Goal: Task Accomplishment & Management: Manage account settings

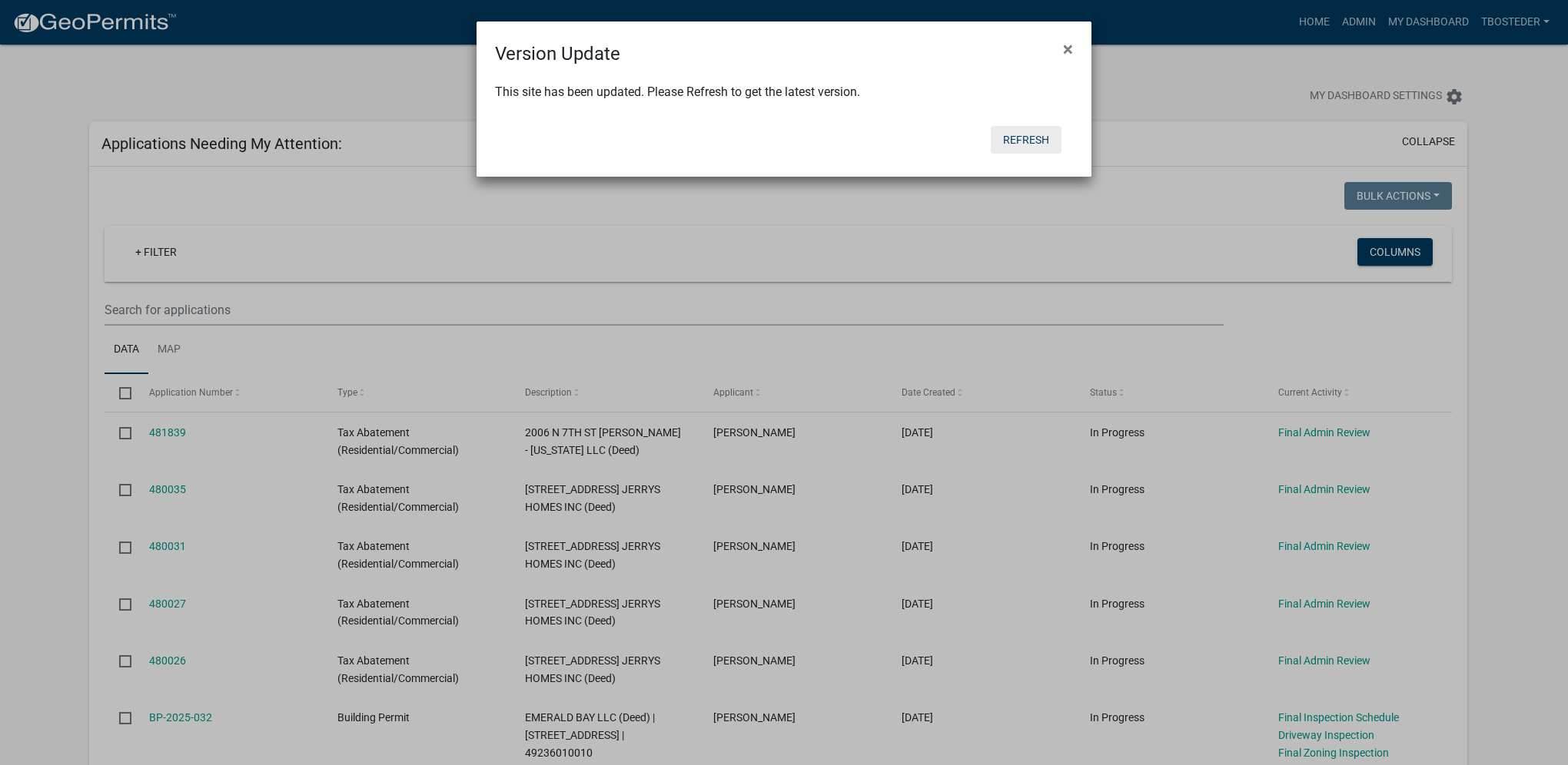
click at [1033, 145] on button "Refresh" at bounding box center [1025, 140] width 70 height 28
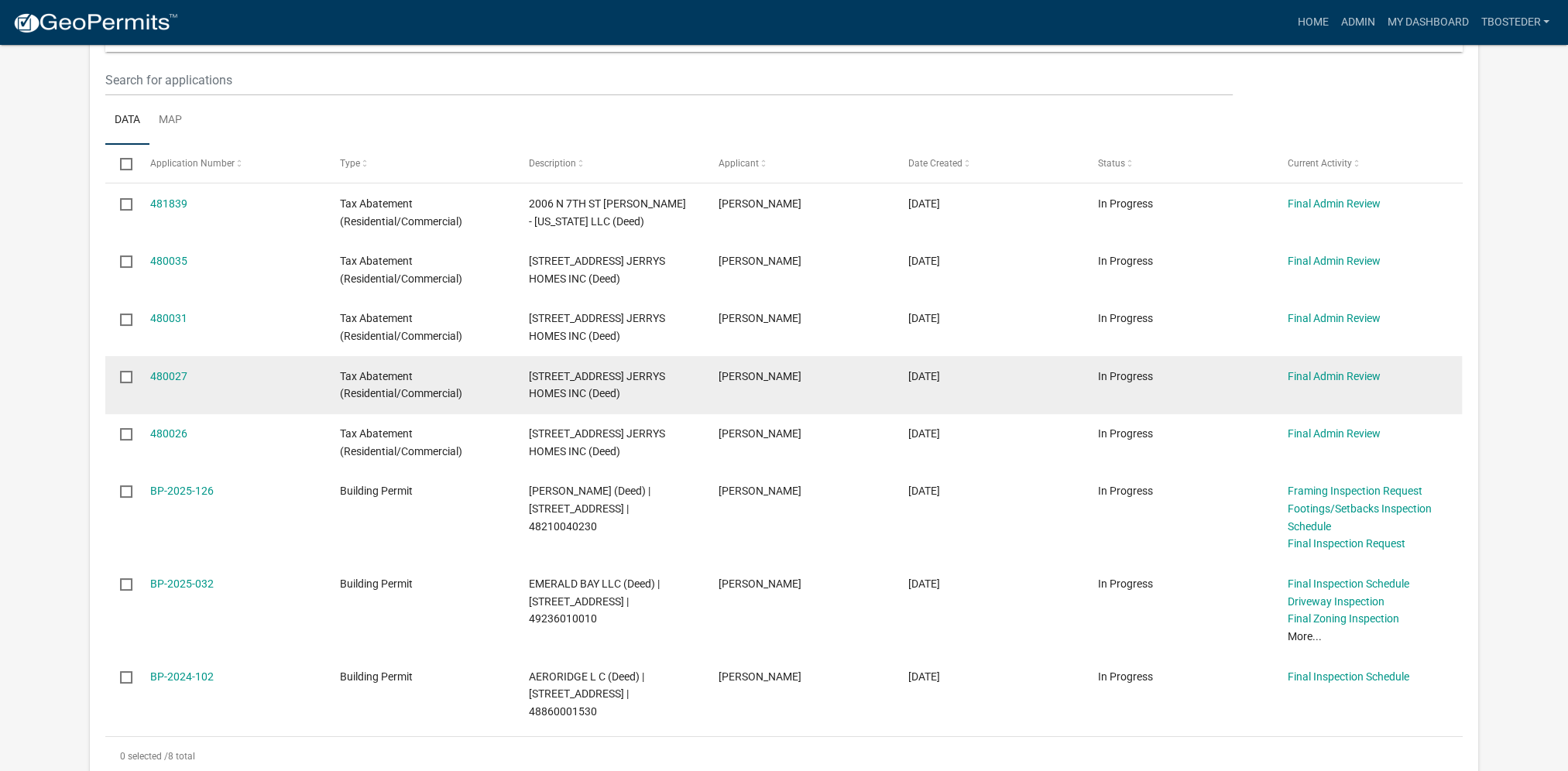
scroll to position [310, 0]
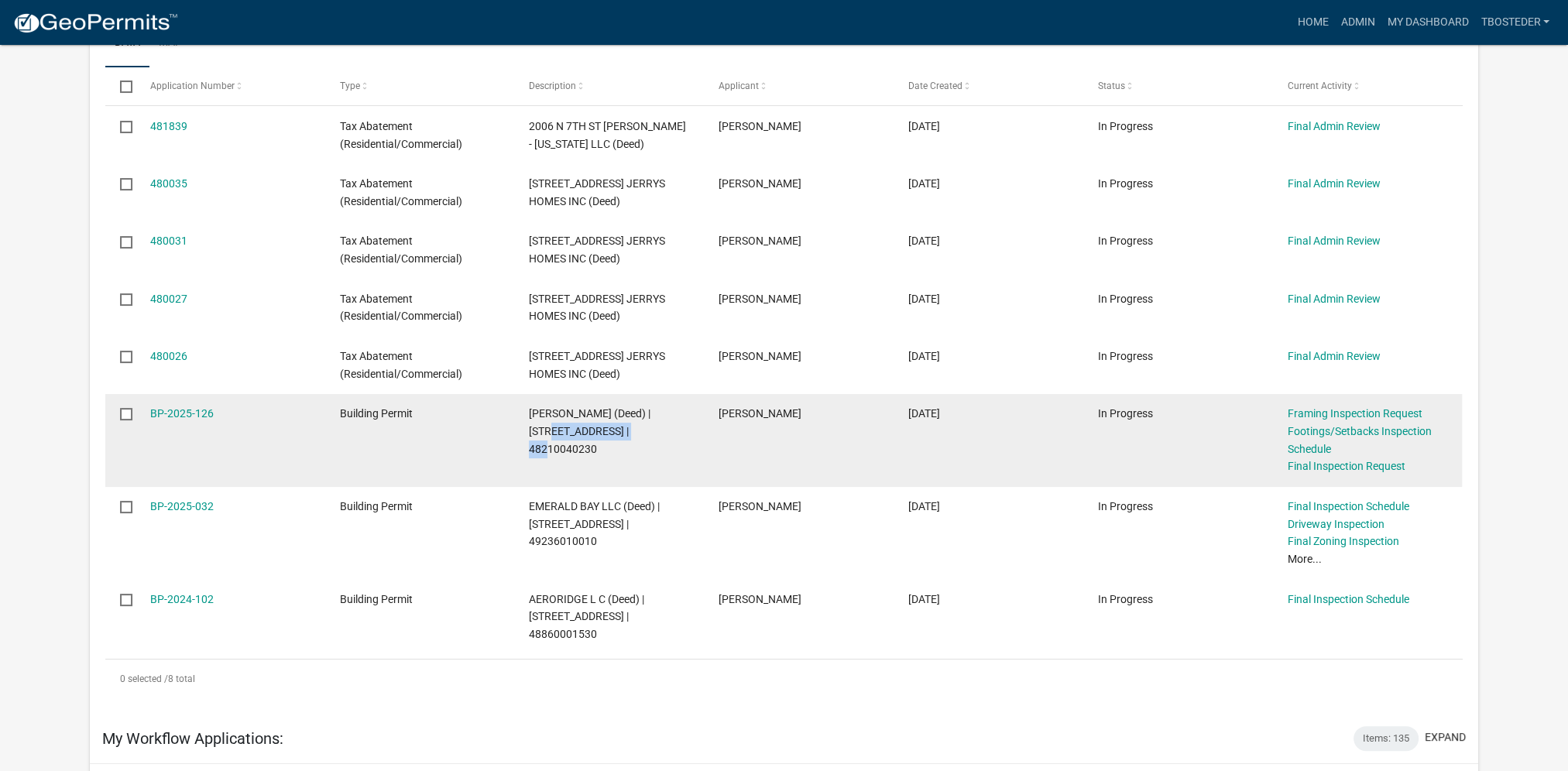
drag, startPoint x: 535, startPoint y: 434, endPoint x: 628, endPoint y: 436, distance: 93.0
click at [628, 436] on datatable-body-cell "MC KASSON, CODY L (Deed) | 1312 E DETROIT AVE | 48210040230" at bounding box center [609, 441] width 189 height 93
click at [202, 415] on link "BP-2025-126" at bounding box center [182, 414] width 63 height 13
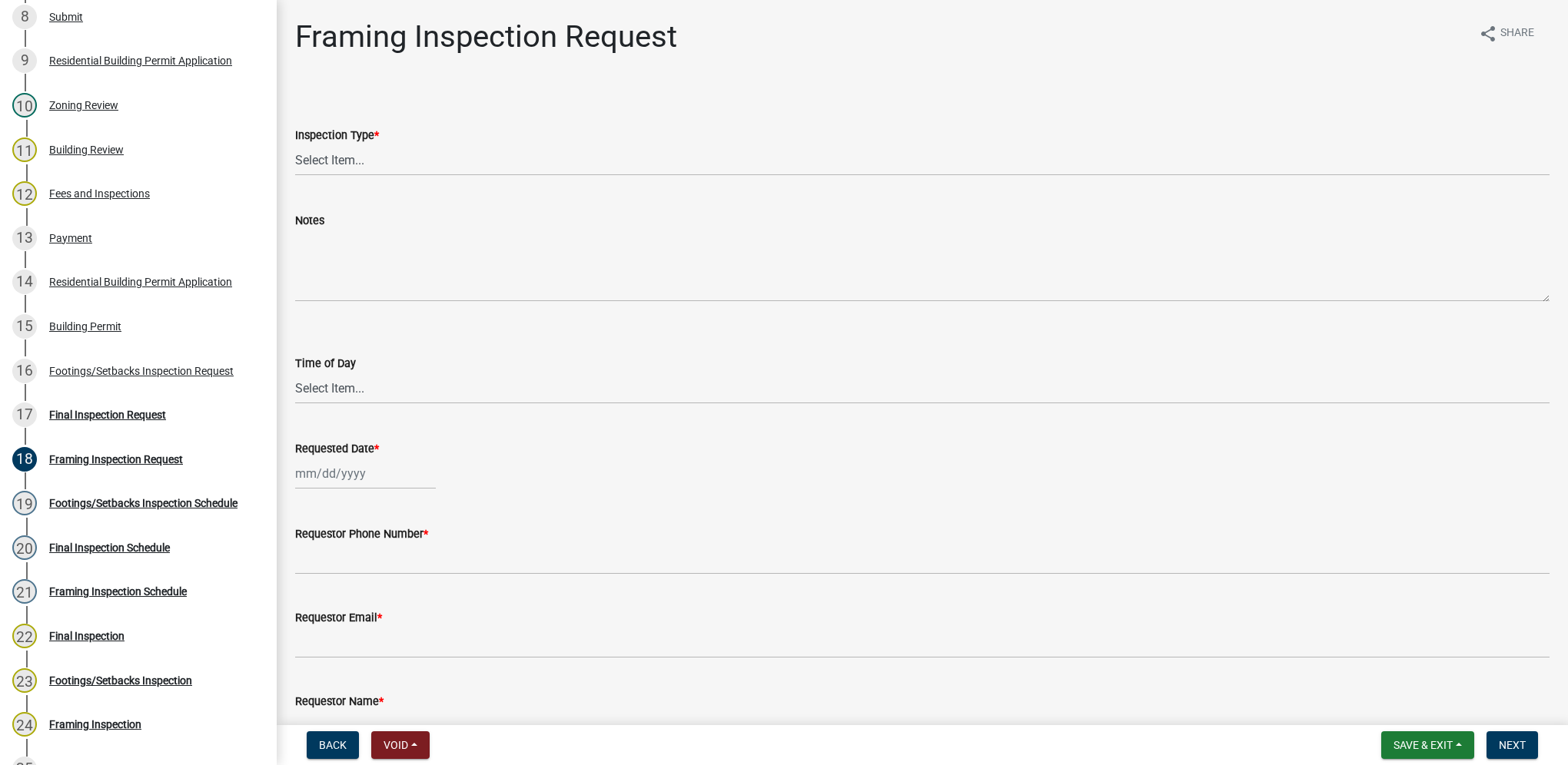
scroll to position [615, 0]
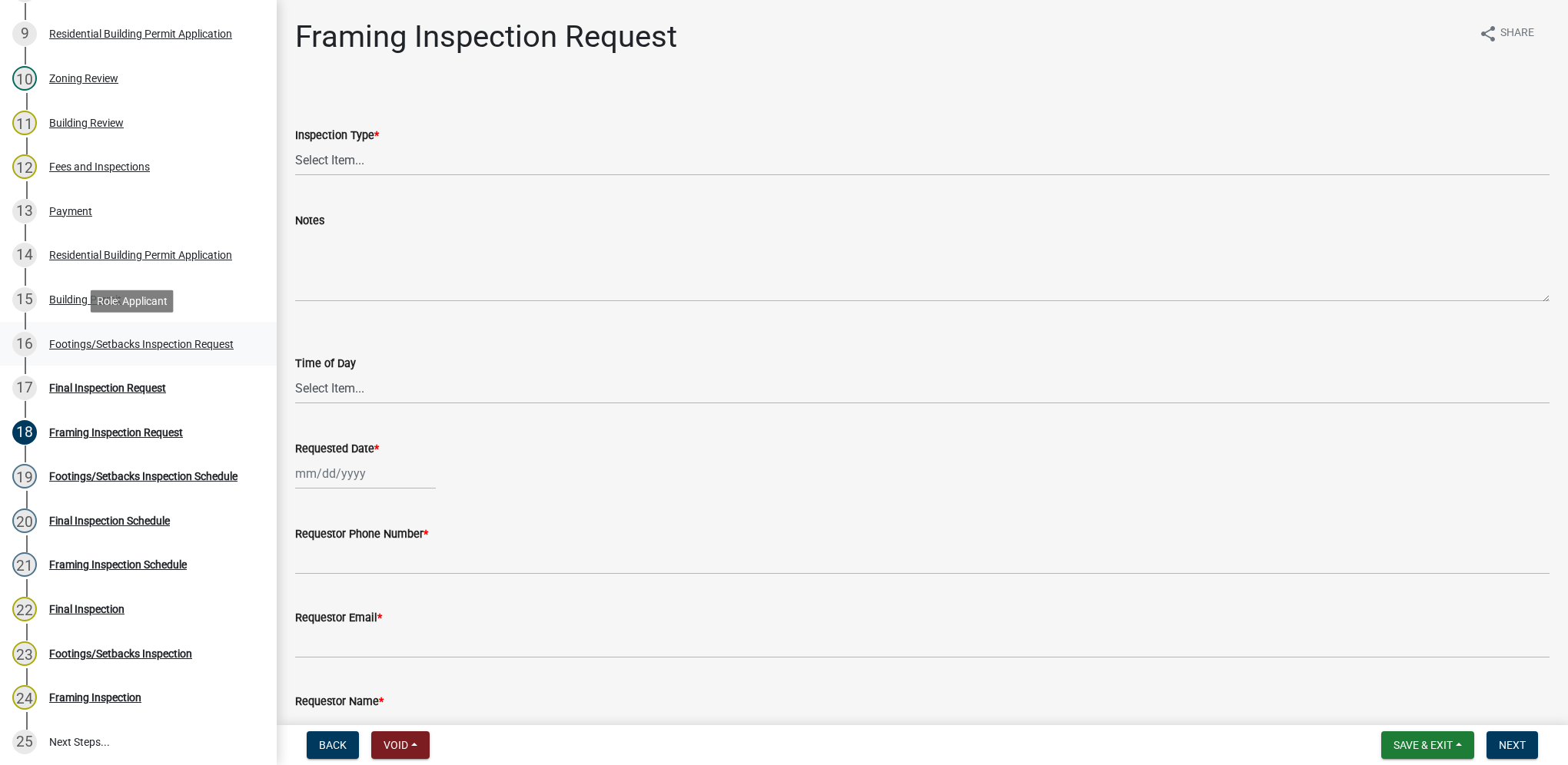
click at [218, 358] on link "16 Footings/Setbacks Inspection Request" at bounding box center [138, 344] width 277 height 44
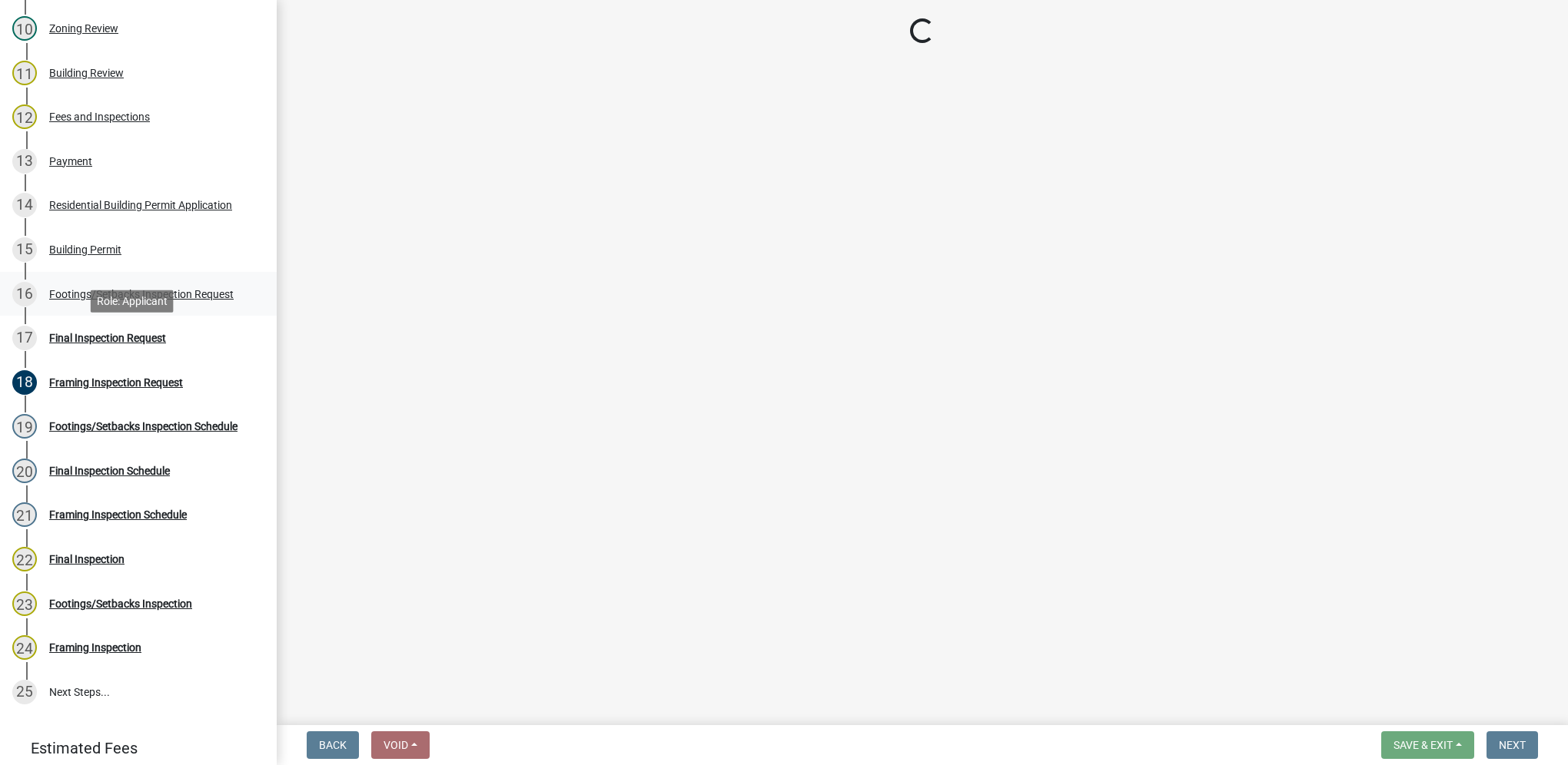
select select "31d1f77b-2535-448a-860d-f15fb204707d"
select select "e2425e86-bc0a-4638-8dbc-f5bad8ae1679"
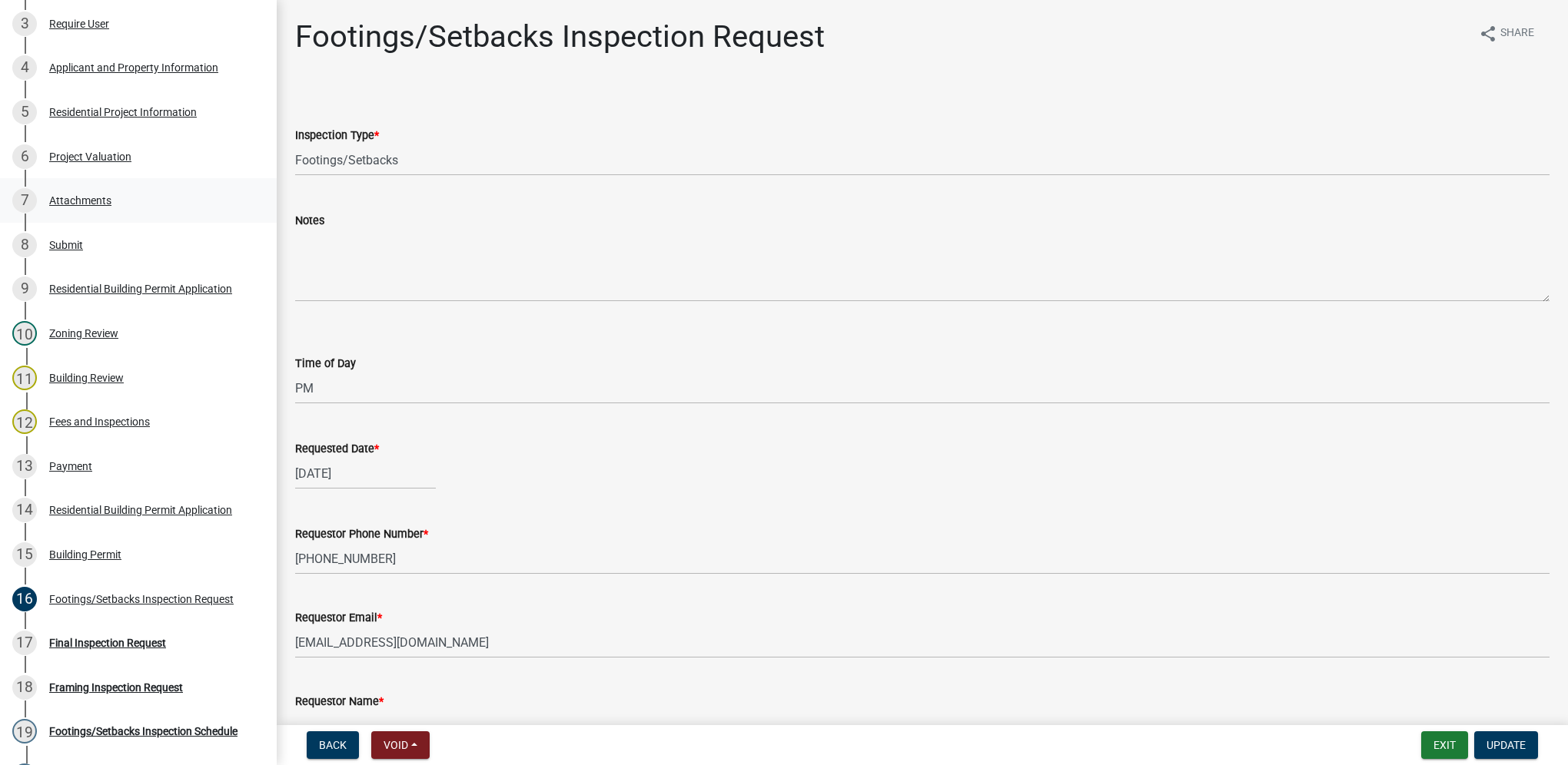
scroll to position [307, 0]
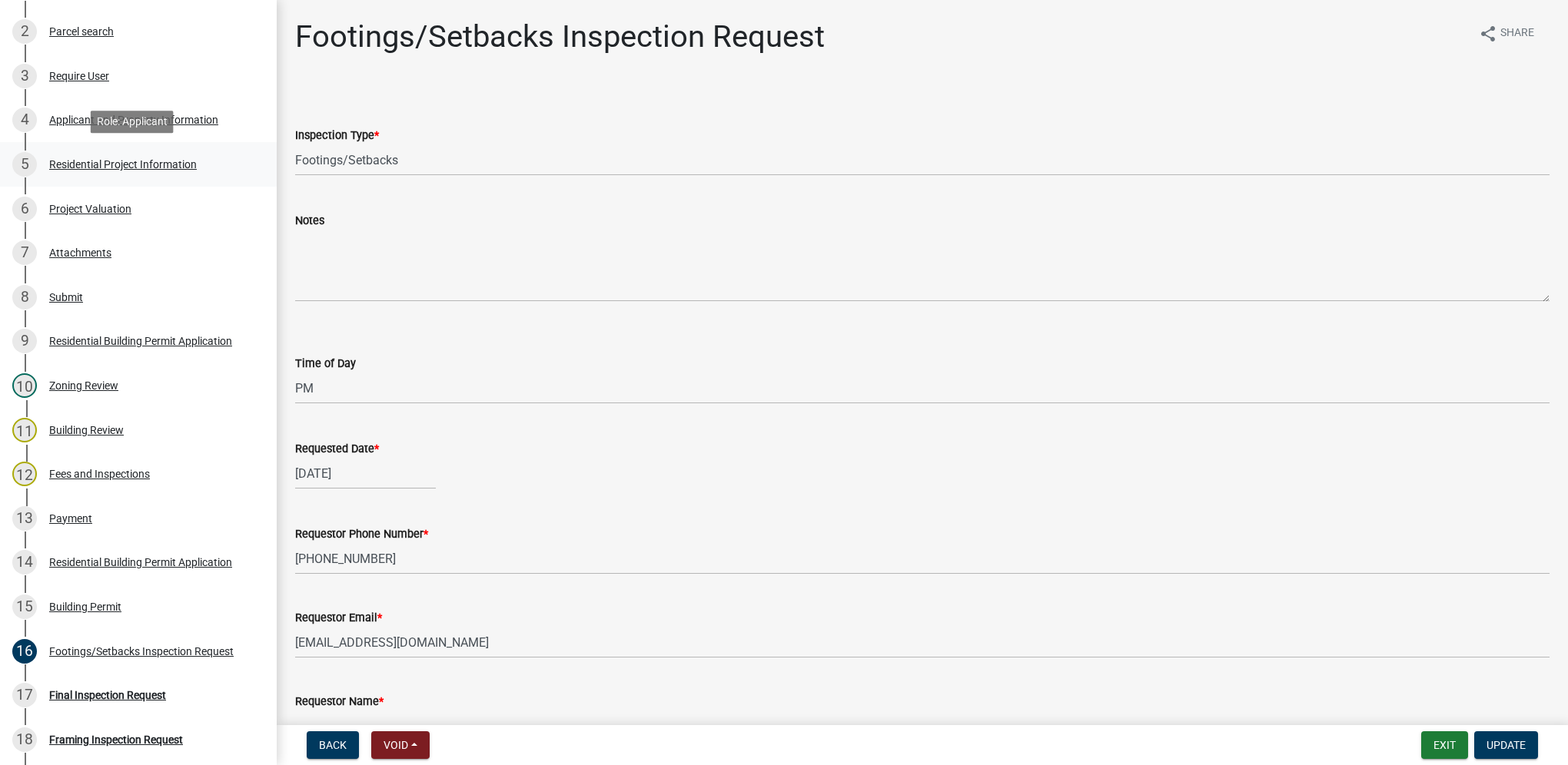
click at [146, 171] on div "5 Residential Project Information" at bounding box center [132, 165] width 240 height 25
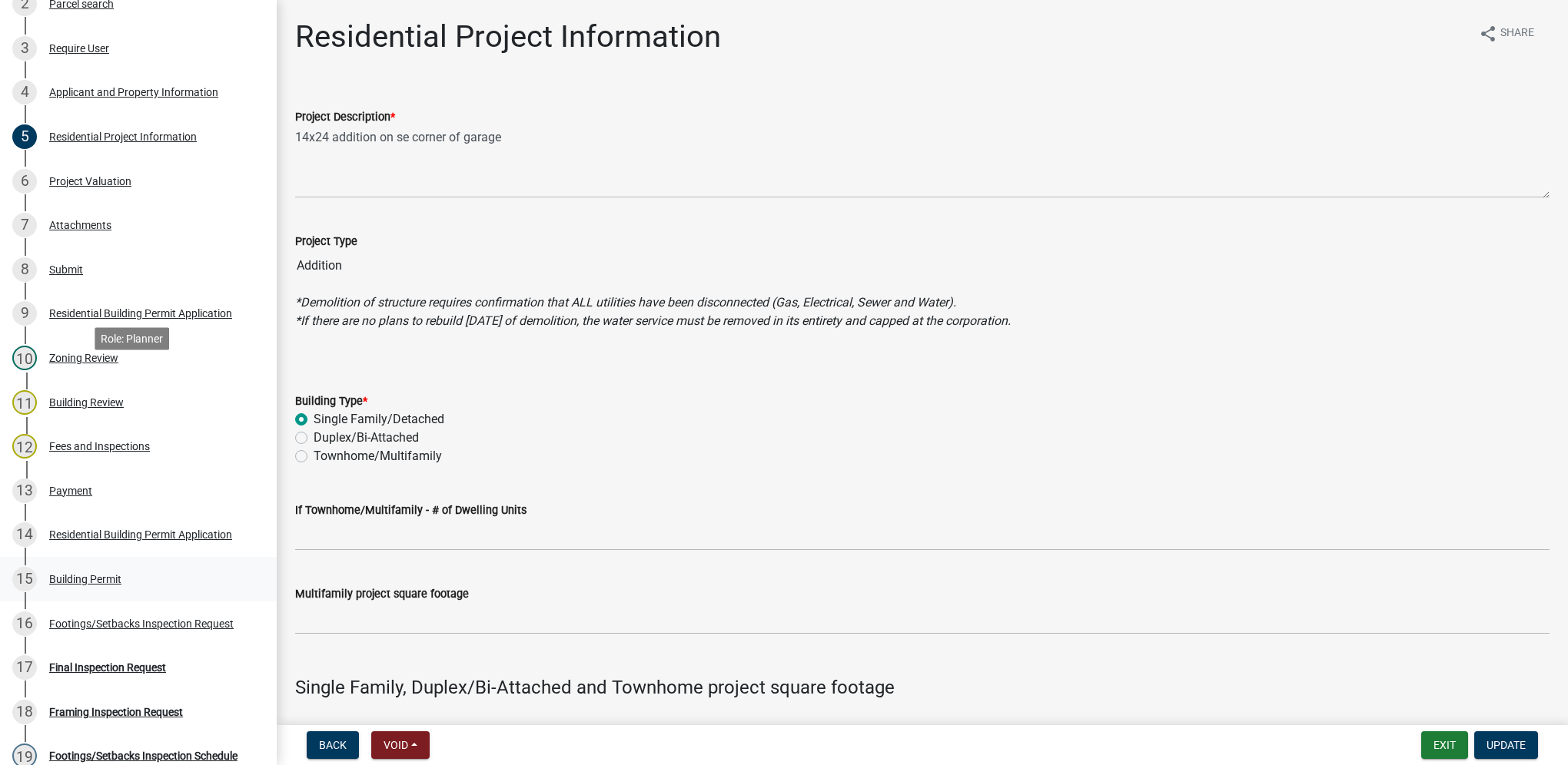
scroll to position [384, 0]
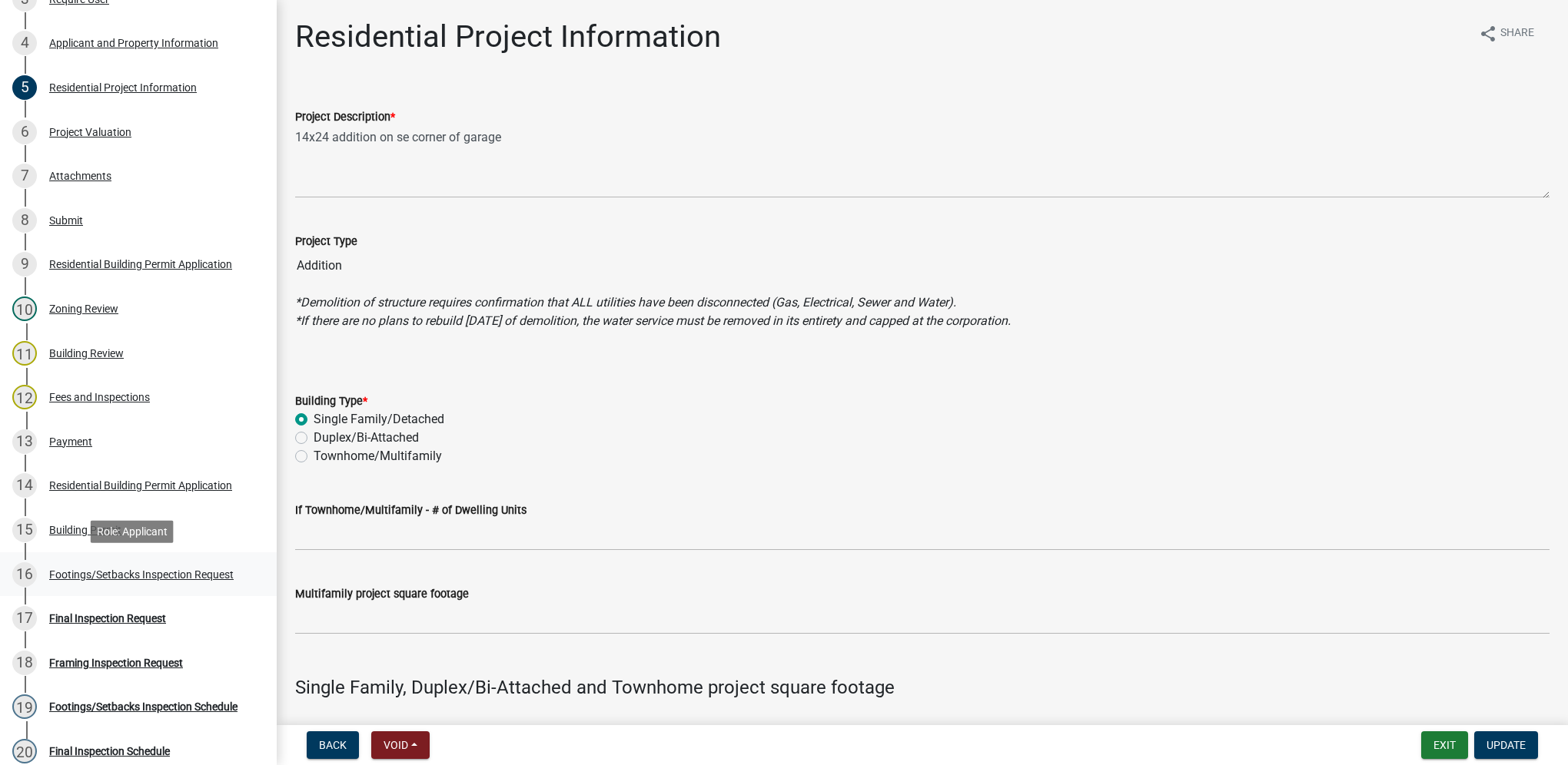
click at [201, 592] on link "16 Footings/Setbacks Inspection Request" at bounding box center [138, 574] width 277 height 44
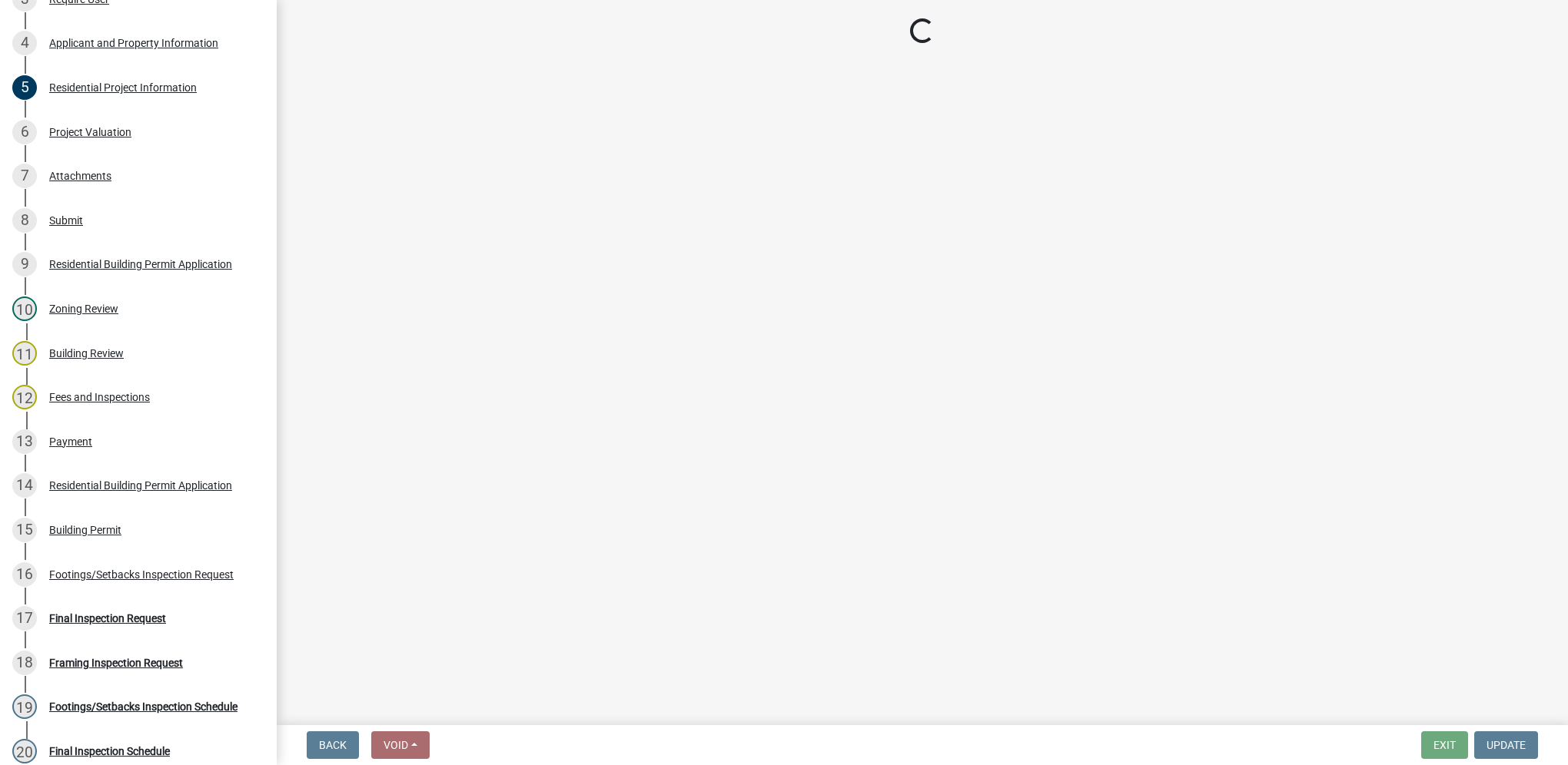
select select "31d1f77b-2535-448a-860d-f15fb204707d"
select select "e2425e86-bc0a-4638-8dbc-f5bad8ae1679"
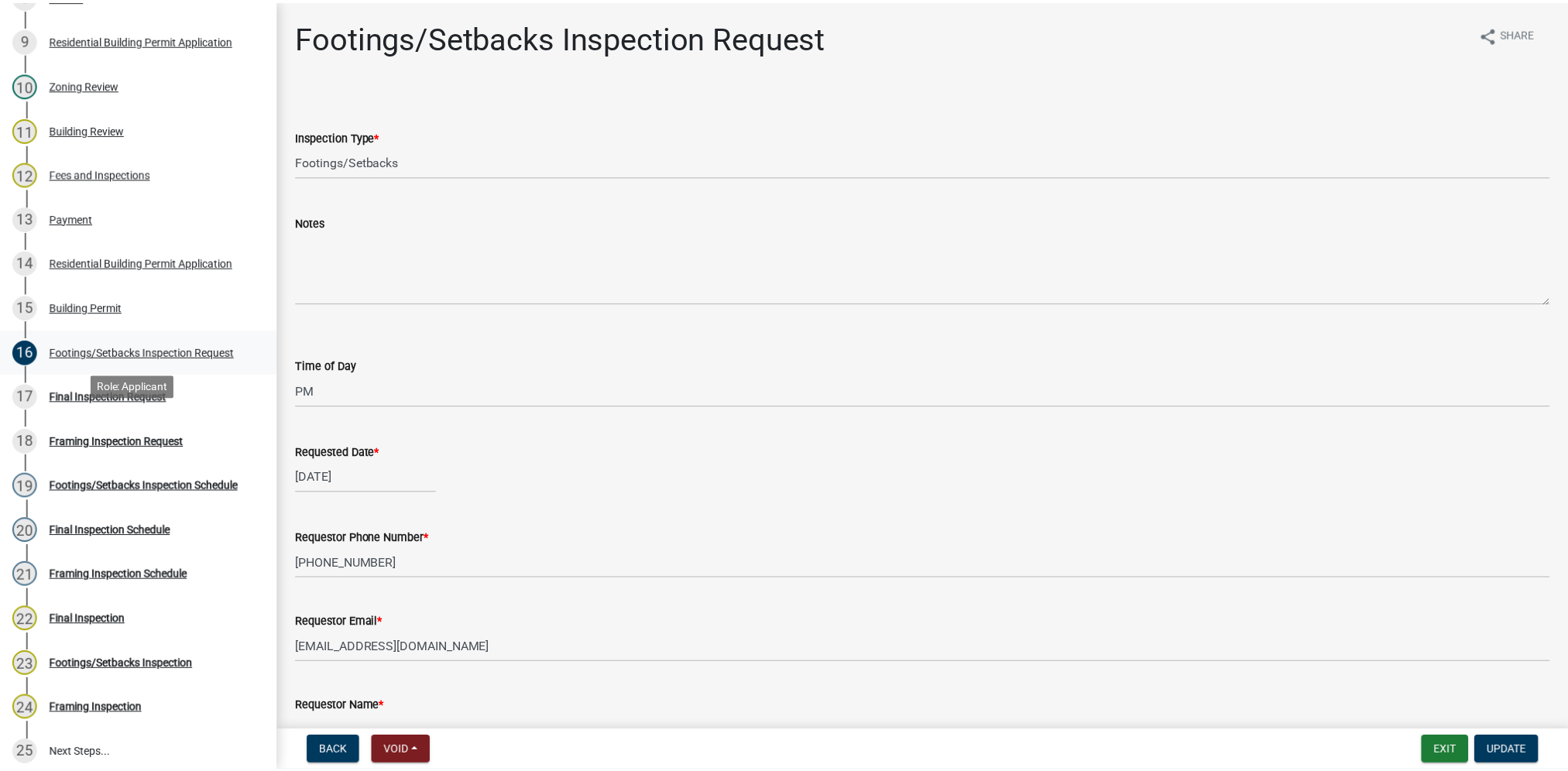
scroll to position [620, 0]
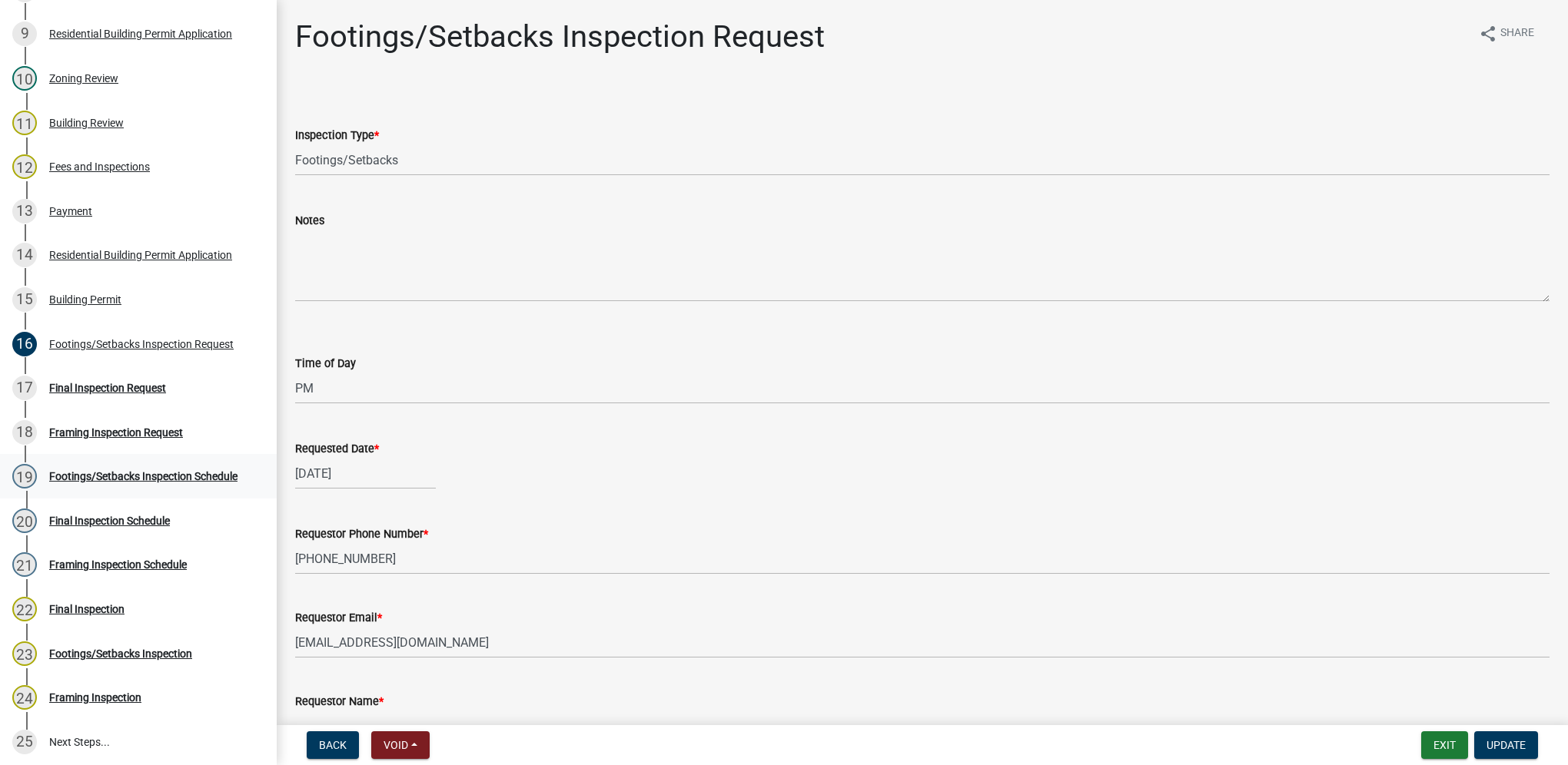
click at [169, 484] on div "19 Footings/Setbacks Inspection Schedule" at bounding box center [132, 477] width 240 height 25
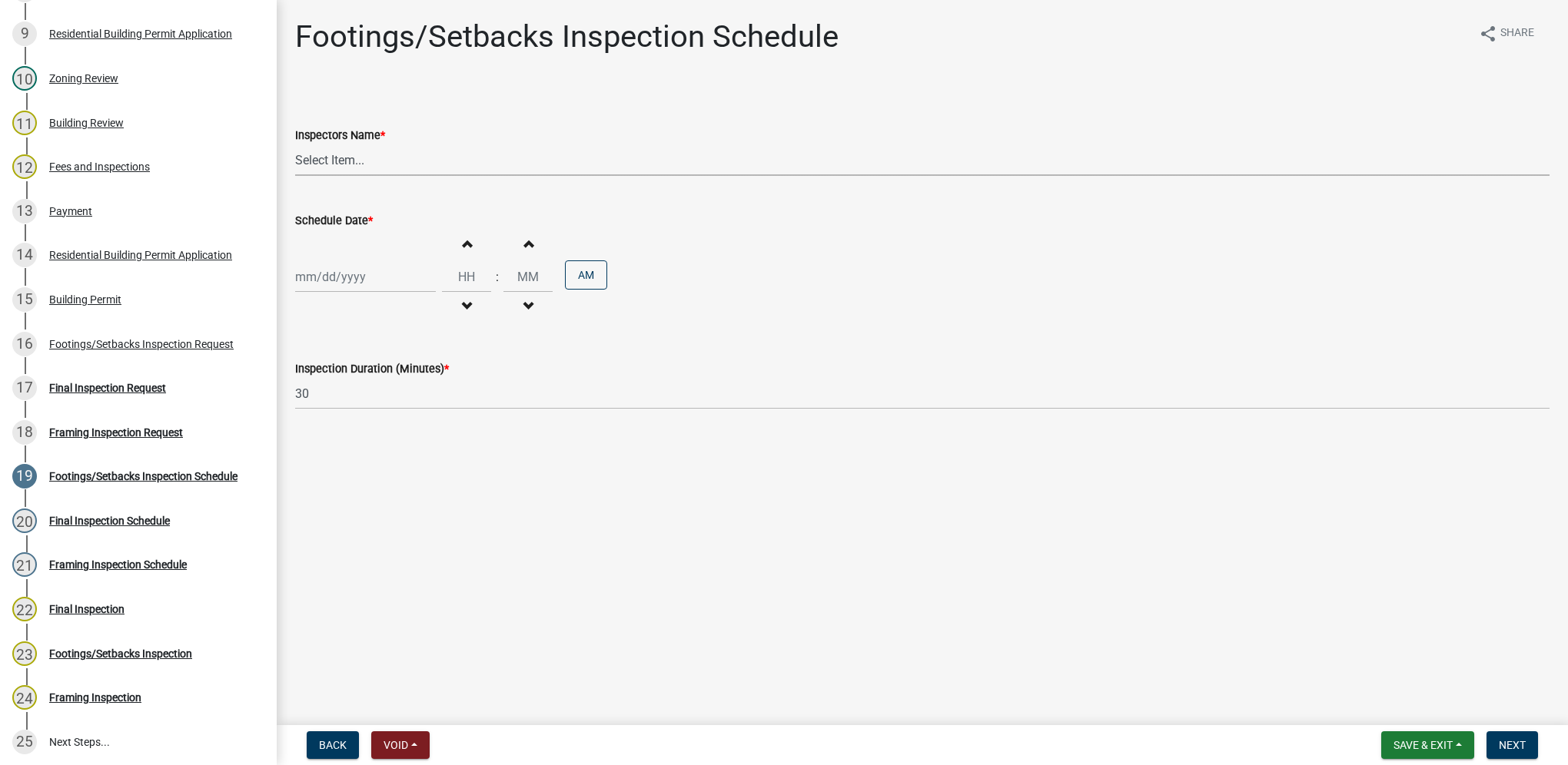
click at [346, 158] on select "Select Item... IndianolaInspector (Indianola Other Inspector) T. Little (Timoth…" at bounding box center [922, 160] width 1255 height 32
select select "27b8dde7-9ed4-44e4-ae8e-5969b60be3e6"
click at [295, 145] on select "Select Item... IndianolaInspector (Indianola Other Inspector) T. Little (Timoth…" at bounding box center [922, 160] width 1255 height 32
click at [340, 271] on div at bounding box center [365, 277] width 141 height 32
select select "9"
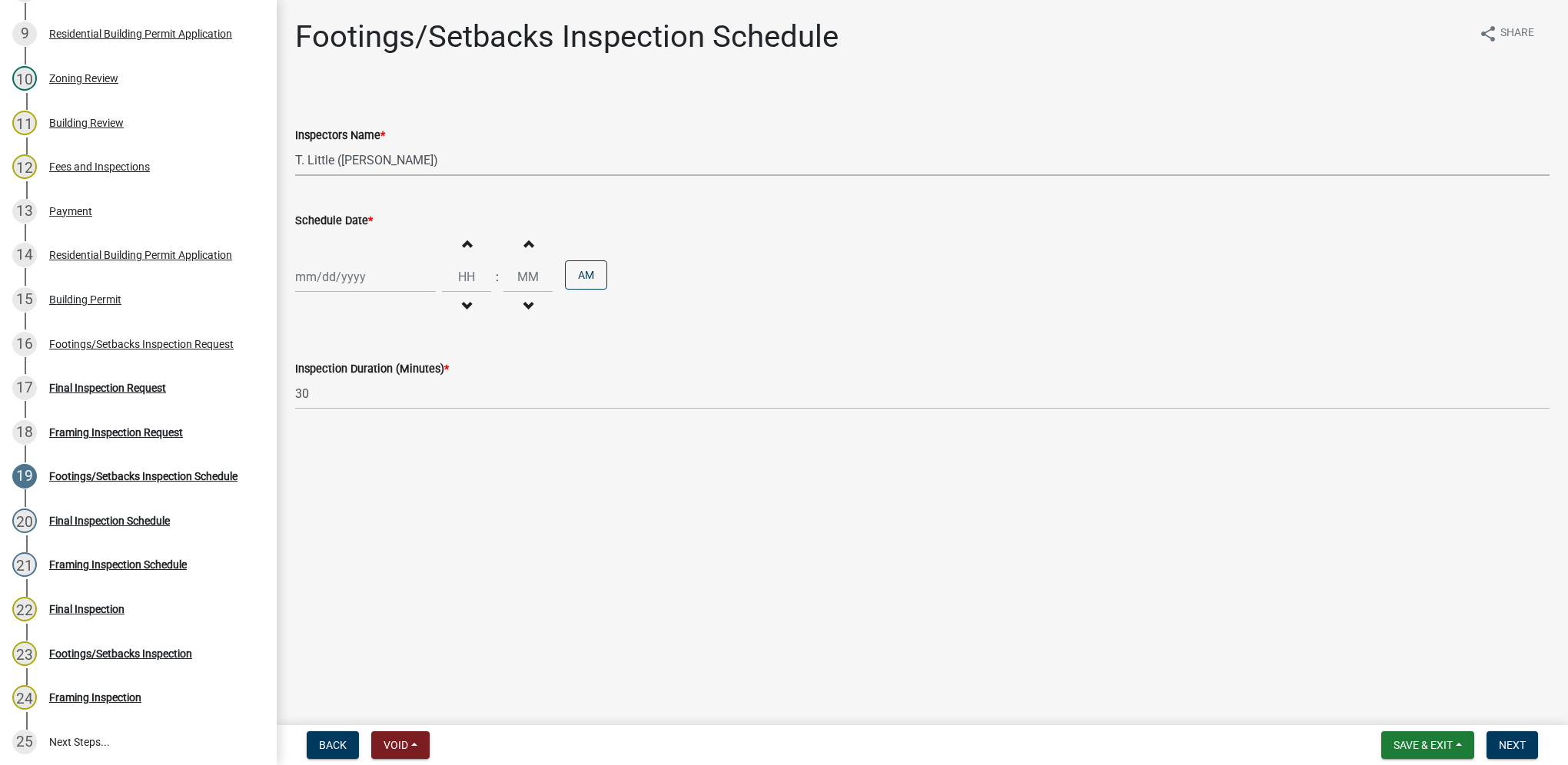
select select "2025"
click at [454, 310] on span "Next month" at bounding box center [458, 309] width 12 height 12
select select "10"
click at [362, 356] on div "1" at bounding box center [360, 359] width 25 height 25
type input "10/01/2025"
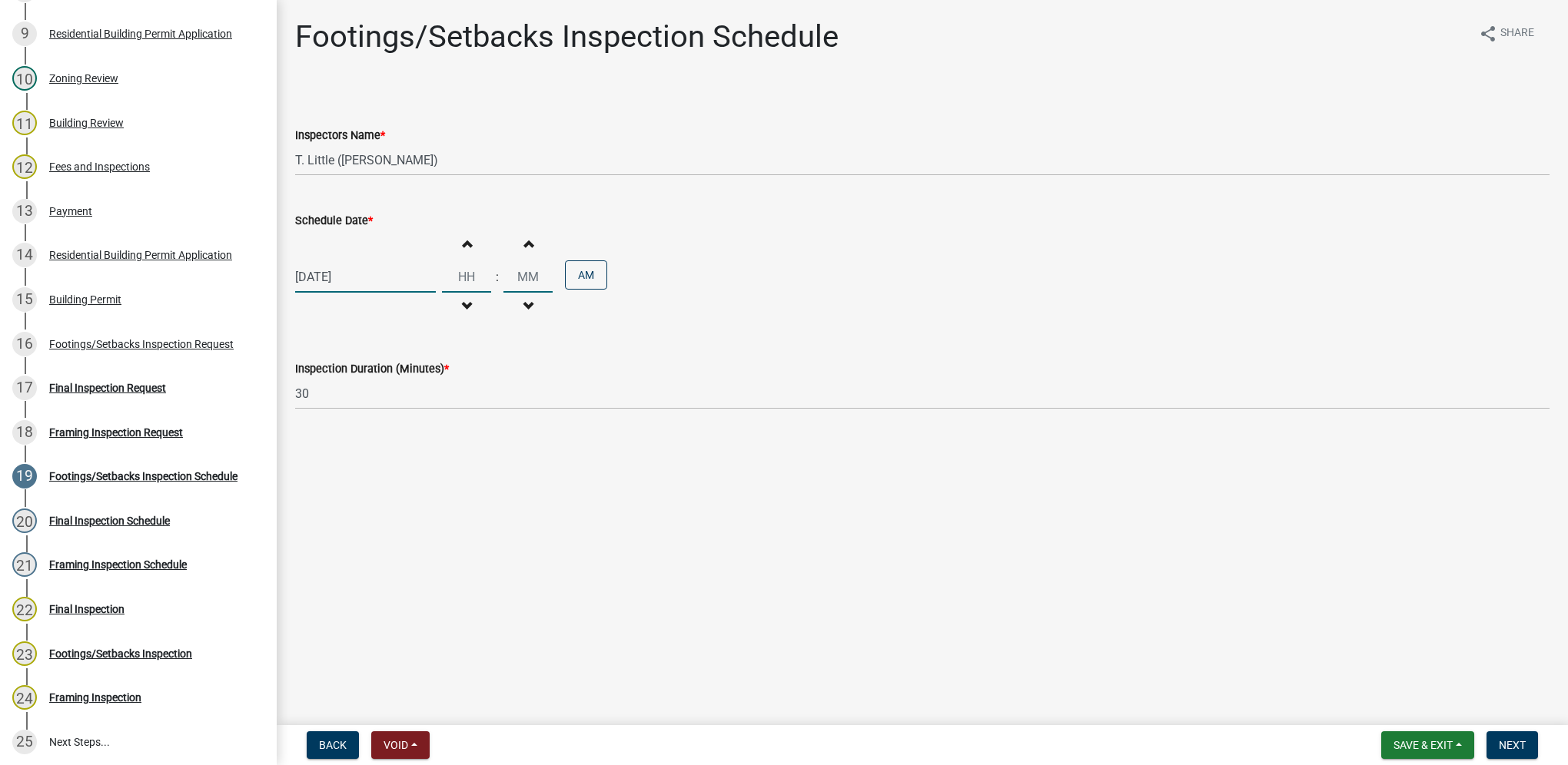
click at [458, 287] on input "Hours" at bounding box center [466, 277] width 49 height 32
type input "10"
type input "30"
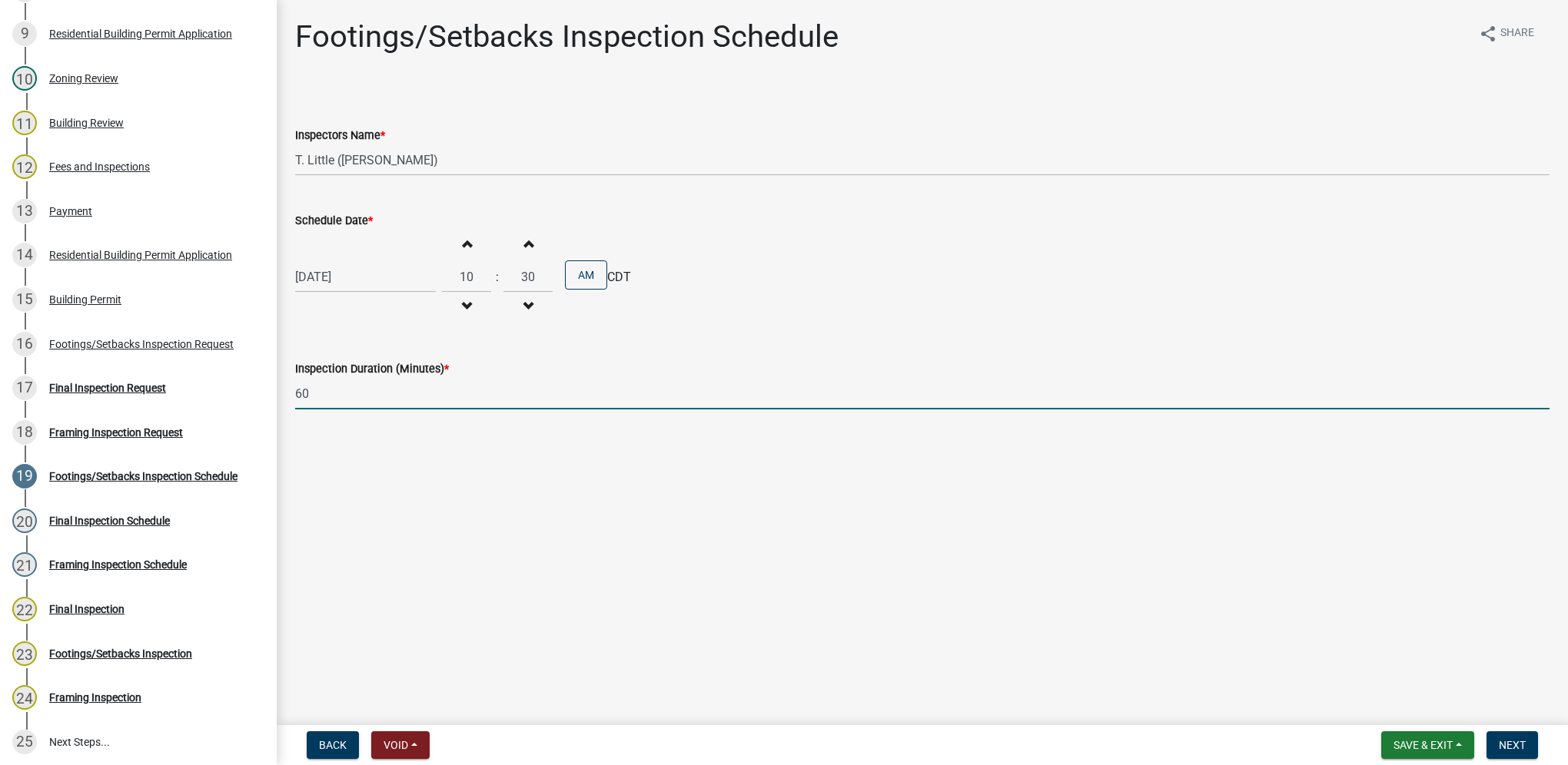
type input "60"
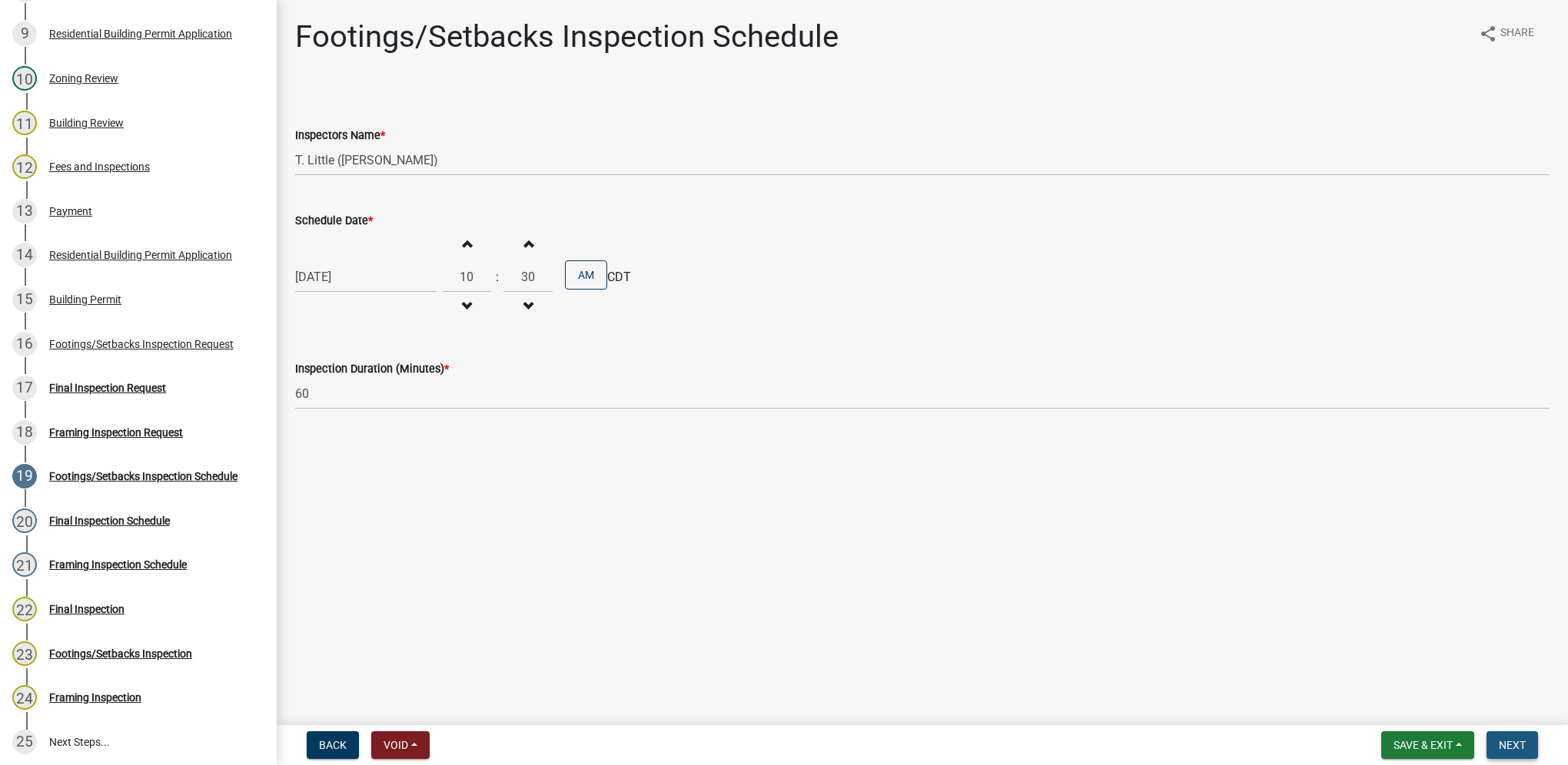
click at [1518, 746] on span "Next" at bounding box center [1512, 745] width 27 height 13
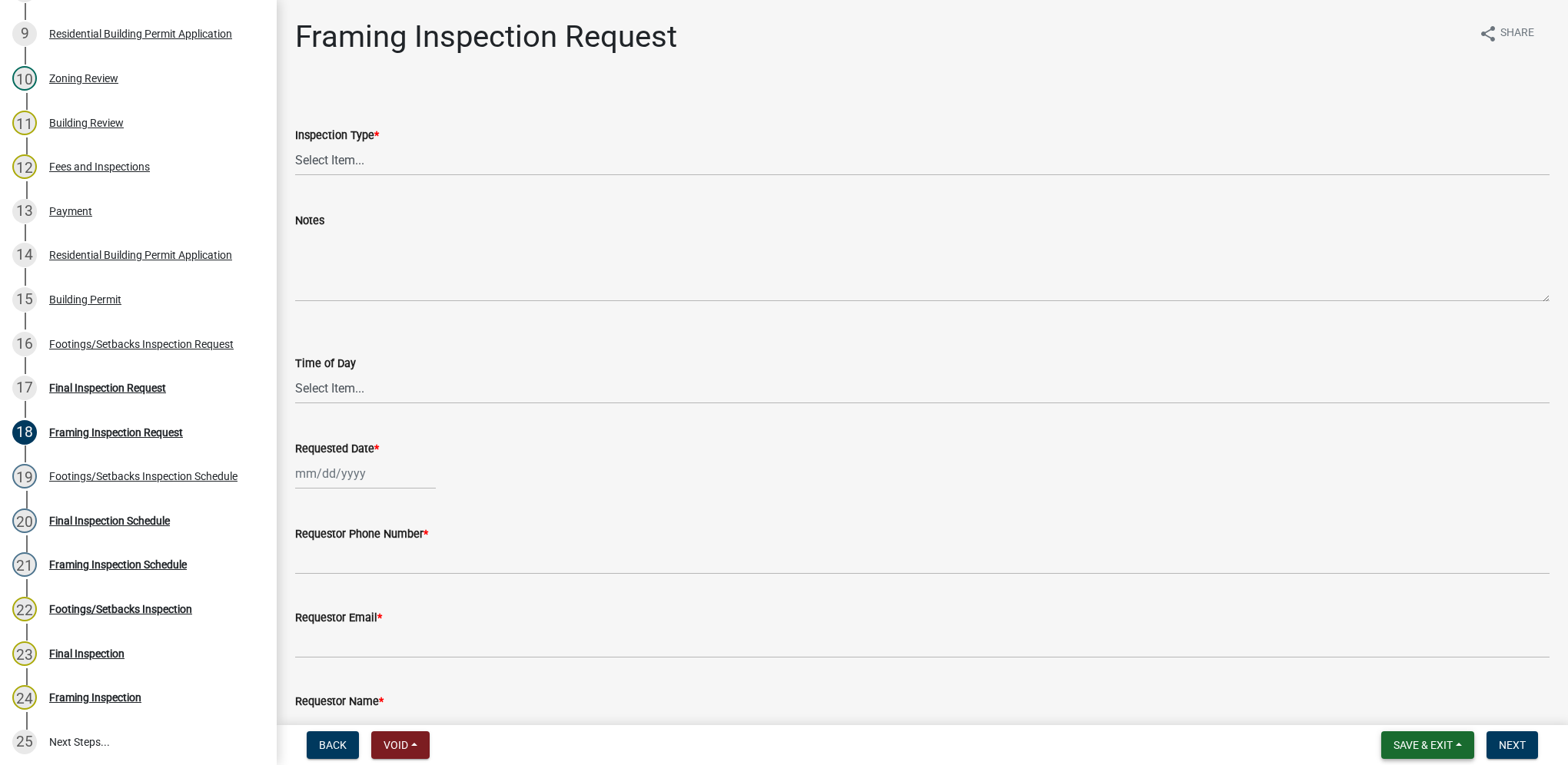
click at [1413, 744] on span "Save & Exit" at bounding box center [1422, 745] width 59 height 13
click at [1399, 711] on button "Save & Exit" at bounding box center [1413, 705] width 123 height 37
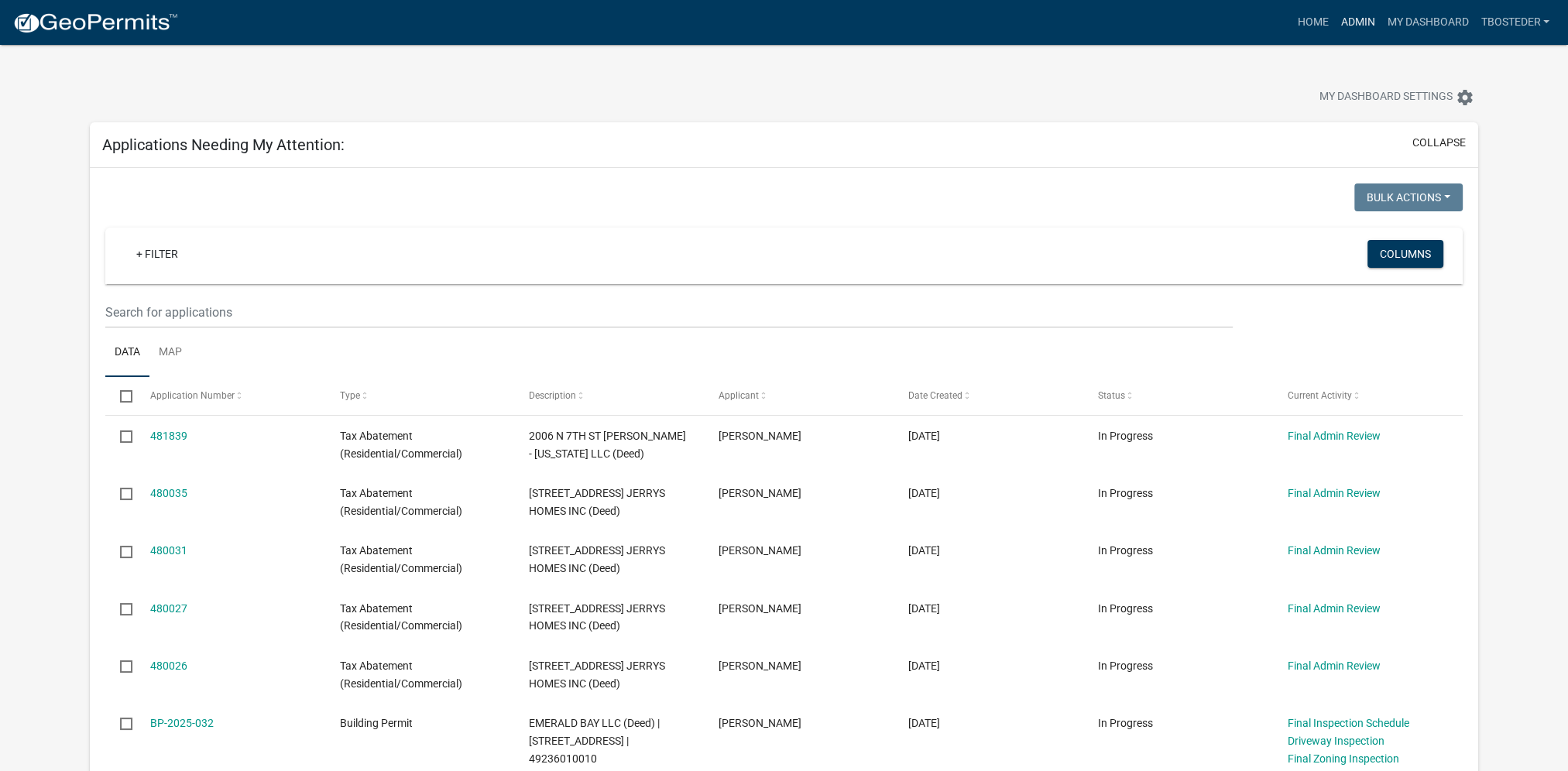
click at [1349, 17] on link "Admin" at bounding box center [1357, 22] width 47 height 29
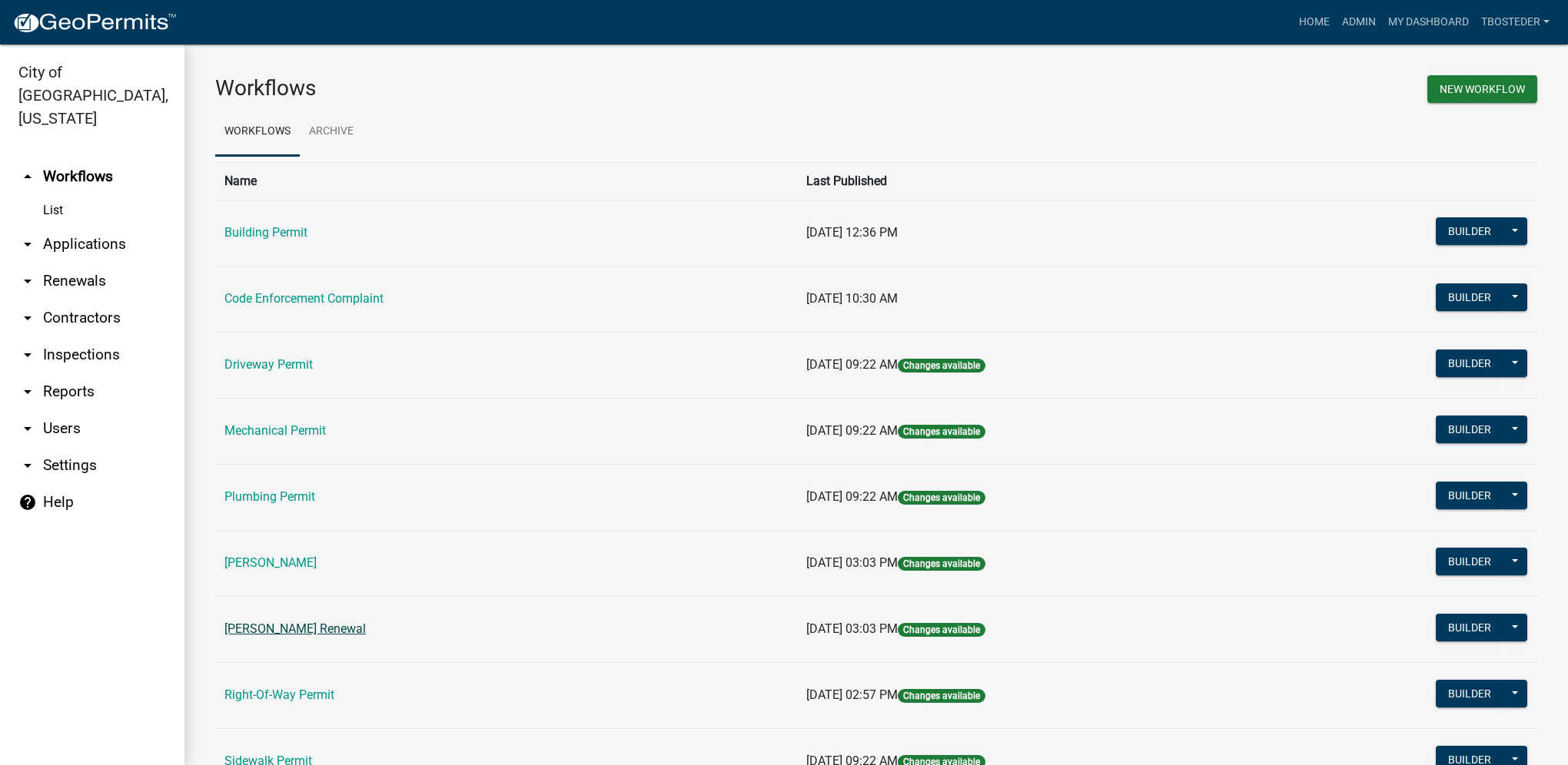
click at [298, 621] on link "[PERSON_NAME] Renewal" at bounding box center [295, 628] width 142 height 14
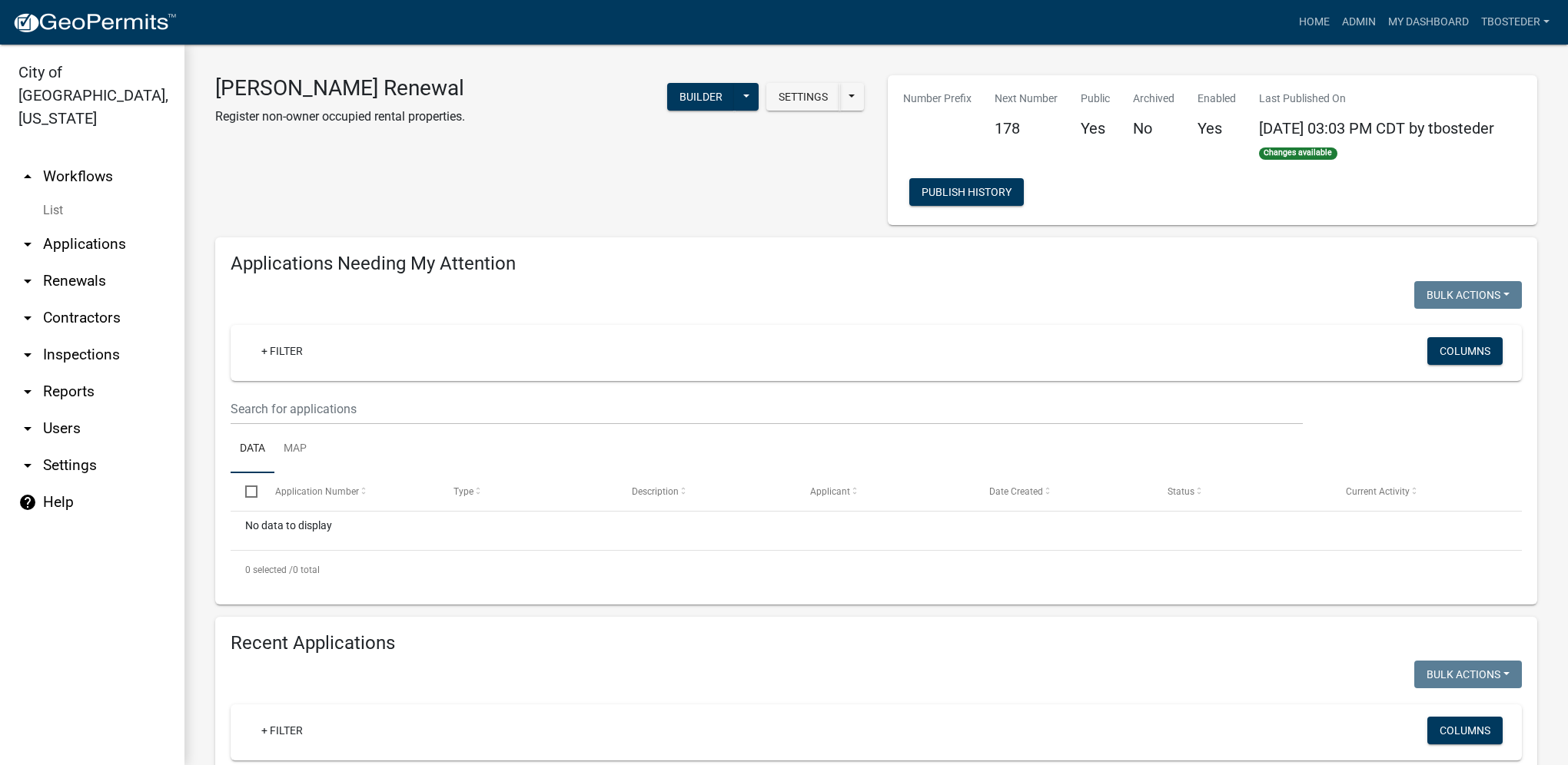
select select "1: 25"
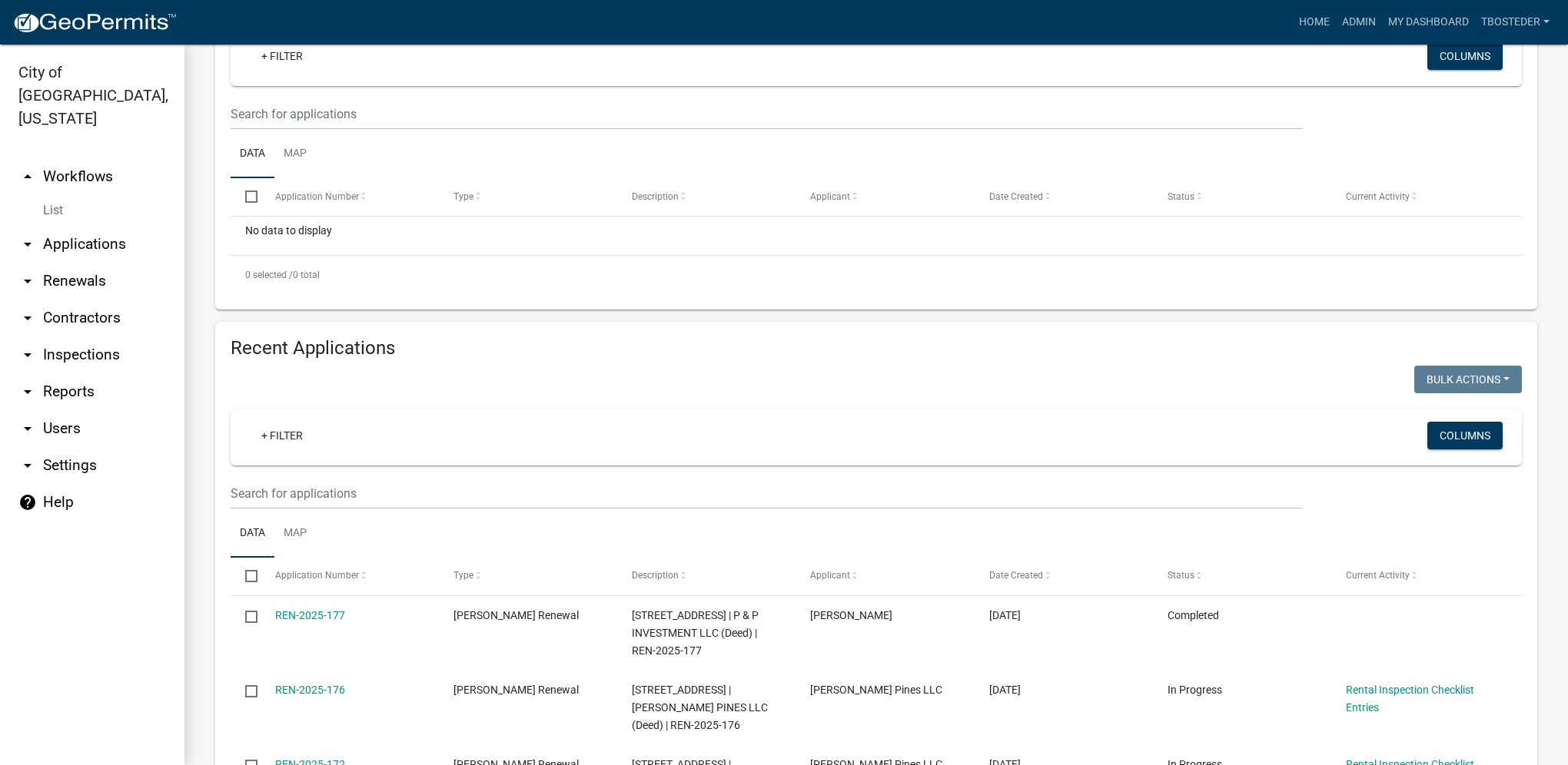
scroll to position [307, 0]
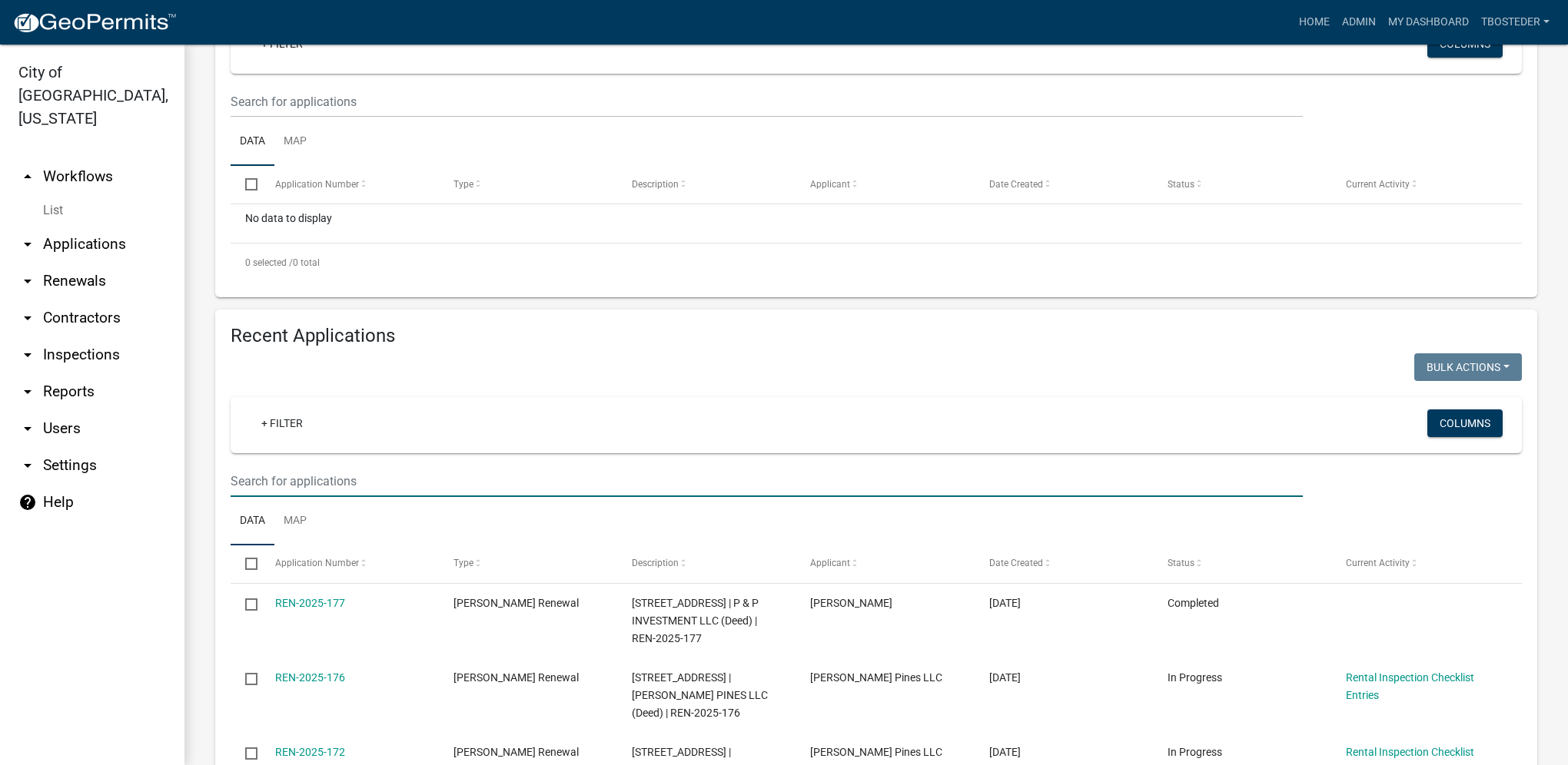
click at [329, 488] on input "text" at bounding box center [766, 481] width 1073 height 32
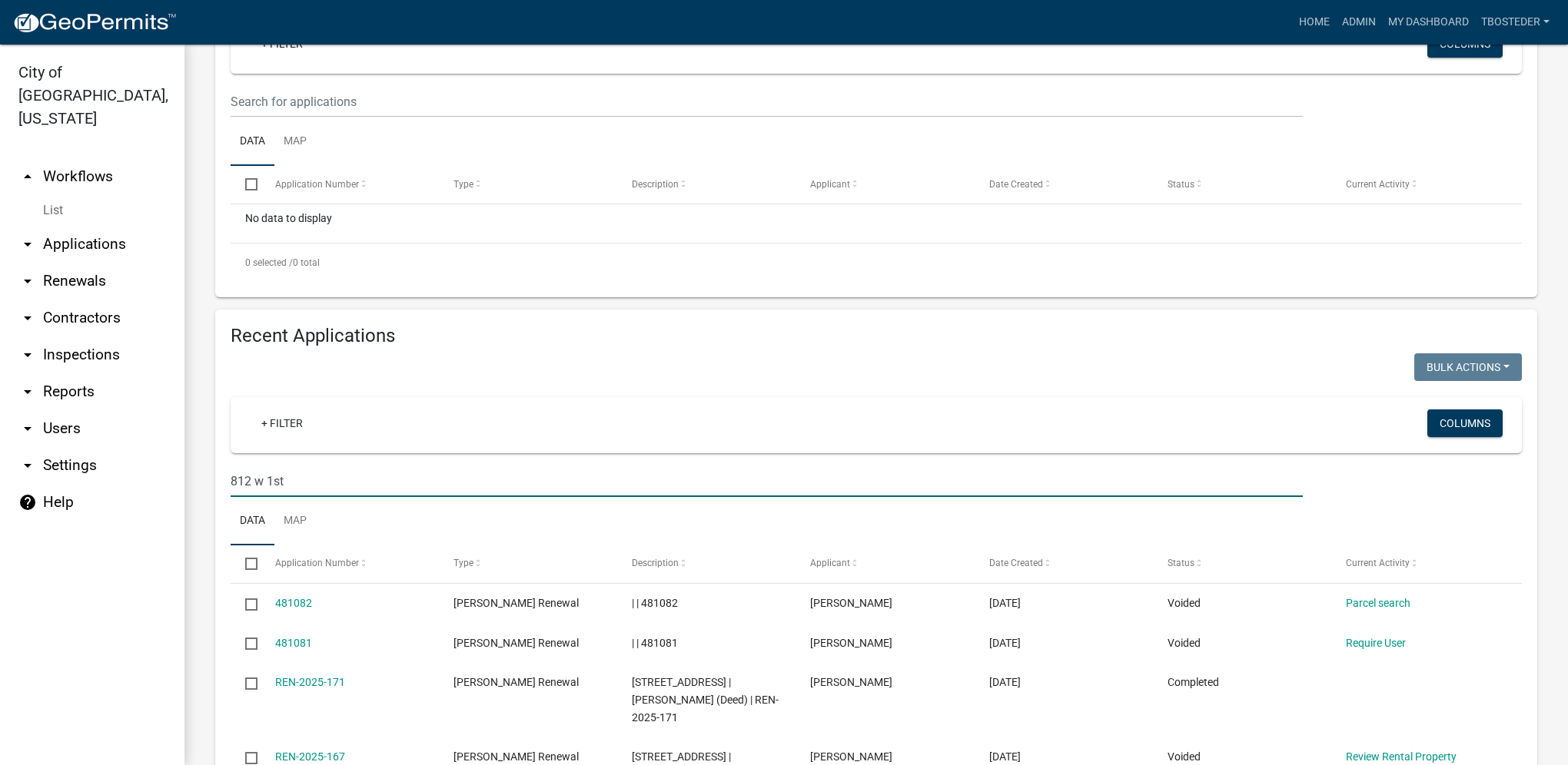
type input "812 w 1st"
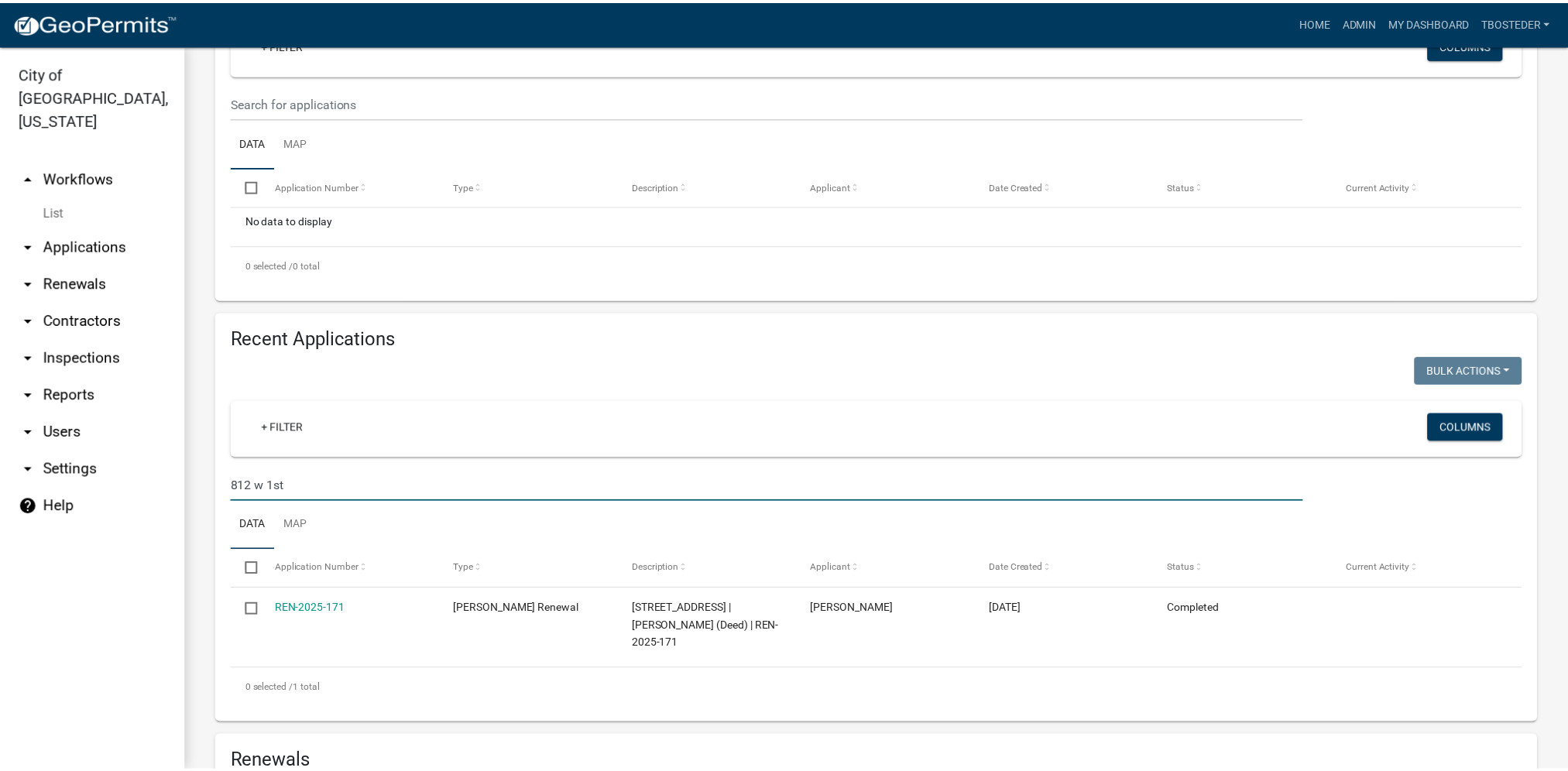
scroll to position [387, 0]
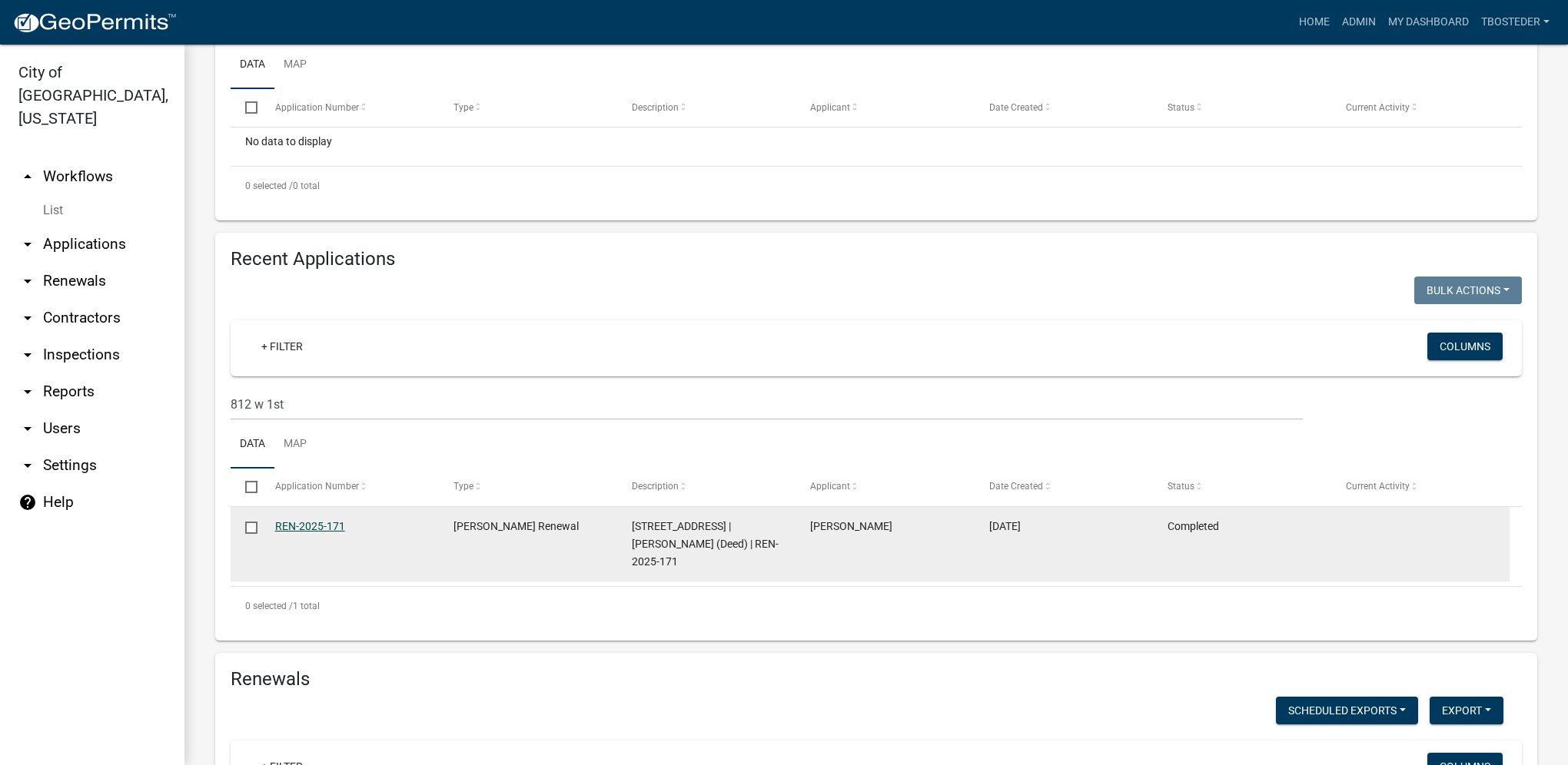
click at [322, 526] on link "REN-2025-171" at bounding box center [310, 526] width 70 height 13
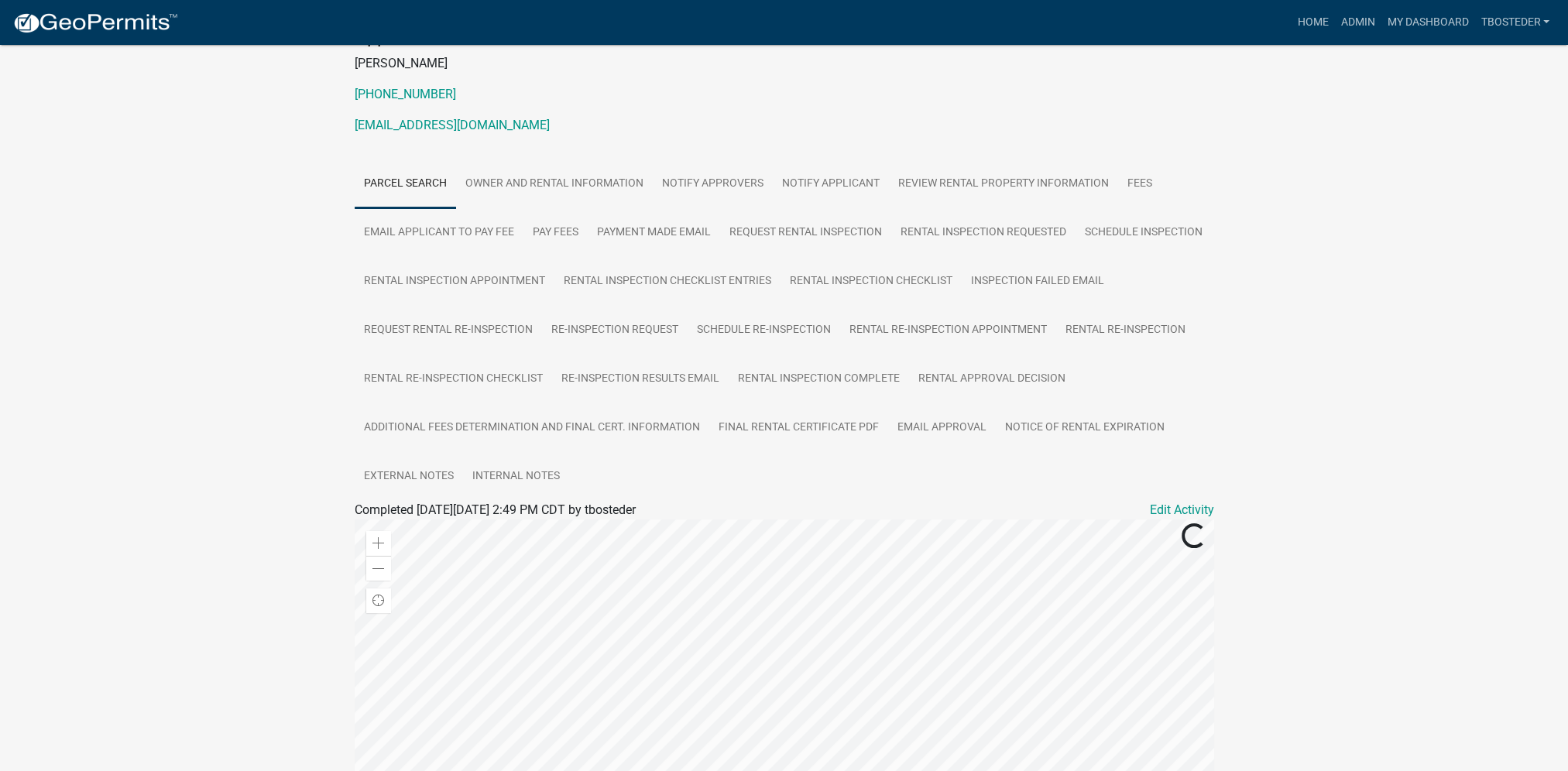
scroll to position [232, 0]
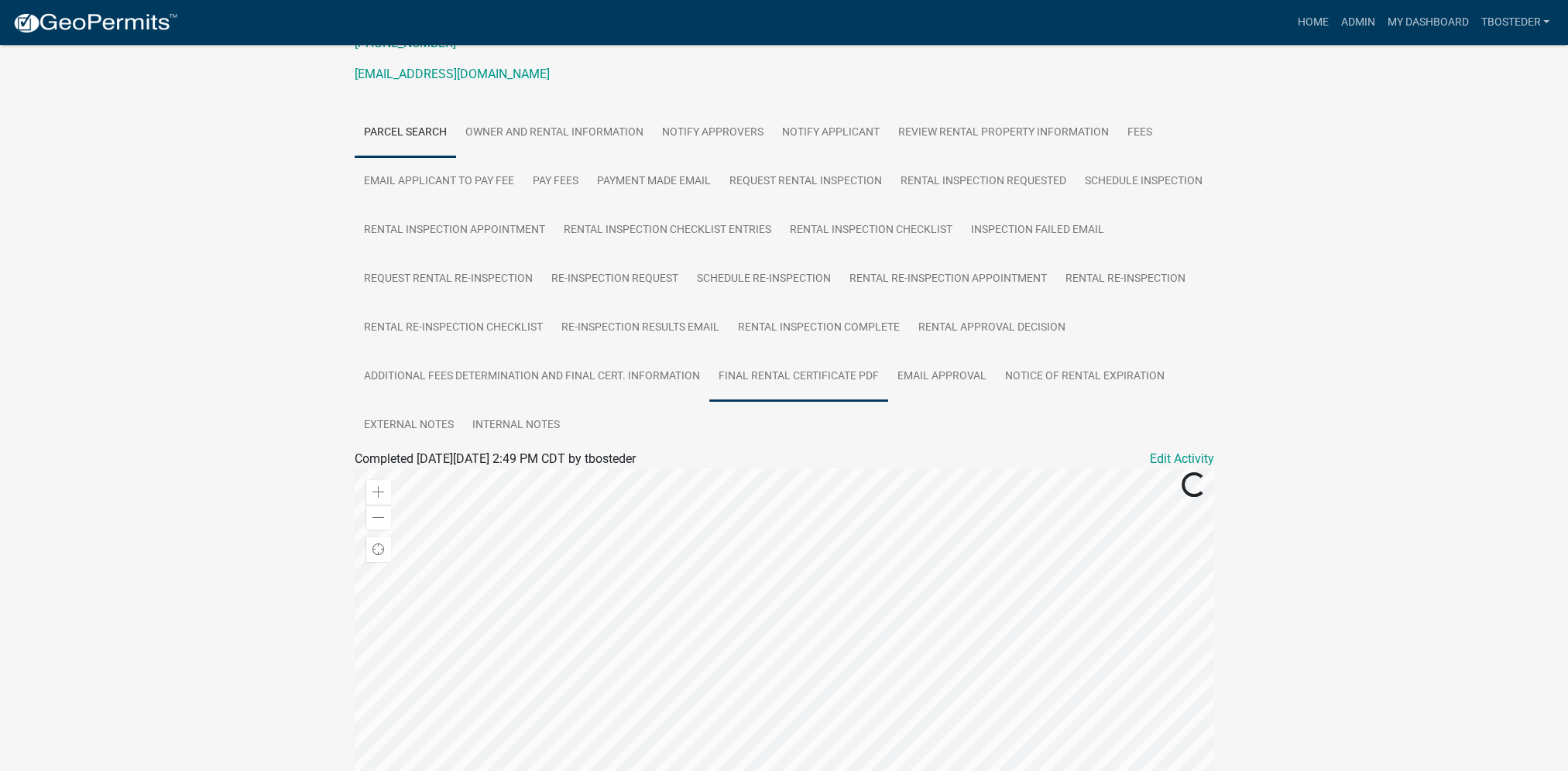
click at [754, 385] on link "Final Rental Certificate PDF" at bounding box center [799, 377] width 179 height 50
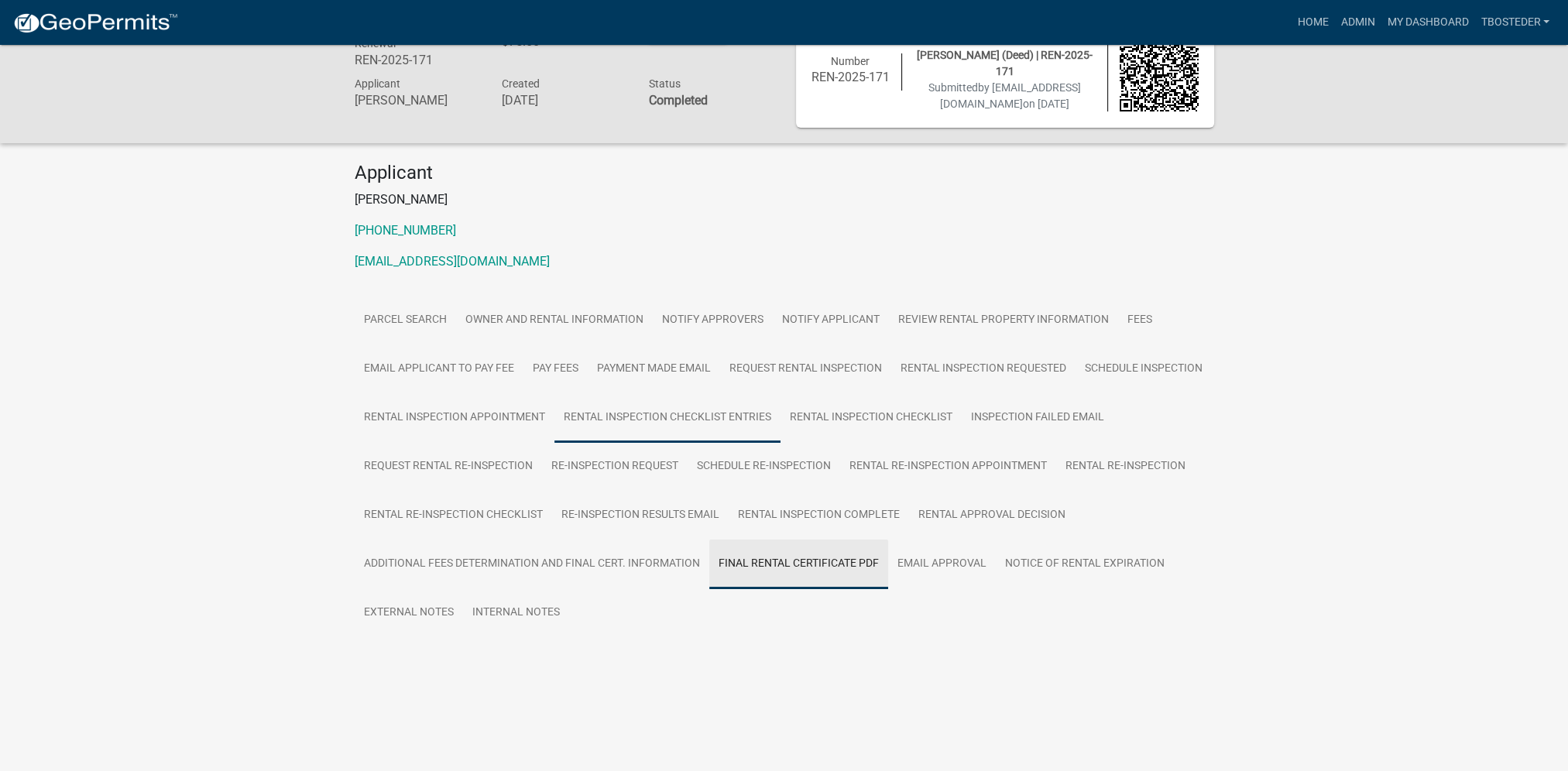
scroll to position [45, 0]
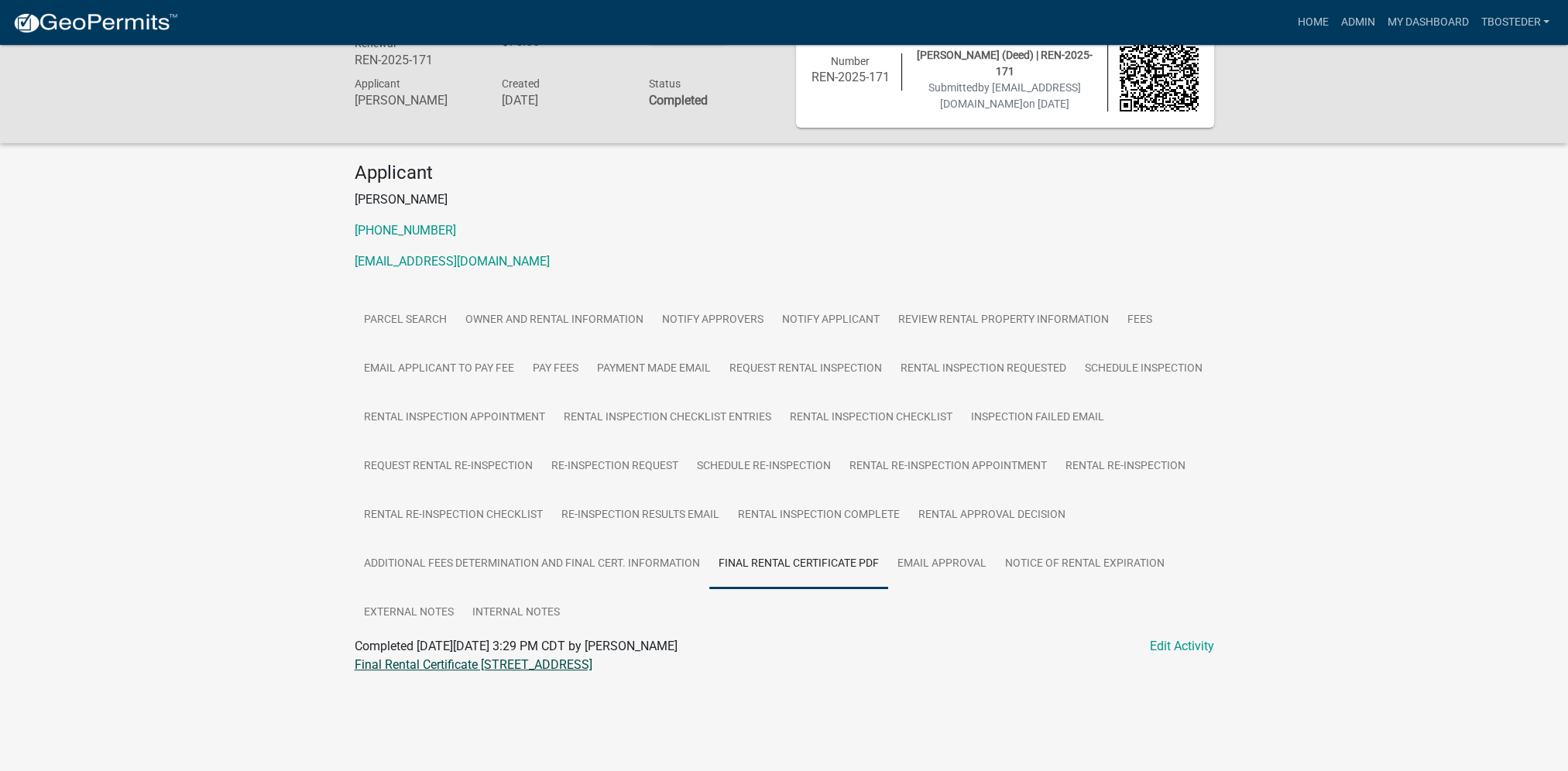
click at [507, 663] on link "Final Rental Certificate 812 W 1ST AVE" at bounding box center [473, 664] width 238 height 15
click at [1413, 21] on link "My Dashboard" at bounding box center [1427, 22] width 94 height 29
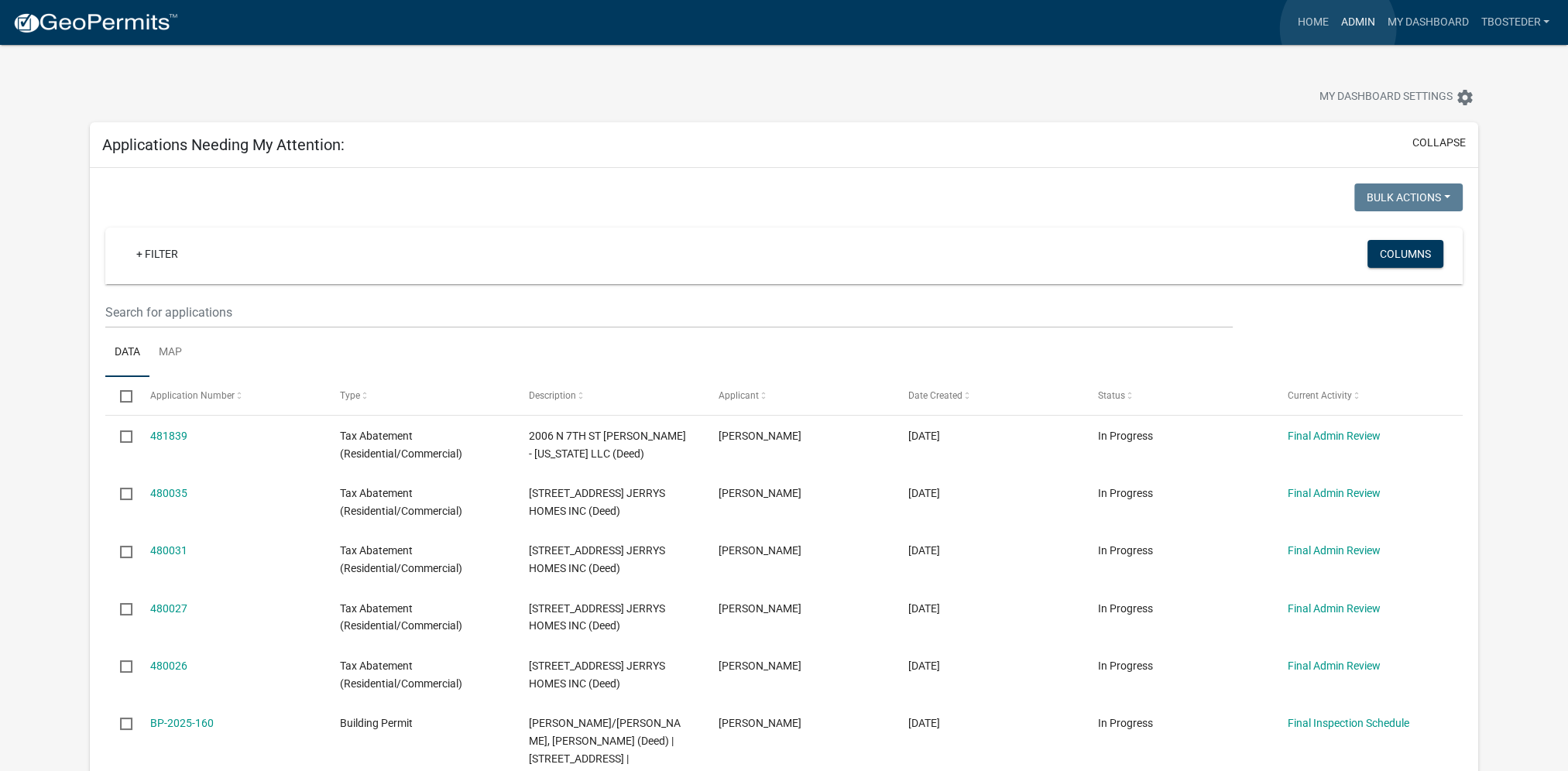
click at [1338, 29] on link "Admin" at bounding box center [1357, 22] width 47 height 29
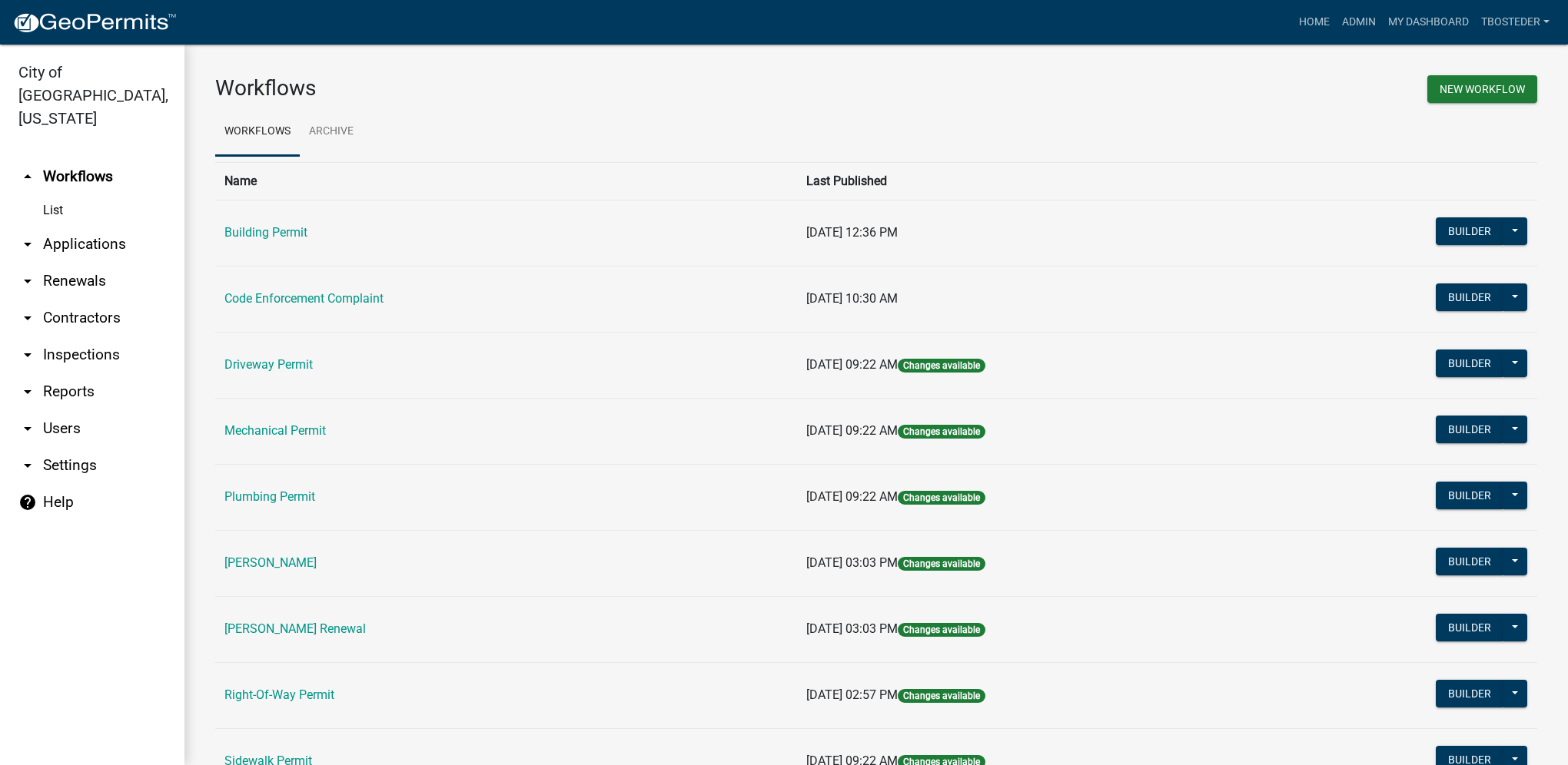
click at [65, 374] on link "arrow_drop_down Reports" at bounding box center [92, 392] width 184 height 37
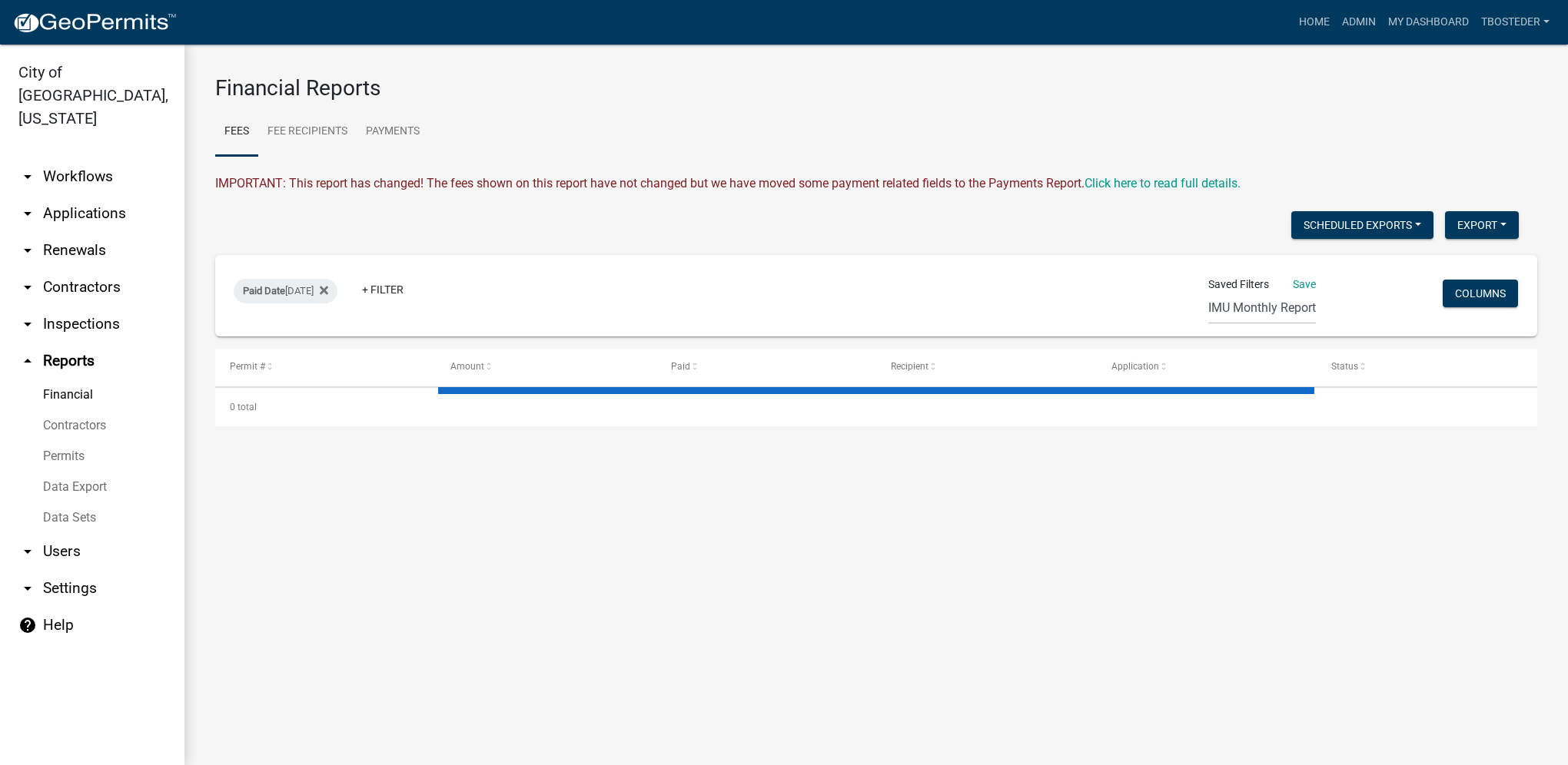
click at [81, 380] on link "Financial" at bounding box center [92, 395] width 184 height 31
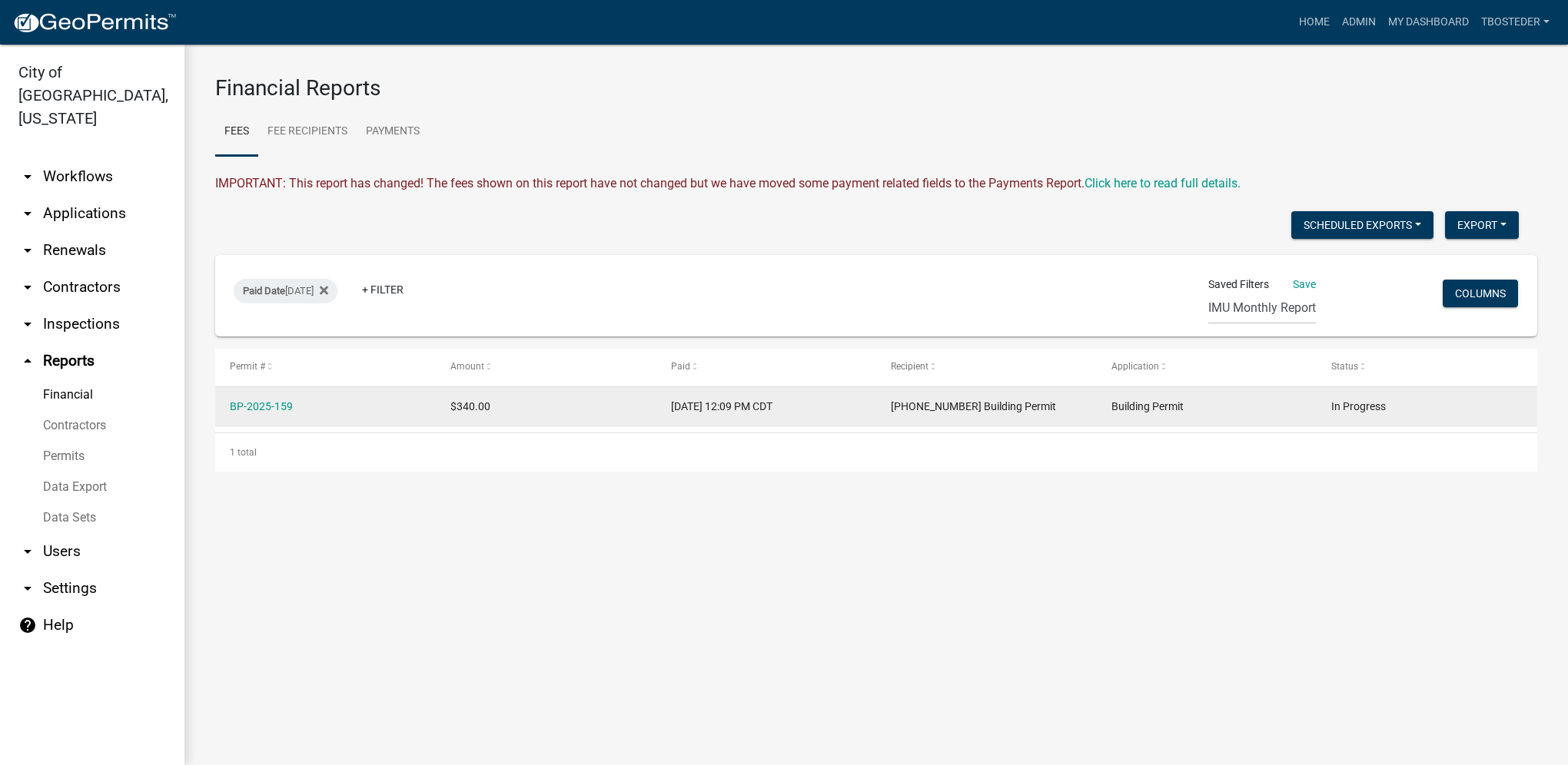
drag, startPoint x: 292, startPoint y: 405, endPoint x: 223, endPoint y: 418, distance: 70.2
click at [223, 418] on datatable-body-cell "BP-2025-159" at bounding box center [325, 407] width 221 height 40
drag, startPoint x: 223, startPoint y: 418, endPoint x: 235, endPoint y: 412, distance: 13.4
copy link "BP-2025-159"
click at [279, 406] on link "BP-2025-159" at bounding box center [260, 407] width 63 height 13
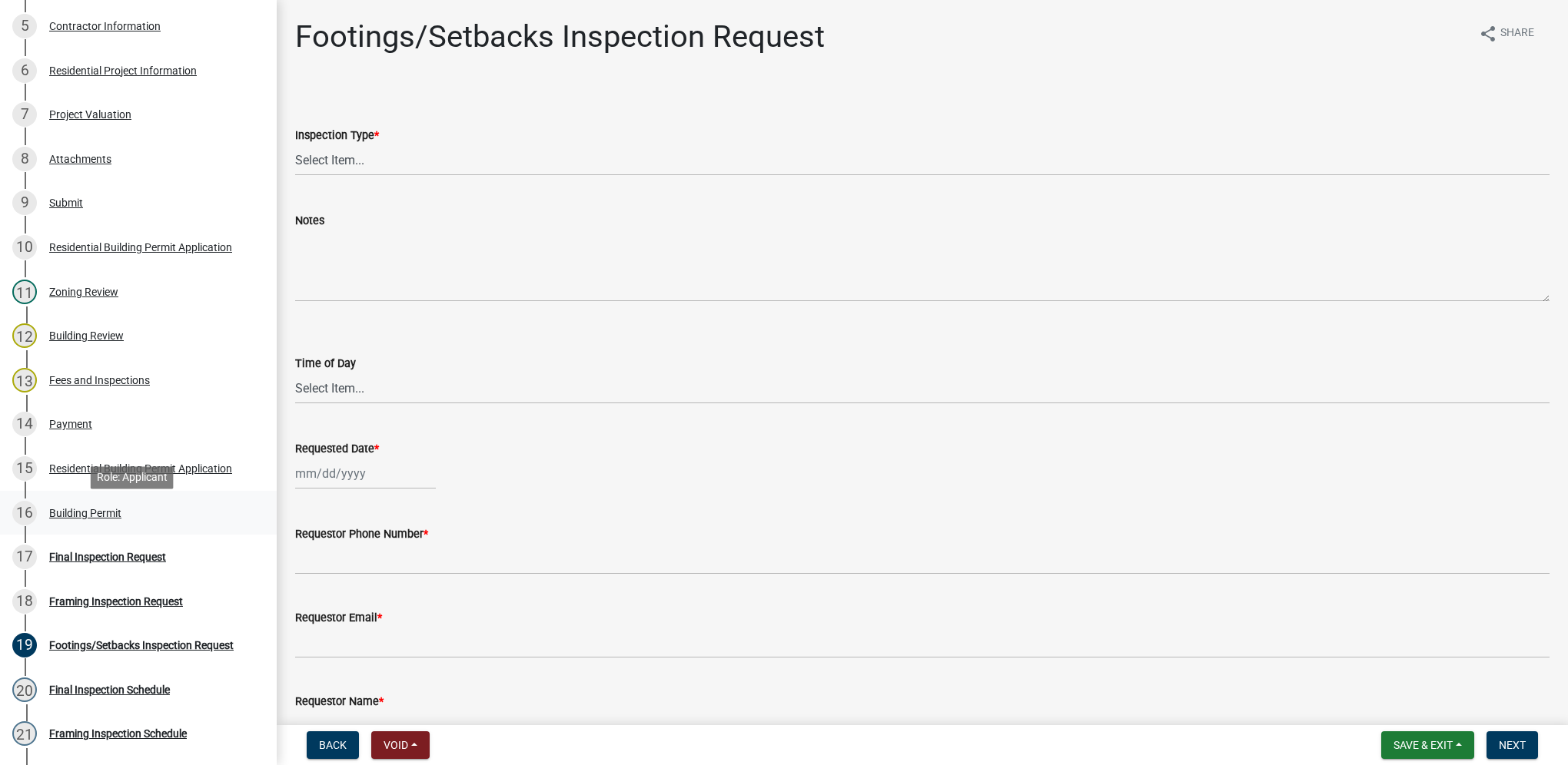
scroll to position [427, 0]
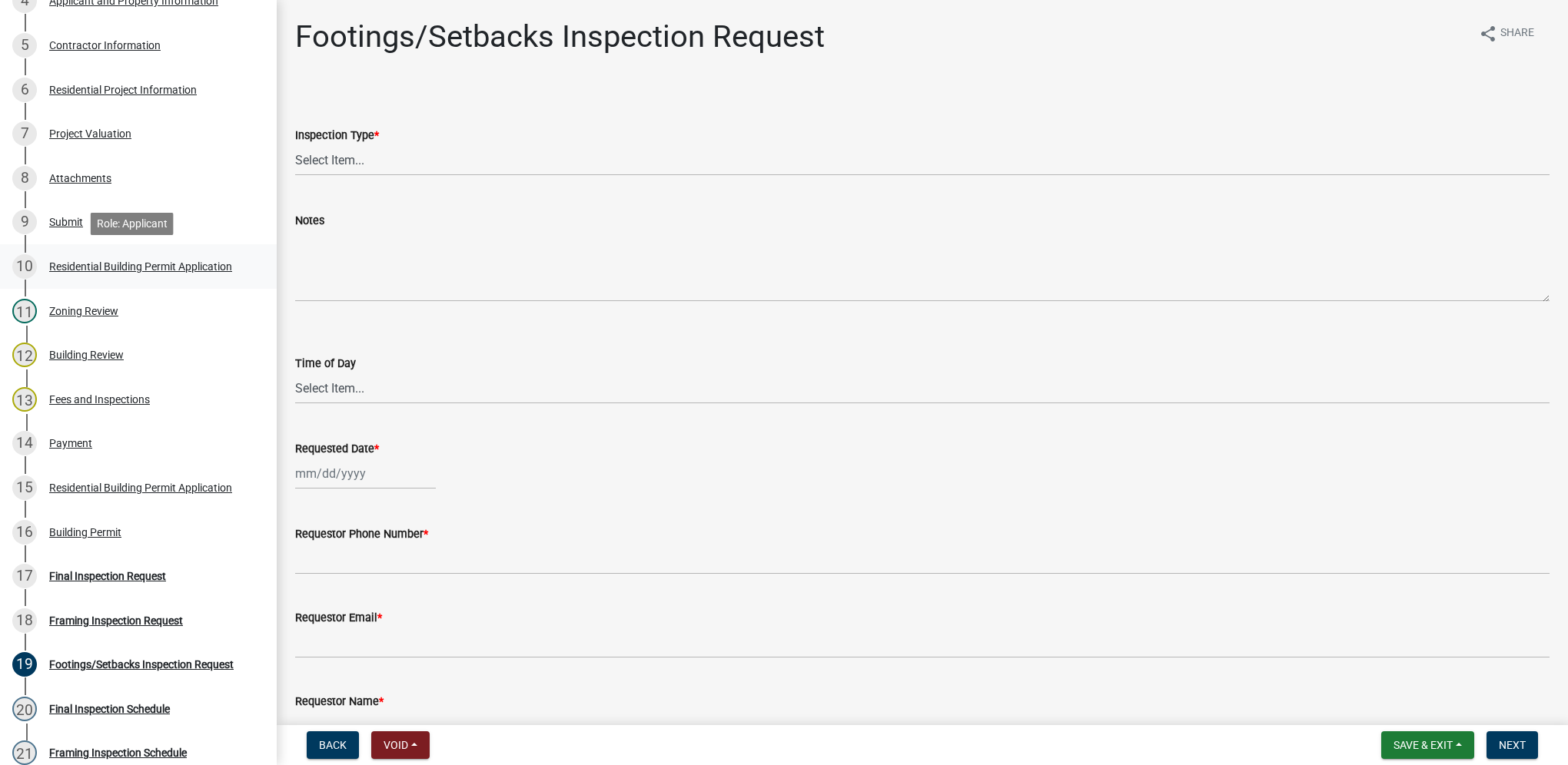
click at [181, 267] on div "Residential Building Permit Application" at bounding box center [141, 266] width 183 height 11
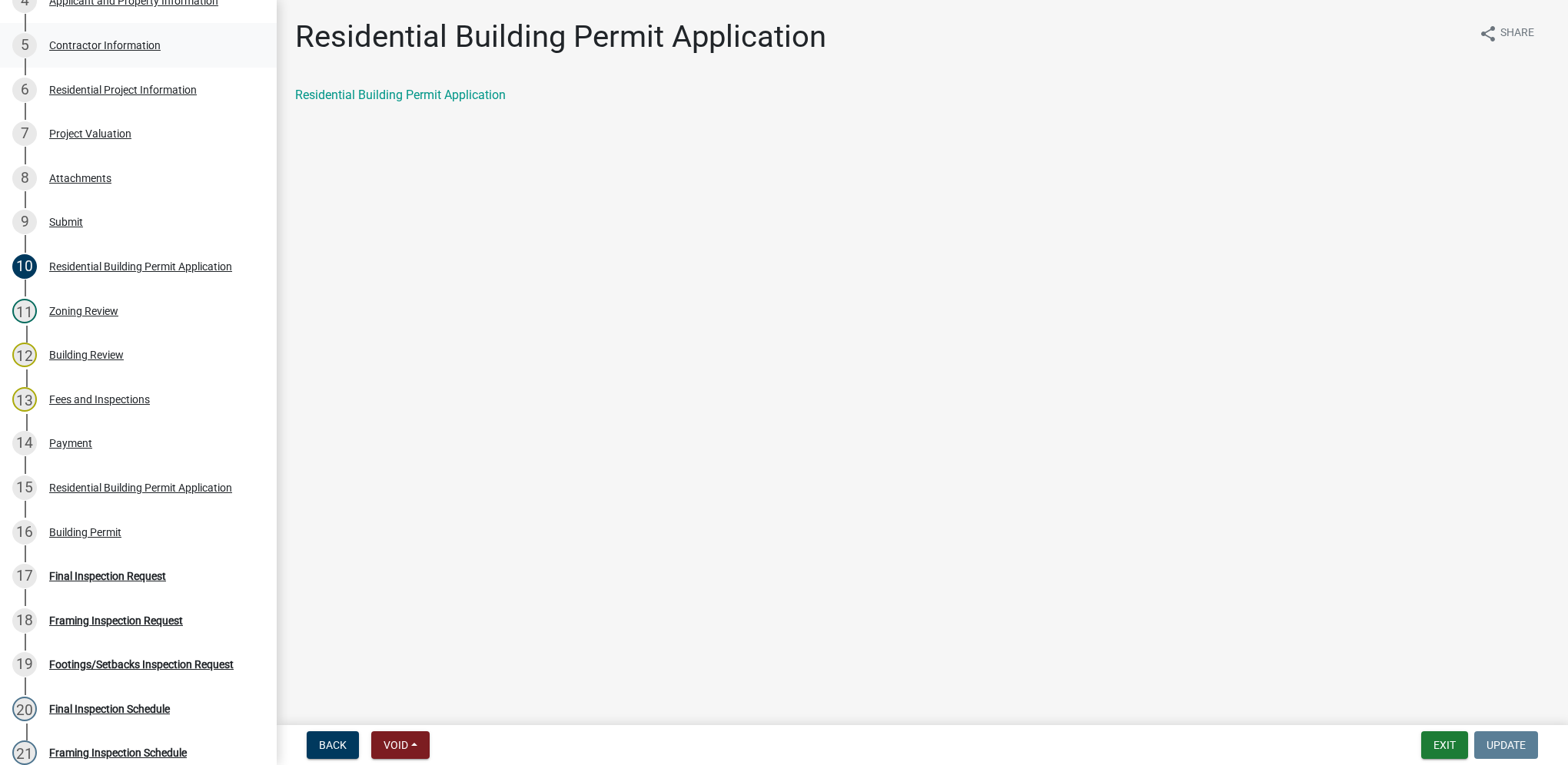
click at [142, 40] on div "Contractor Information" at bounding box center [105, 44] width 112 height 11
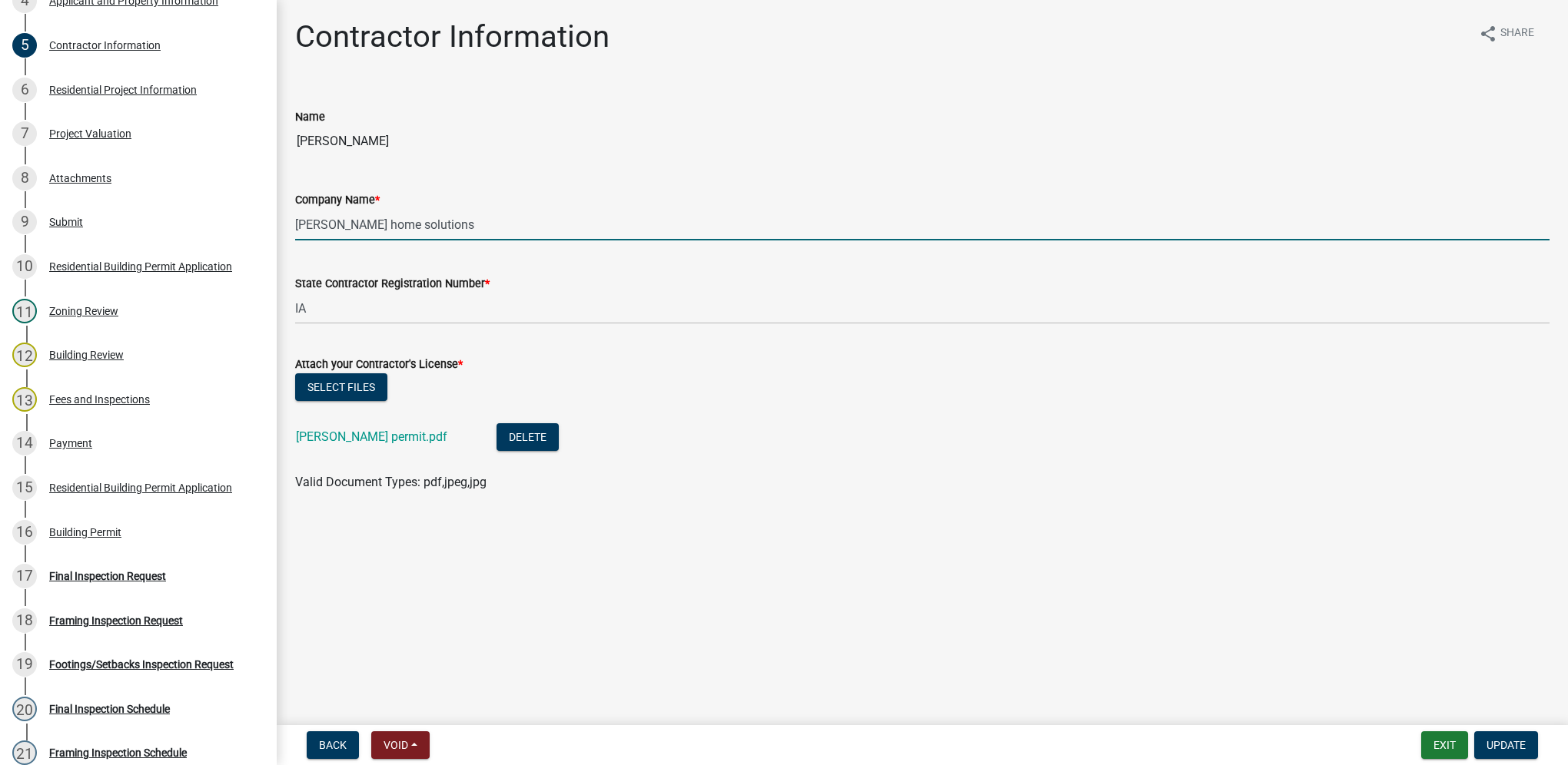
click at [434, 224] on input "Buresh home solutions" at bounding box center [922, 224] width 1255 height 32
drag, startPoint x: 434, startPoint y: 224, endPoint x: 286, endPoint y: 224, distance: 148.0
click at [286, 224] on div "Company Name * Buresh home solutions" at bounding box center [922, 204] width 1278 height 71
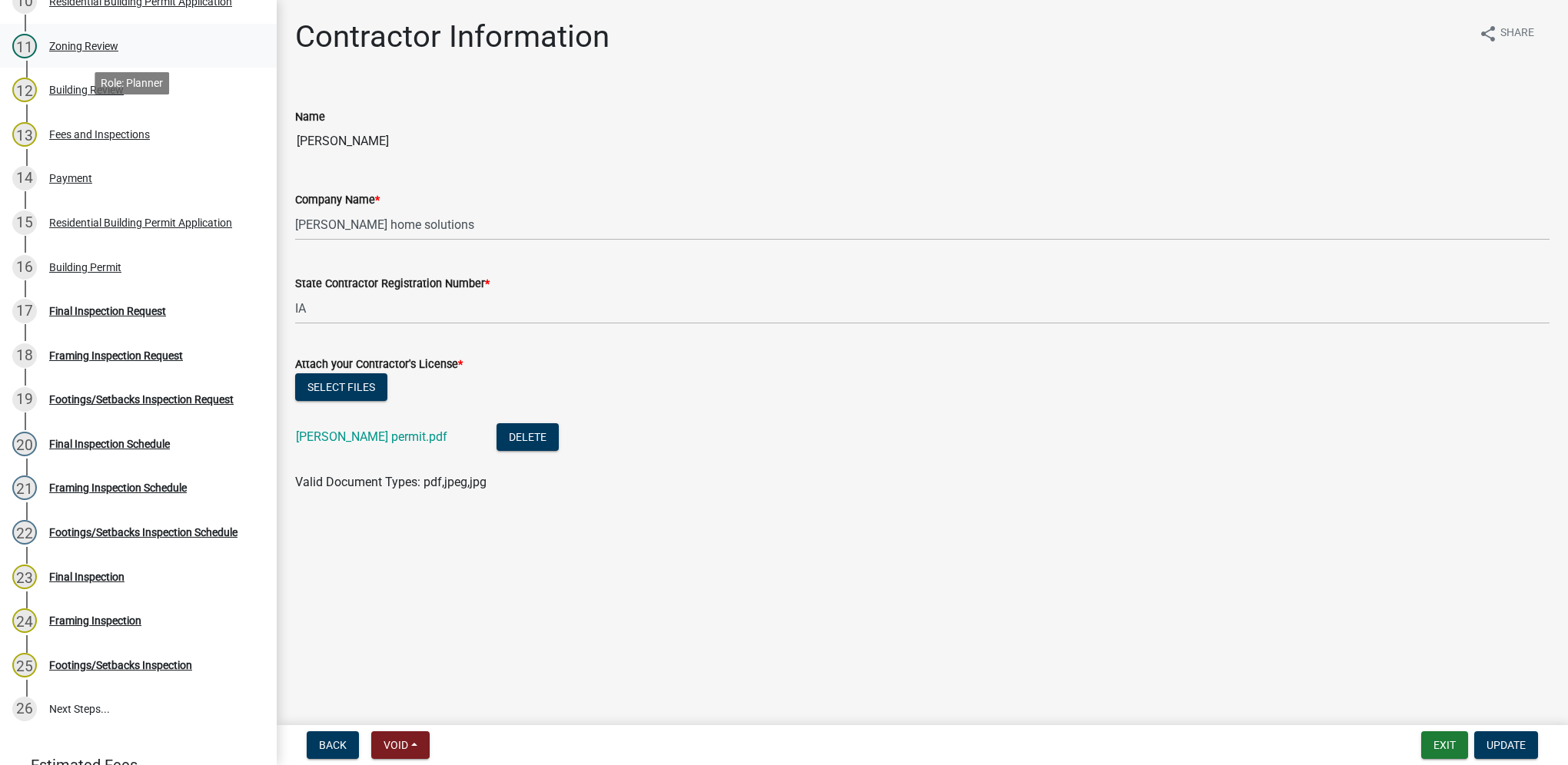
scroll to position [810, 0]
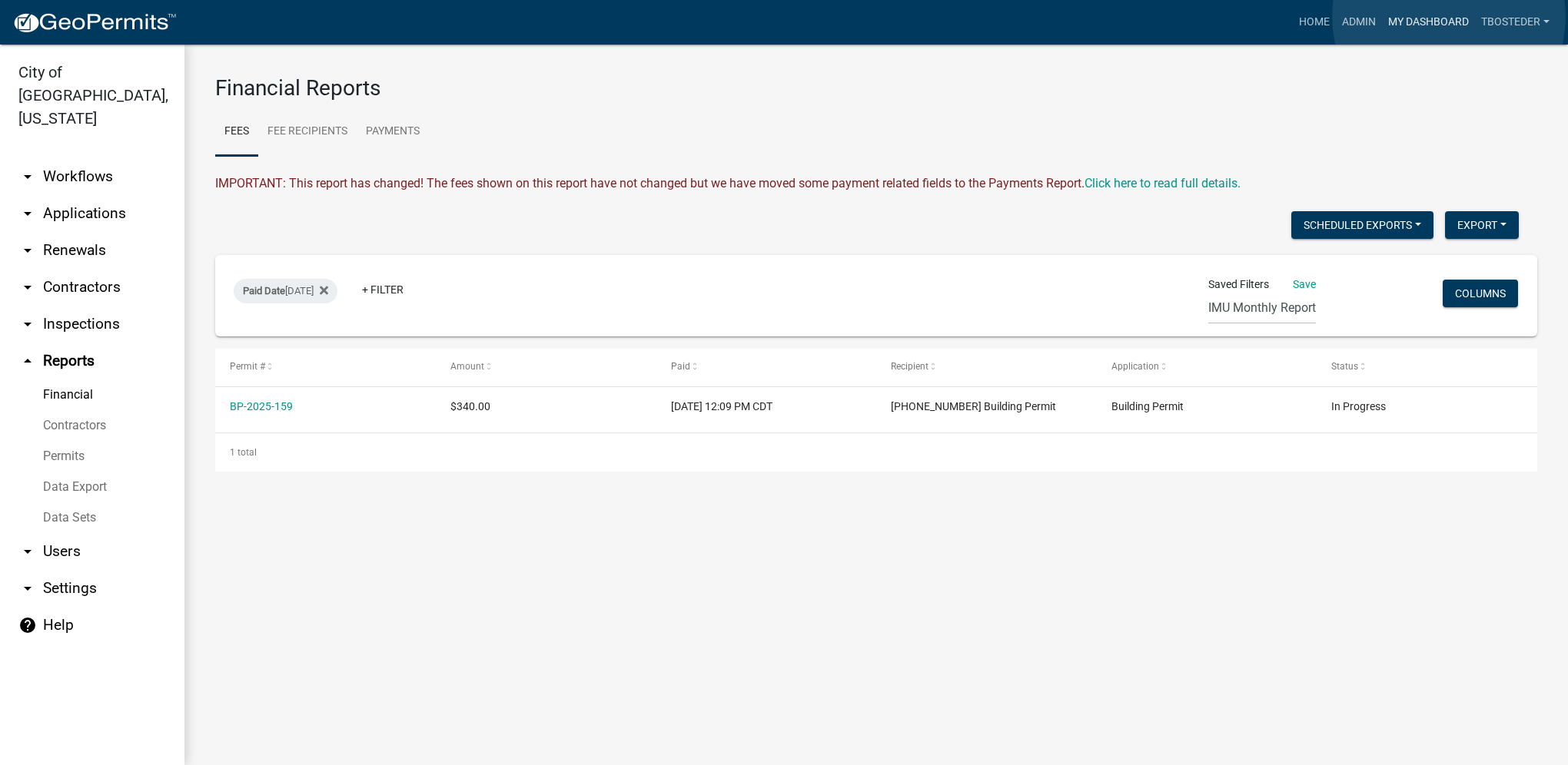
click at [1449, 17] on link "My Dashboard" at bounding box center [1428, 22] width 93 height 29
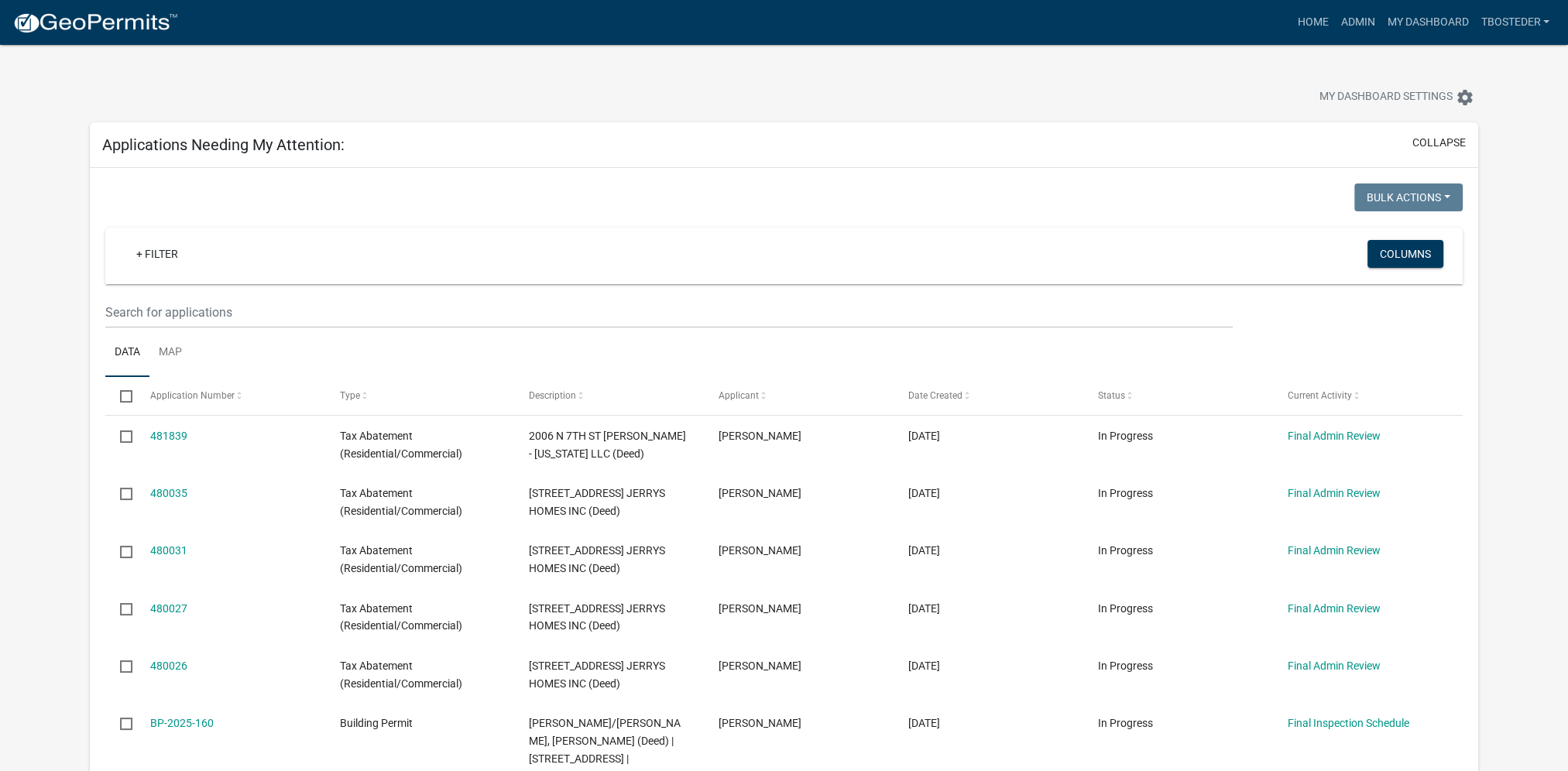
click at [1354, 6] on nav "more_horiz Home Admin My Dashboard tbosteder Admin Account Logout" at bounding box center [784, 22] width 1568 height 45
click at [1360, 14] on link "Admin" at bounding box center [1357, 22] width 47 height 29
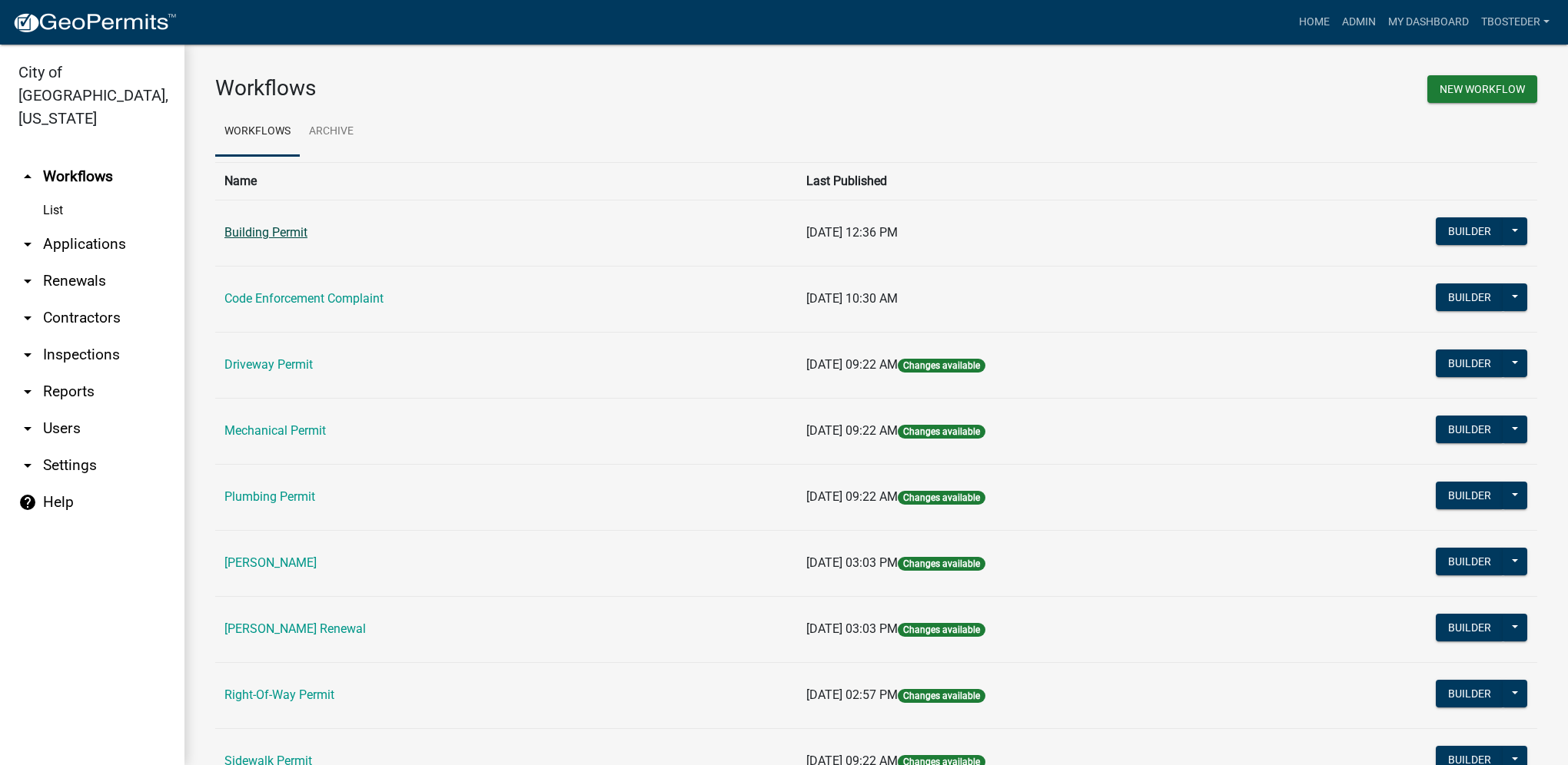
click at [252, 234] on link "Building Permit" at bounding box center [266, 232] width 83 height 14
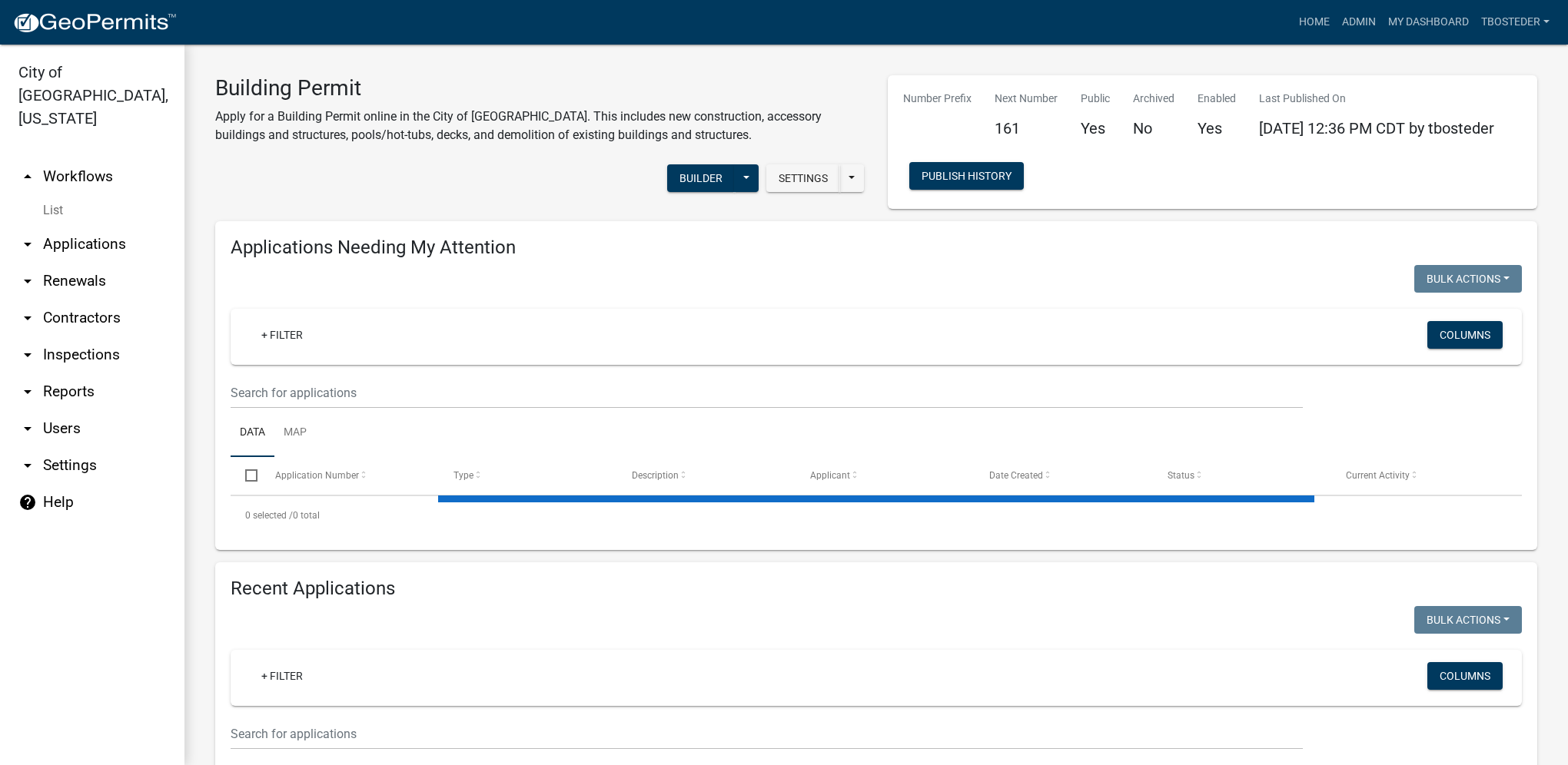
select select "1: 25"
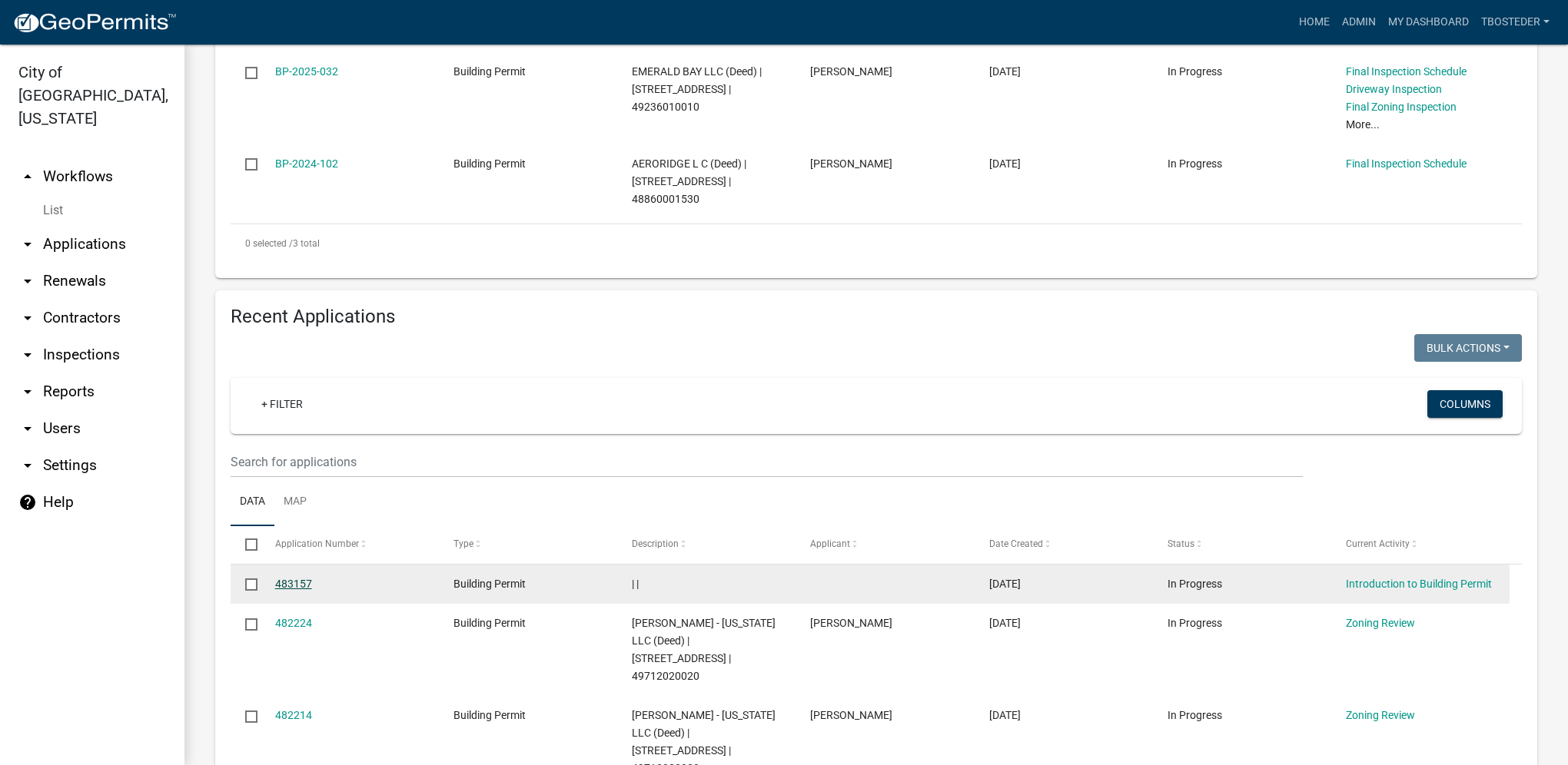
scroll to position [538, 0]
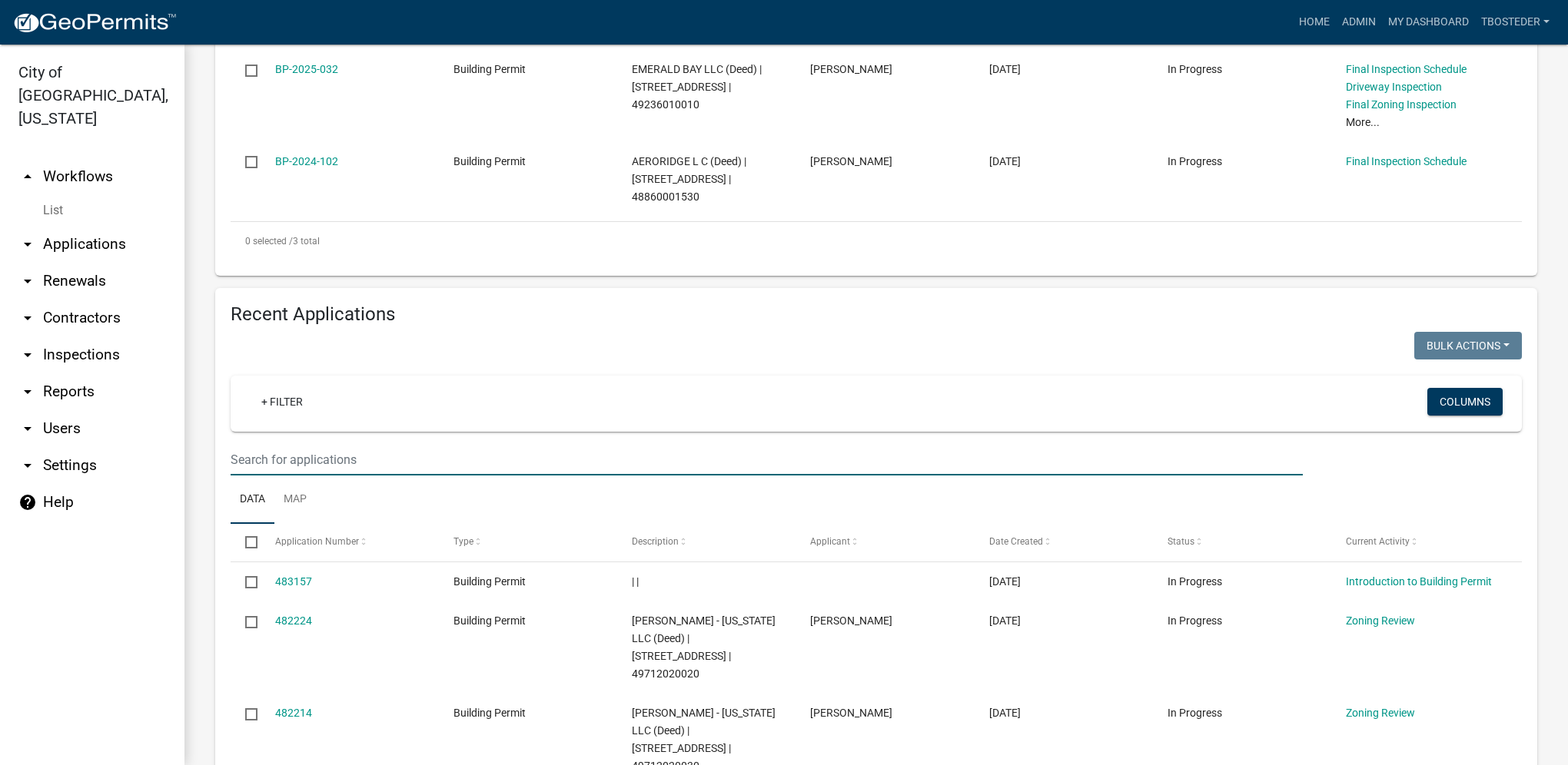
click at [308, 444] on input "text" at bounding box center [766, 460] width 1073 height 32
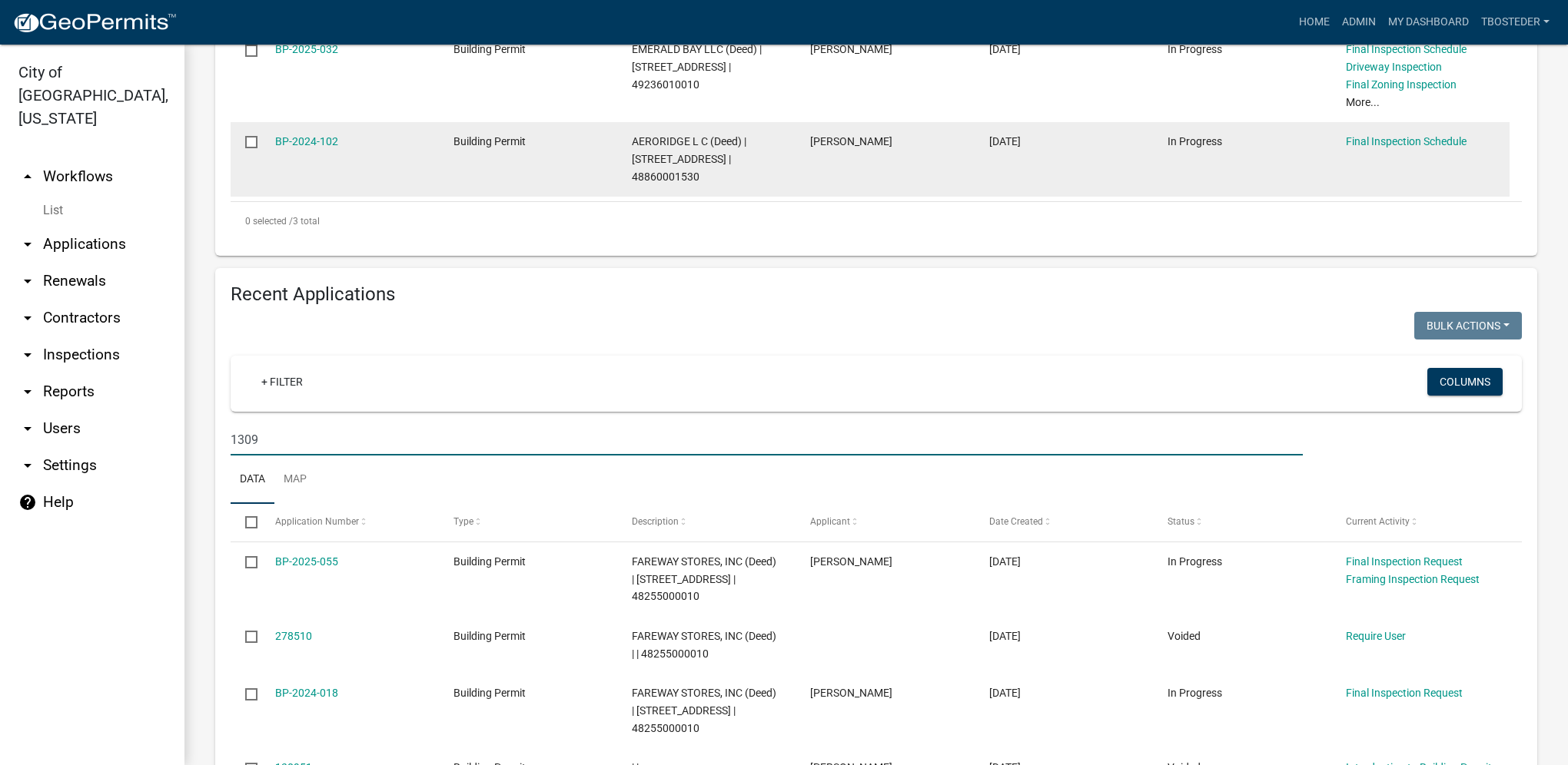
scroll to position [579, 0]
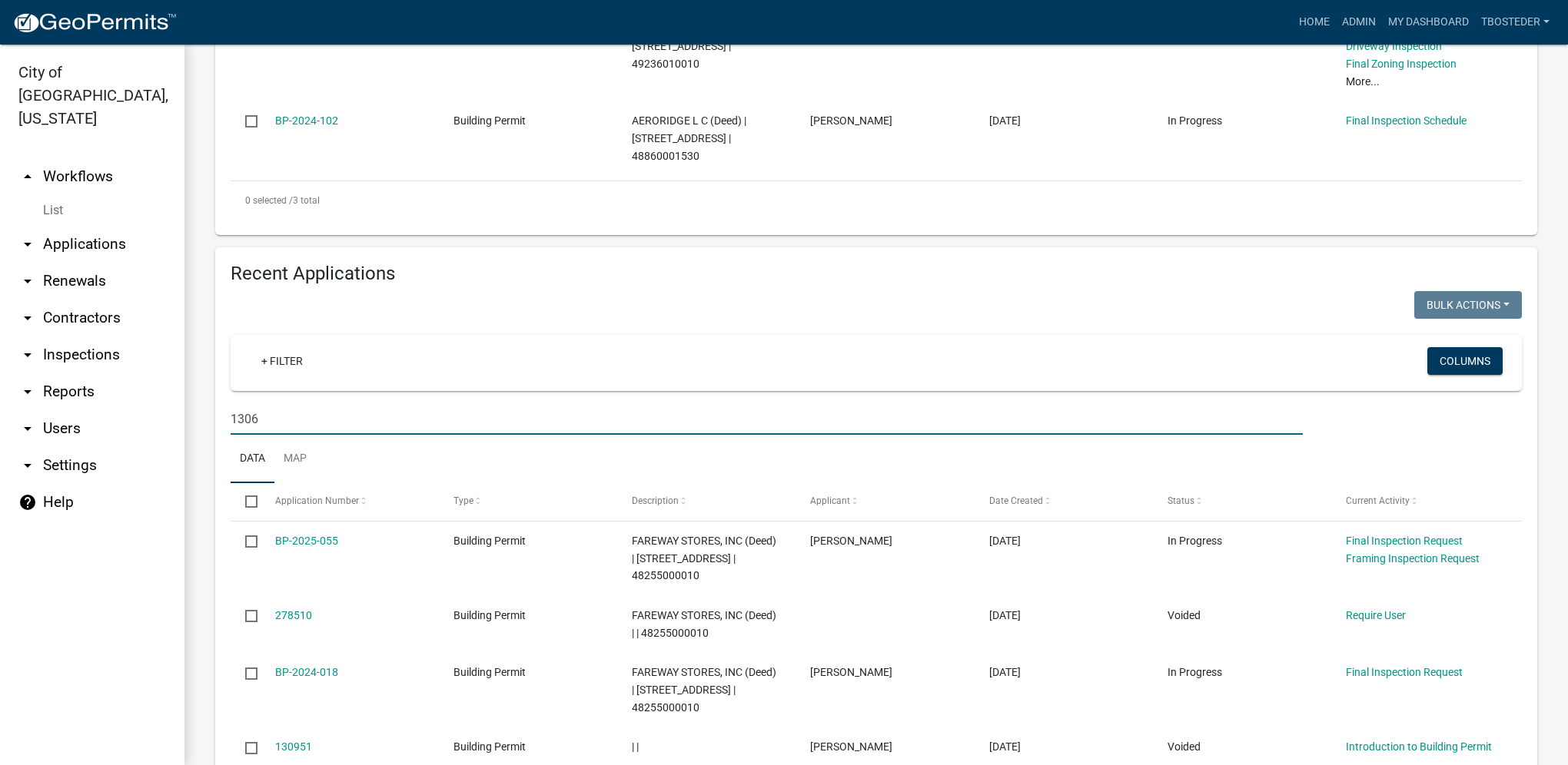
type input "1306"
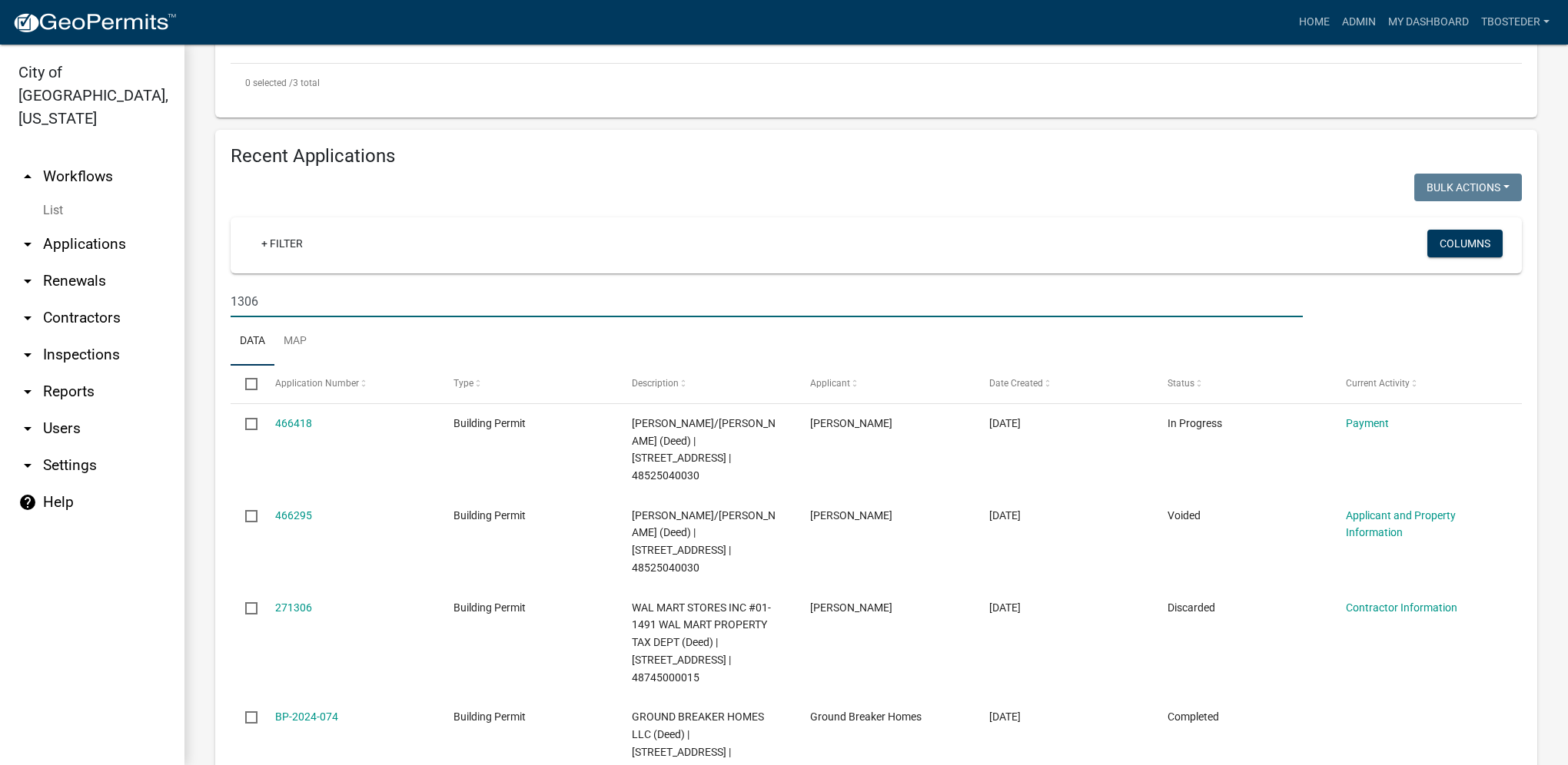
scroll to position [732, 0]
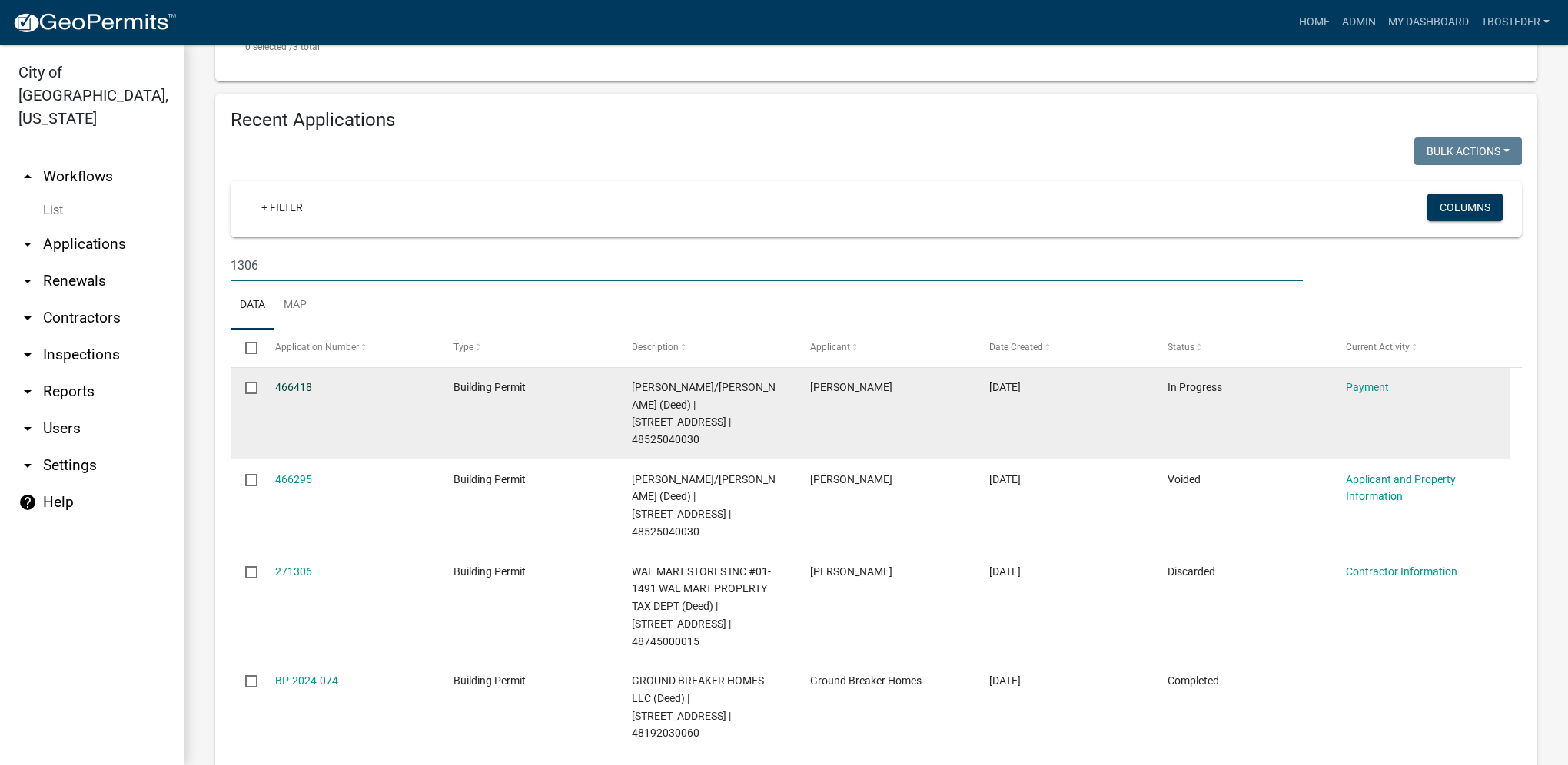
click at [304, 382] on link "466418" at bounding box center [294, 387] width 37 height 13
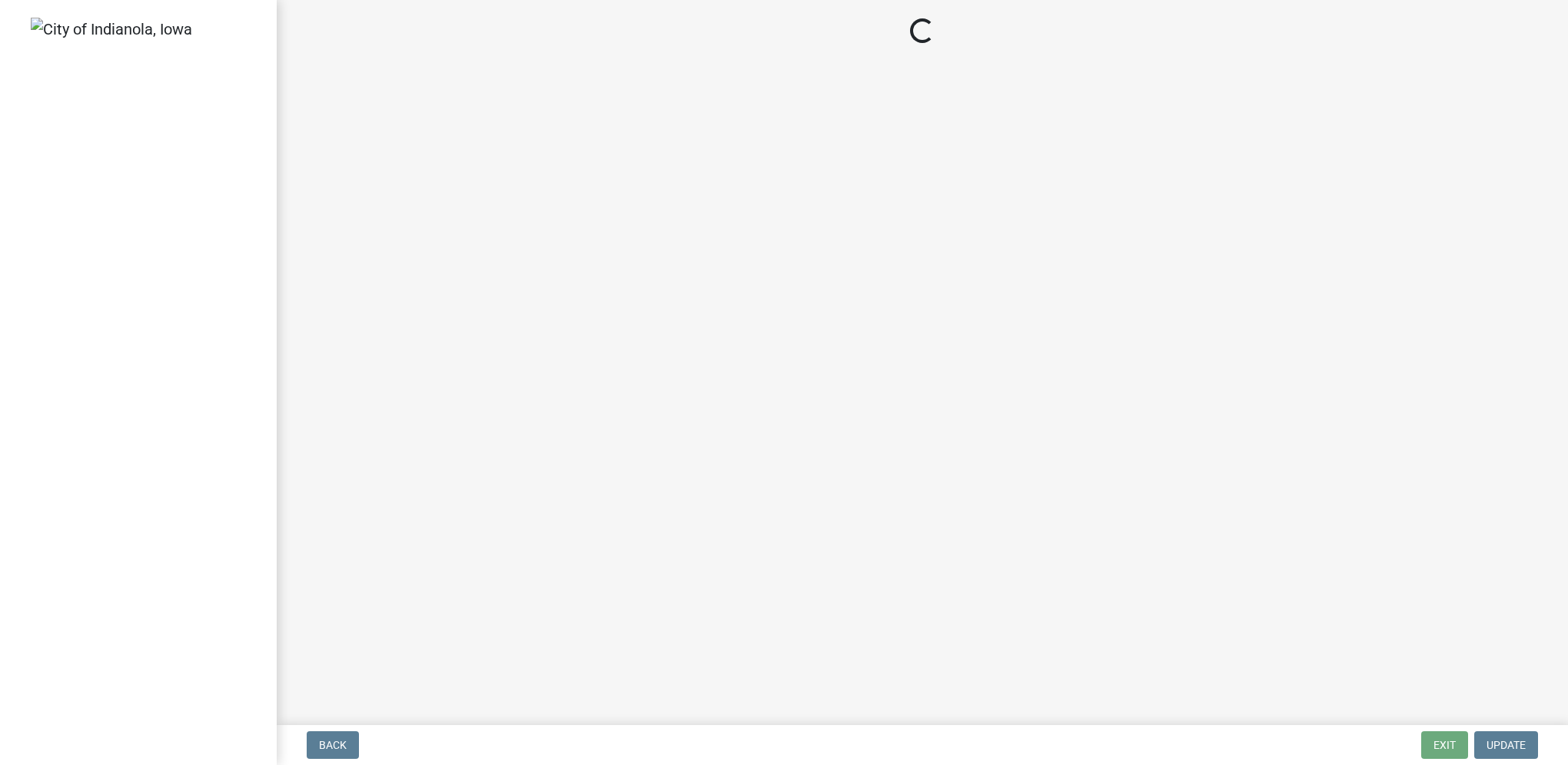
select select "3: 3"
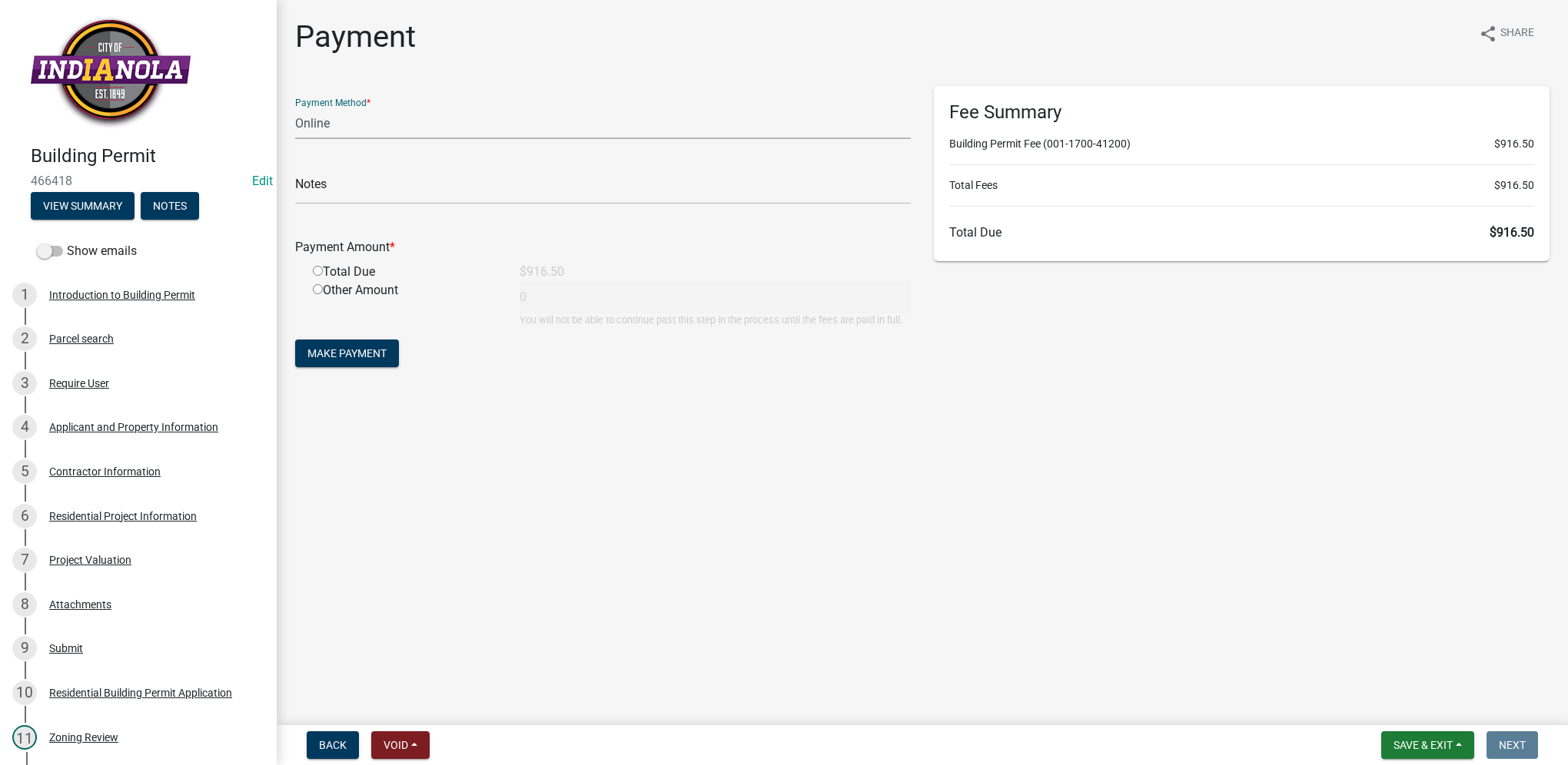
click at [336, 135] on select "Credit Card POS Check Cash Online" at bounding box center [602, 123] width 616 height 32
click at [295, 108] on select "Credit Card POS Check Cash Online" at bounding box center [602, 123] width 616 height 32
click at [314, 270] on input "radio" at bounding box center [318, 271] width 10 height 10
radio input "true"
type input "916.5"
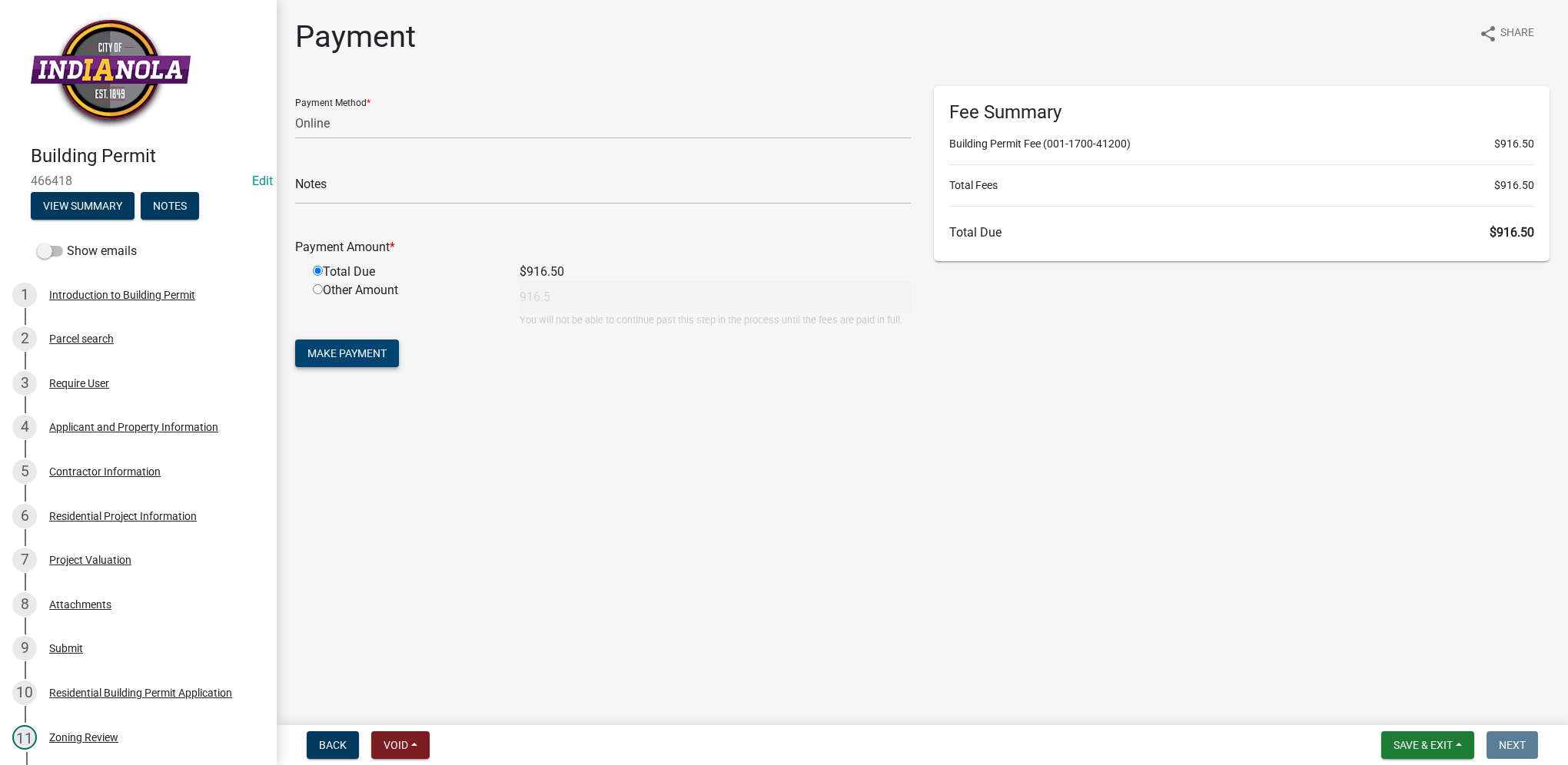
click at [351, 356] on span "Make Payment" at bounding box center [347, 354] width 79 height 13
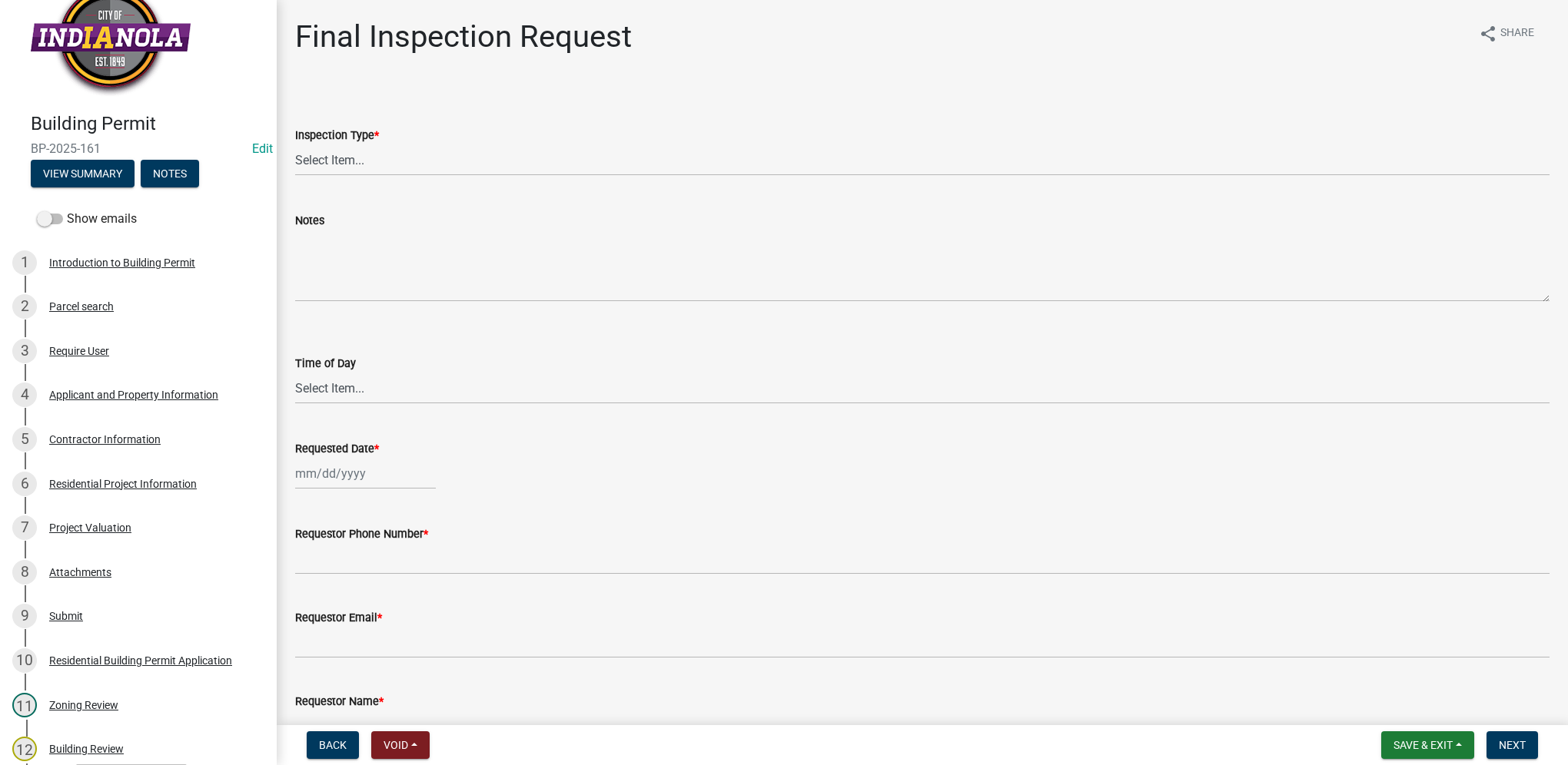
scroll to position [7, 0]
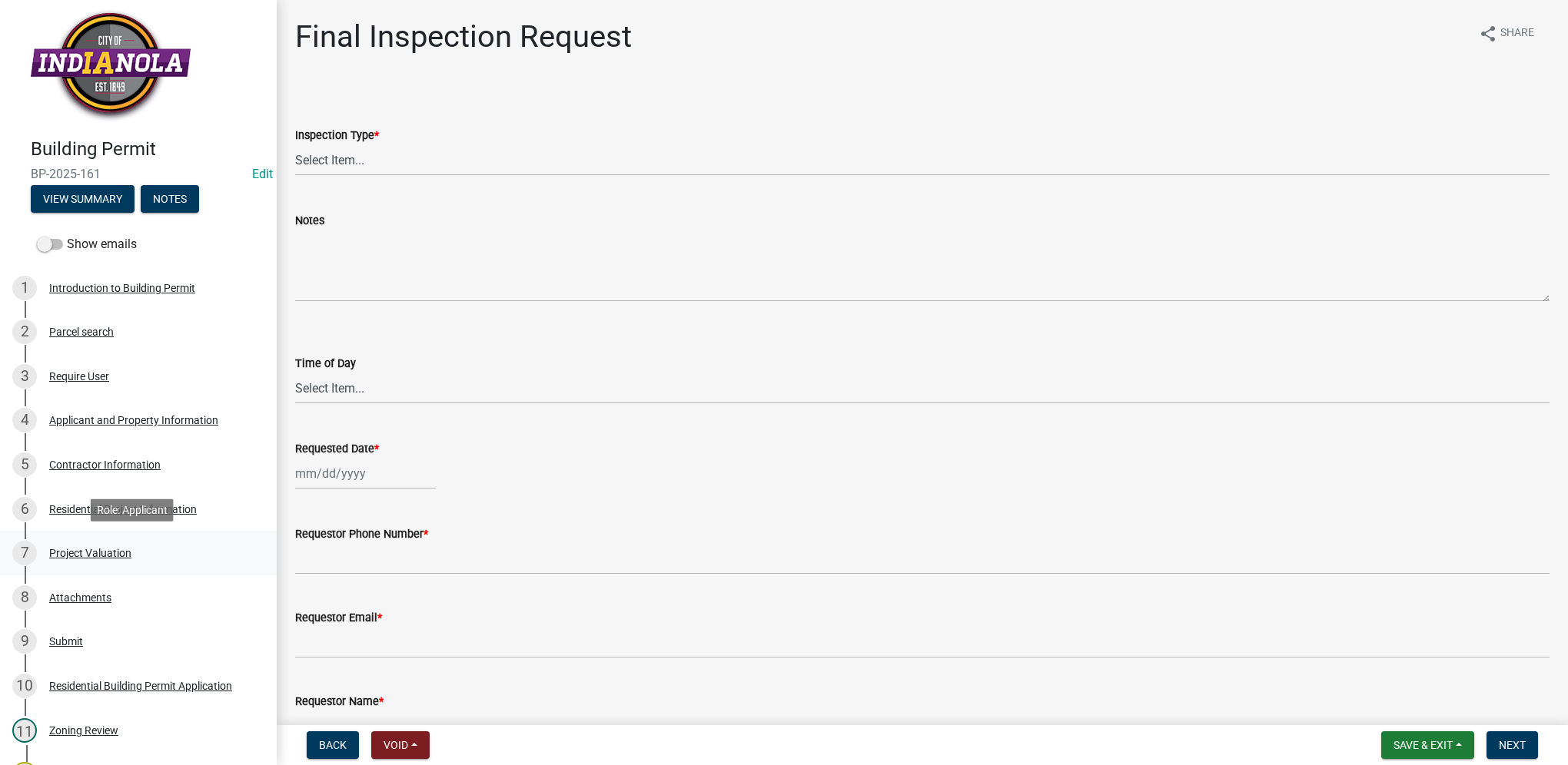
click at [126, 548] on div "Project Valuation" at bounding box center [90, 553] width 82 height 11
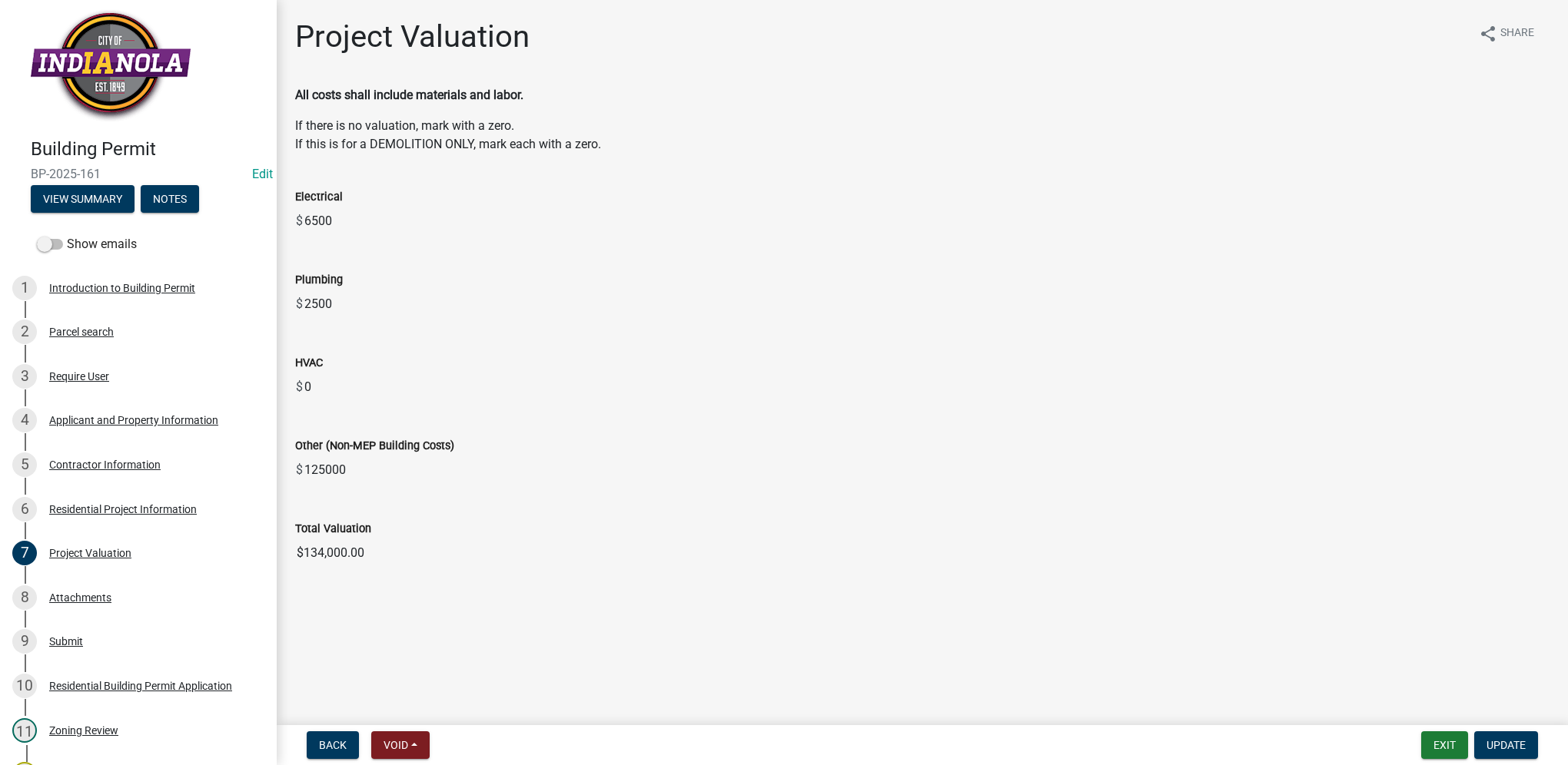
click at [398, 575] on wm-data-entity-input "Total Valuation $134,000.00" at bounding box center [922, 540] width 1255 height 83
click at [387, 552] on input "$134,000.00" at bounding box center [922, 553] width 1255 height 31
drag, startPoint x: 391, startPoint y: 547, endPoint x: 287, endPoint y: 547, distance: 104.0
click at [287, 547] on div "Total Valuation $134,000.00" at bounding box center [922, 533] width 1278 height 70
drag, startPoint x: 287, startPoint y: 547, endPoint x: 320, endPoint y: 555, distance: 34.0
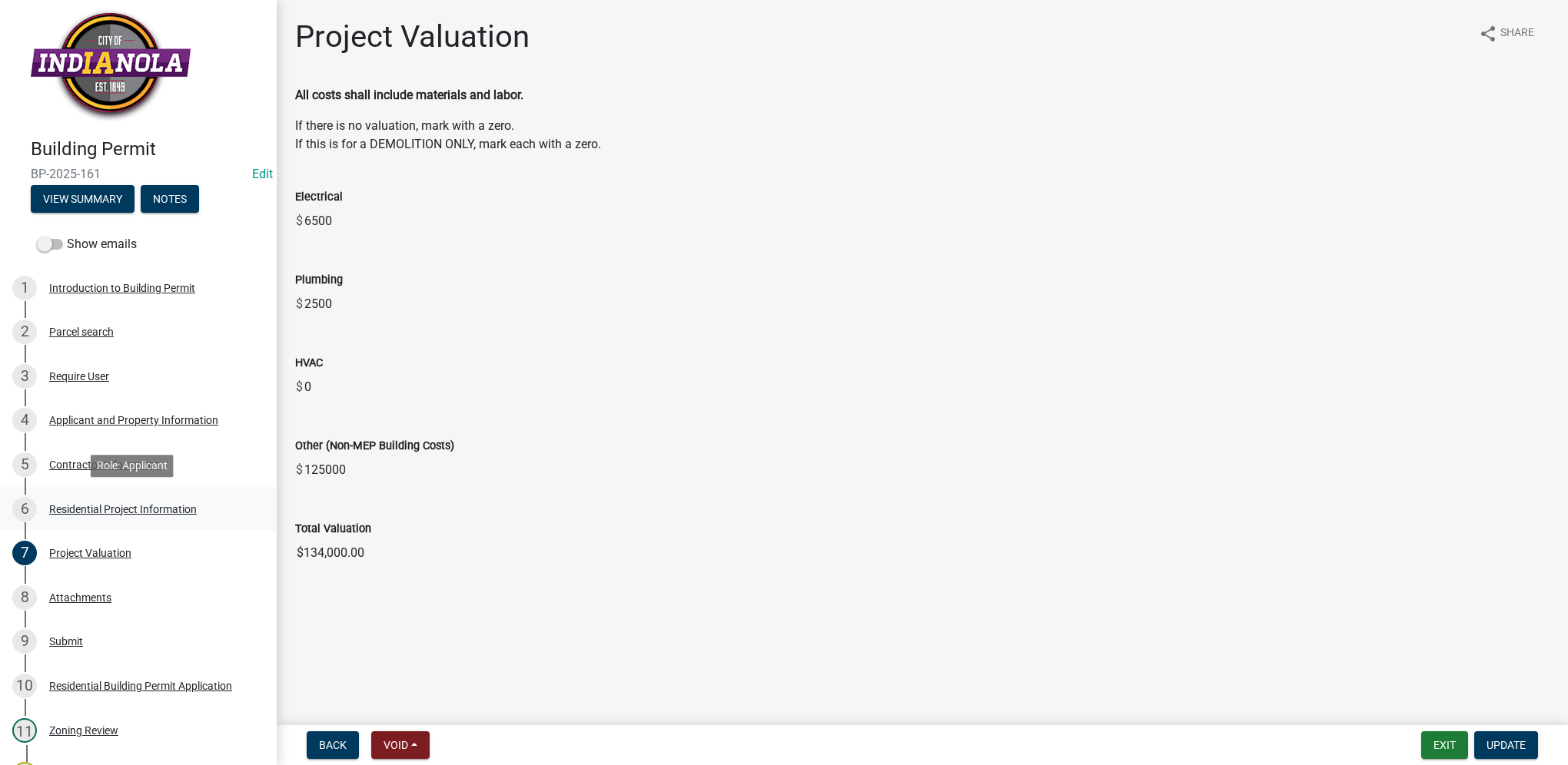
click at [119, 501] on div "6 Residential Project Information" at bounding box center [132, 510] width 240 height 25
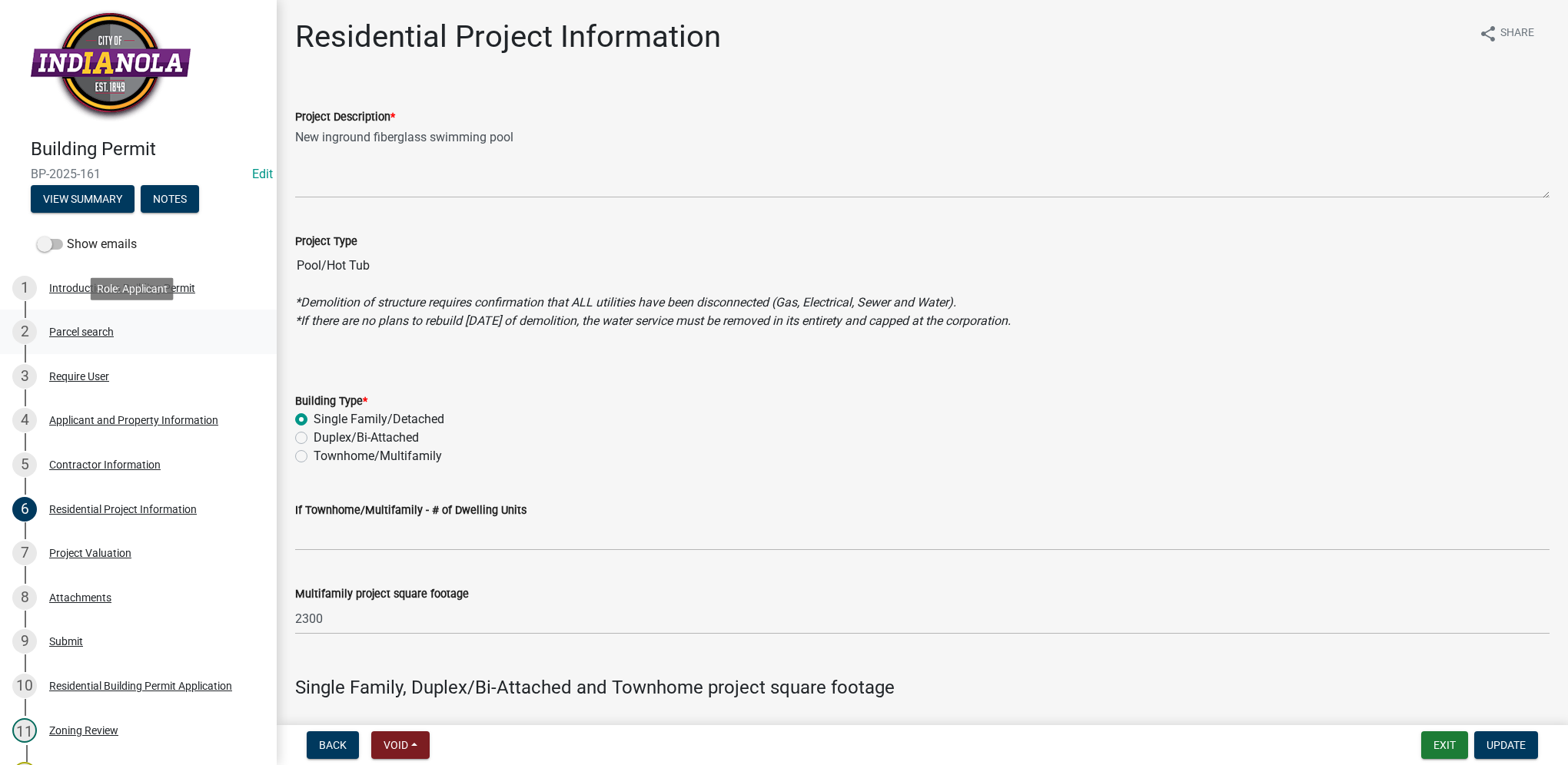
click at [120, 337] on div "2 Parcel search" at bounding box center [132, 332] width 240 height 25
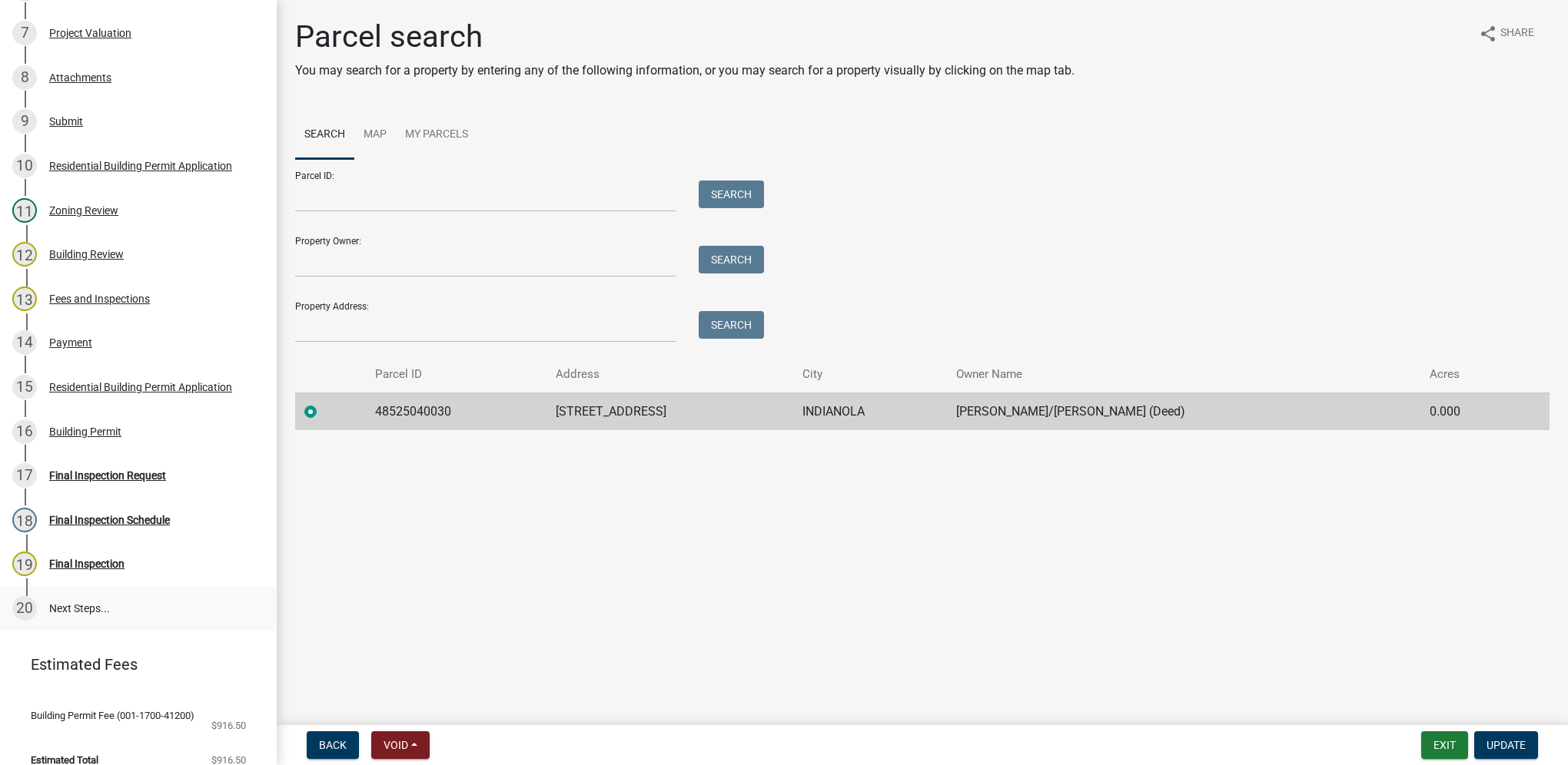
scroll to position [545, 0]
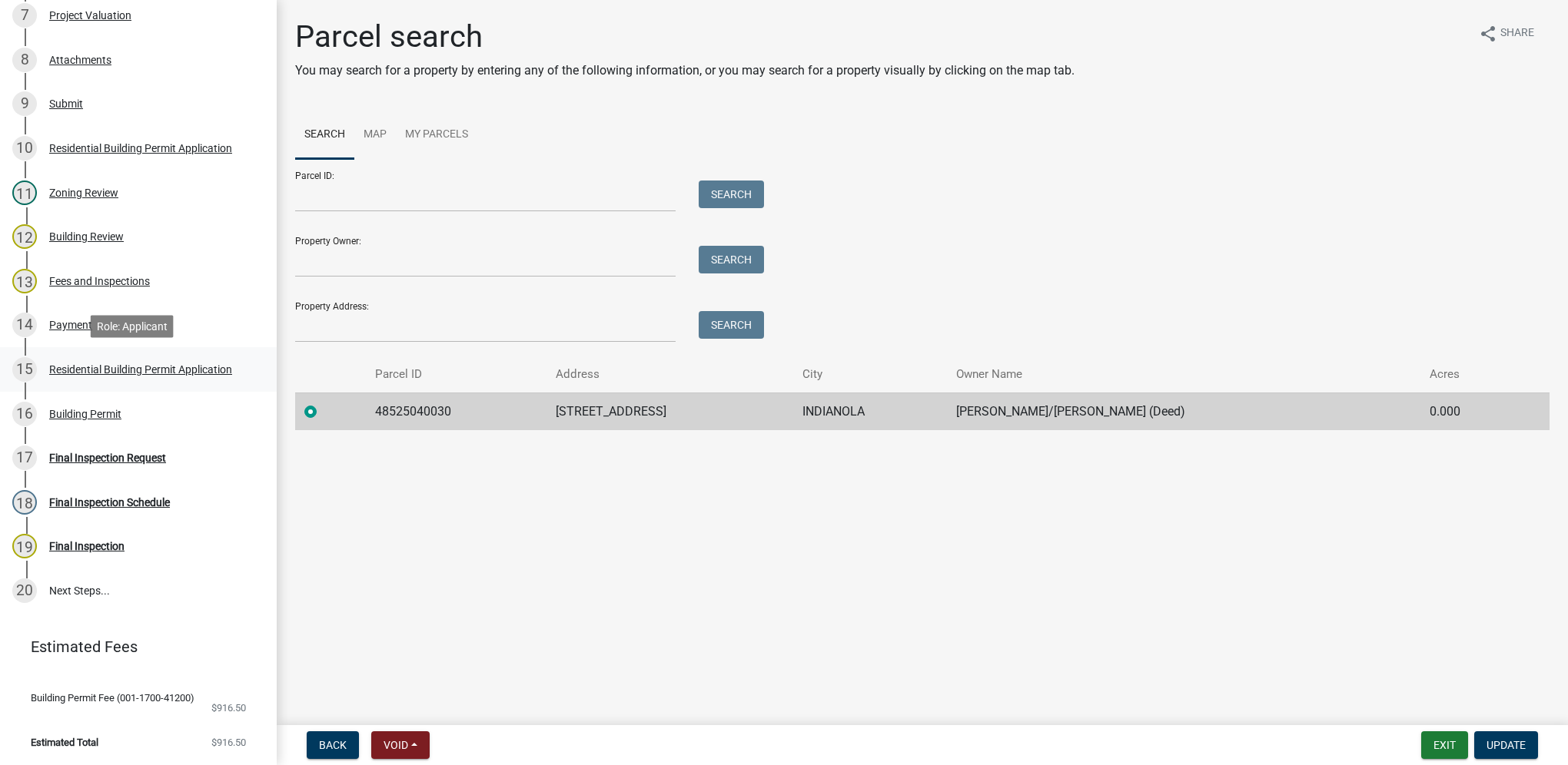
click at [164, 364] on div "Residential Building Permit Application" at bounding box center [141, 369] width 183 height 11
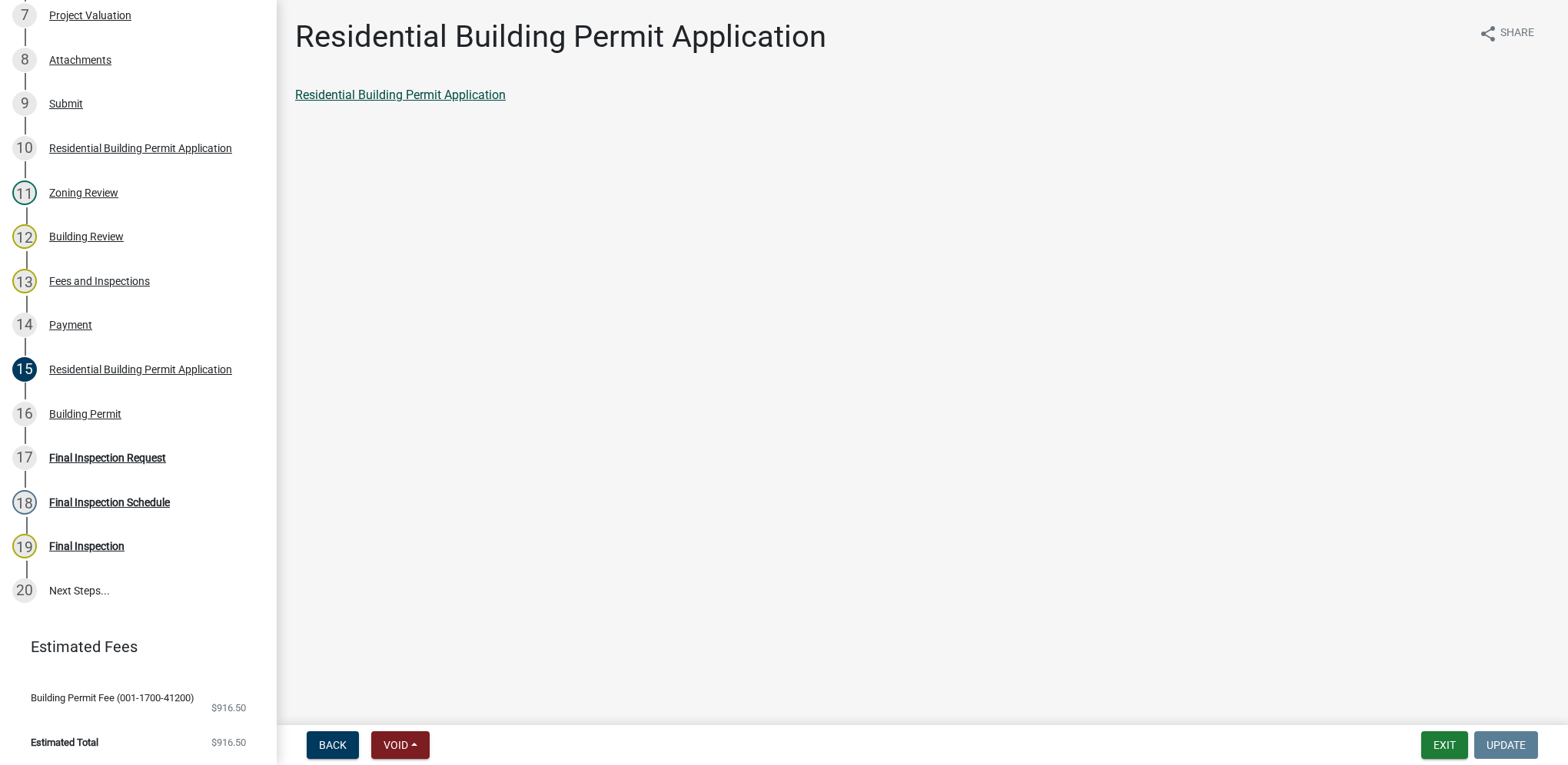
click at [504, 98] on link "Residential Building Permit Application" at bounding box center [400, 94] width 211 height 14
click at [1439, 749] on button "Exit" at bounding box center [1445, 745] width 47 height 28
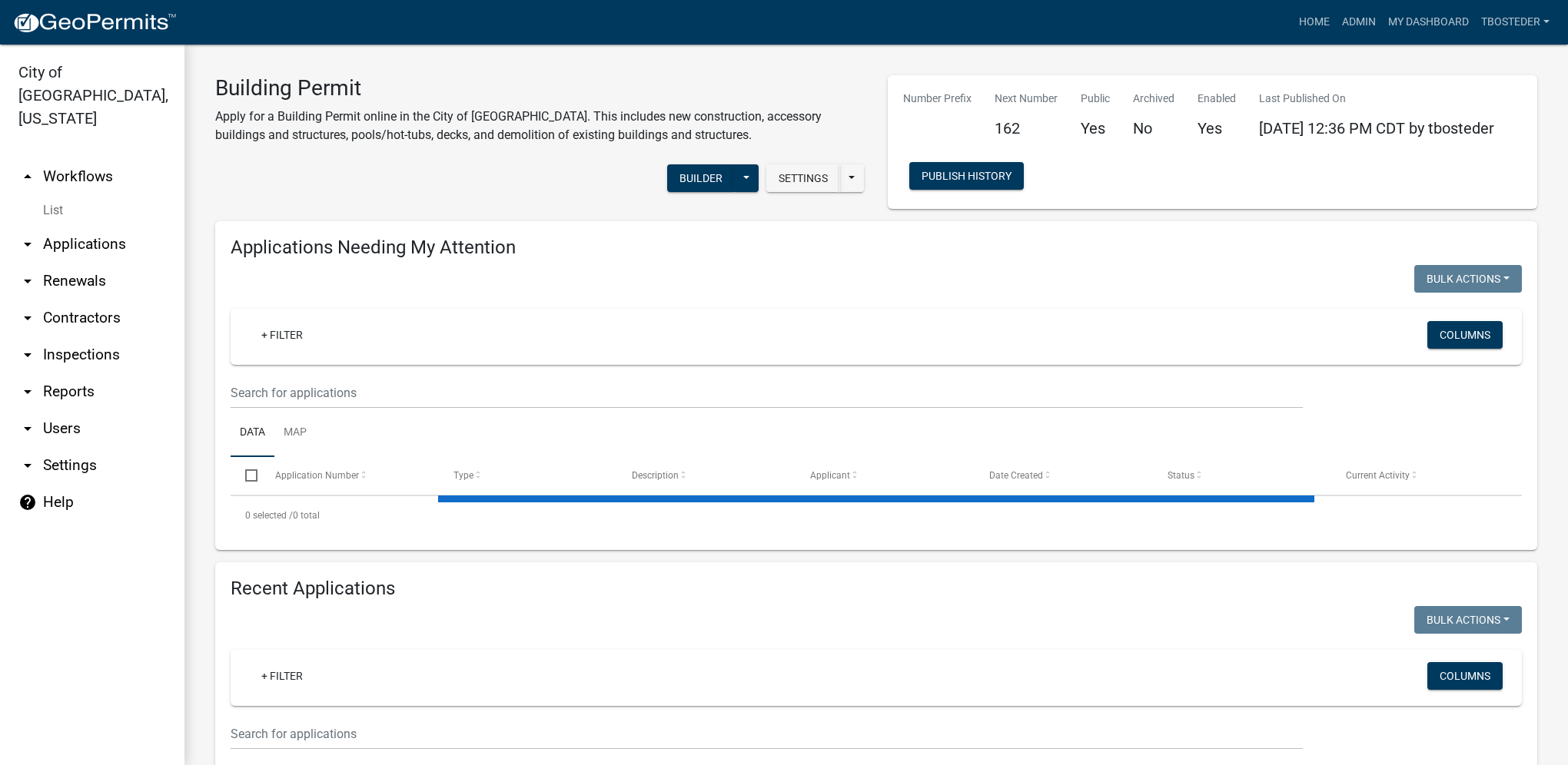
select select "1: 25"
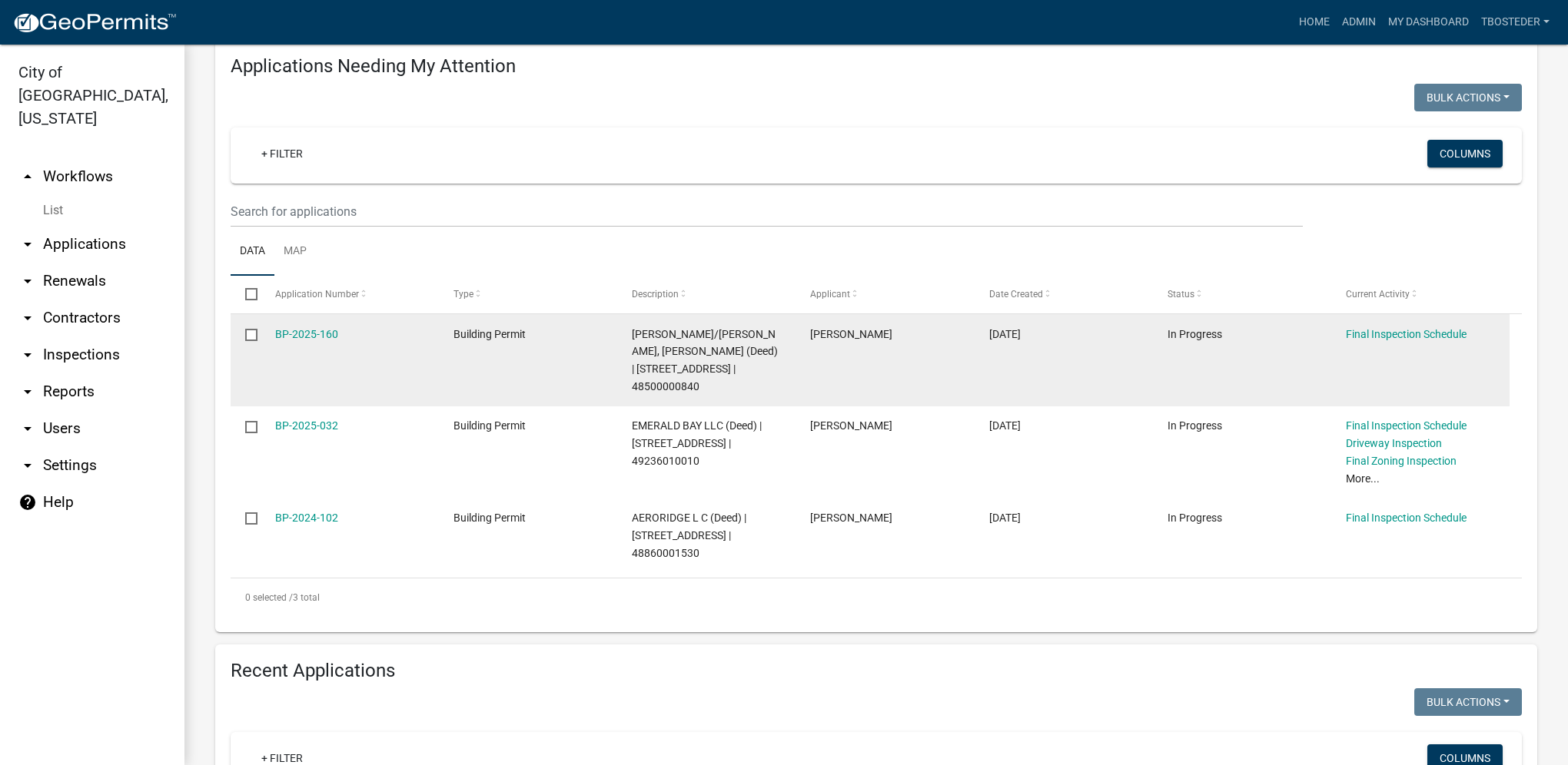
scroll to position [384, 0]
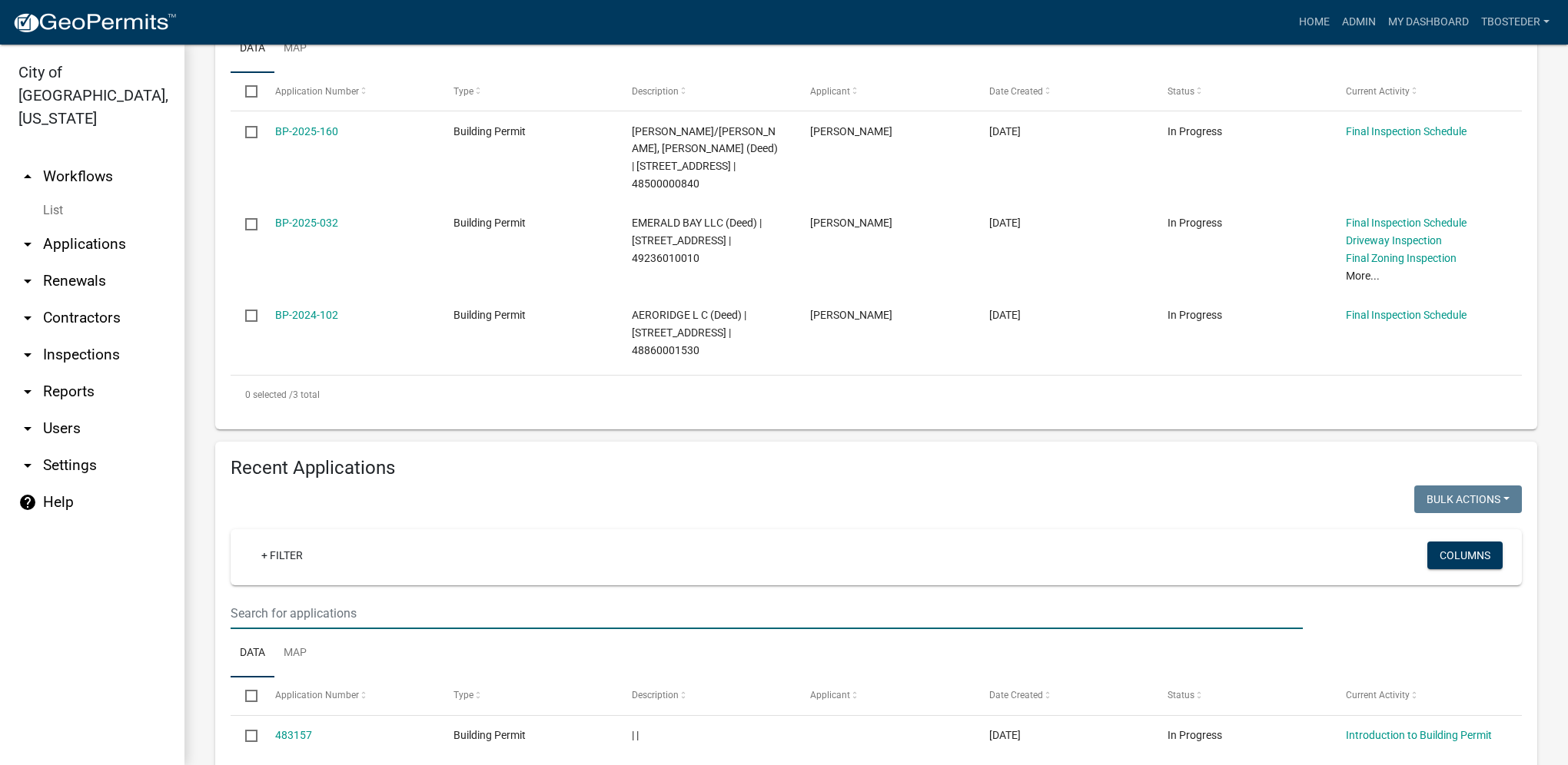
click at [344, 603] on input "text" at bounding box center [766, 614] width 1073 height 32
type input "2025-160"
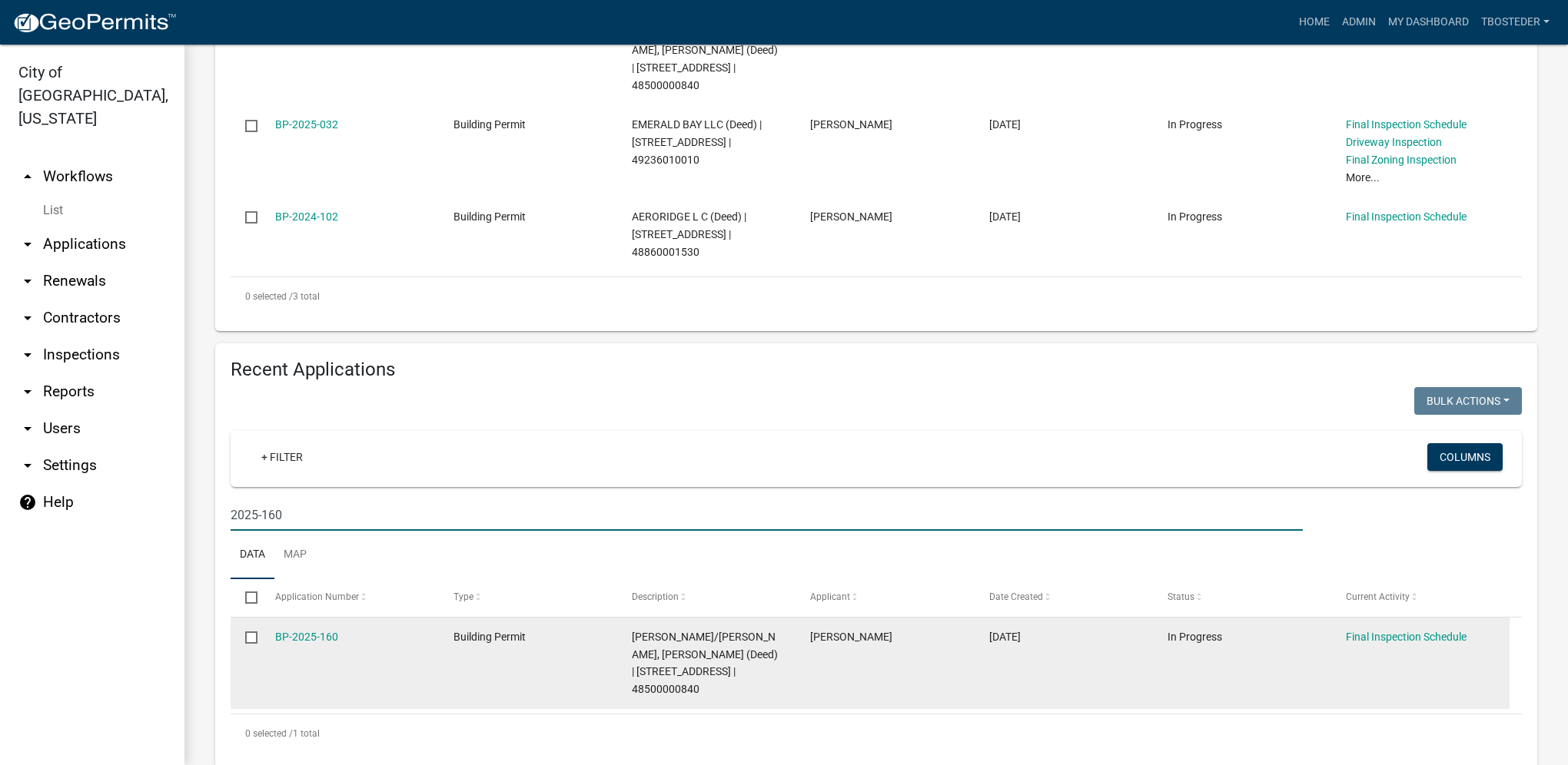
scroll to position [485, 0]
click at [326, 629] on link "BP-2025-160" at bounding box center [306, 635] width 63 height 13
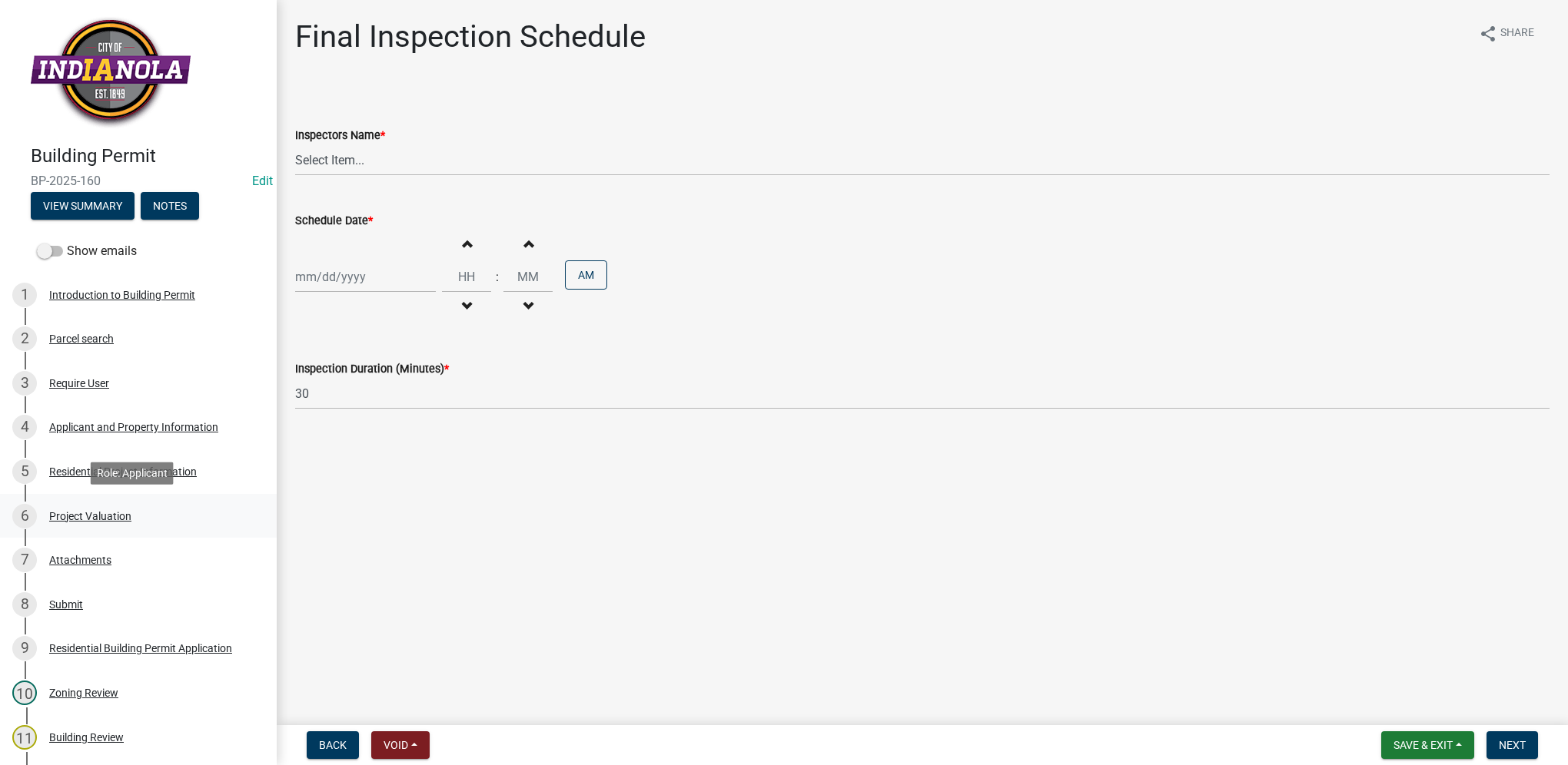
click at [110, 514] on div "Project Valuation" at bounding box center [90, 515] width 82 height 11
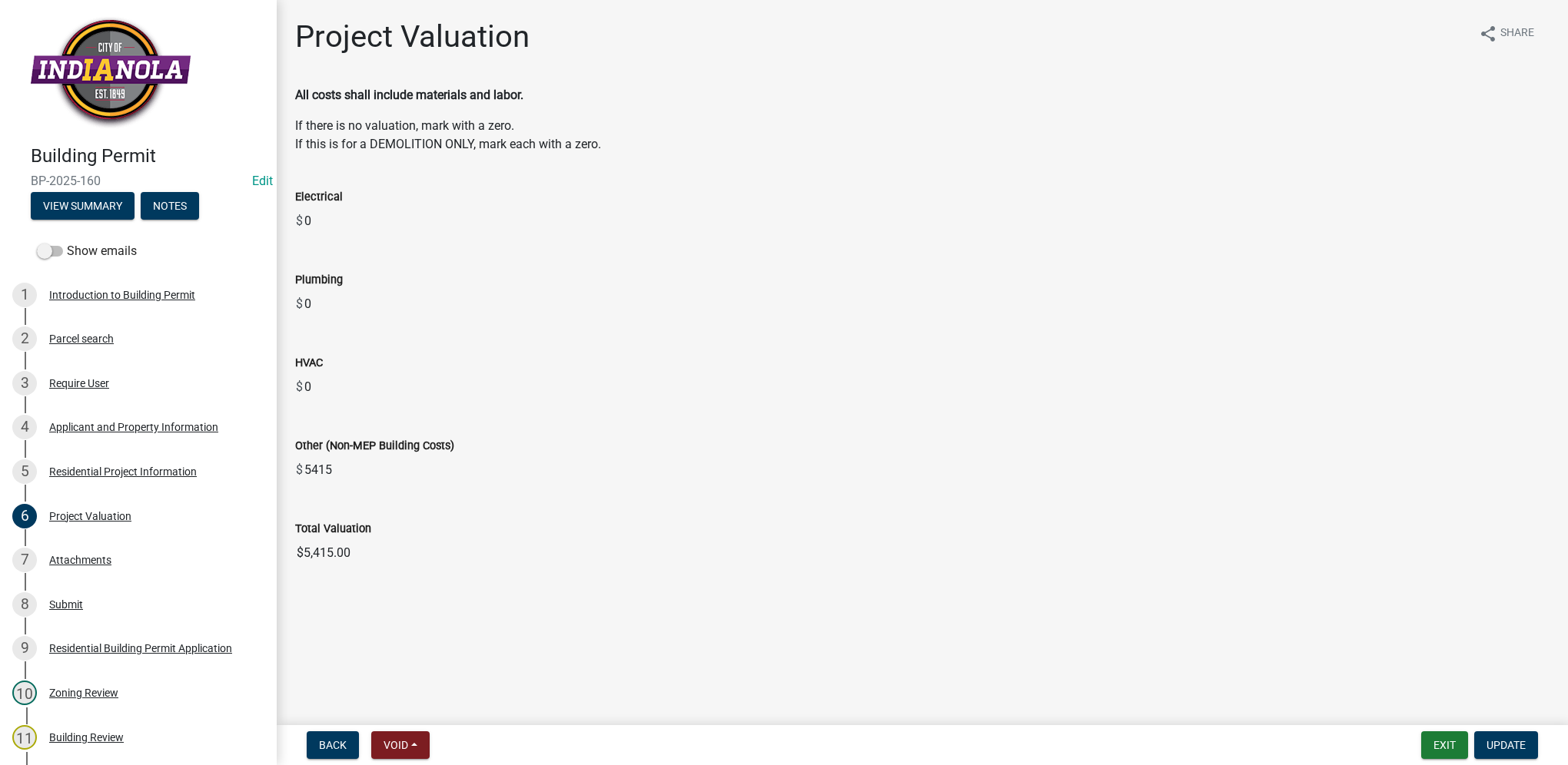
click at [380, 560] on input "$5,415.00" at bounding box center [922, 553] width 1255 height 31
drag, startPoint x: 362, startPoint y: 550, endPoint x: 271, endPoint y: 541, distance: 91.4
click at [271, 541] on div "Building Permit BP-2025-160 Edit View Summary Notes Show emails 1 Introduction …" at bounding box center [784, 382] width 1568 height 765
drag, startPoint x: 271, startPoint y: 541, endPoint x: 312, endPoint y: 556, distance: 43.7
click at [108, 478] on div "5 Residential Project Information" at bounding box center [132, 472] width 240 height 25
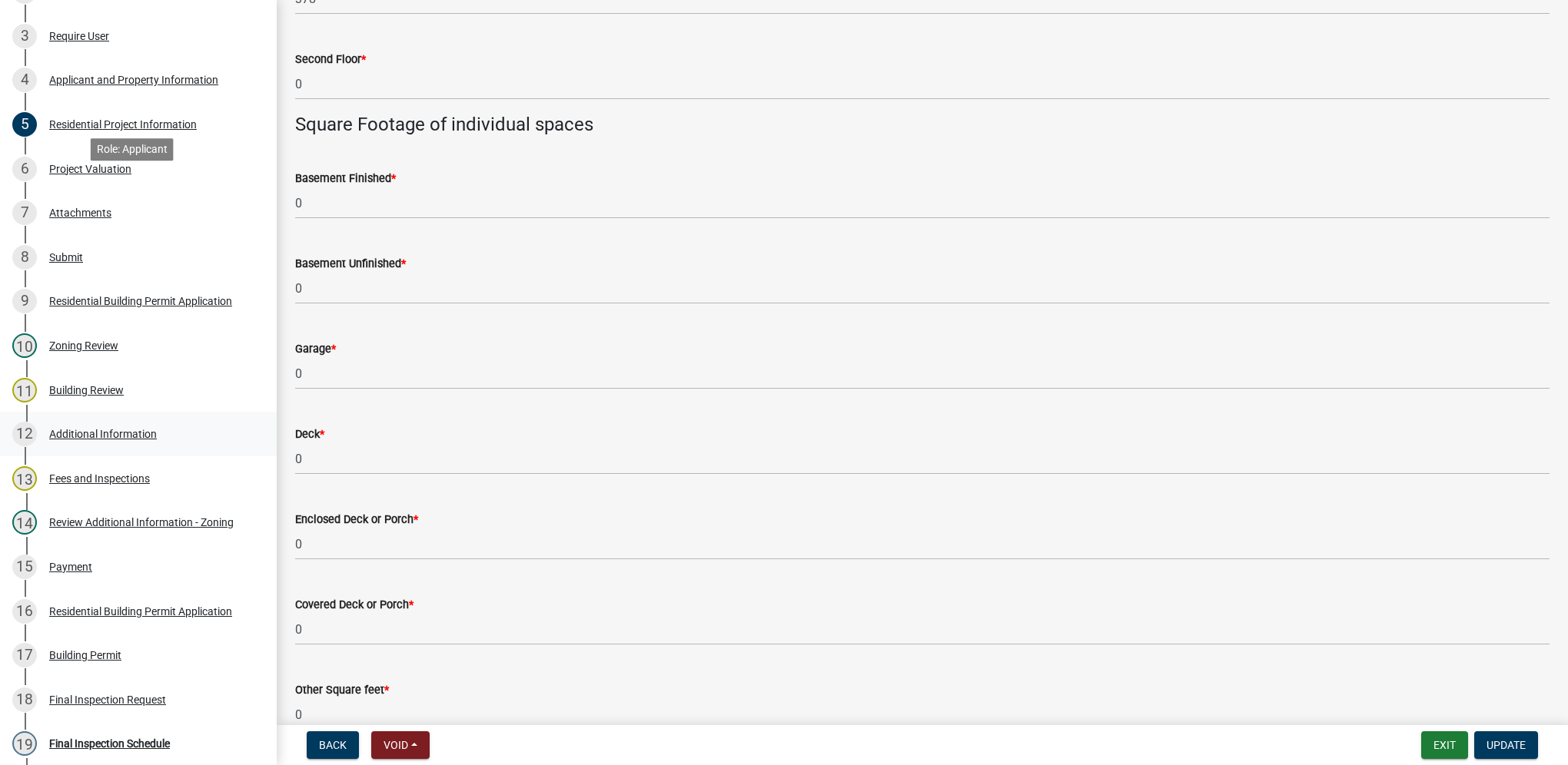
scroll to position [590, 0]
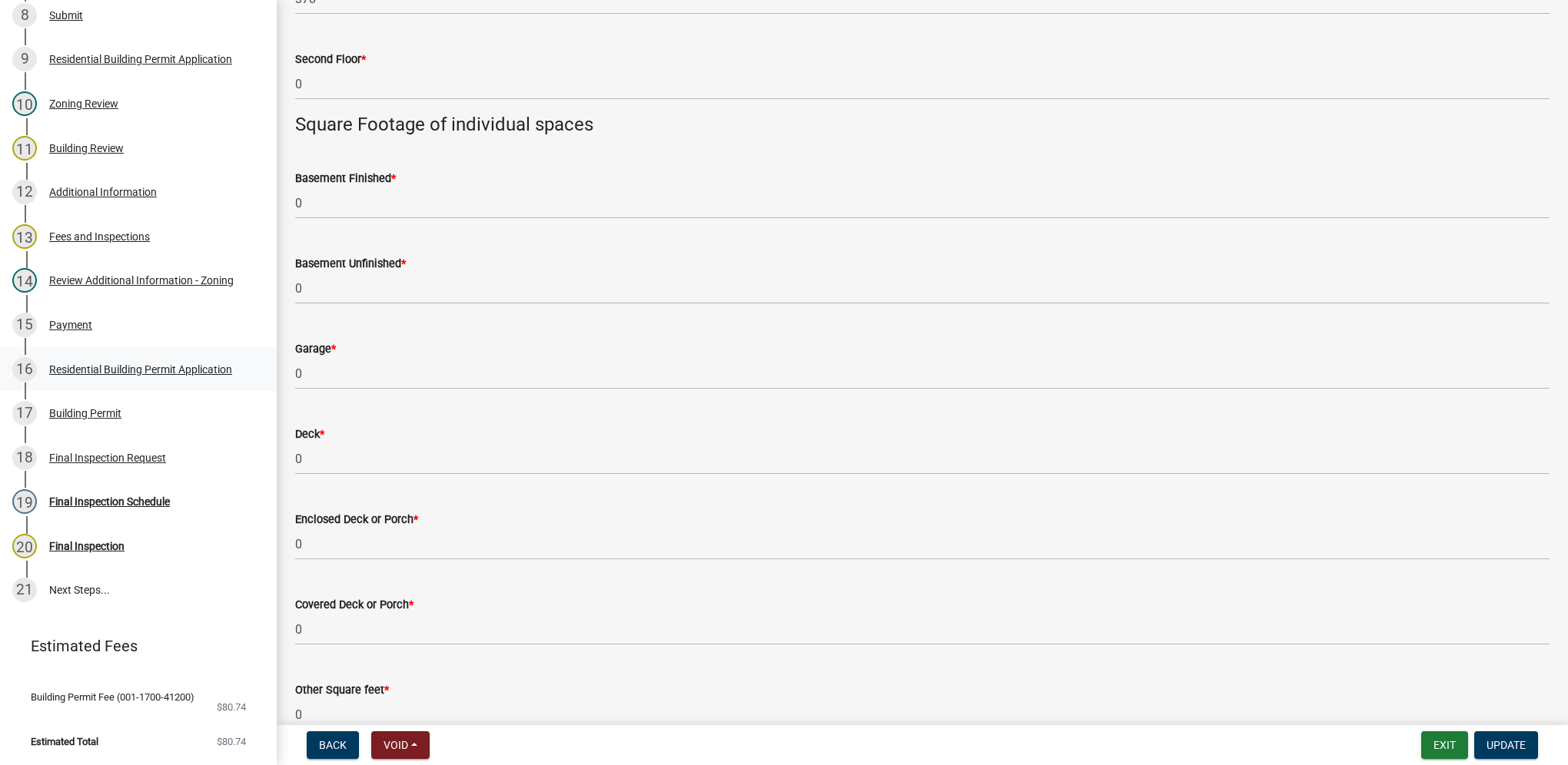
click at [167, 358] on div "16 Residential Building Permit Application" at bounding box center [132, 370] width 240 height 25
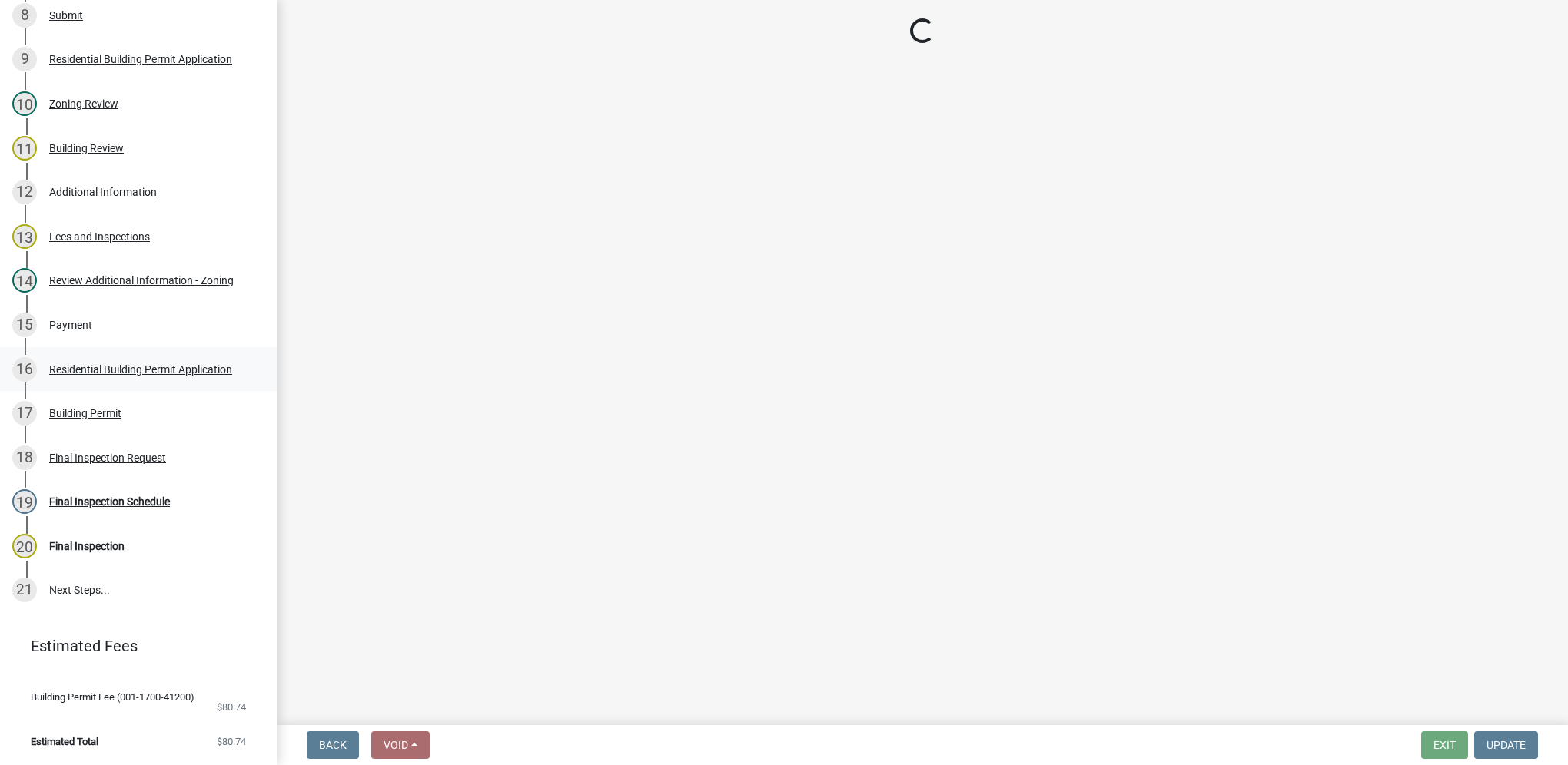
scroll to position [0, 0]
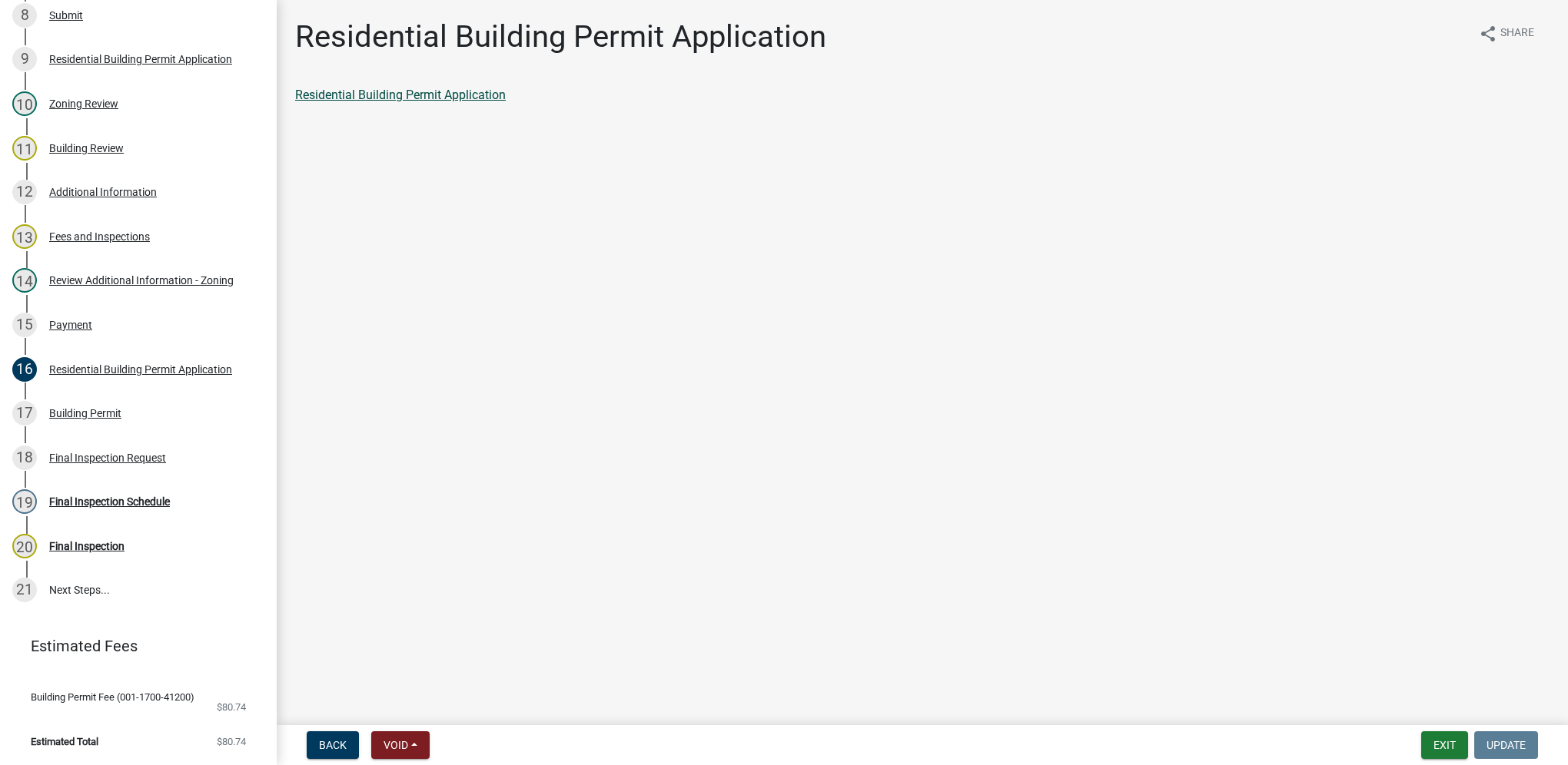
click at [420, 93] on link "Residential Building Permit Application" at bounding box center [400, 94] width 211 height 14
click at [77, 310] on link "15 Payment" at bounding box center [138, 325] width 277 height 44
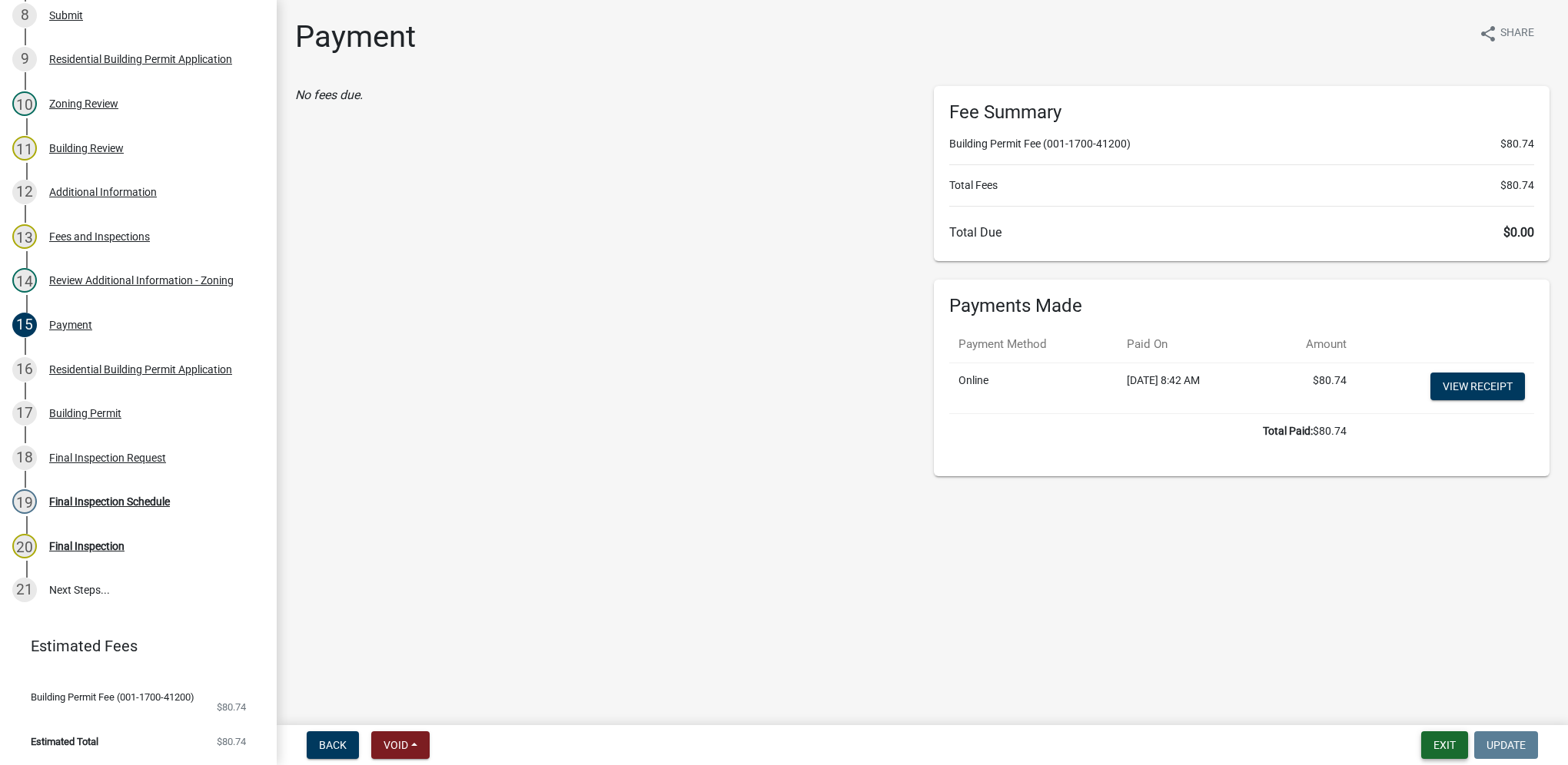
click at [1455, 744] on button "Exit" at bounding box center [1445, 745] width 47 height 28
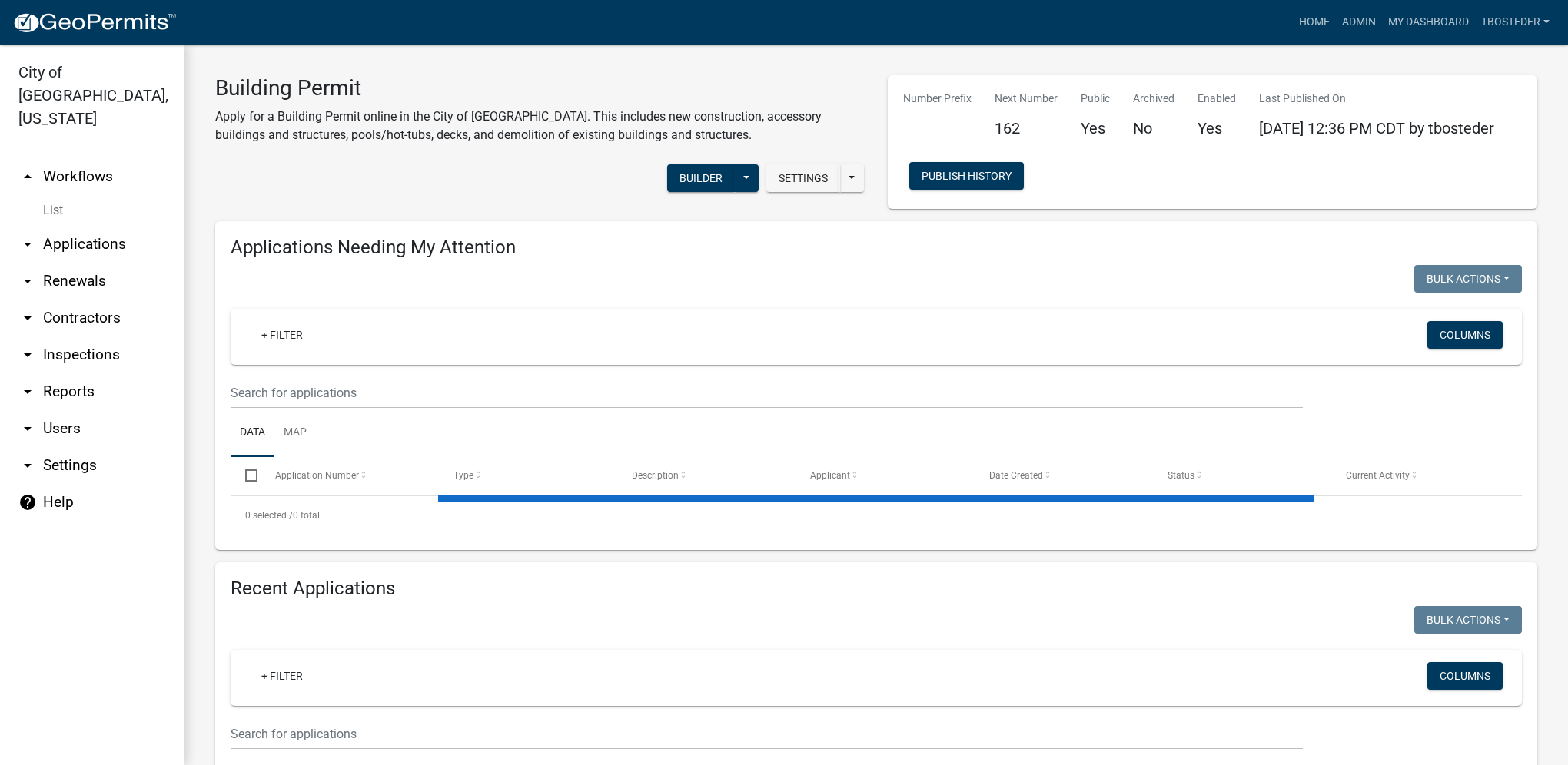
select select "1: 25"
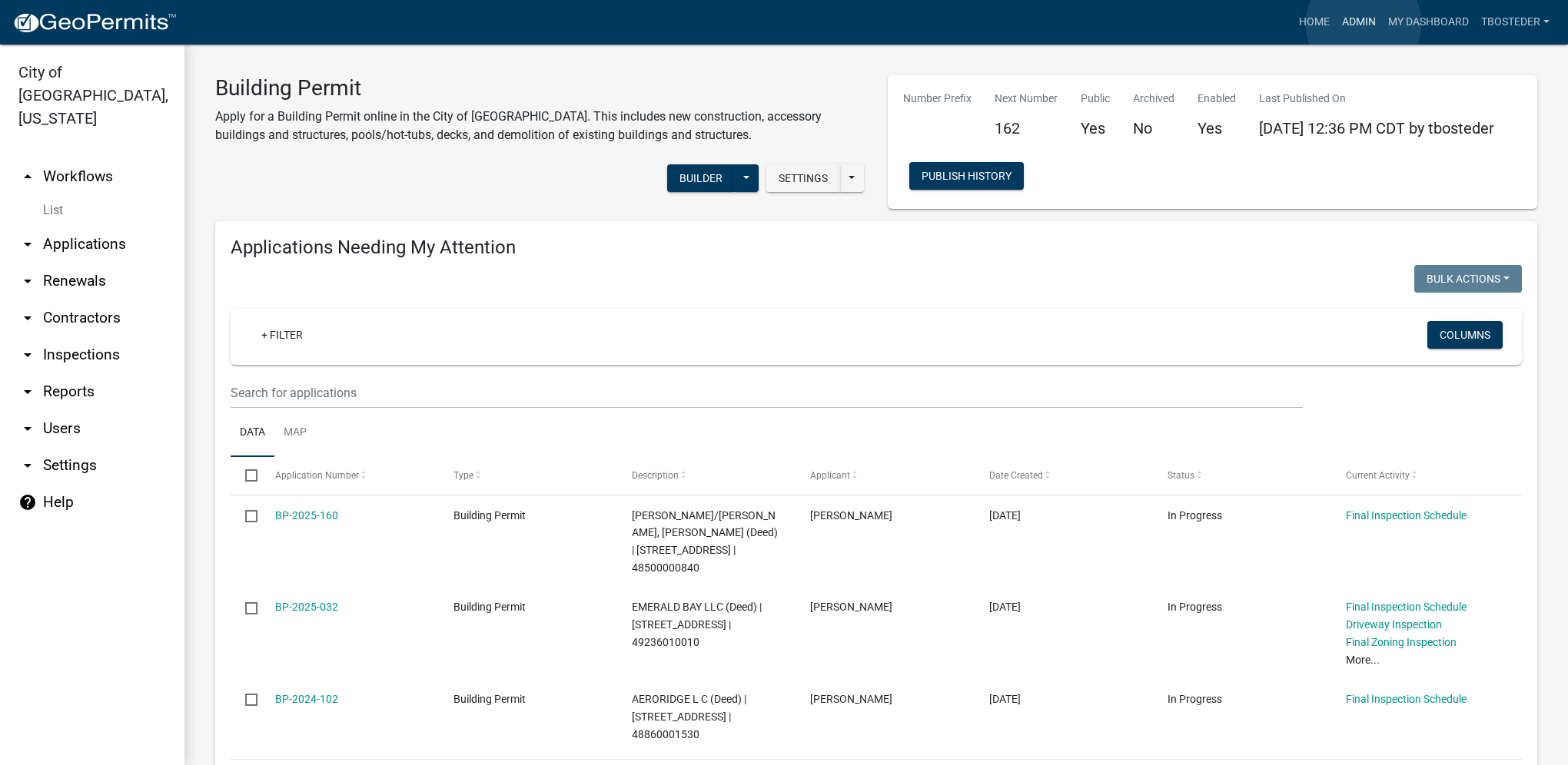
click at [1364, 24] on link "Admin" at bounding box center [1359, 22] width 46 height 29
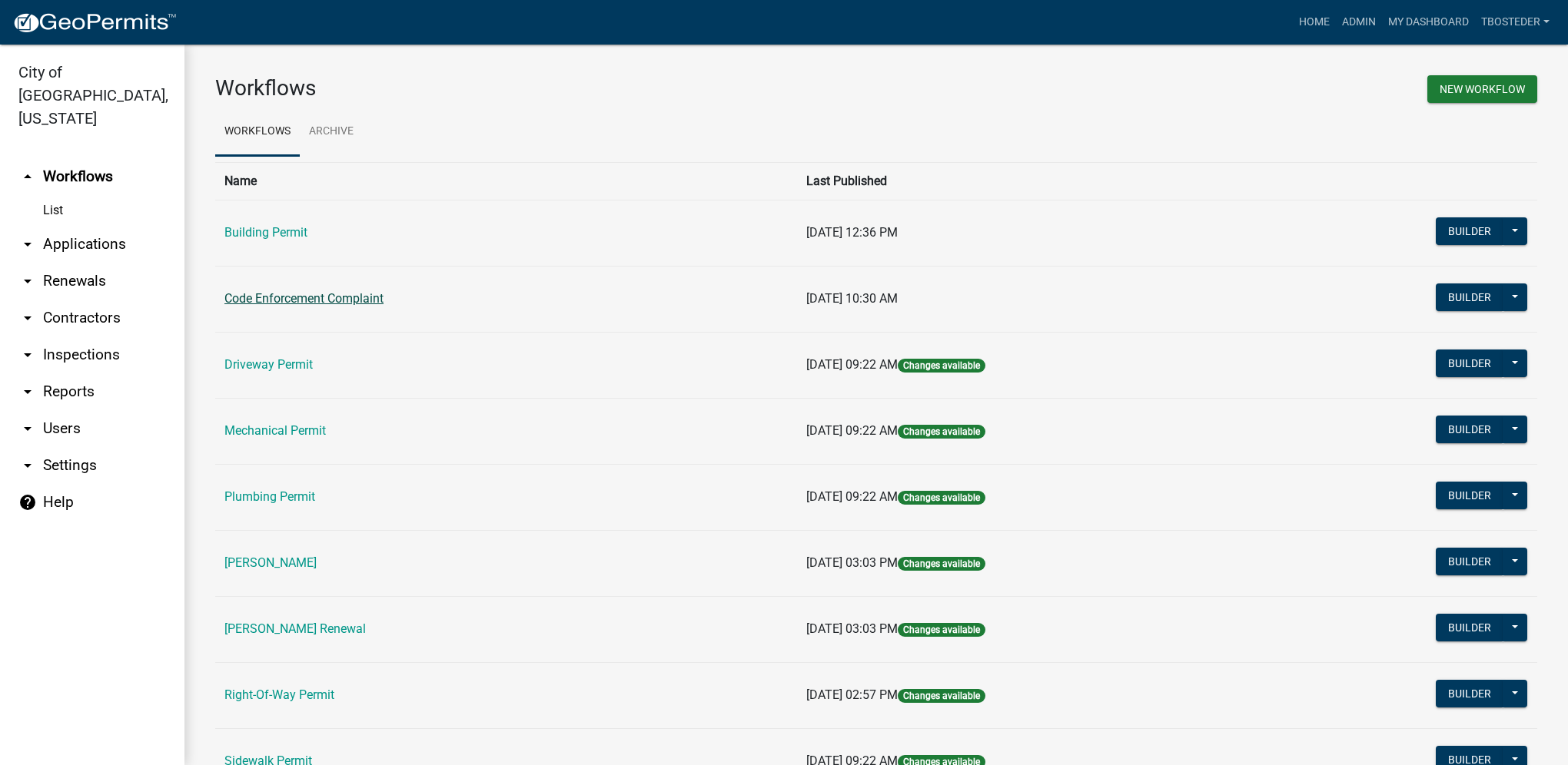
click at [381, 294] on link "Code Enforcement Complaint" at bounding box center [304, 298] width 159 height 14
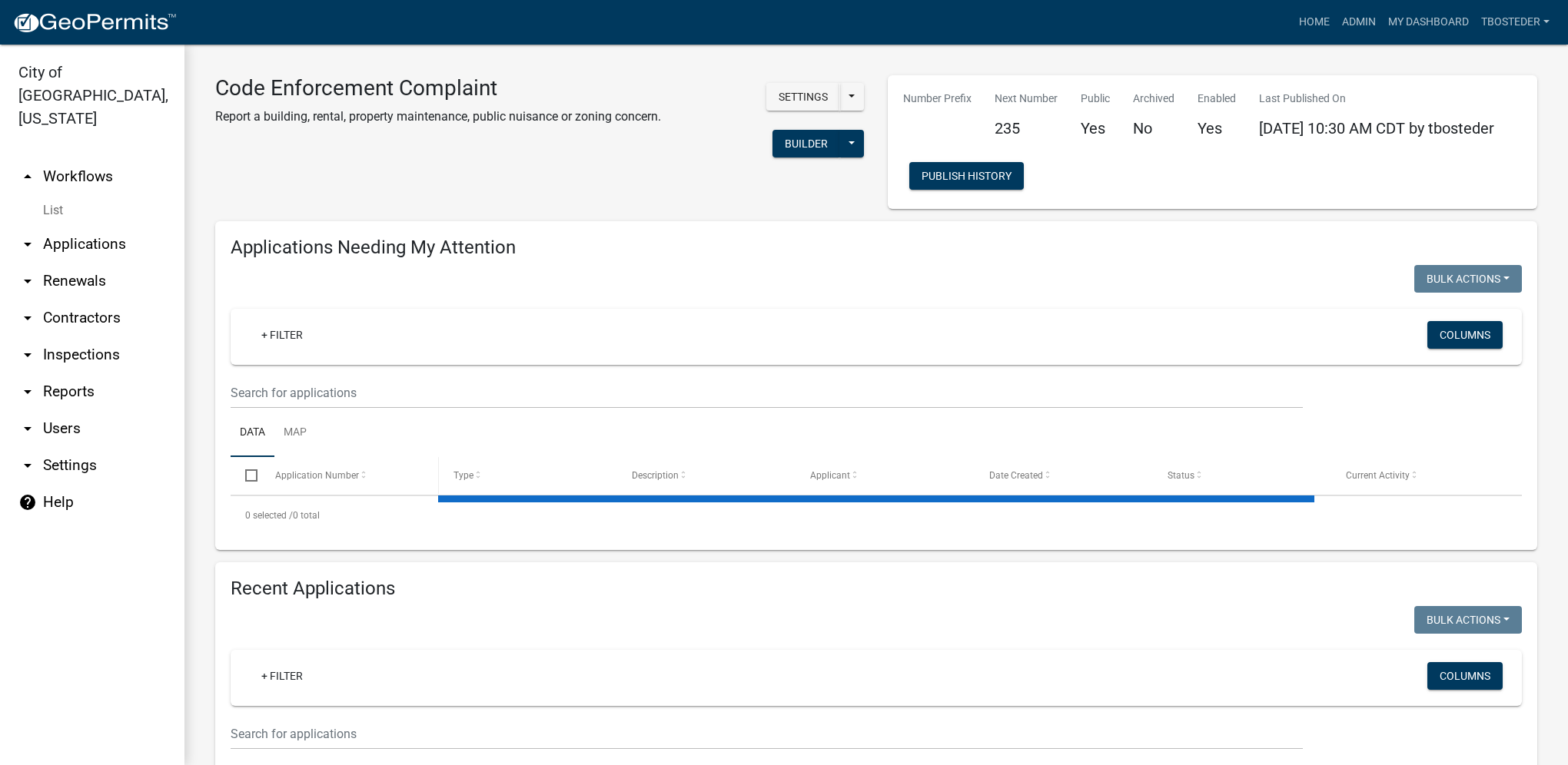
select select "1: 25"
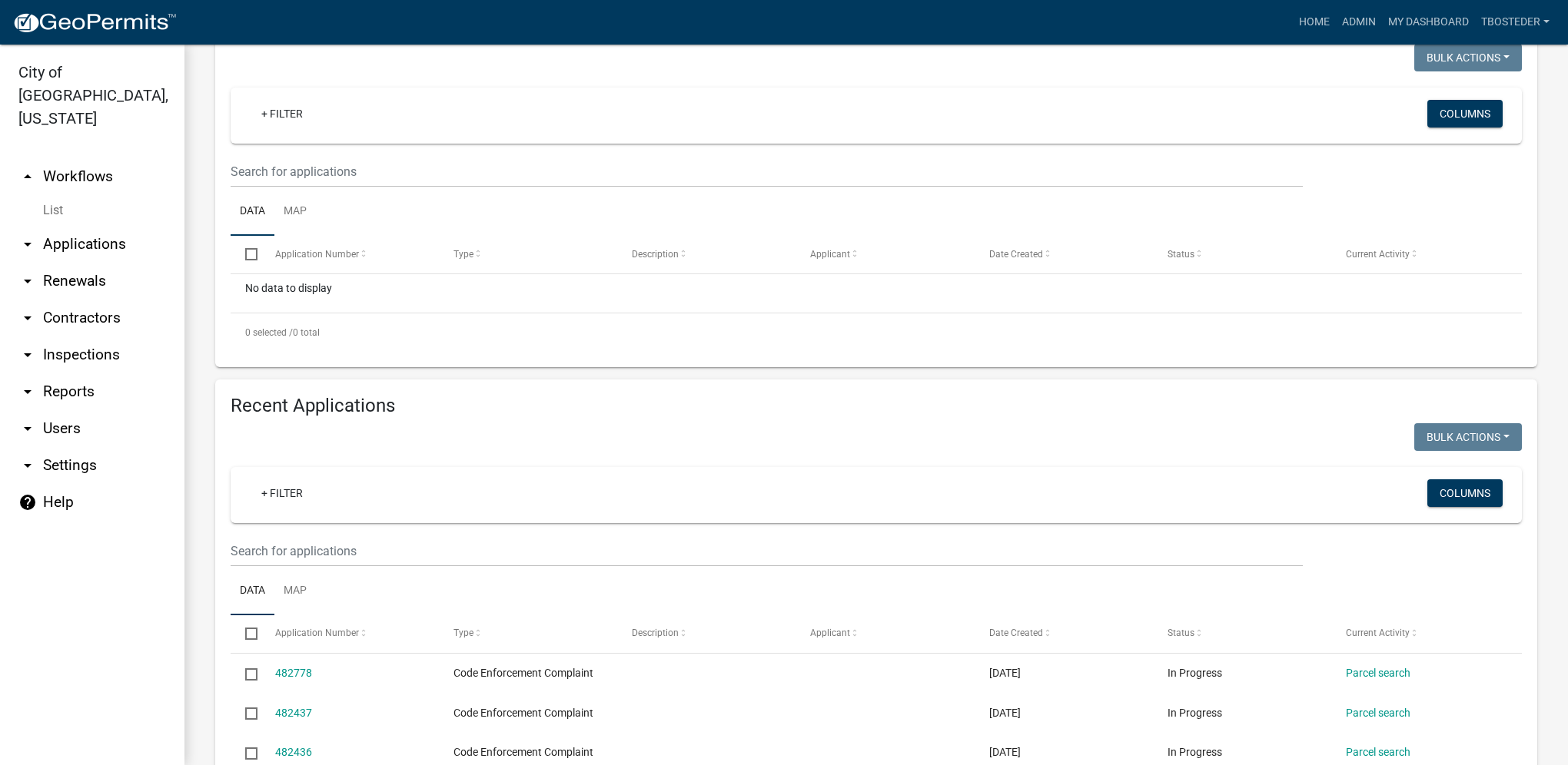
scroll to position [230, 0]
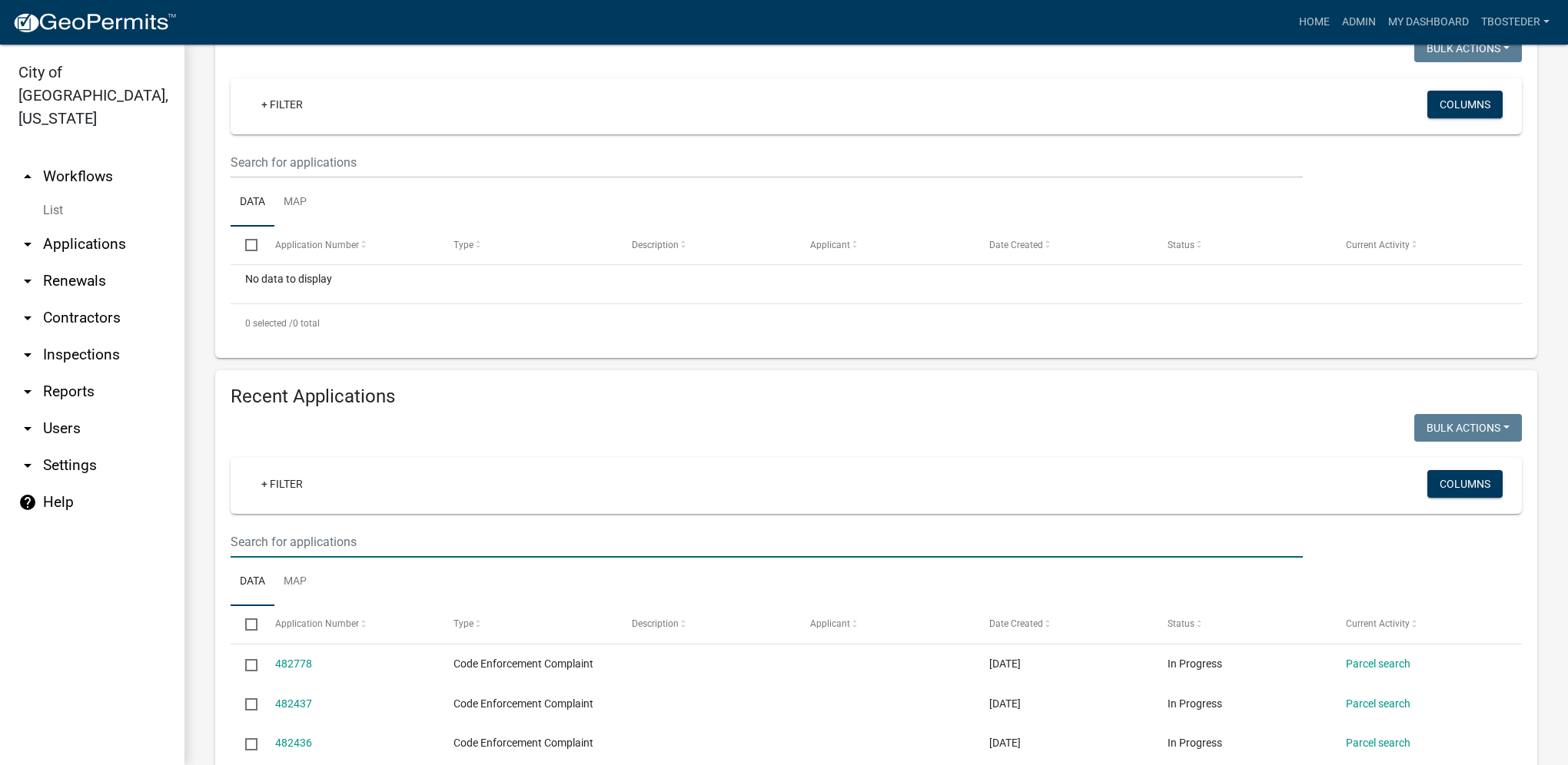
click at [321, 558] on input "text" at bounding box center [766, 541] width 1073 height 32
type input "705 N J"
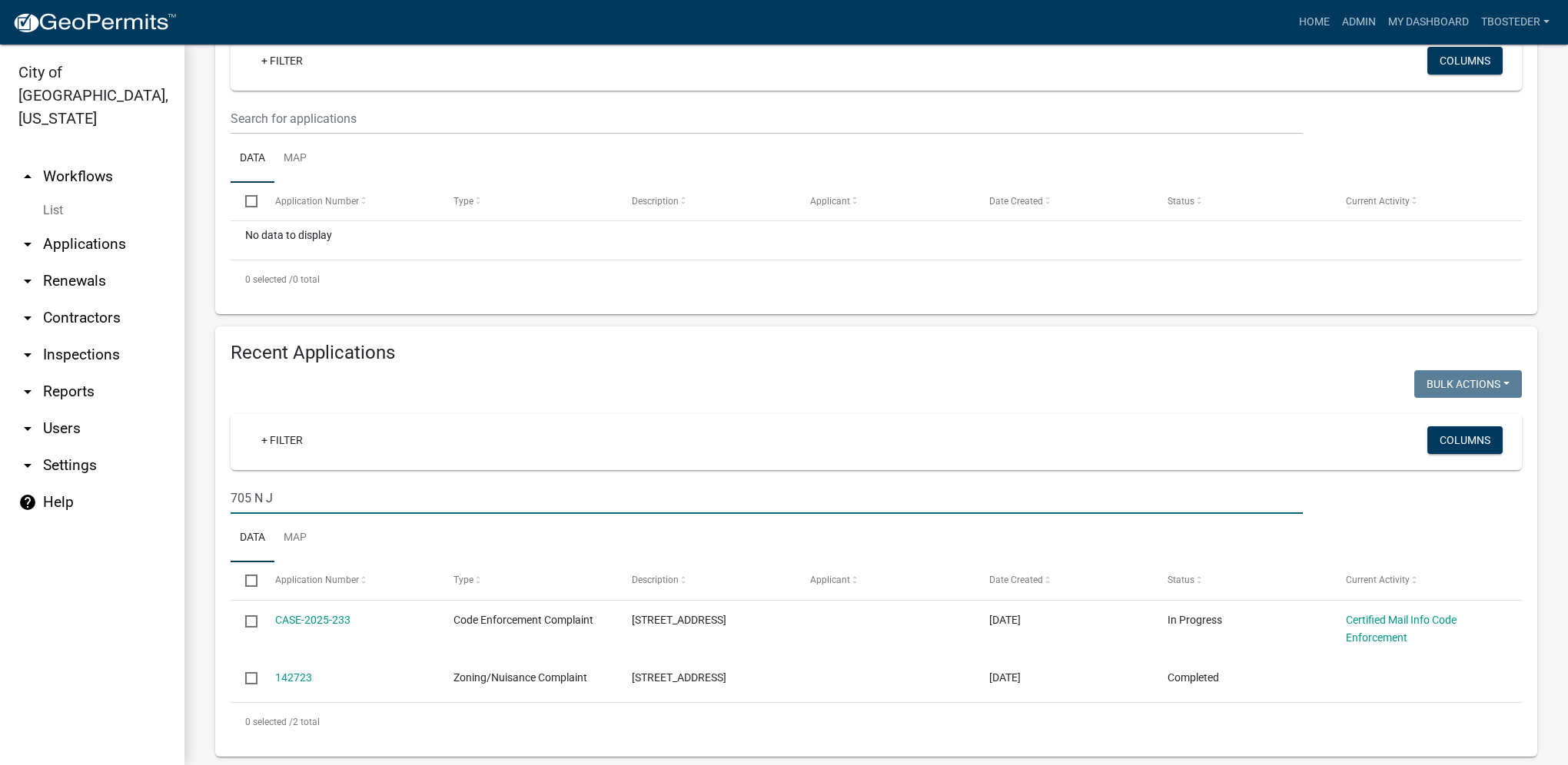
scroll to position [299, 0]
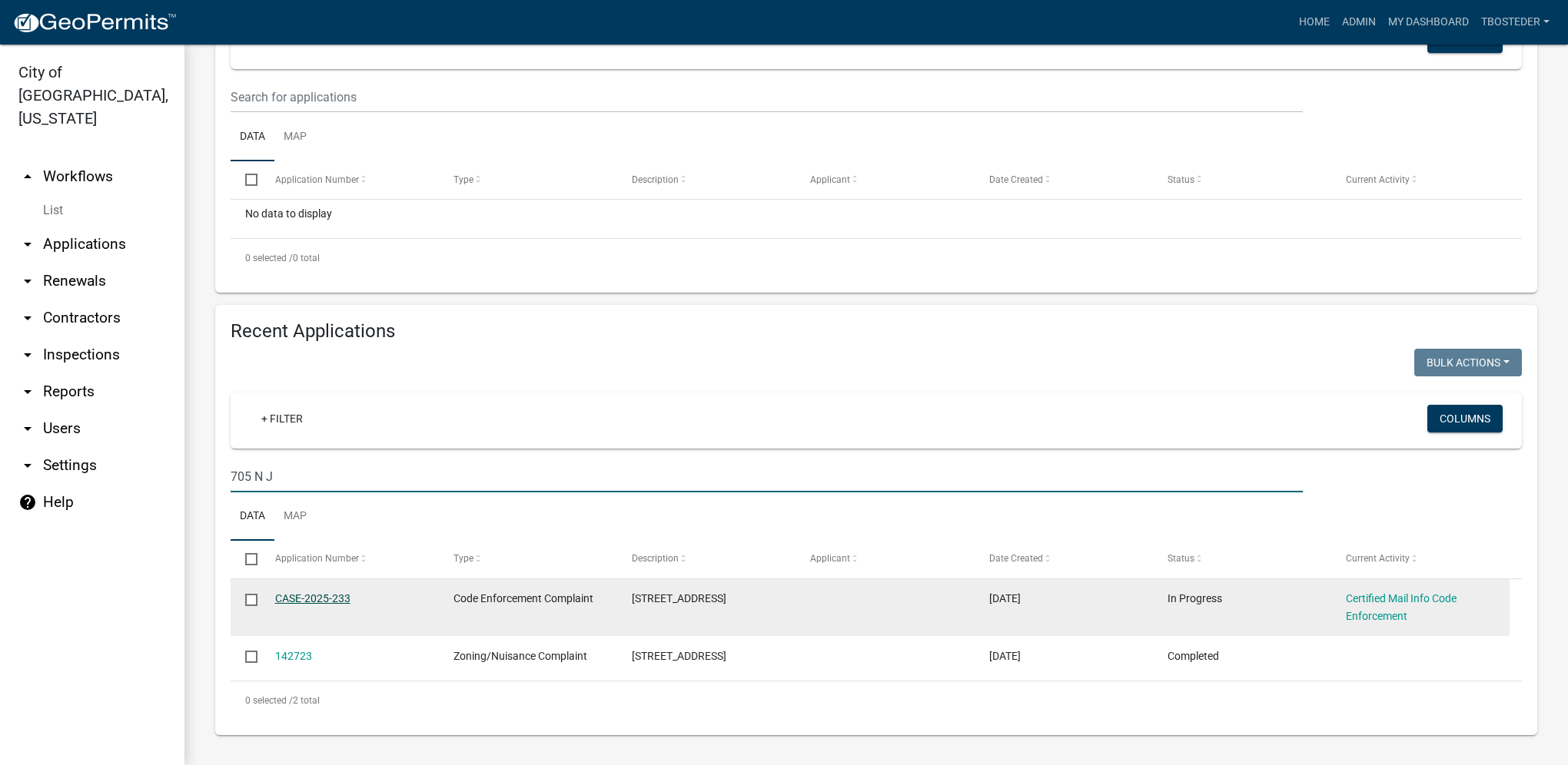
click at [337, 597] on link "CASE-2025-233" at bounding box center [313, 598] width 75 height 13
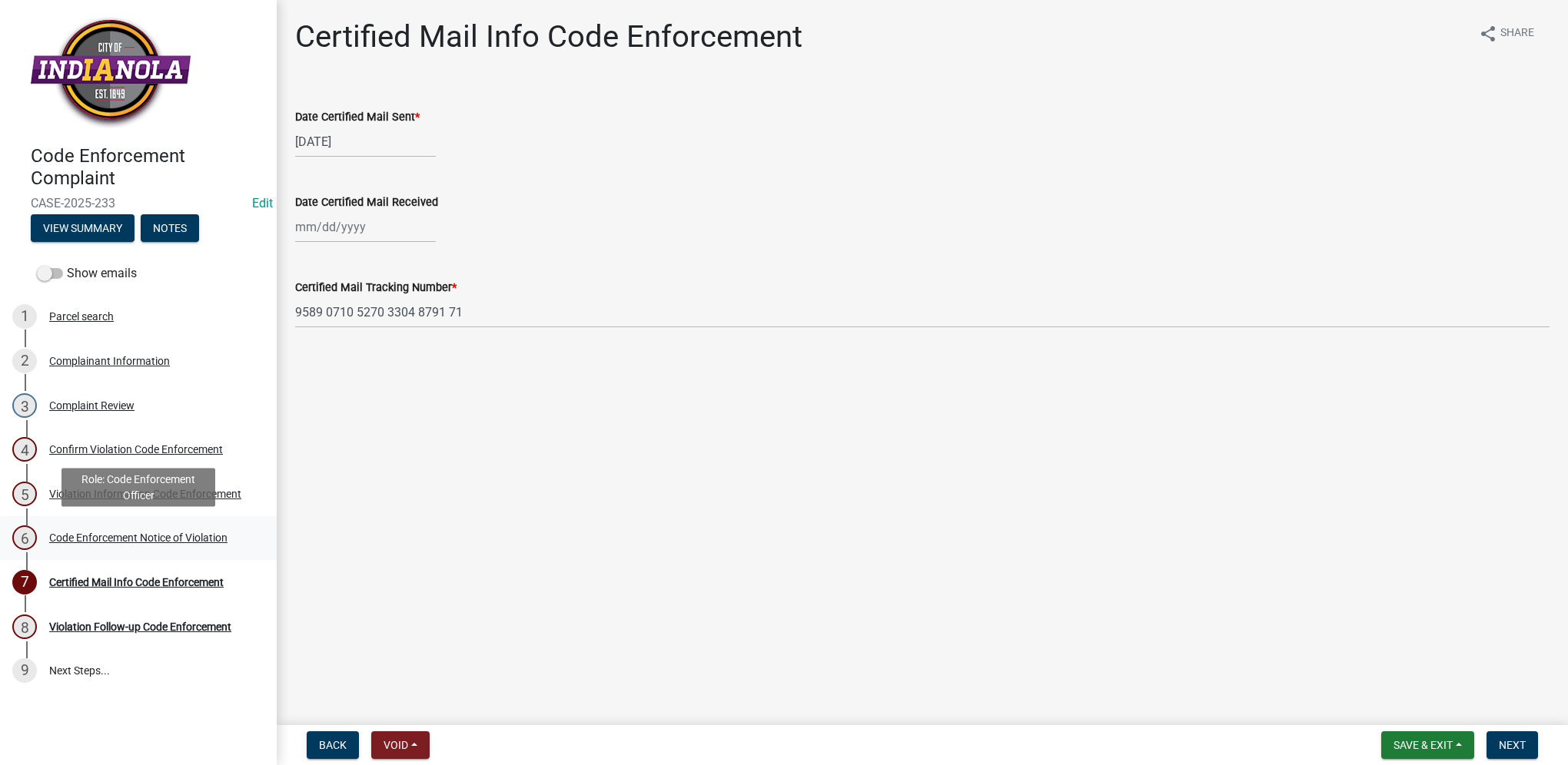
click at [120, 526] on div "6 Code Enforcement Notice of Violation" at bounding box center [132, 539] width 240 height 25
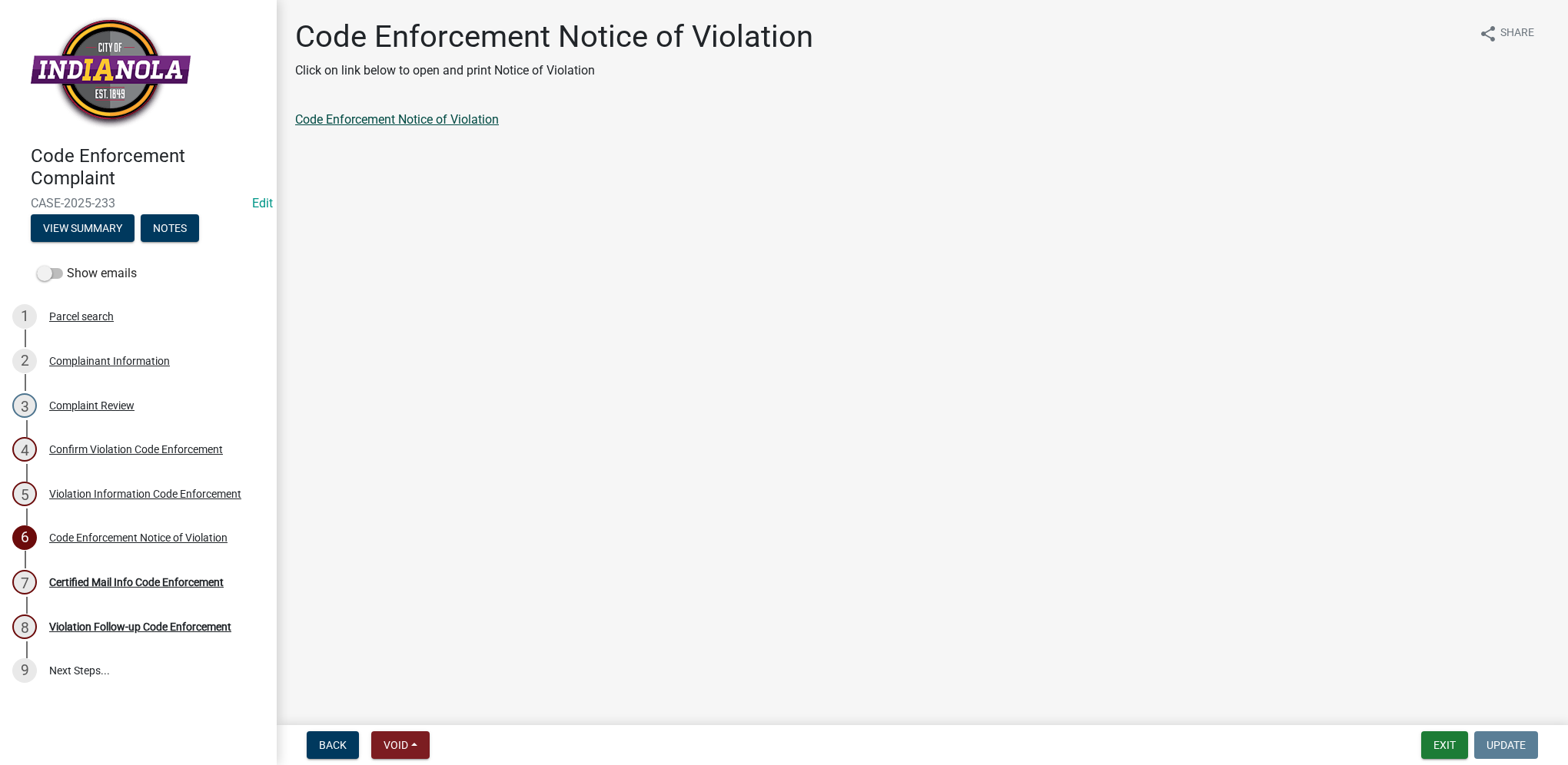
click at [400, 126] on link "Code Enforcement Notice of Violation" at bounding box center [396, 119] width 203 height 14
click at [118, 439] on div "4 Confirm Violation Code Enforcement" at bounding box center [132, 450] width 240 height 25
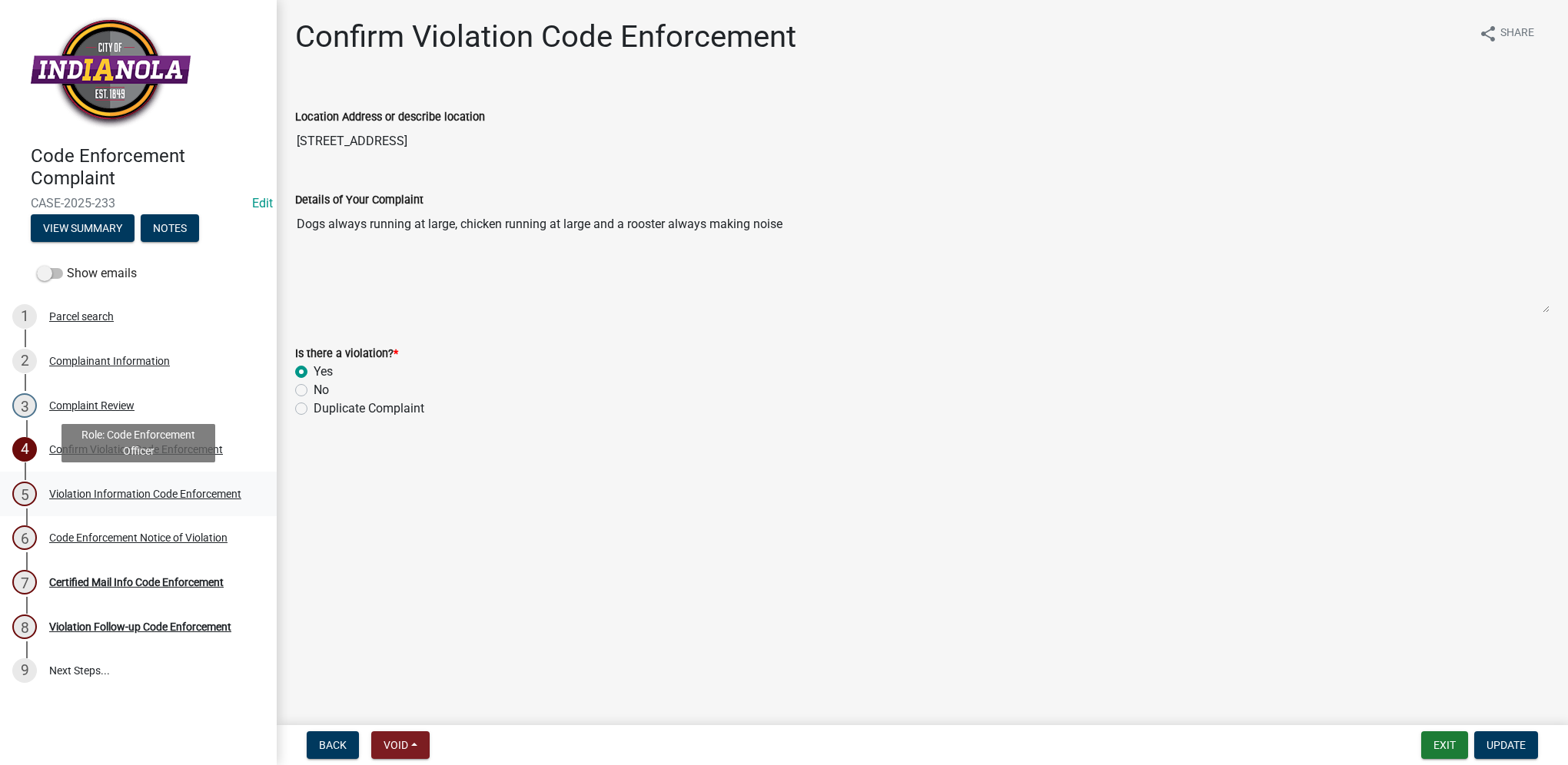
click at [120, 480] on link "5 Violation Information Code Enforcement" at bounding box center [138, 494] width 277 height 44
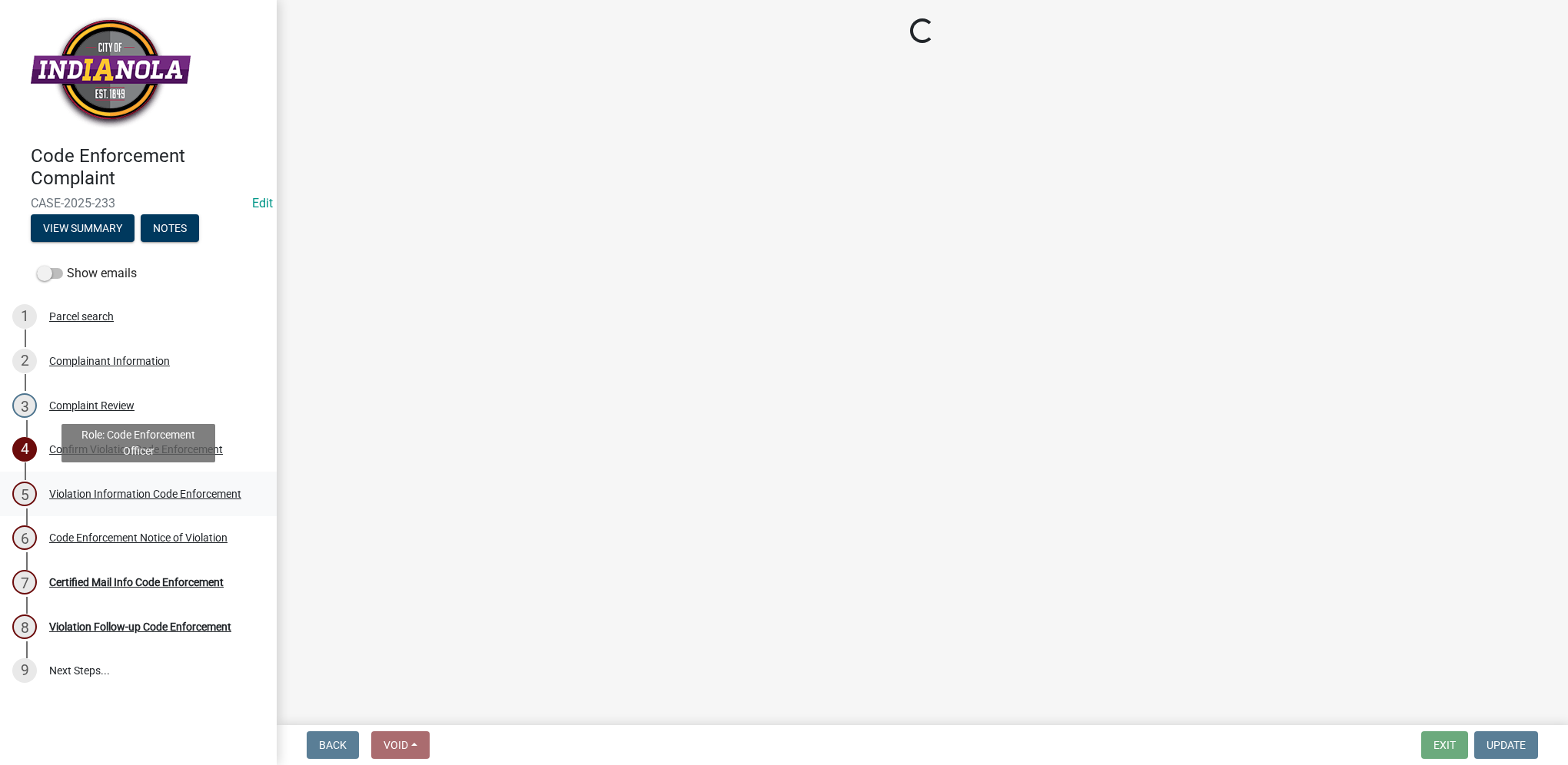
select select "634d5426-b8b3-48ee-aa1e-d523f7499186"
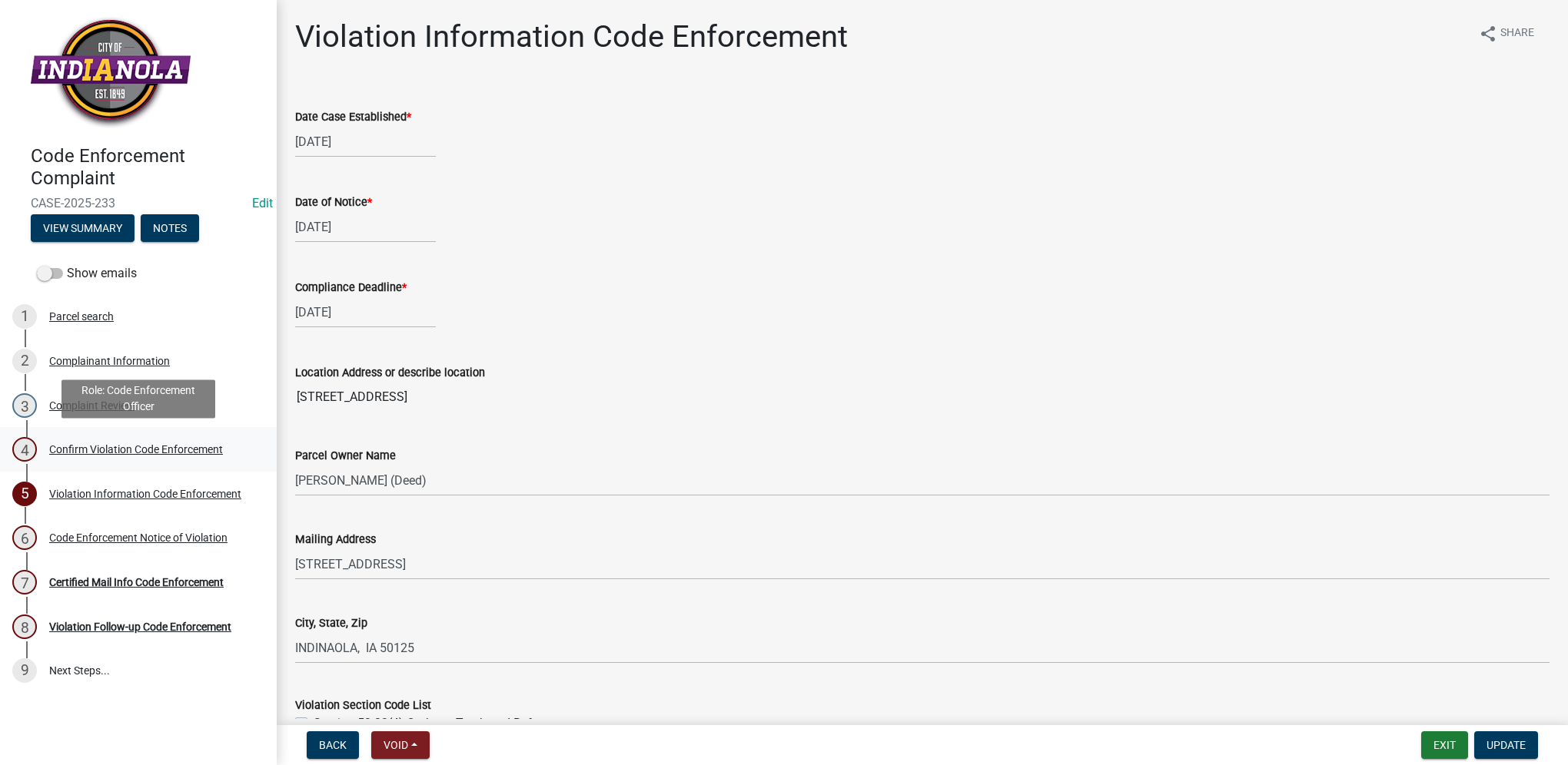
click at [203, 444] on div "Confirm Violation Code Enforcement" at bounding box center [136, 449] width 173 height 11
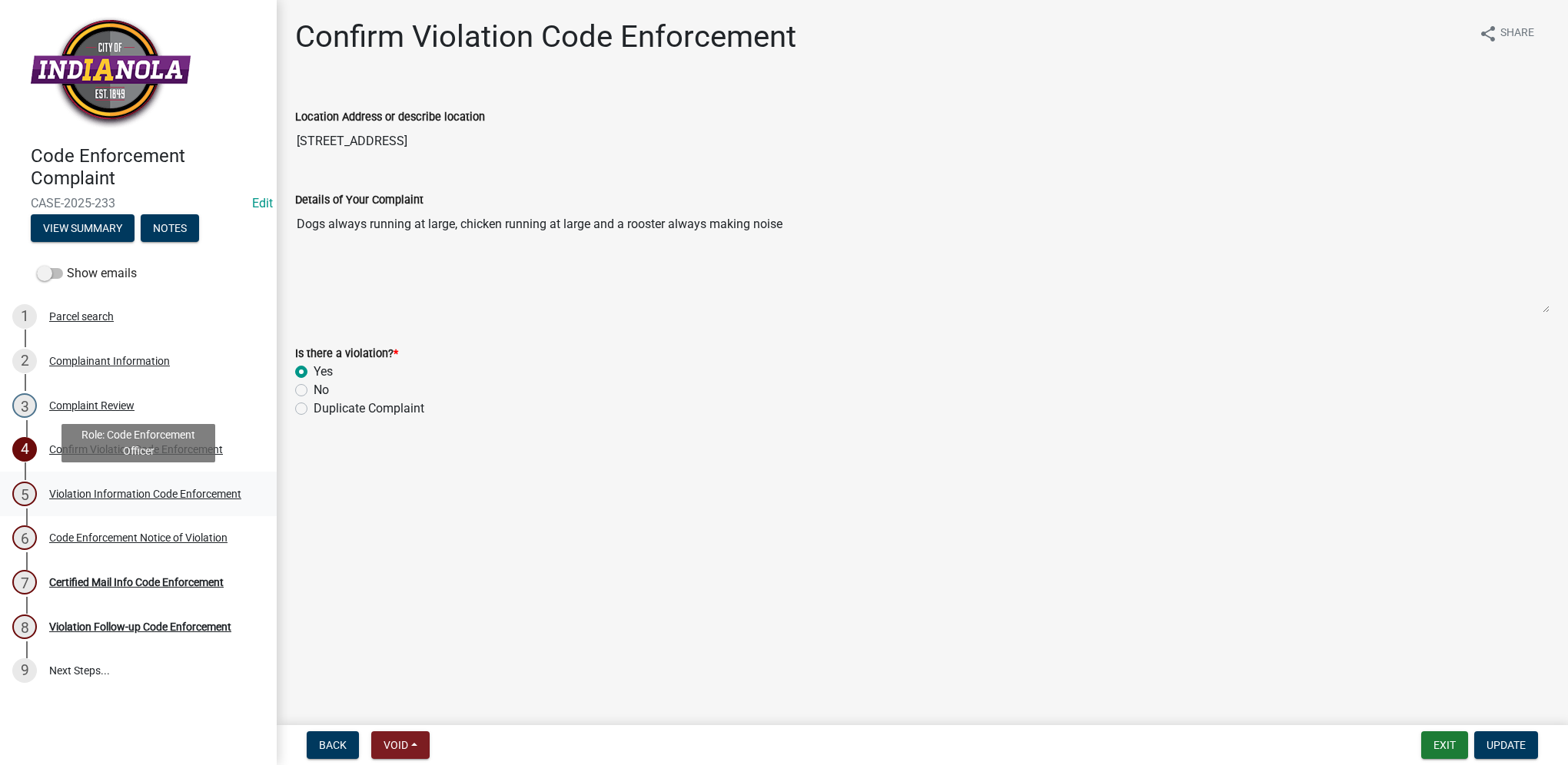
click at [181, 504] on div "5 Violation Information Code Enforcement" at bounding box center [132, 494] width 240 height 25
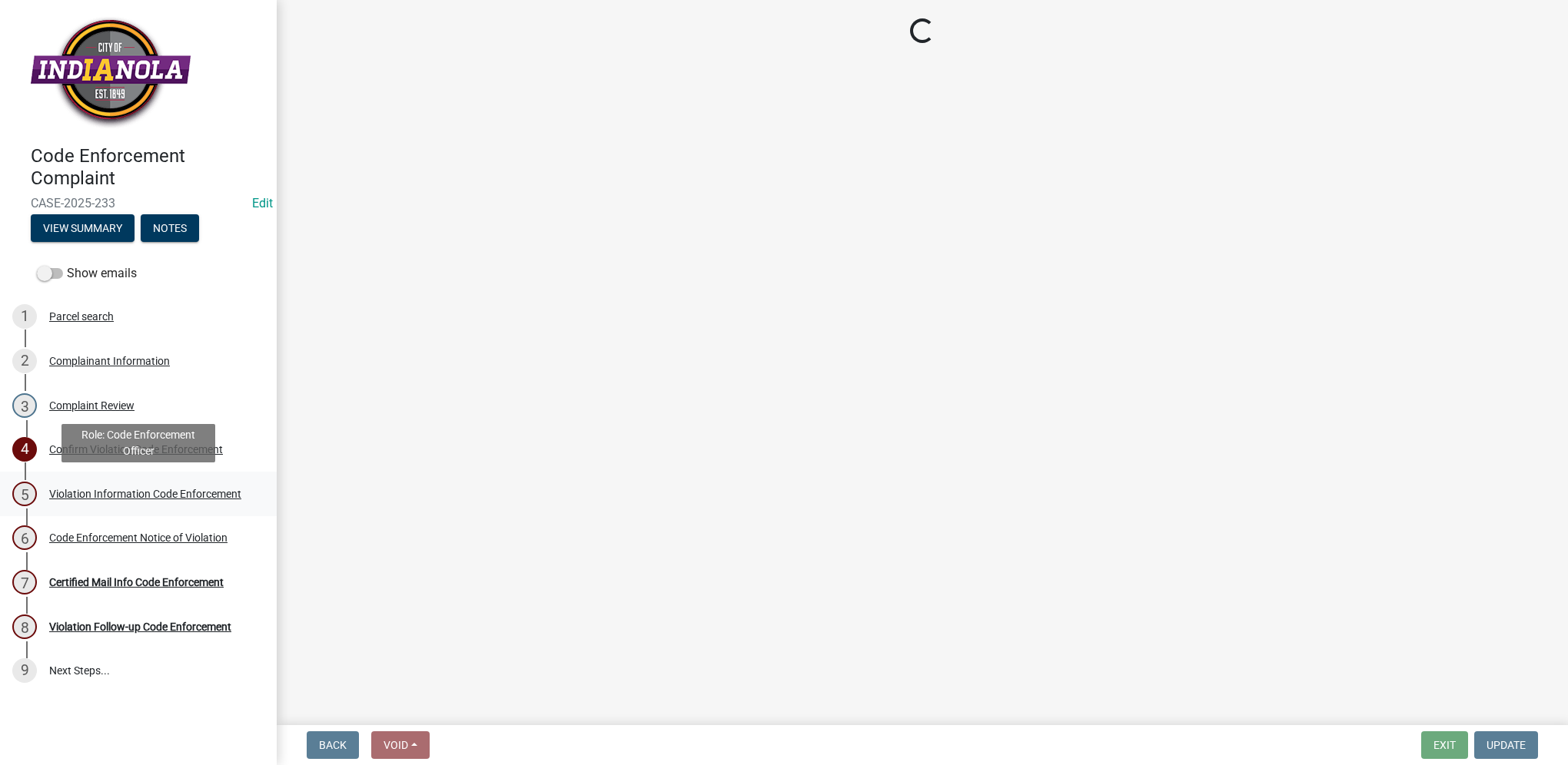
select select "634d5426-b8b3-48ee-aa1e-d523f7499186"
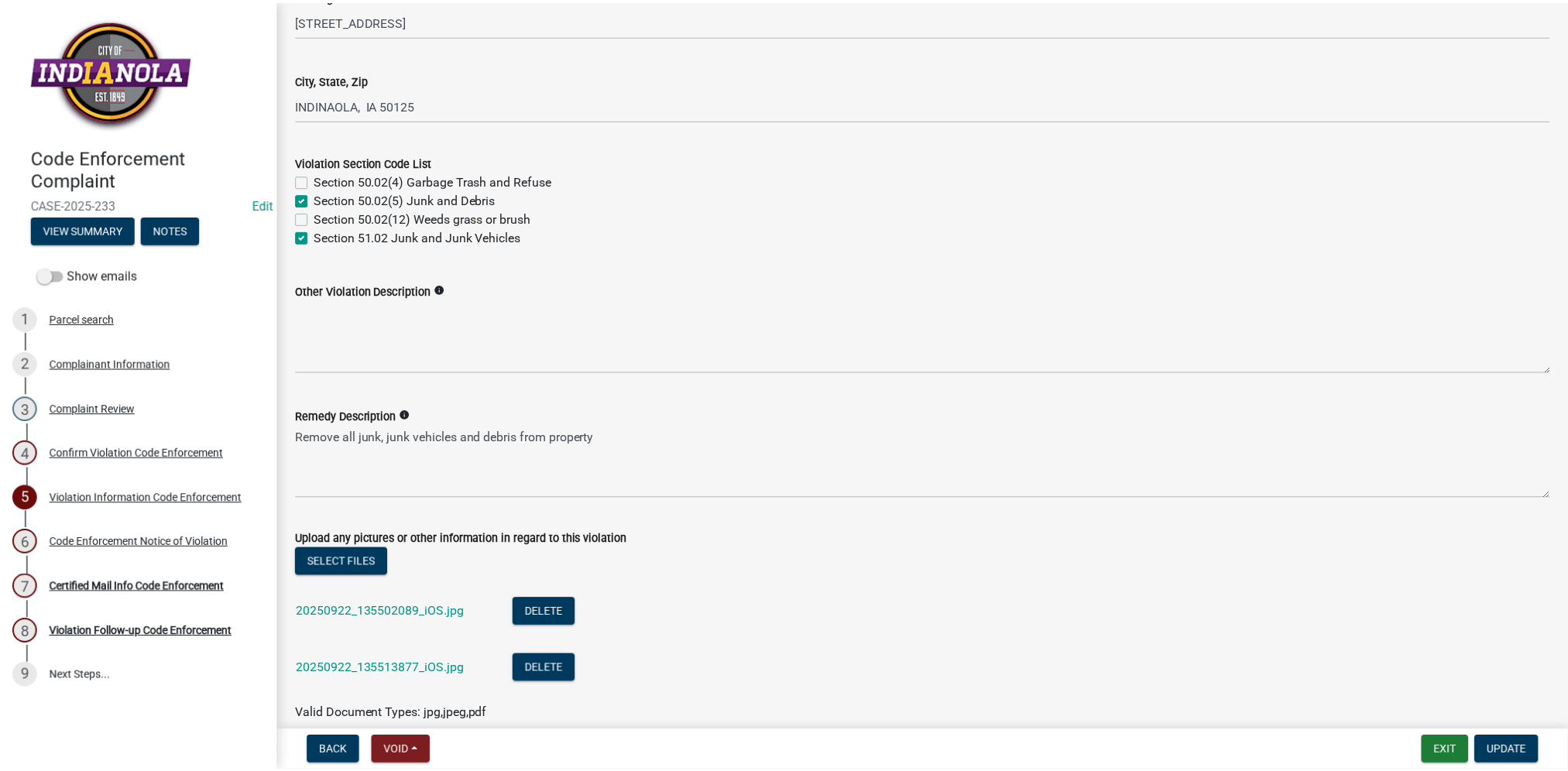
scroll to position [697, 0]
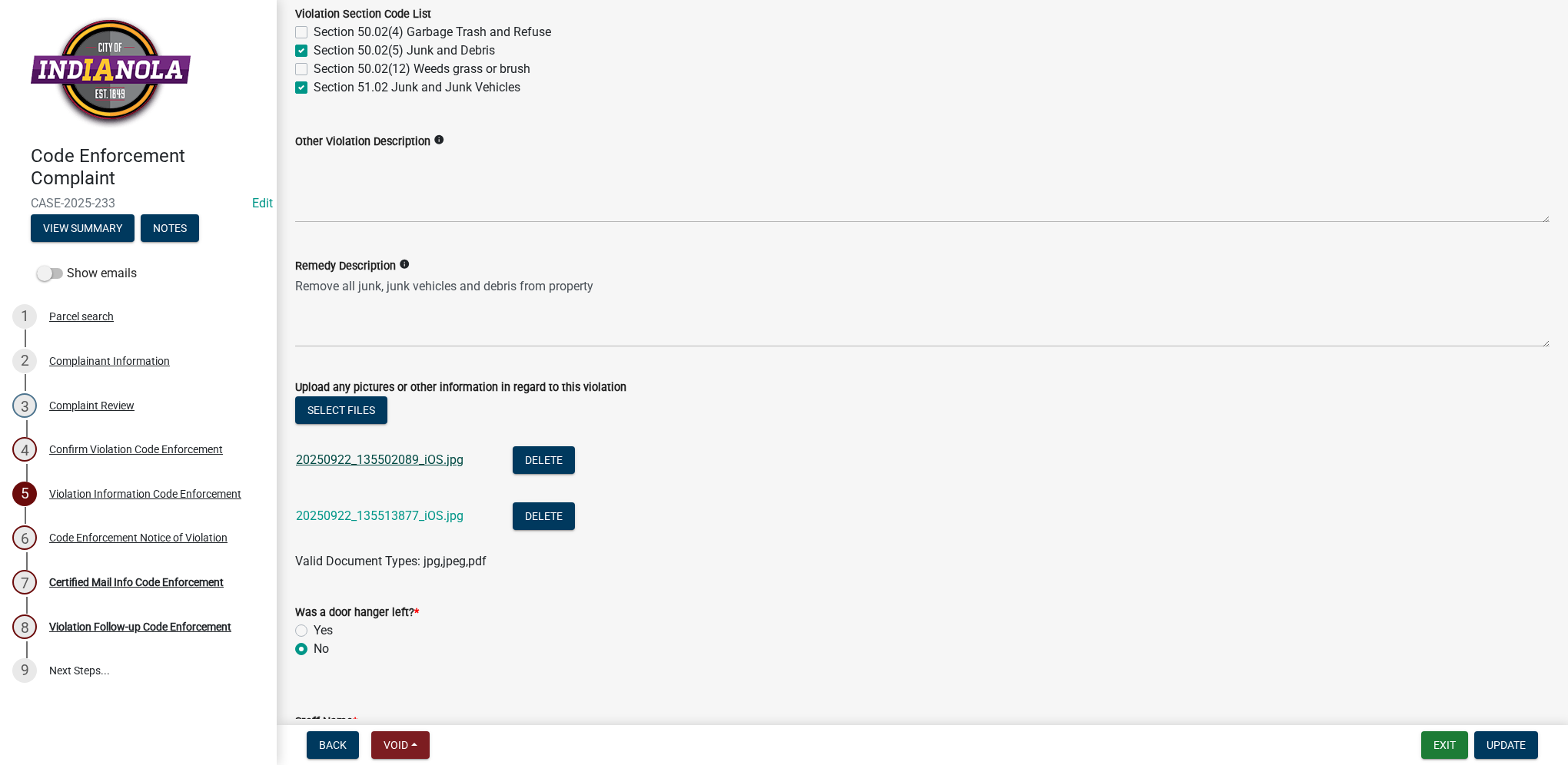
click at [432, 462] on link "20250922_135502089_iOS.jpg" at bounding box center [380, 460] width 168 height 14
click at [387, 521] on link "20250922_135513877_iOS.jpg" at bounding box center [380, 515] width 168 height 14
click at [387, 464] on link "20250922_135502089_iOS.jpg" at bounding box center [380, 460] width 168 height 14
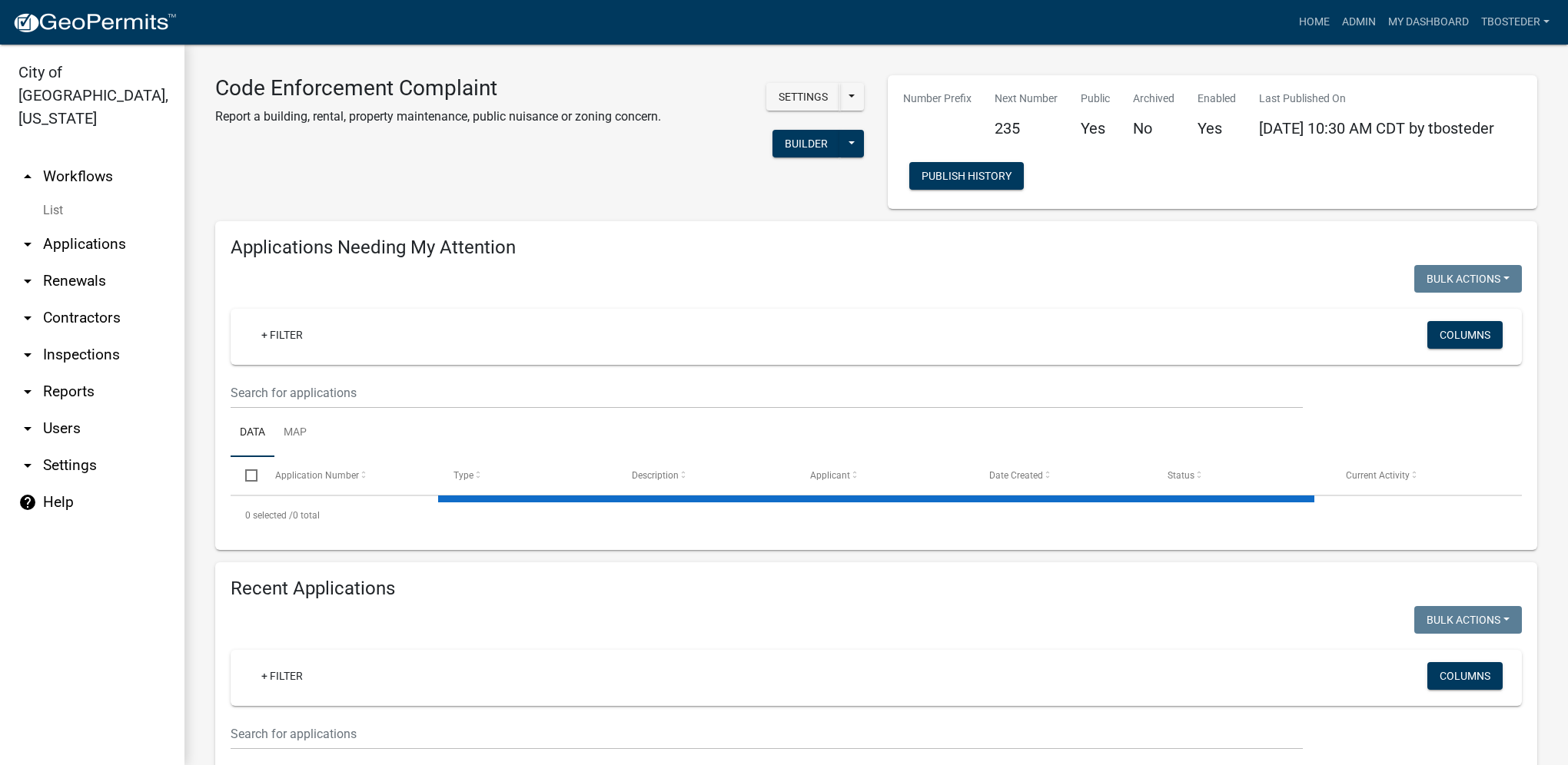
select select "1: 25"
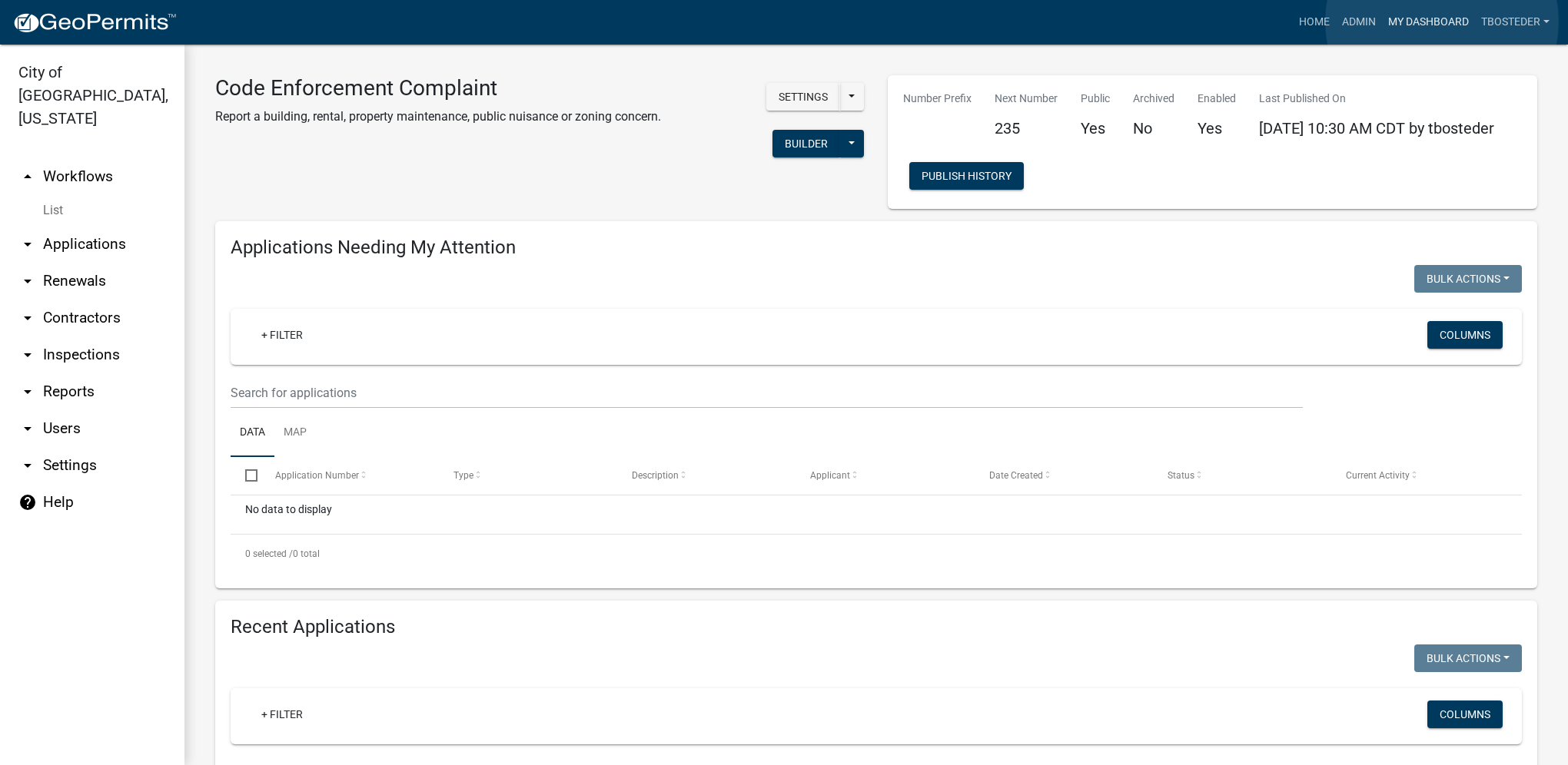
click at [1442, 21] on link "My Dashboard" at bounding box center [1428, 22] width 93 height 29
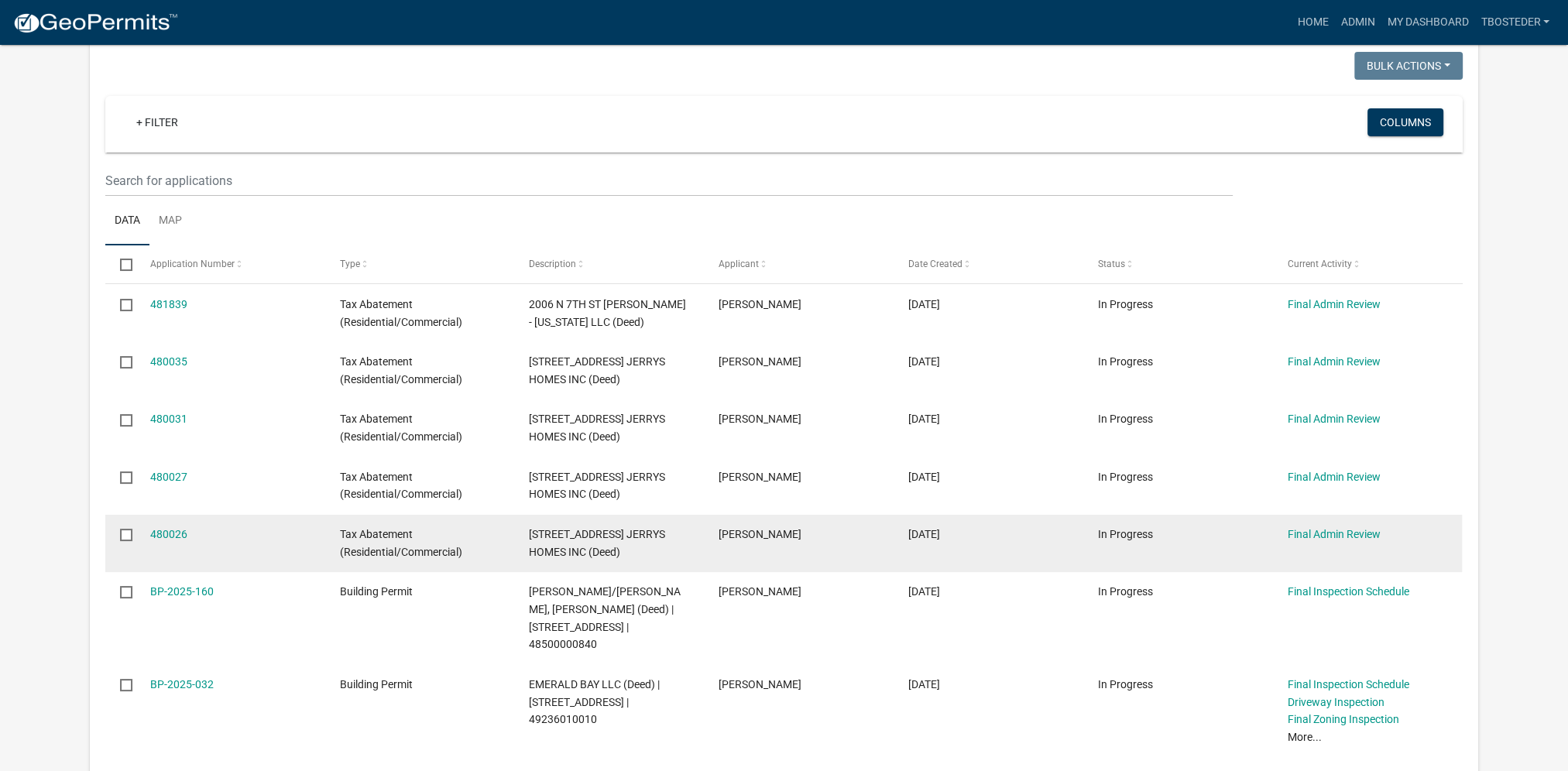
scroll to position [232, 0]
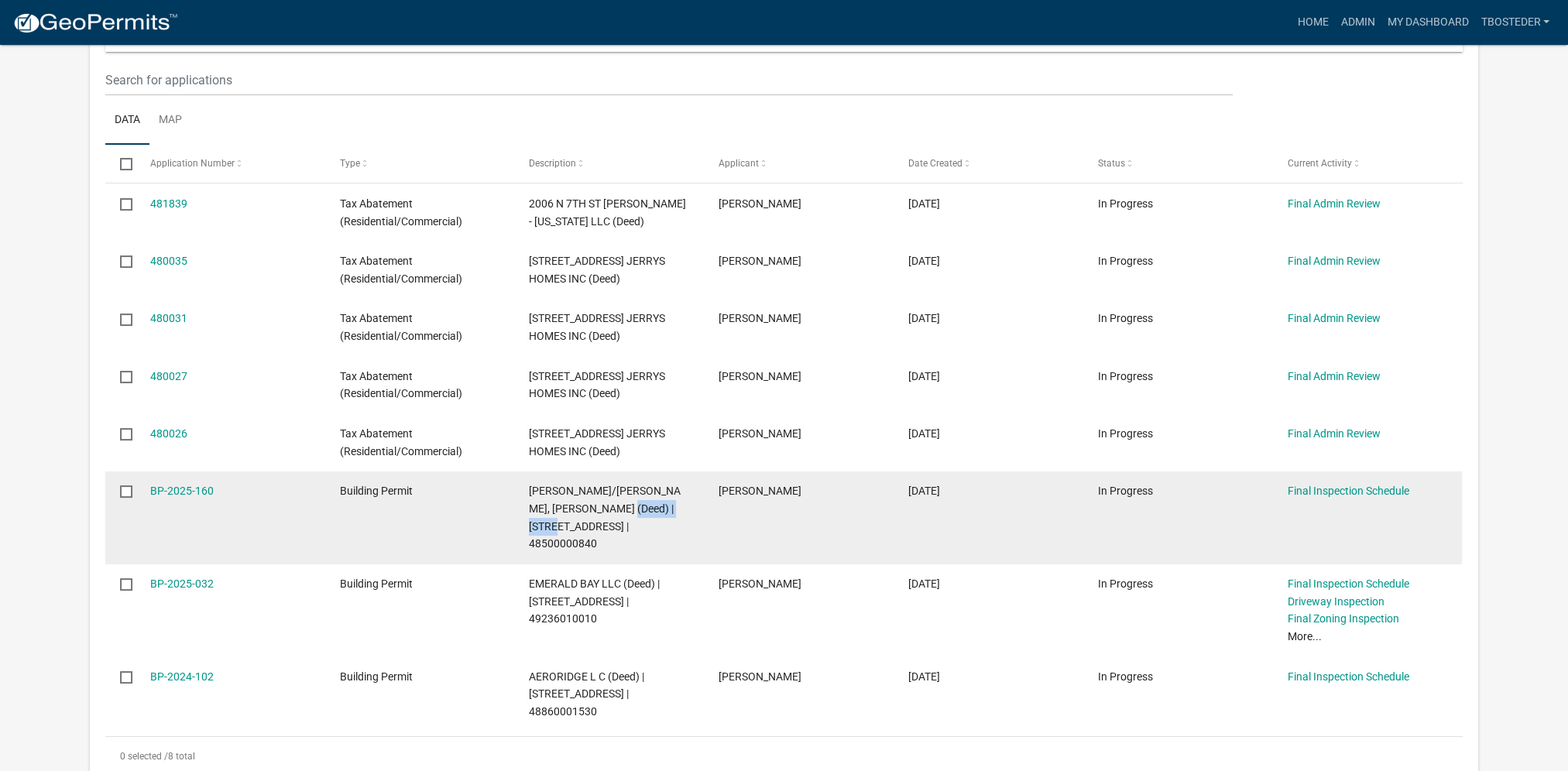
drag, startPoint x: 625, startPoint y: 508, endPoint x: 546, endPoint y: 526, distance: 81.0
click at [546, 526] on span "[PERSON_NAME]/[PERSON_NAME], [PERSON_NAME] (Deed) | [STREET_ADDRESS] | 48500000…" at bounding box center [605, 517] width 151 height 65
click at [159, 486] on link "BP-2025-160" at bounding box center [182, 490] width 63 height 13
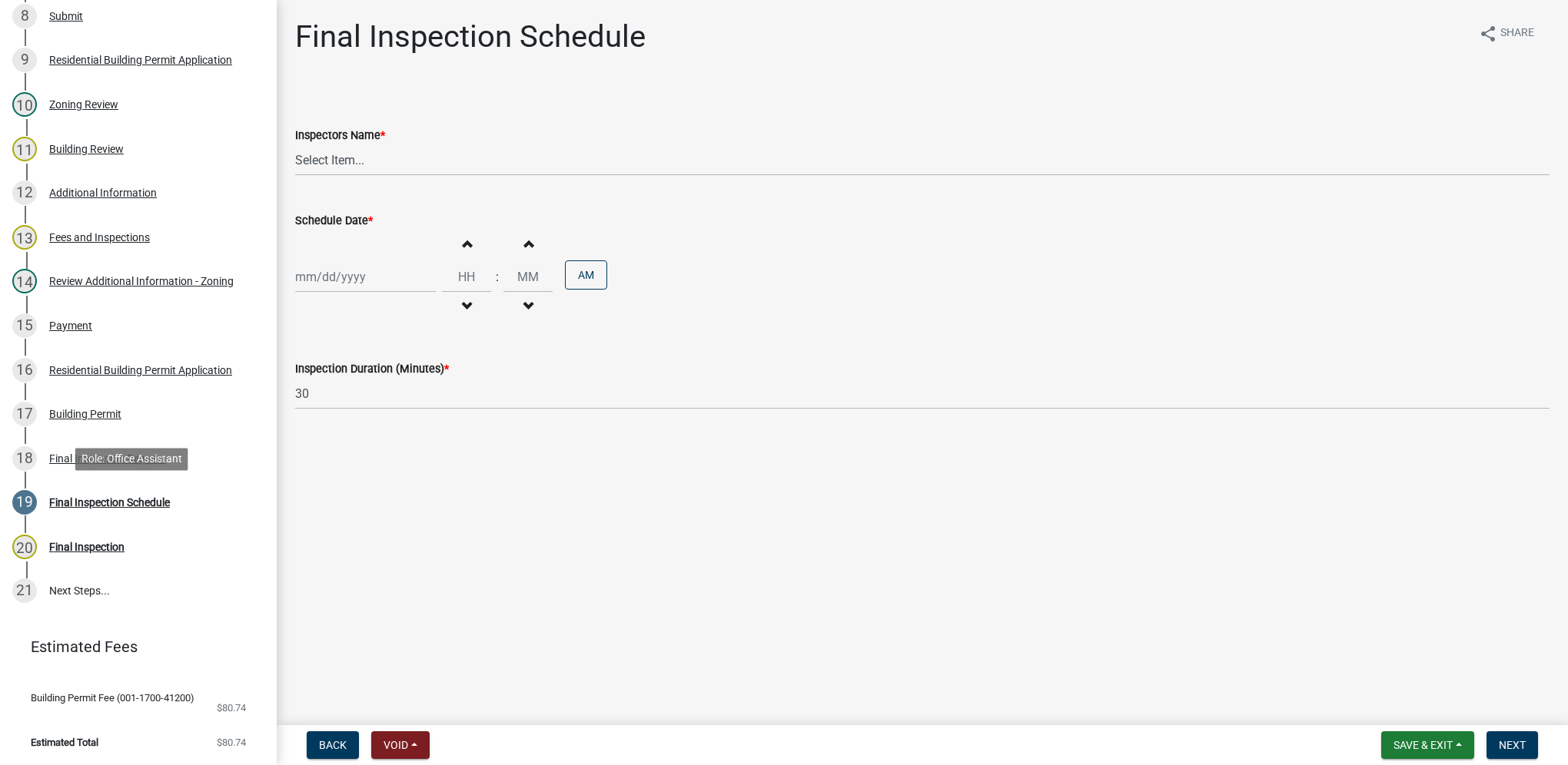
scroll to position [590, 0]
click at [129, 467] on div "18 Final Inspection Request" at bounding box center [132, 459] width 240 height 25
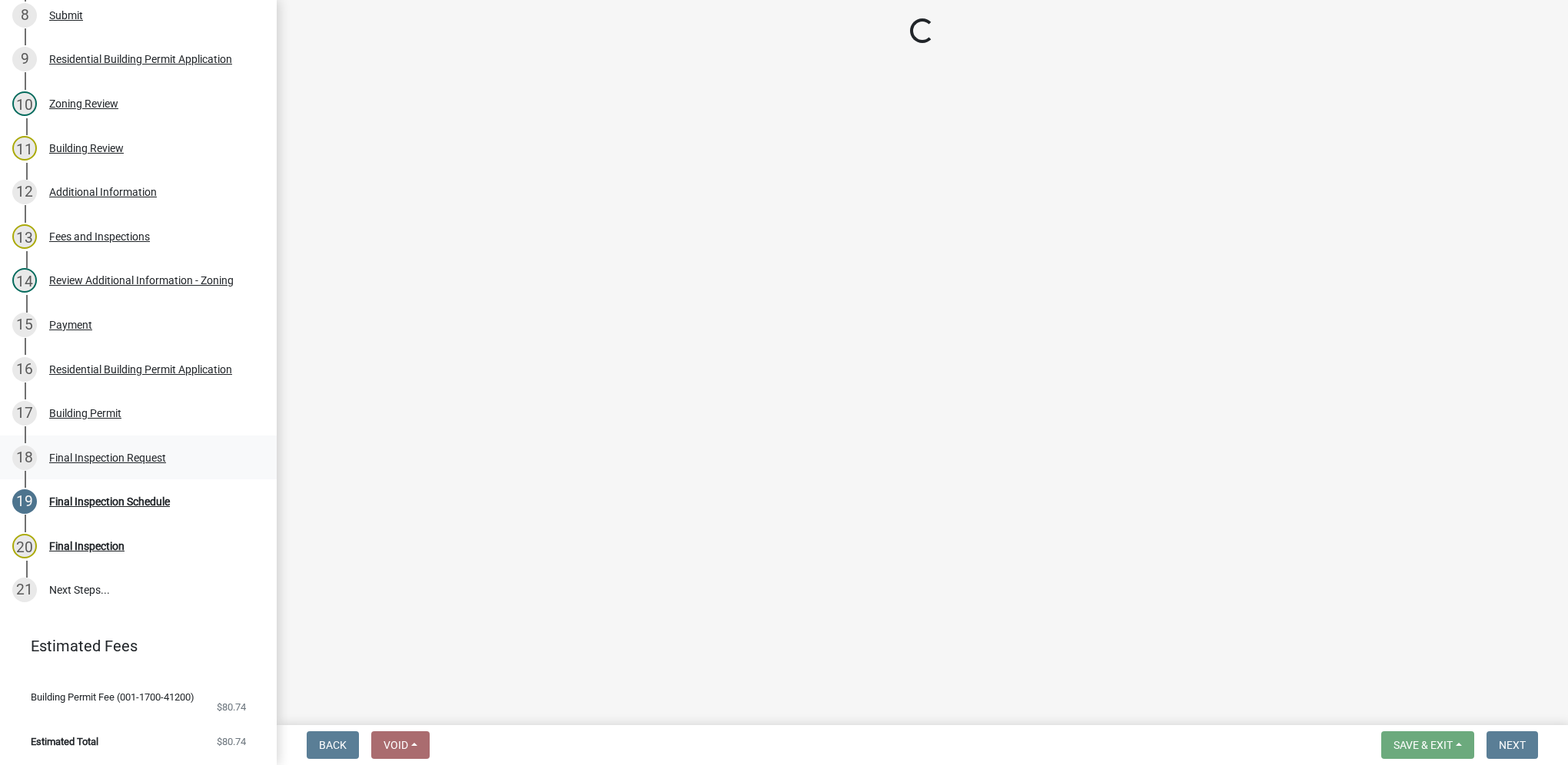
select select "9e95eb3a-8818-42e3-b35f-efe302931548"
select select "e2425e86-bc0a-4638-8dbc-f5bad8ae1679"
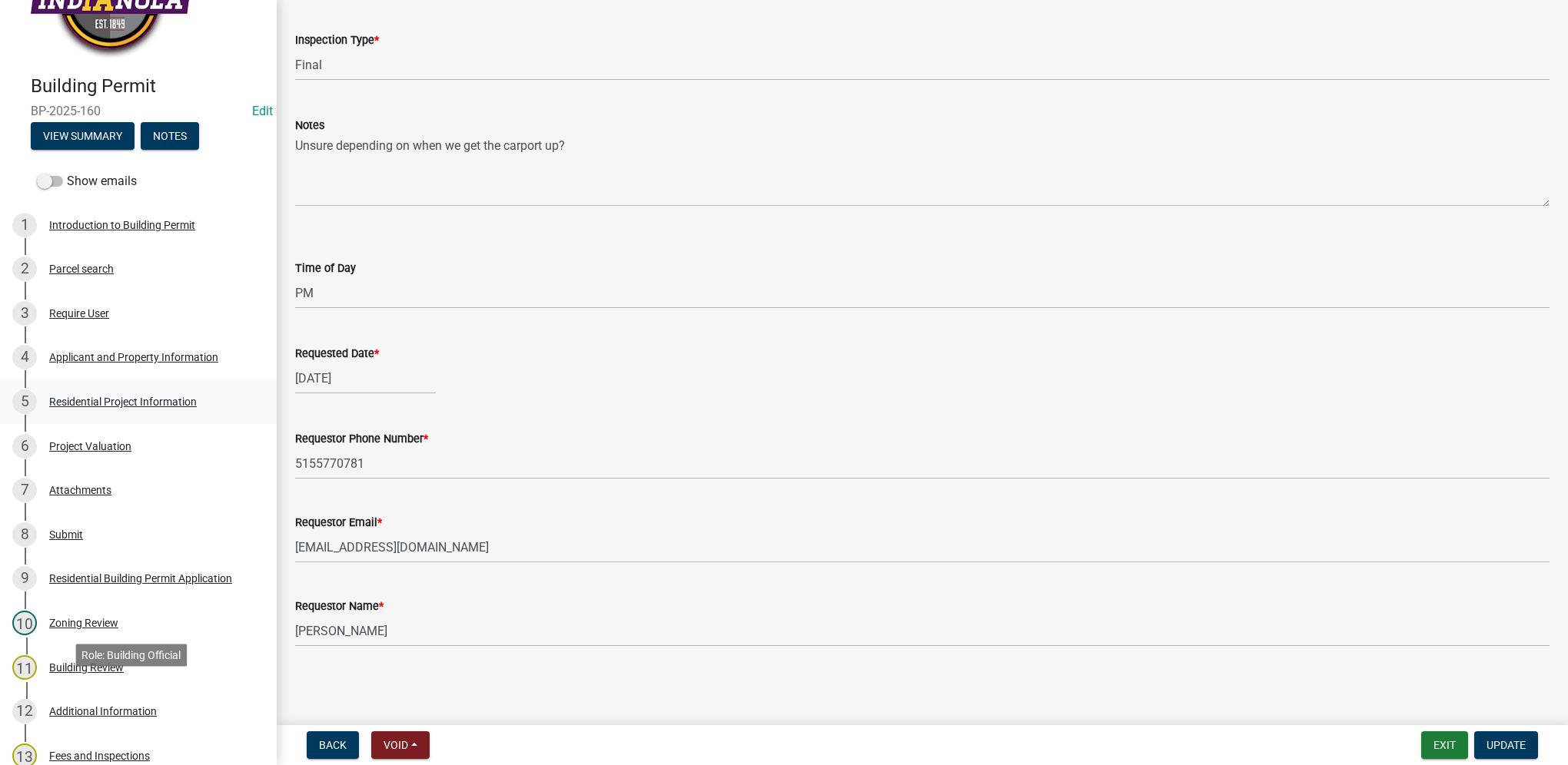
scroll to position [51, 0]
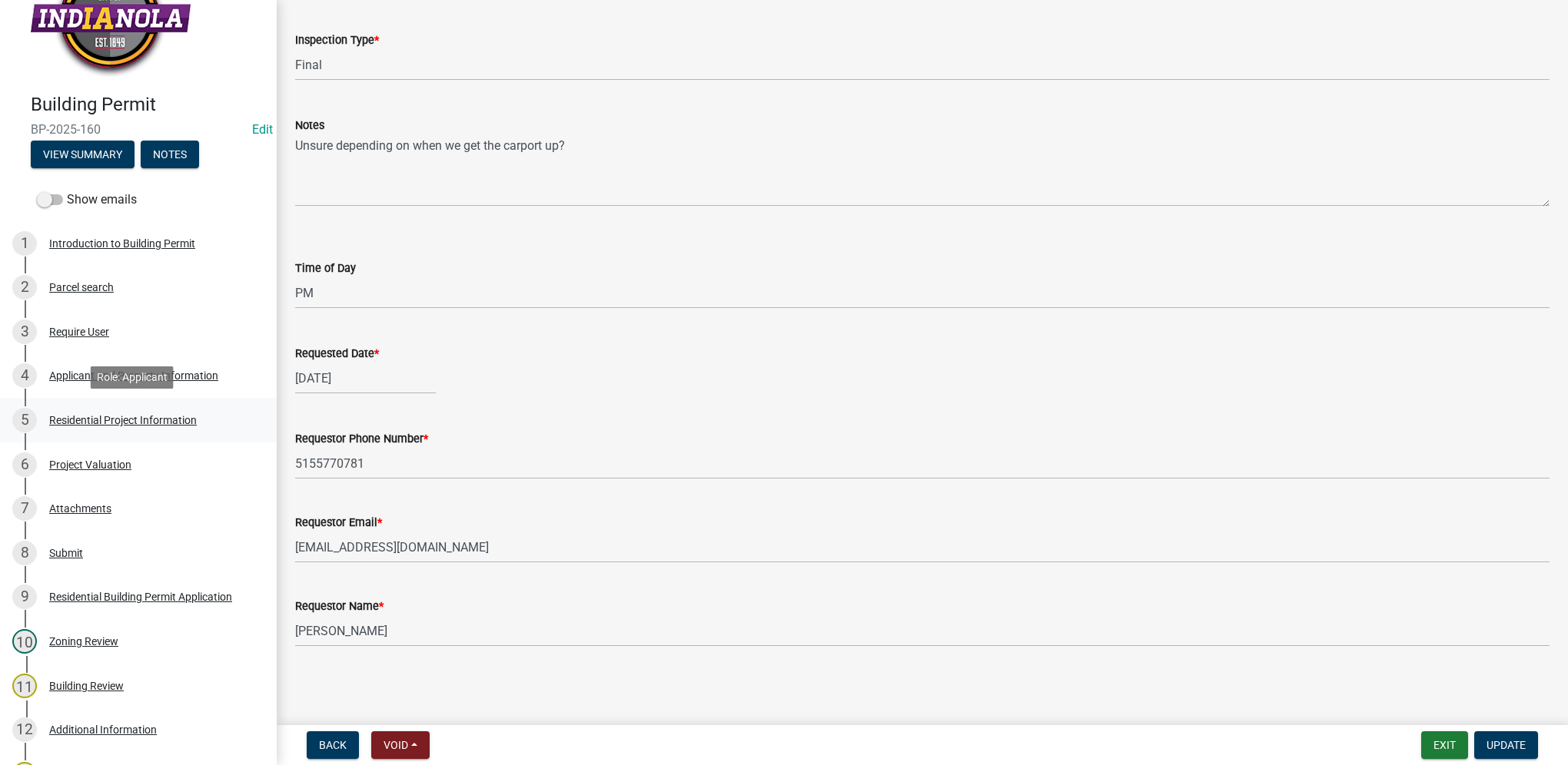
click at [178, 409] on div "5 Residential Project Information" at bounding box center [132, 421] width 240 height 25
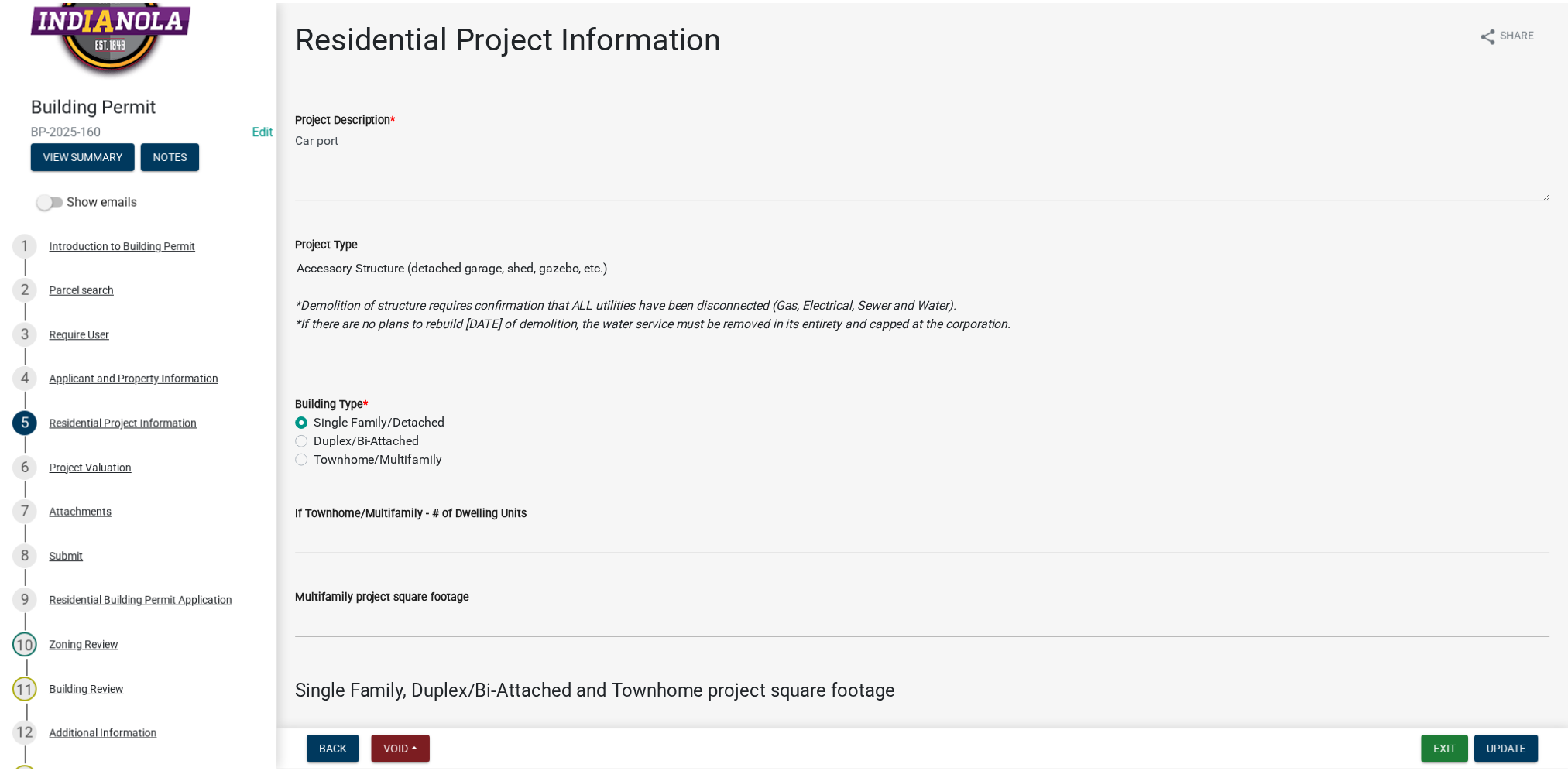
scroll to position [0, 0]
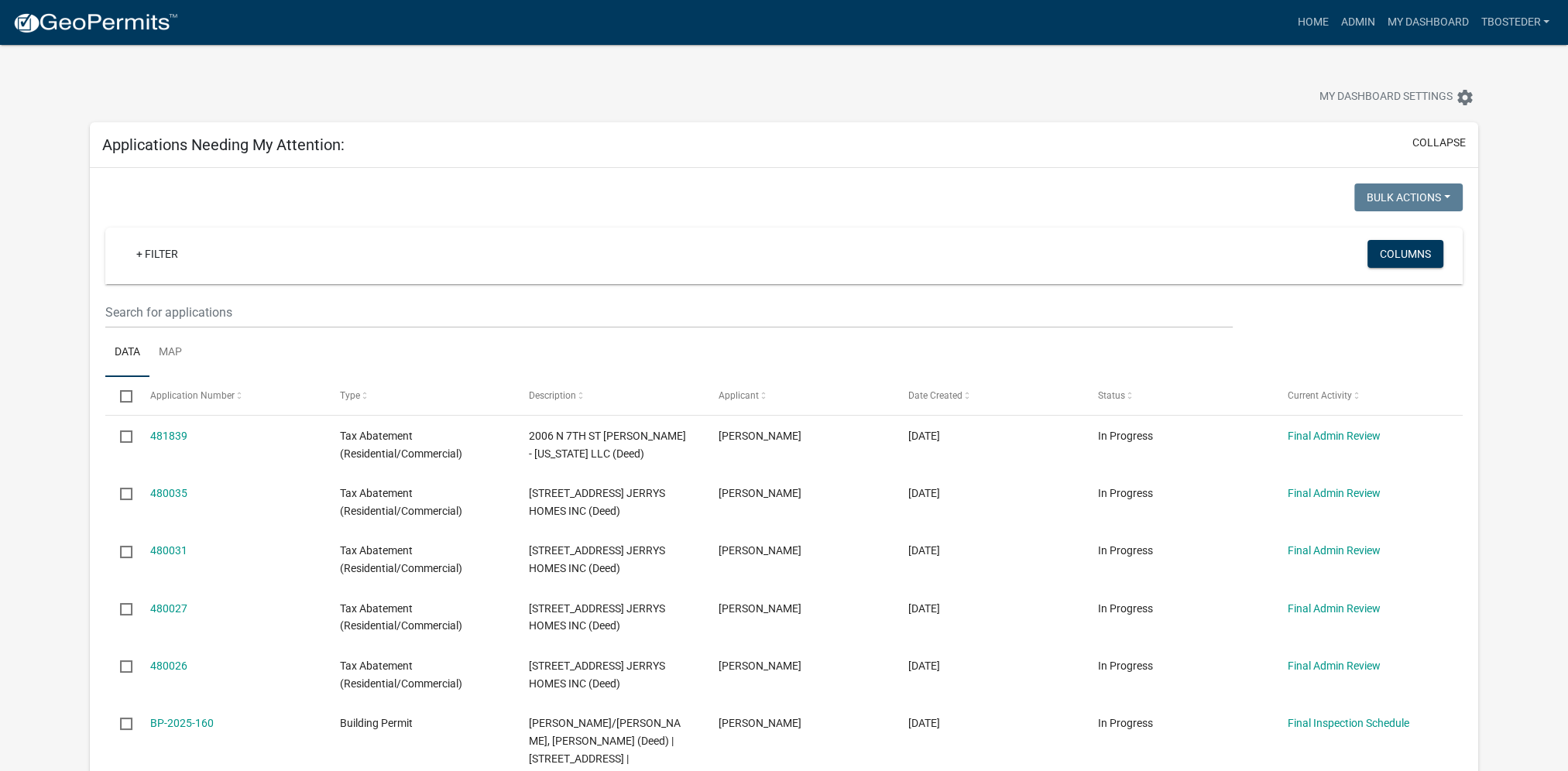
click at [1096, 98] on div "My Dashboard Settings settings" at bounding box center [1194, 99] width 587 height 34
click at [1365, 10] on link "Admin" at bounding box center [1357, 22] width 47 height 29
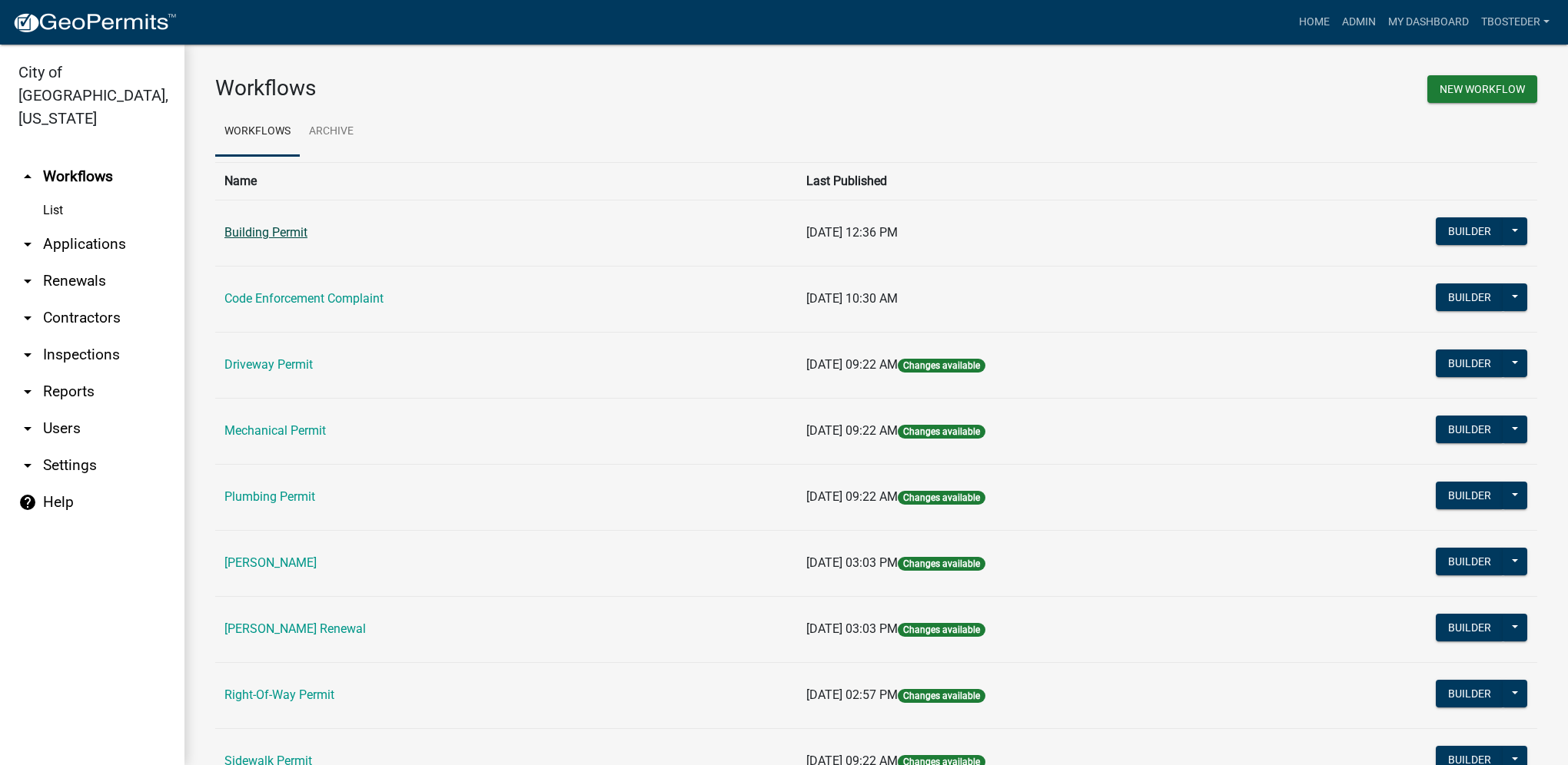
click at [247, 237] on link "Building Permit" at bounding box center [266, 232] width 83 height 14
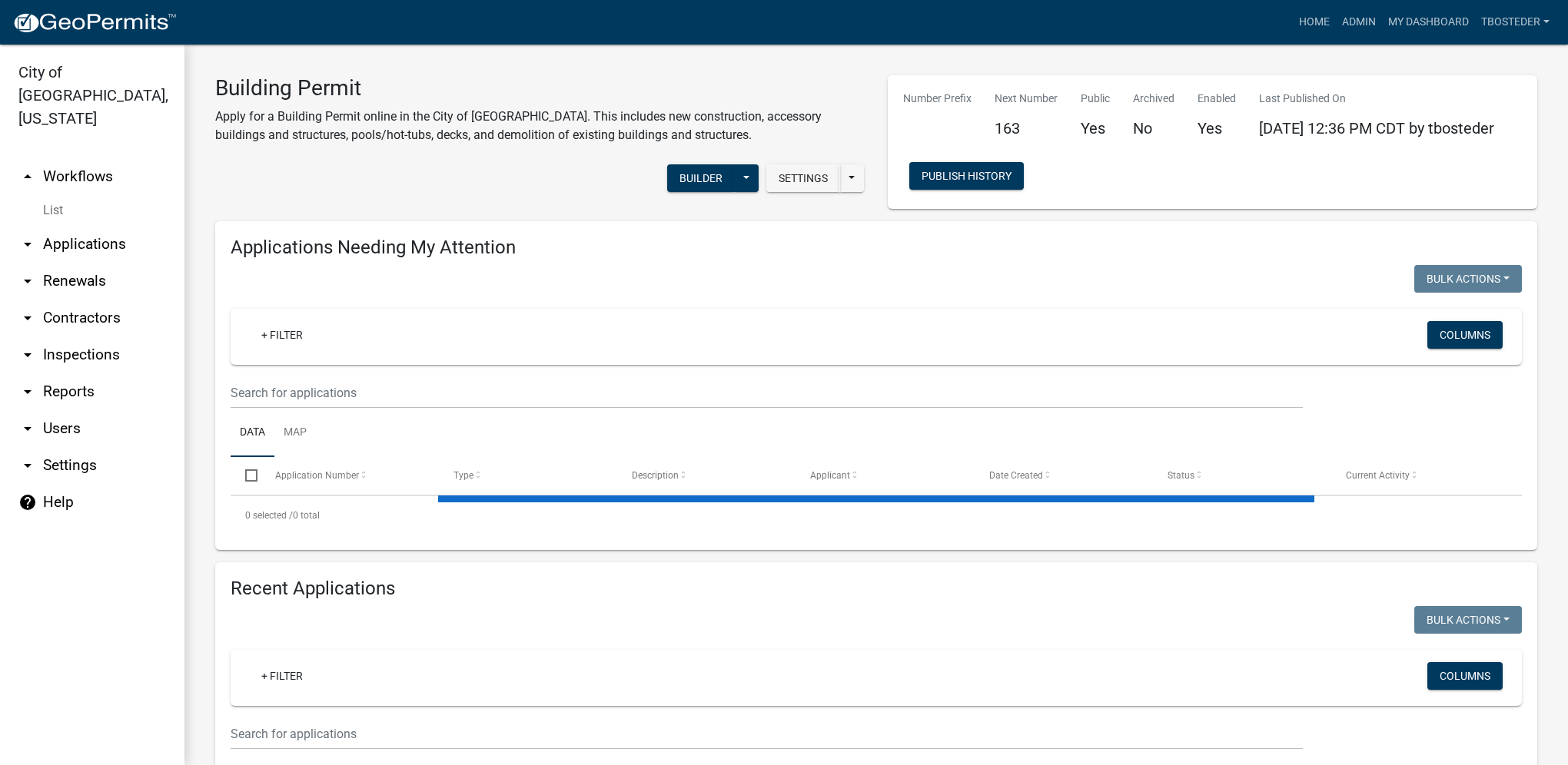
select select "1: 25"
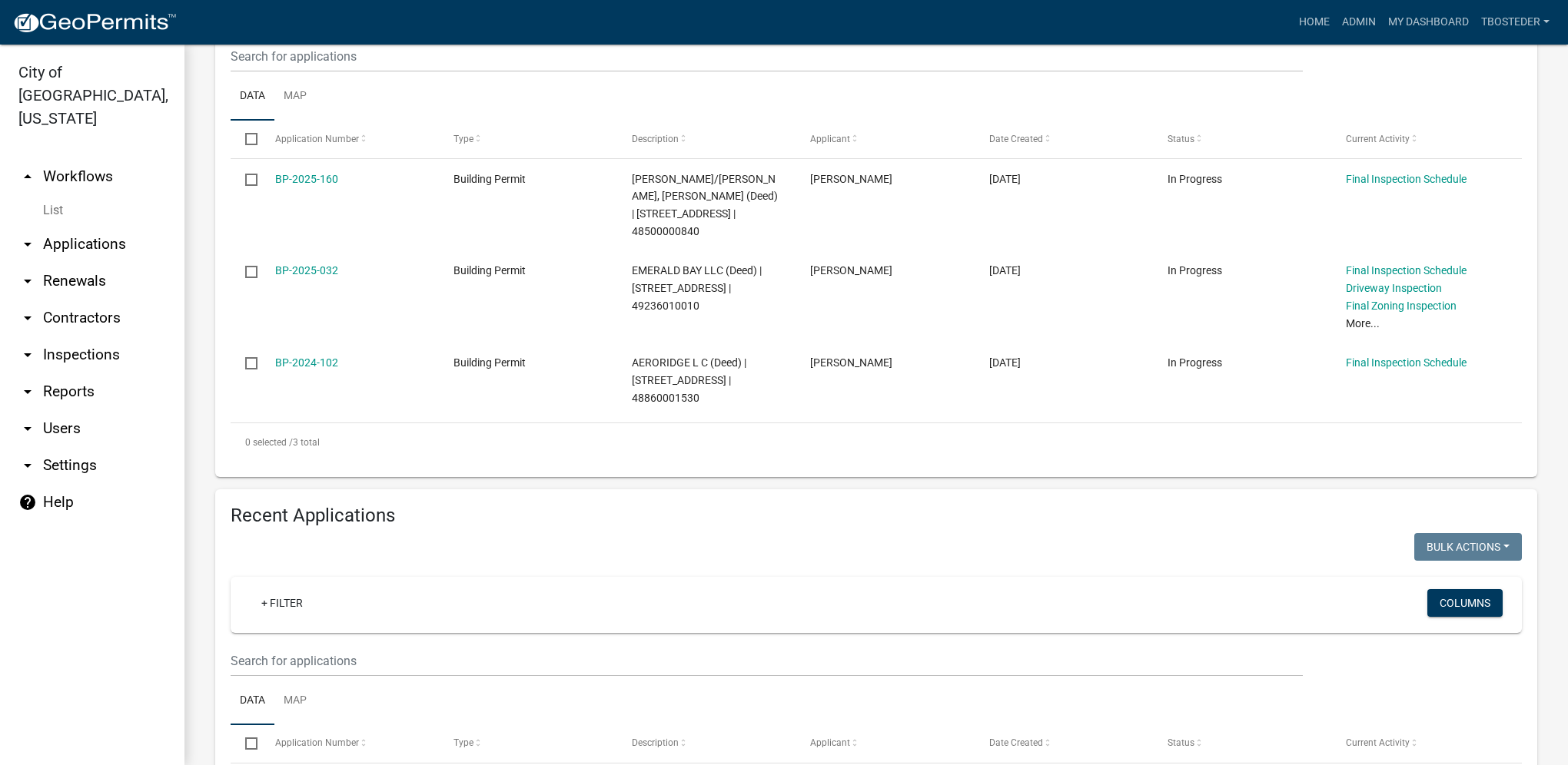
scroll to position [384, 0]
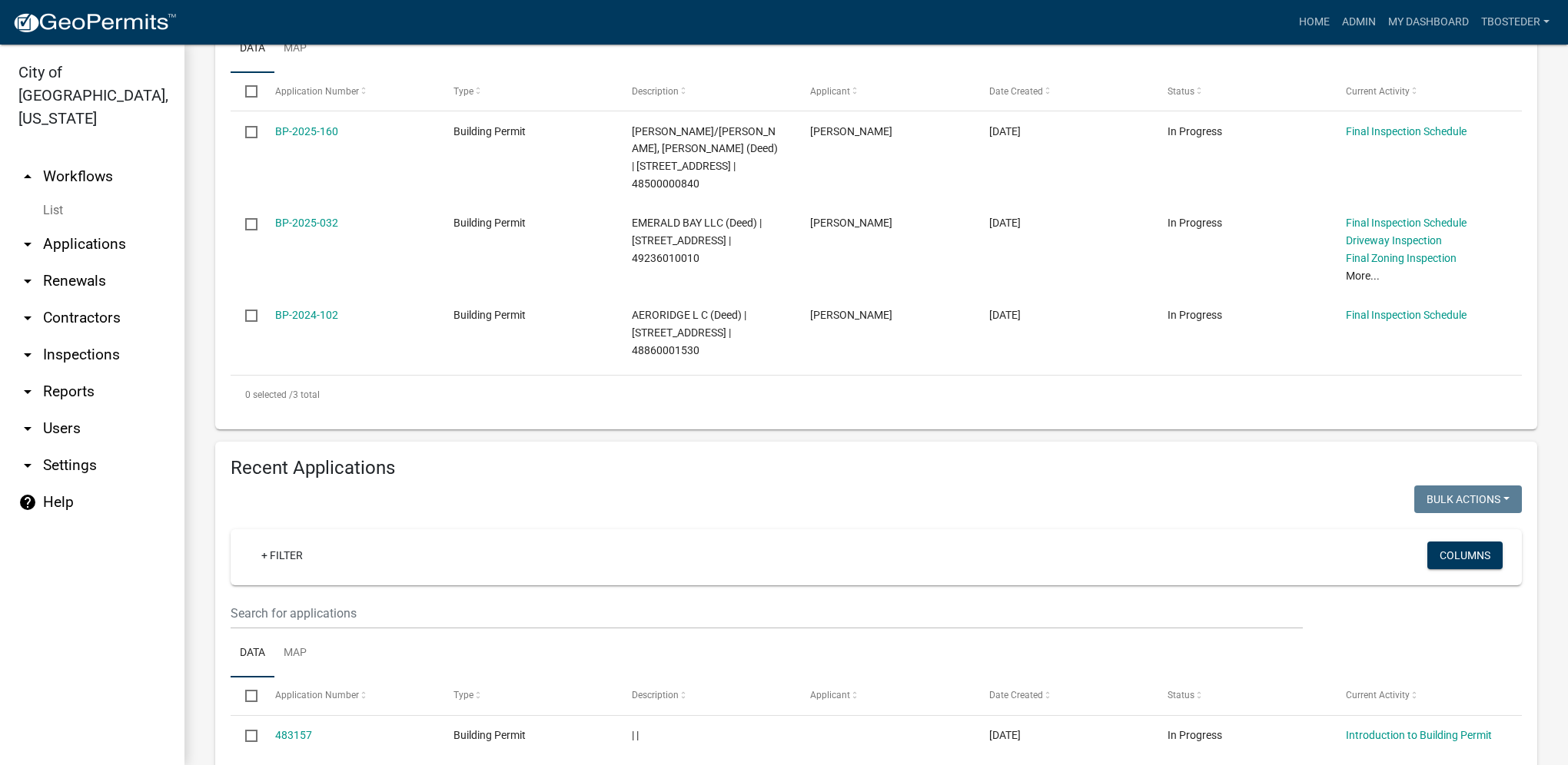
click at [335, 579] on wm-filter-builder "+ Filter Columns" at bounding box center [876, 580] width 1291 height 100
click at [342, 610] on input "text" at bounding box center [766, 614] width 1073 height 32
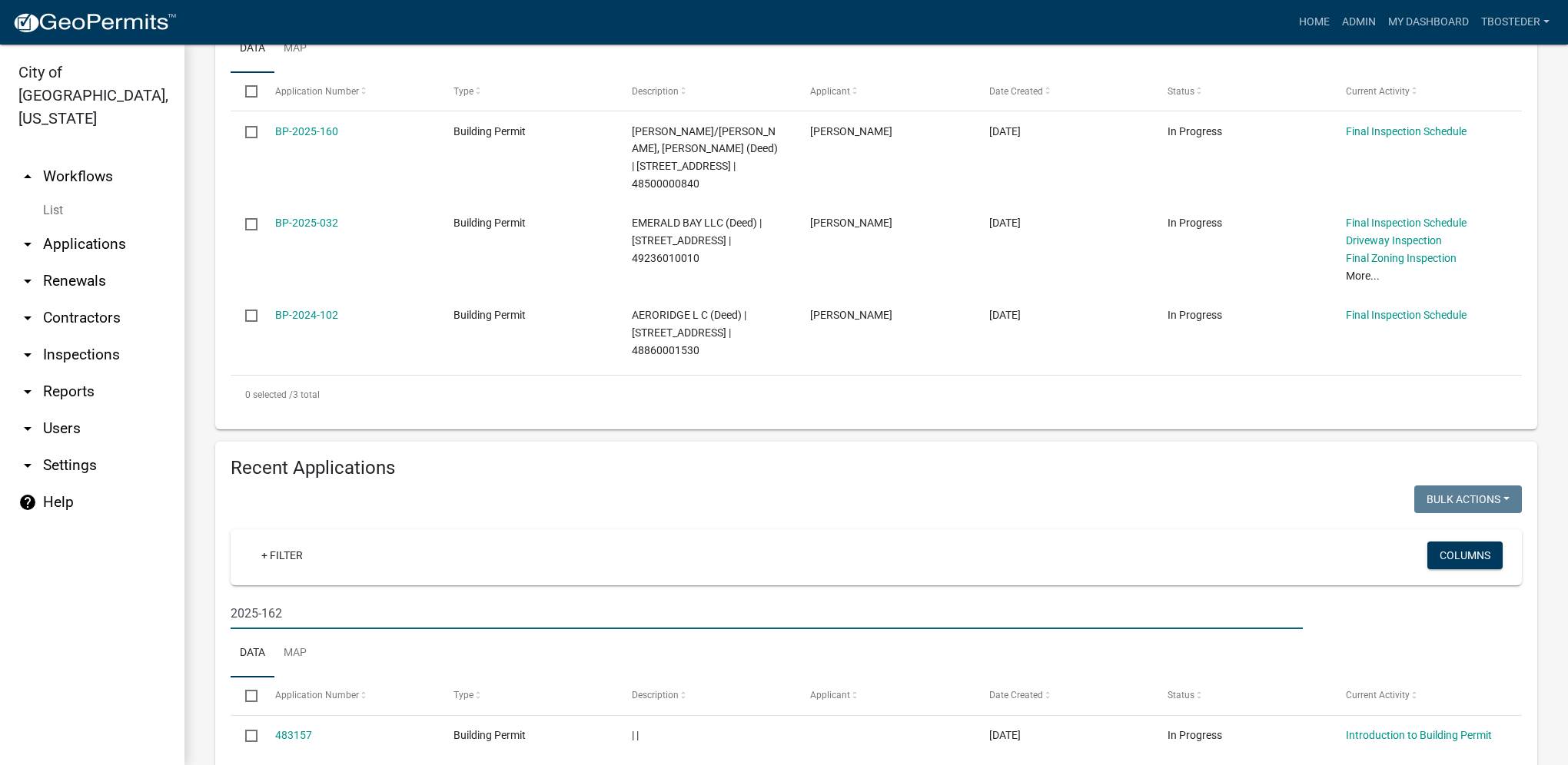
type input "2025-162"
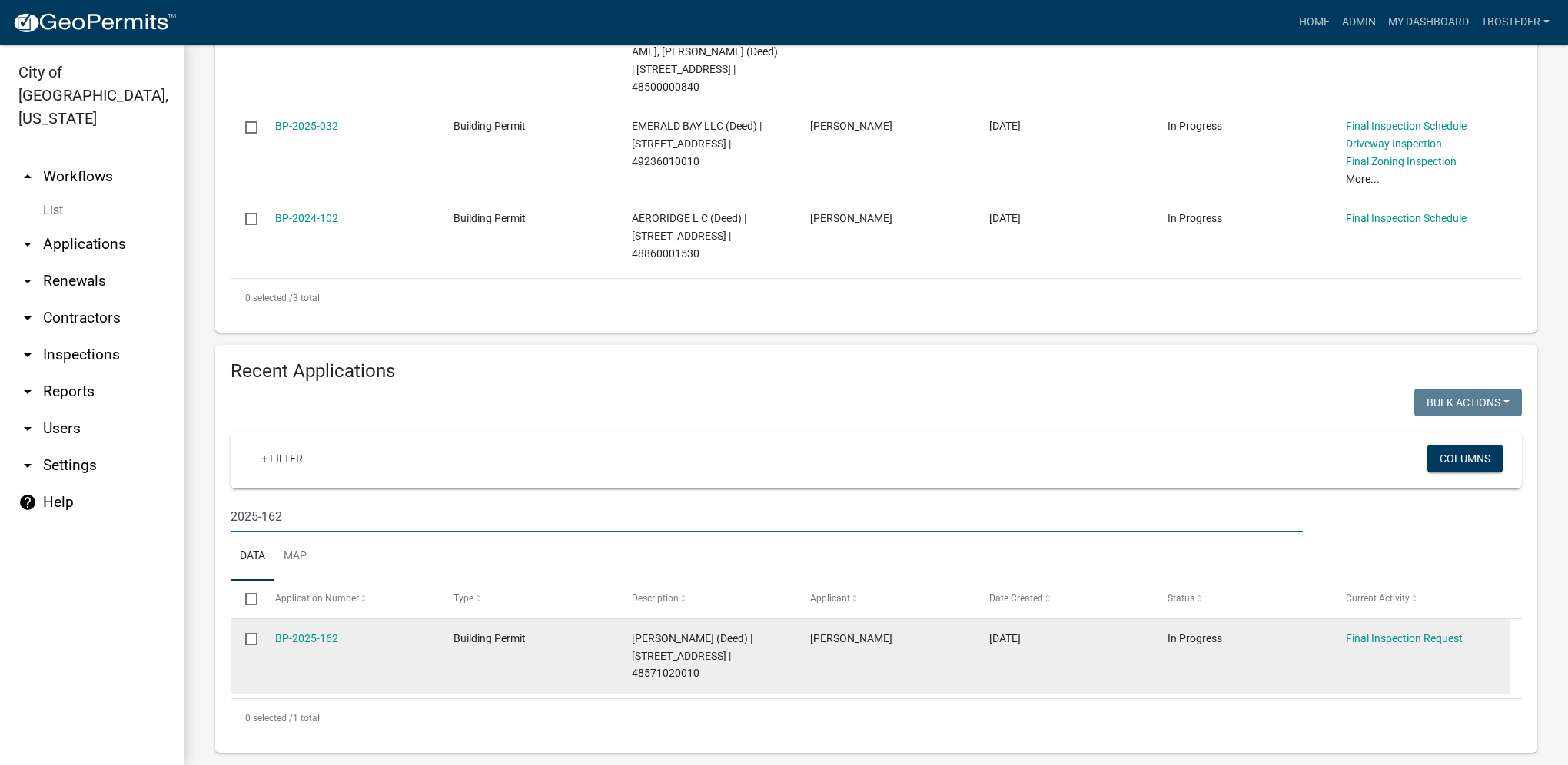
scroll to position [485, 0]
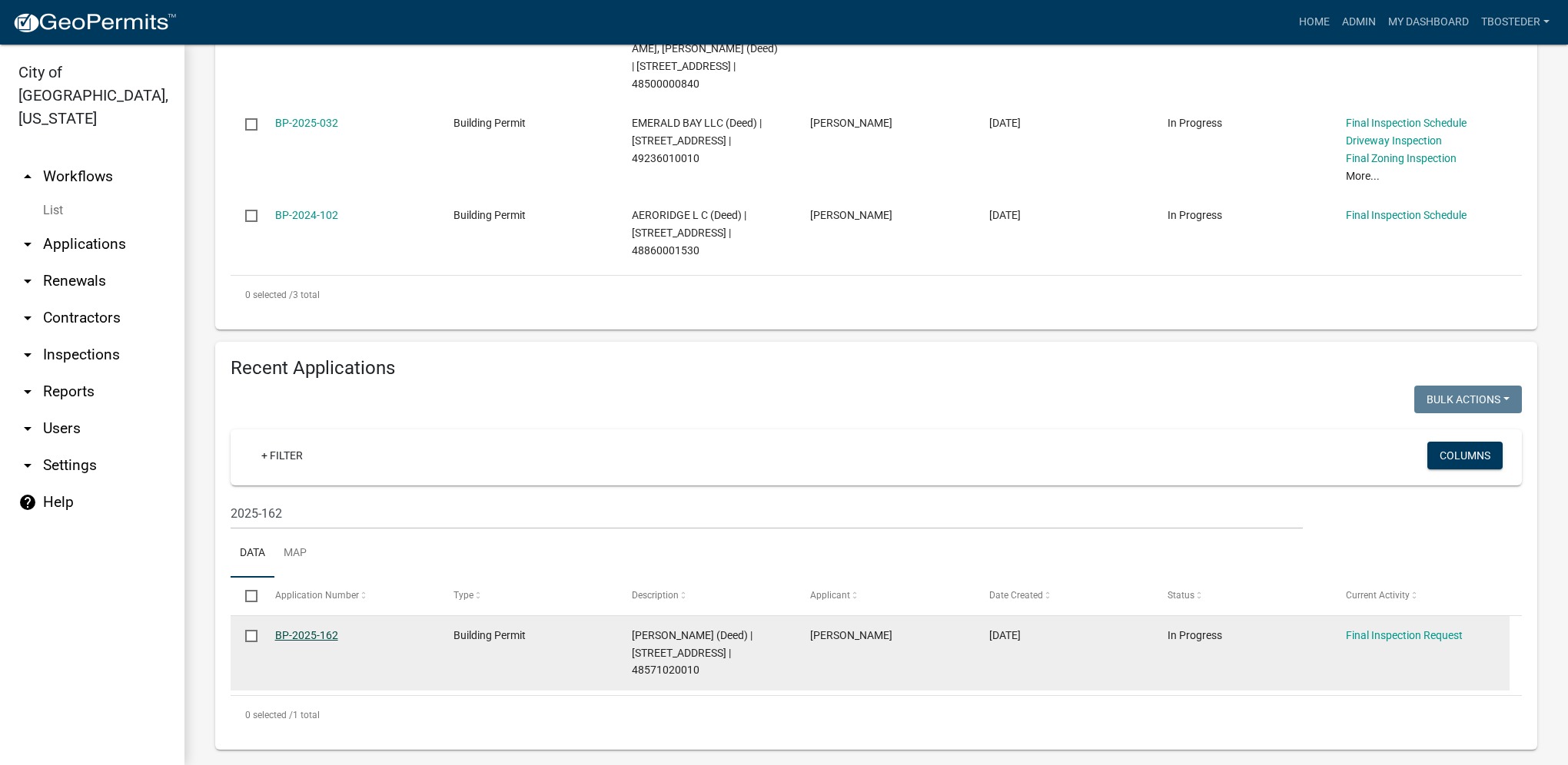
click at [329, 629] on link "BP-2025-162" at bounding box center [306, 635] width 63 height 13
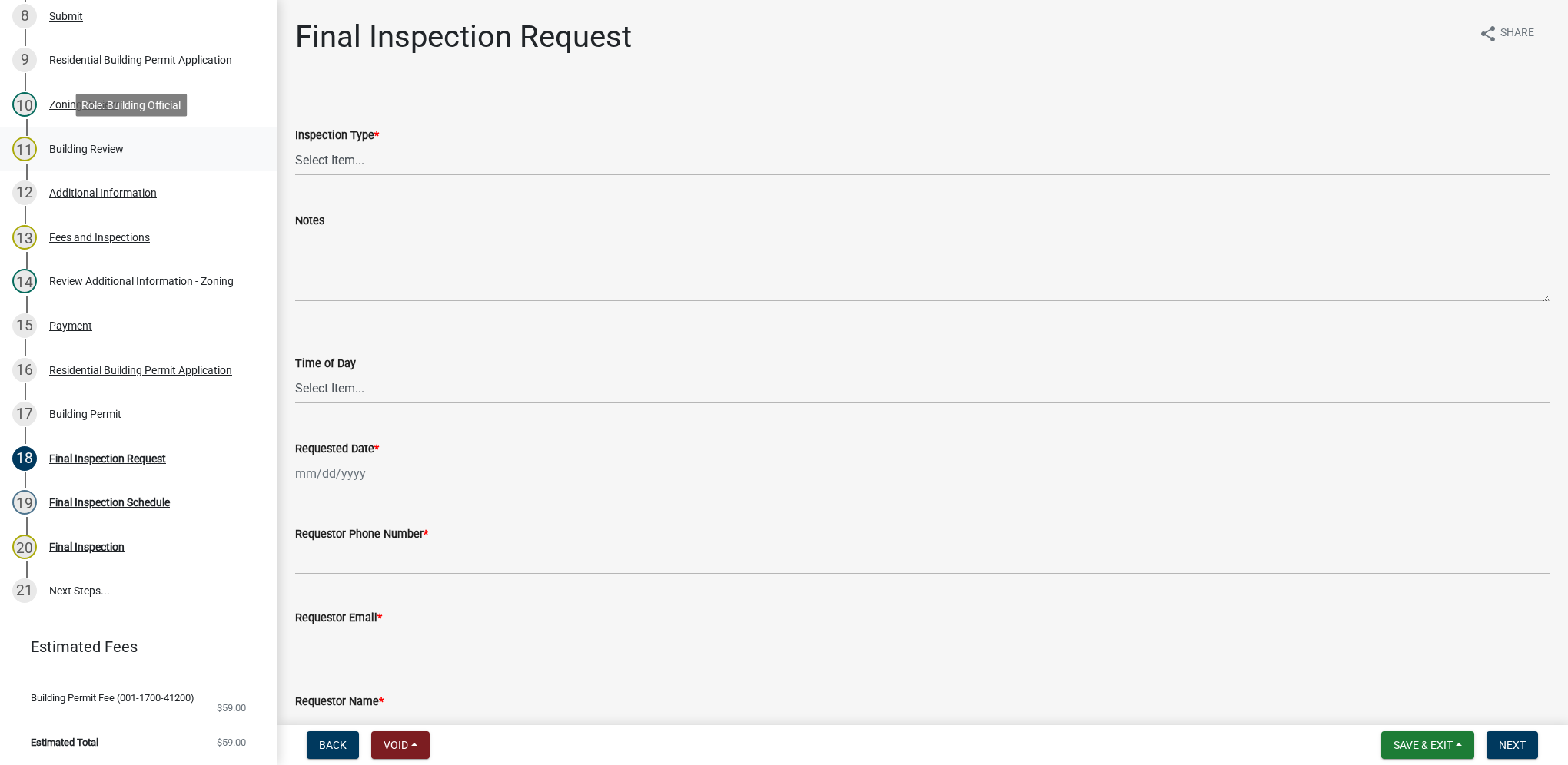
scroll to position [590, 0]
click at [59, 328] on div "Payment" at bounding box center [70, 325] width 43 height 11
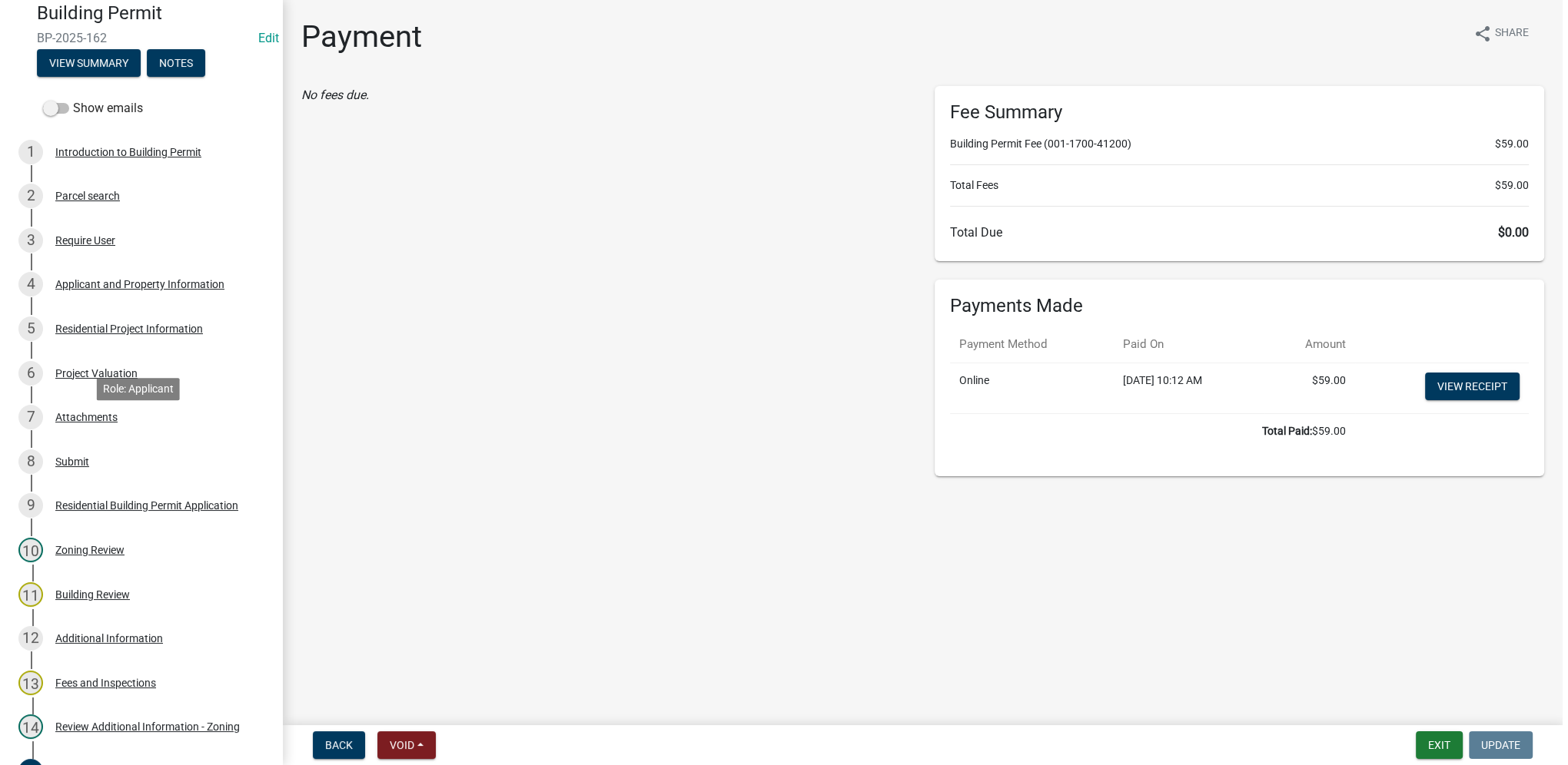
scroll to position [128, 0]
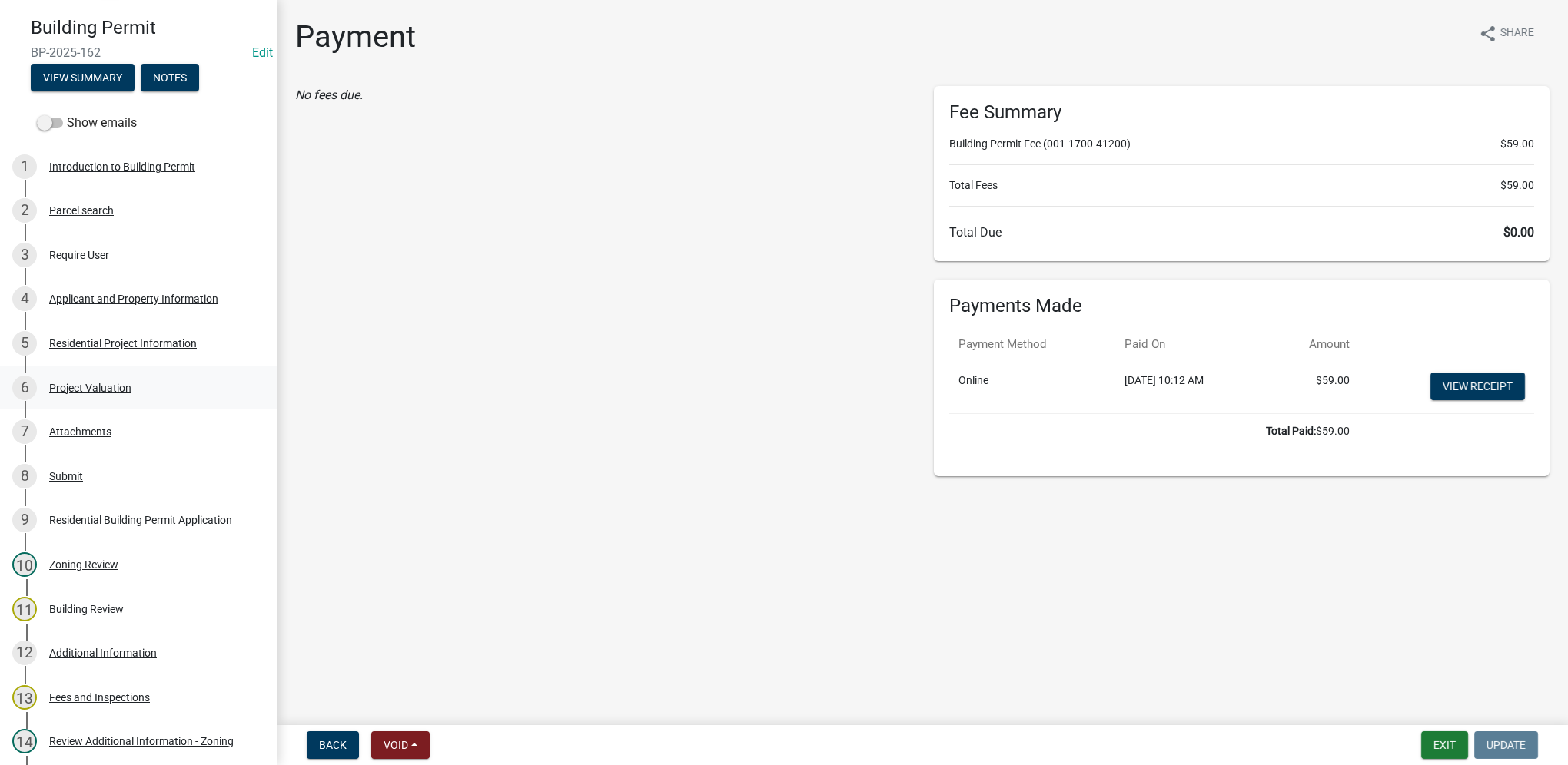
click at [123, 387] on div "Project Valuation" at bounding box center [90, 387] width 82 height 11
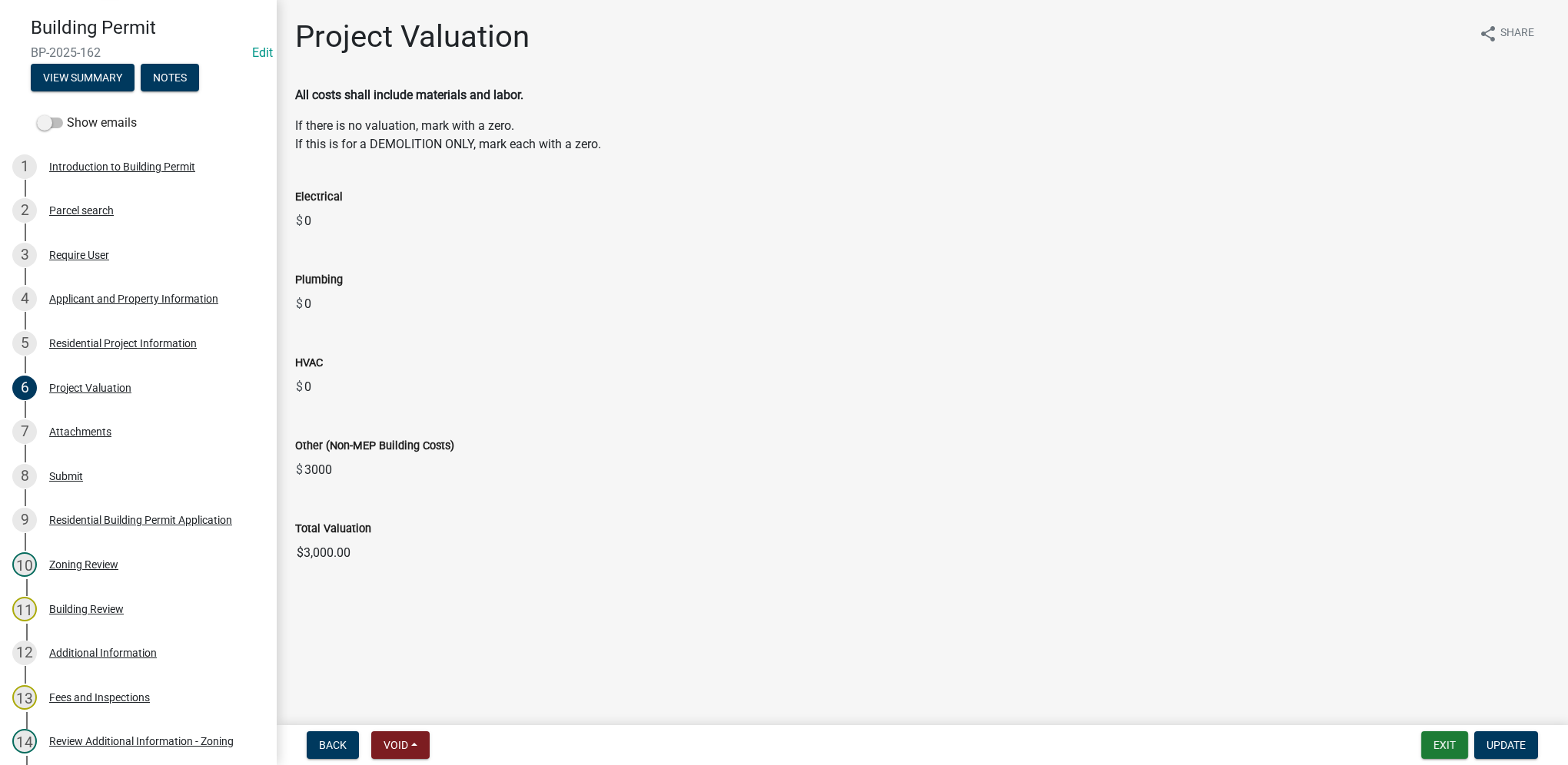
click at [310, 553] on input "$3,000.00" at bounding box center [922, 553] width 1255 height 31
drag, startPoint x: 355, startPoint y: 553, endPoint x: 283, endPoint y: 565, distance: 73.0
click at [283, 565] on div "Total Valuation $3,000.00" at bounding box center [922, 533] width 1278 height 70
drag, startPoint x: 283, startPoint y: 565, endPoint x: 303, endPoint y: 554, distance: 22.8
click at [150, 352] on div "5 Residential Project Information" at bounding box center [132, 344] width 240 height 25
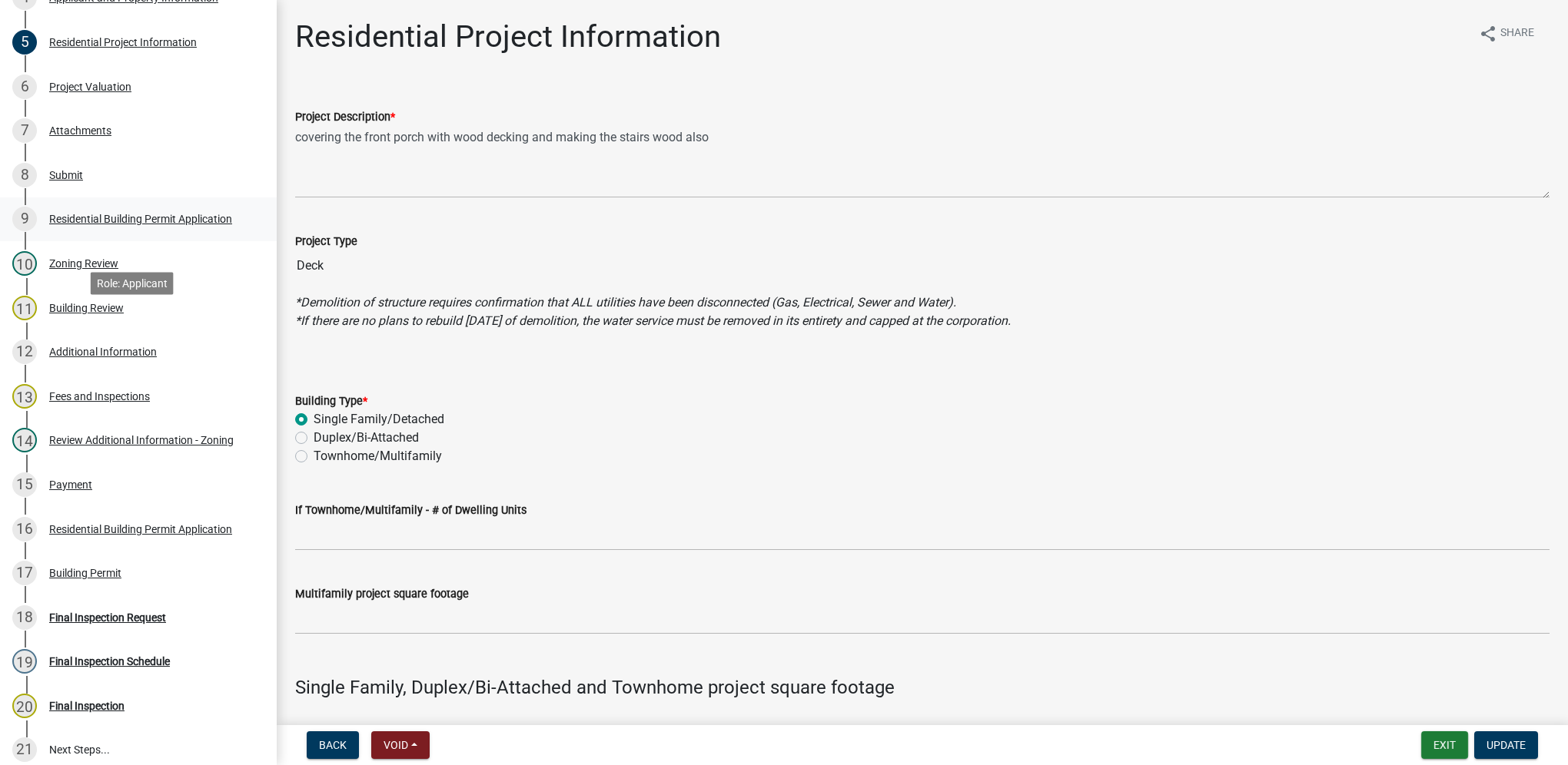
scroll to position [435, 0]
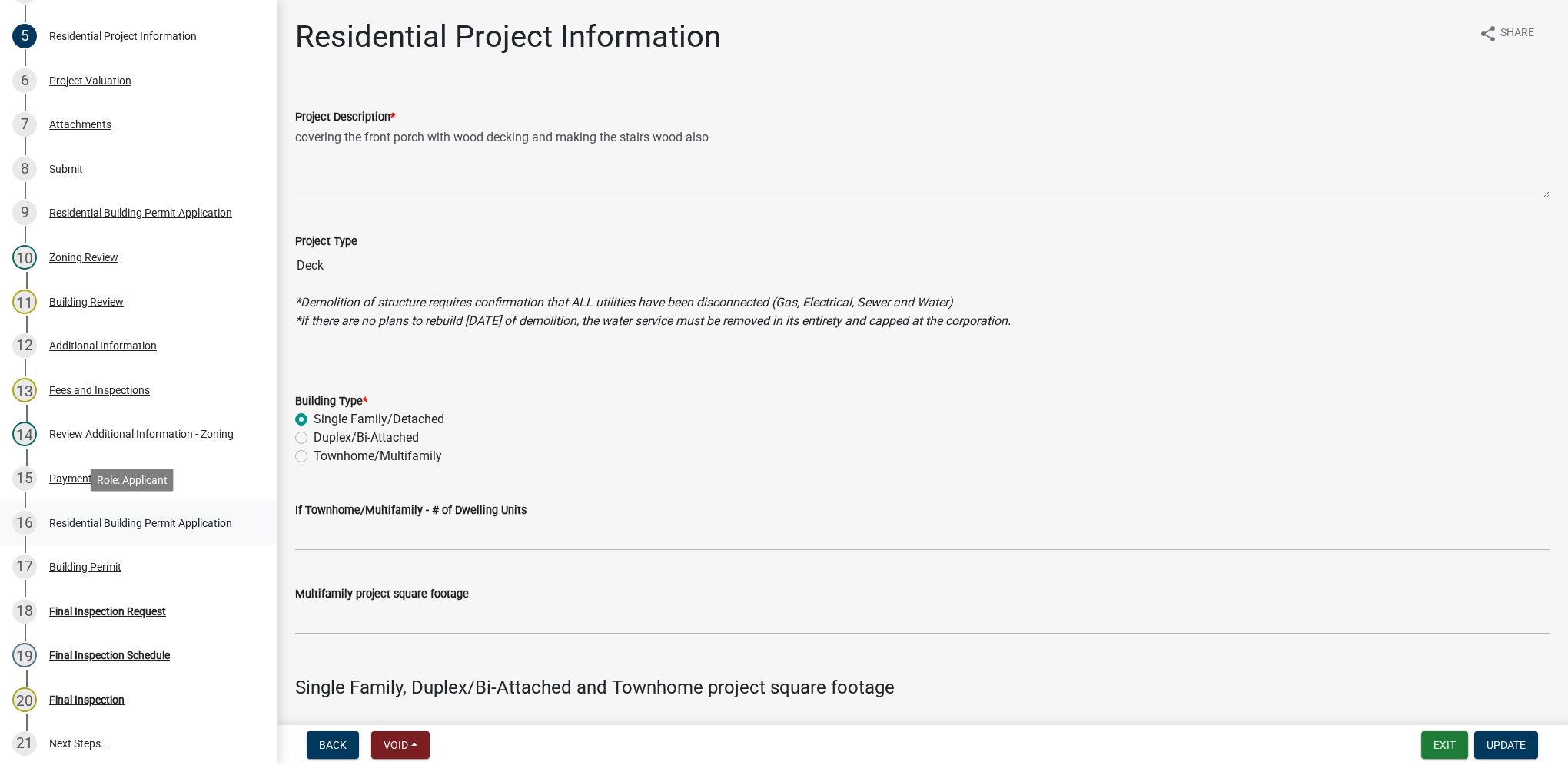
click at [237, 522] on div "16 Residential Building Permit Application" at bounding box center [132, 523] width 240 height 25
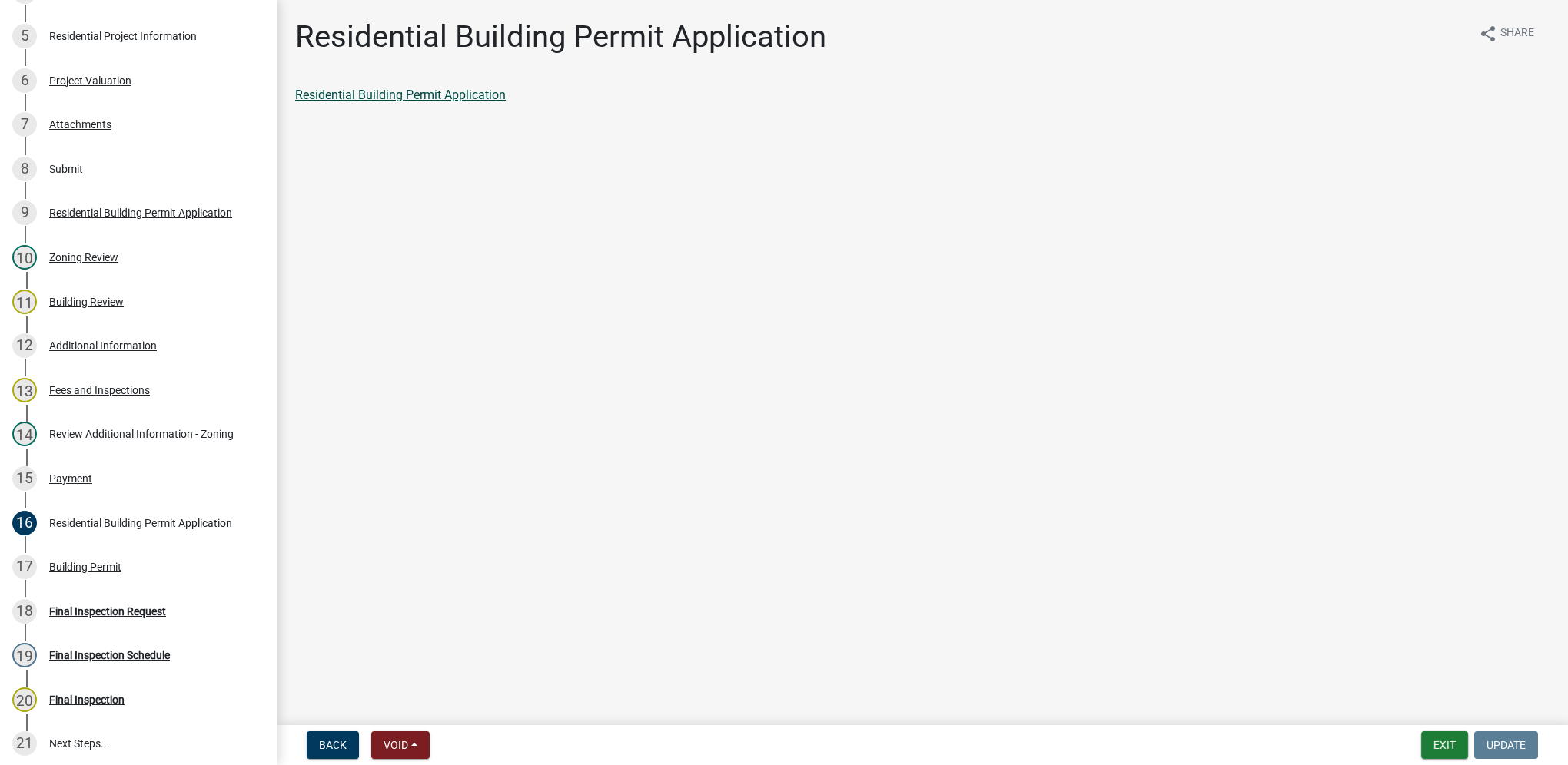
click at [475, 99] on link "Residential Building Permit Application" at bounding box center [400, 94] width 211 height 14
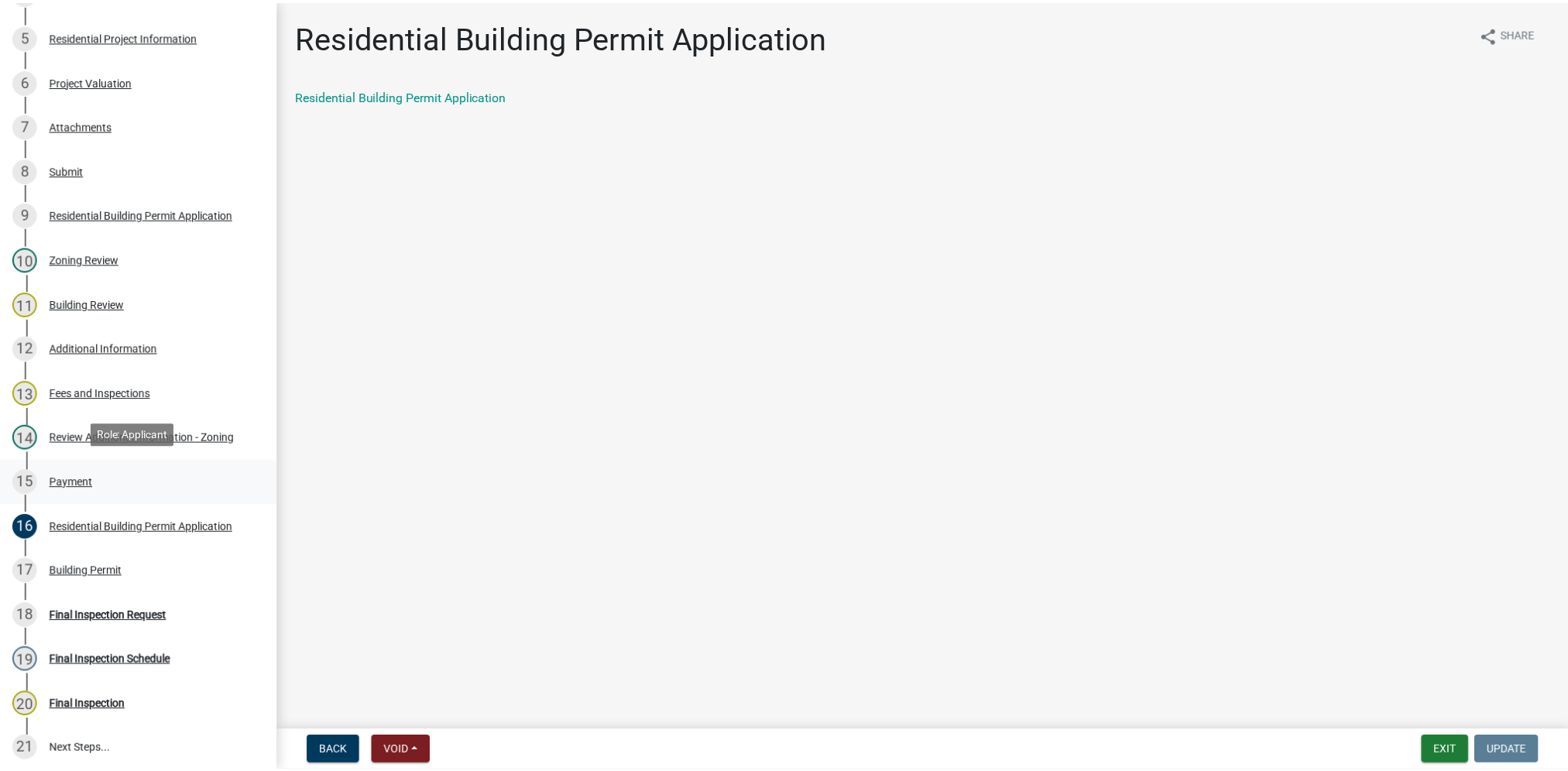
scroll to position [594, 0]
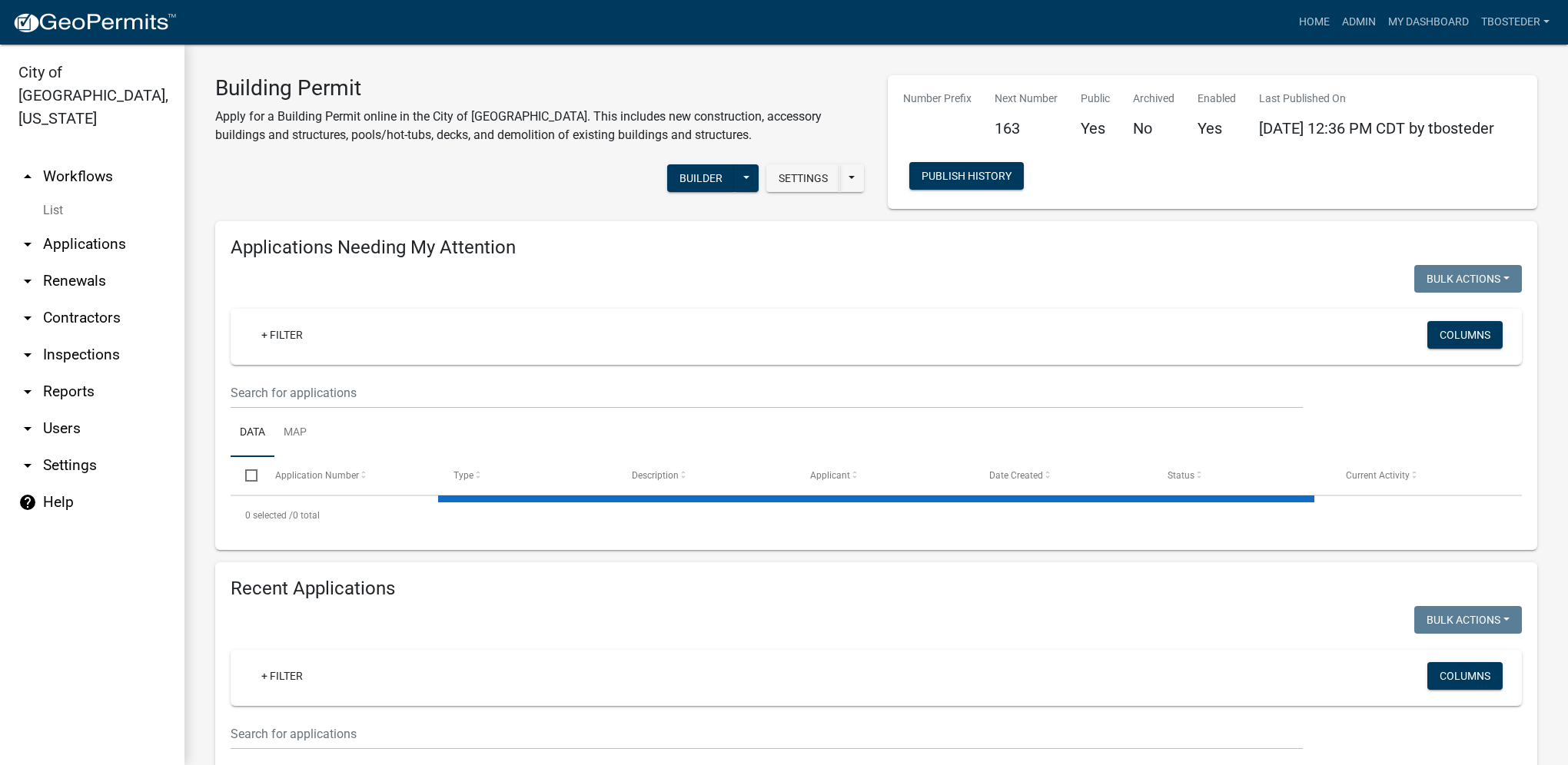
select select "1: 25"
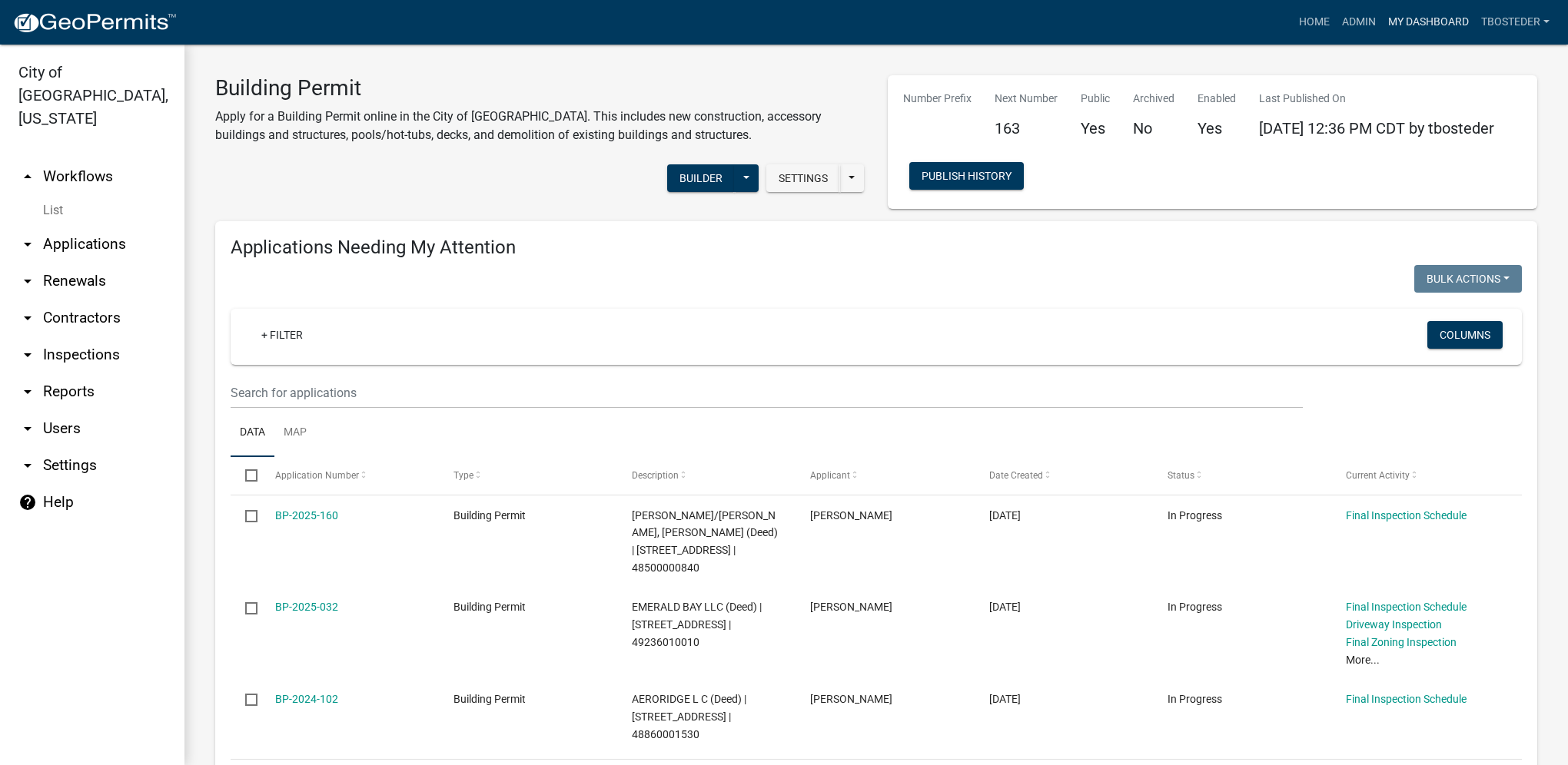
click at [1400, 24] on link "My Dashboard" at bounding box center [1428, 22] width 93 height 29
